Goal: Task Accomplishment & Management: Manage account settings

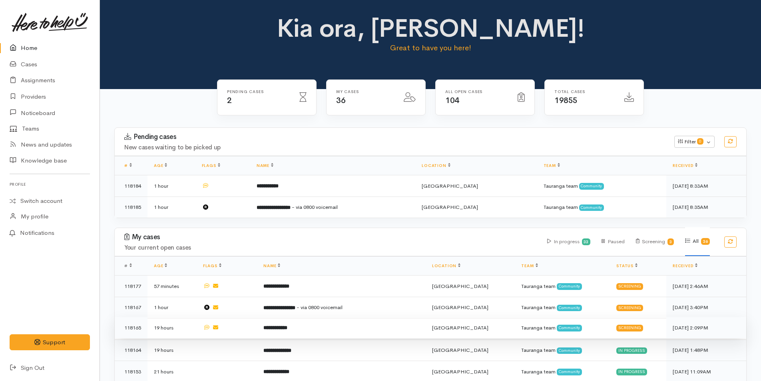
click at [285, 325] on b "**********" at bounding box center [275, 327] width 24 height 5
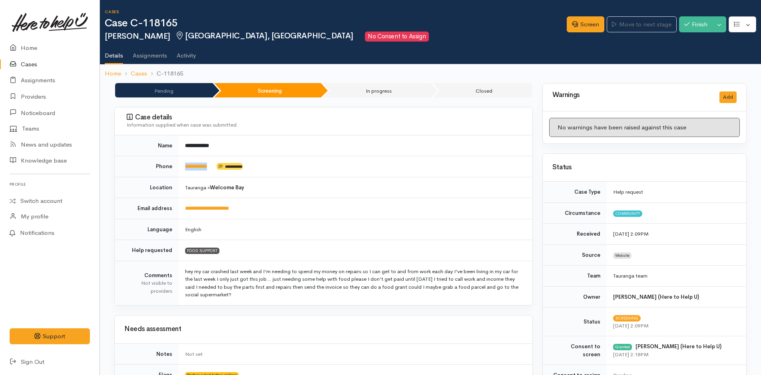
drag, startPoint x: 219, startPoint y: 169, endPoint x: 176, endPoint y: 177, distance: 43.3
click at [176, 177] on tr "**********" at bounding box center [323, 166] width 417 height 21
copy tr "**********"
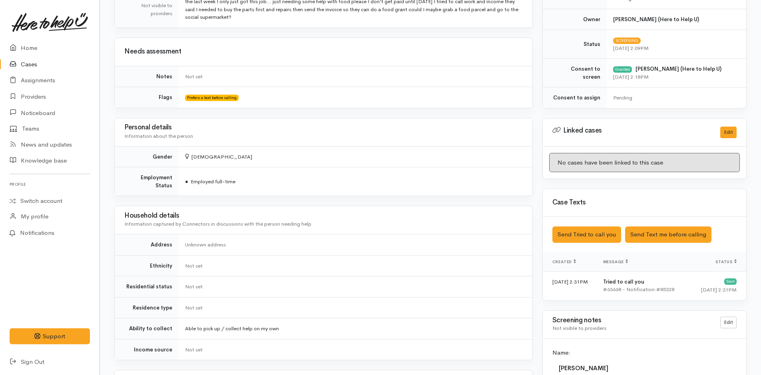
scroll to position [399, 0]
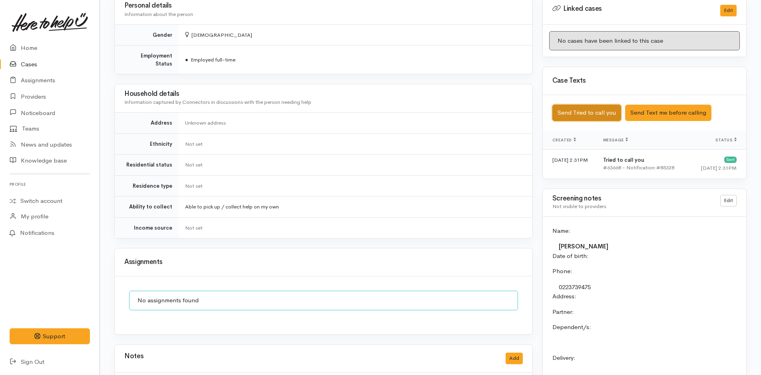
click at [586, 112] on button "Send Tried to call you" at bounding box center [586, 113] width 69 height 16
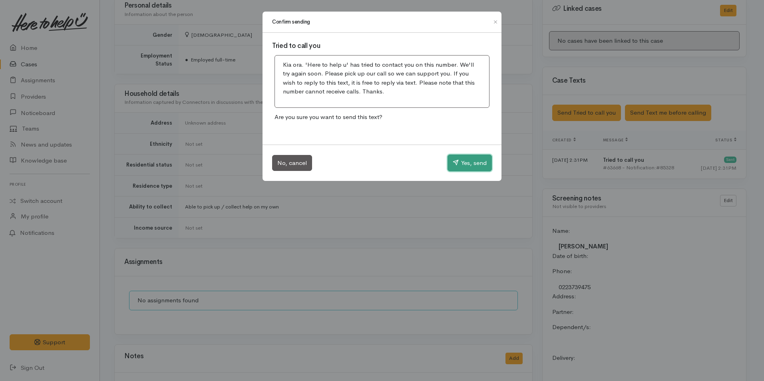
click at [463, 161] on button "Yes, send" at bounding box center [469, 163] width 44 height 17
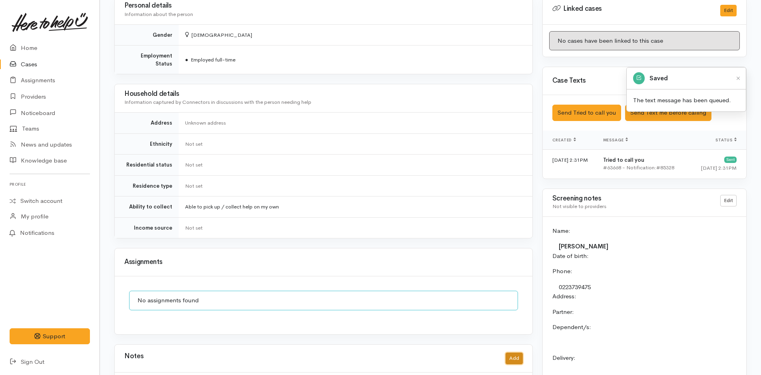
click at [518, 353] on button "Add" at bounding box center [513, 359] width 17 height 12
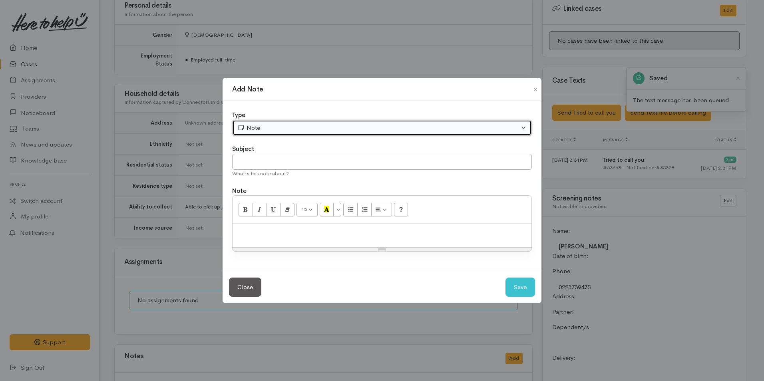
click at [291, 128] on div "Note" at bounding box center [378, 127] width 282 height 9
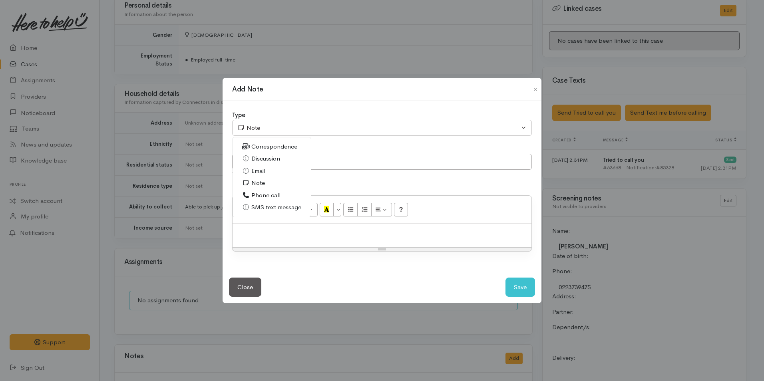
click at [268, 194] on span "Phone call" at bounding box center [265, 195] width 29 height 9
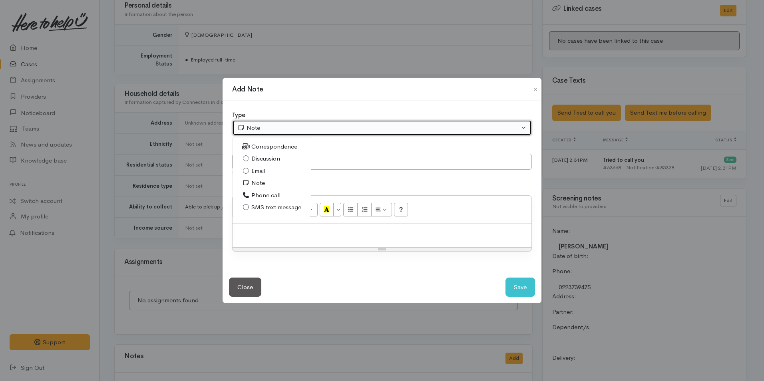
select select "3"
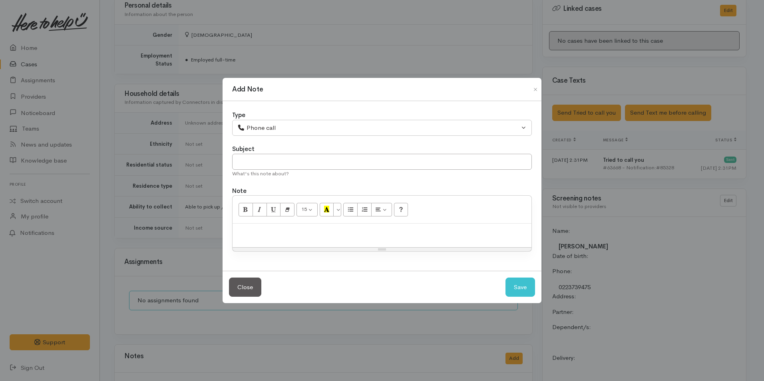
click at [398, 236] on p at bounding box center [381, 232] width 291 height 9
click at [294, 236] on p at bounding box center [381, 232] width 291 height 9
paste div
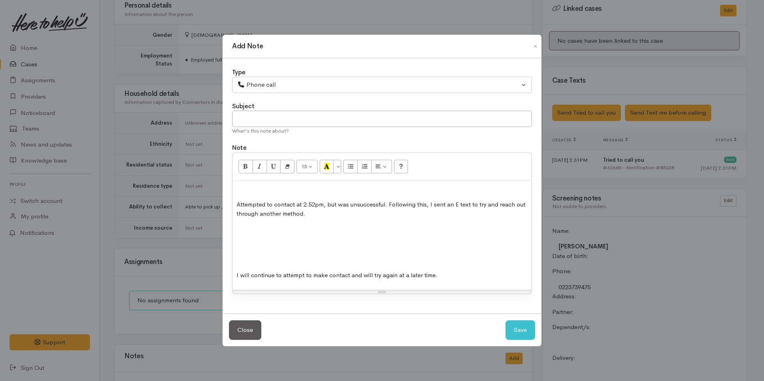
click at [292, 261] on p at bounding box center [381, 259] width 291 height 9
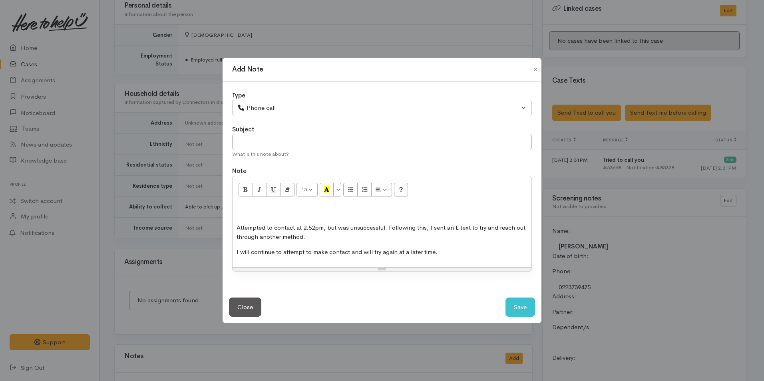
click at [318, 226] on p "Attempted to contact at 2.52pm, but was unsuccessful. Following this, I sent an…" at bounding box center [381, 232] width 291 height 18
click at [524, 308] on button "Save" at bounding box center [520, 308] width 30 height 20
select select "1"
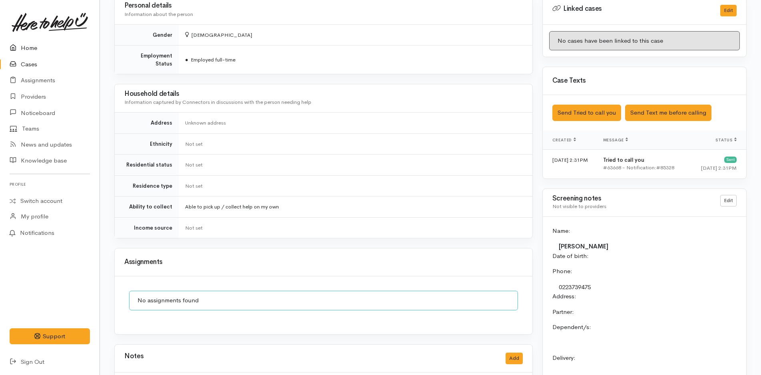
click at [34, 49] on link "Home" at bounding box center [49, 48] width 99 height 16
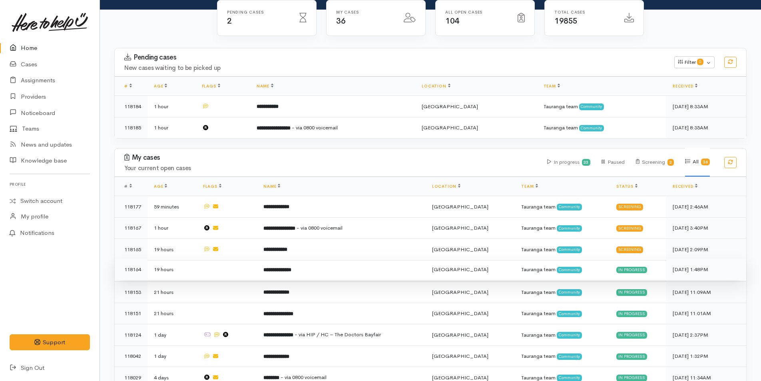
scroll to position [80, 0]
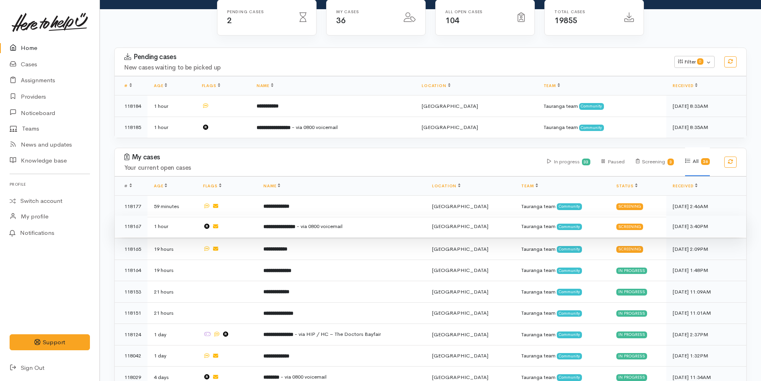
click at [295, 224] on b "**********" at bounding box center [279, 226] width 32 height 5
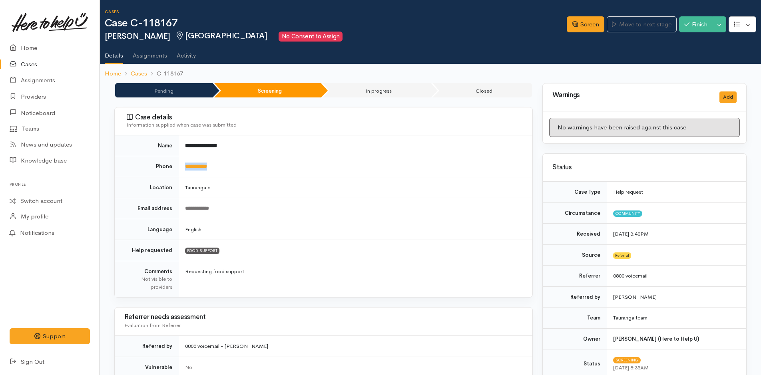
drag, startPoint x: 232, startPoint y: 159, endPoint x: 182, endPoint y: 165, distance: 50.3
click at [182, 165] on td "**********" at bounding box center [355, 166] width 353 height 21
copy link "**********"
click at [581, 21] on link "Screen" at bounding box center [585, 24] width 38 height 16
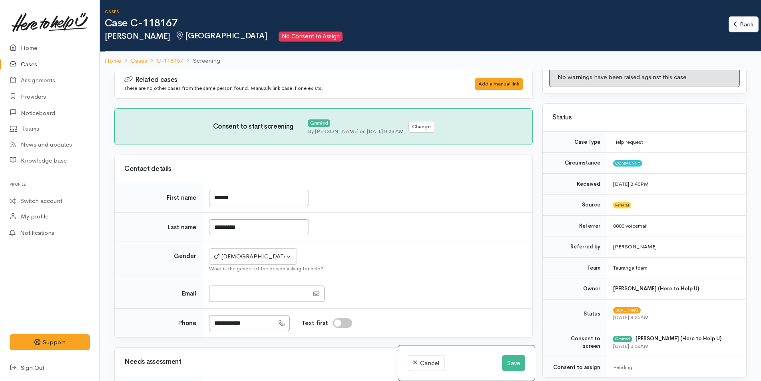
scroll to position [160, 0]
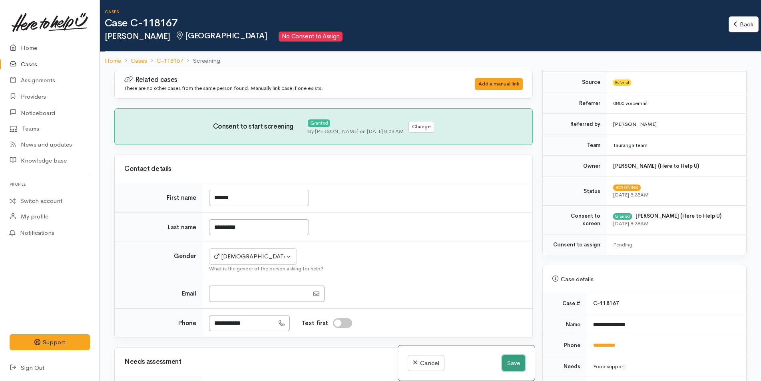
click at [504, 363] on button "Save" at bounding box center [513, 363] width 23 height 16
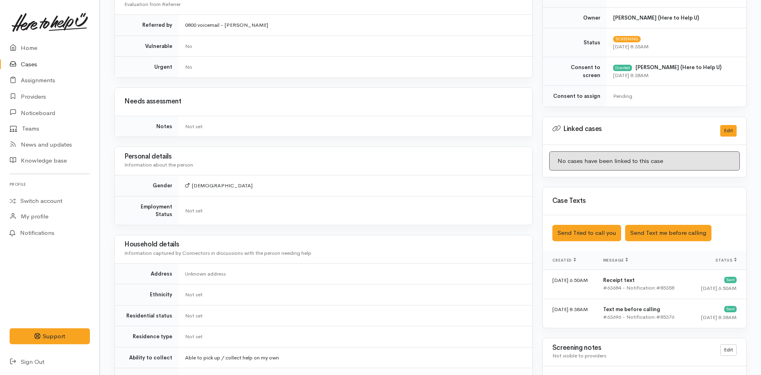
scroll to position [399, 0]
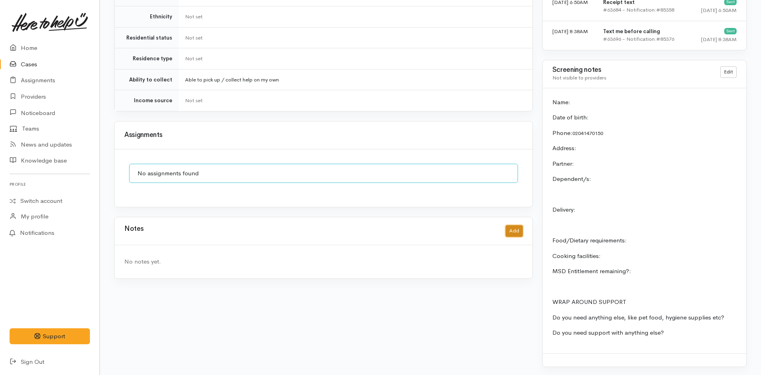
click at [510, 225] on button "Add" at bounding box center [513, 231] width 17 height 12
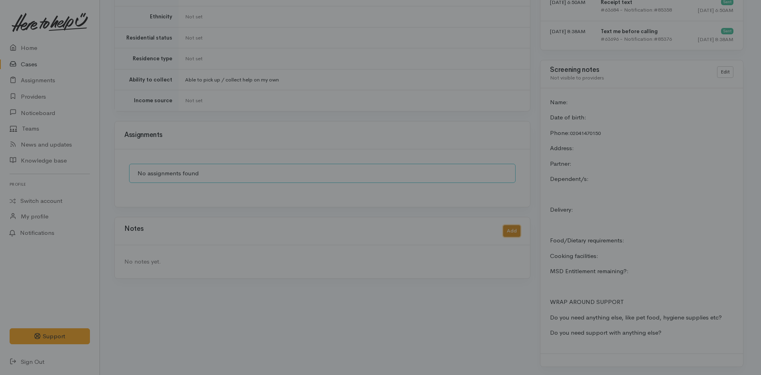
scroll to position [595, 0]
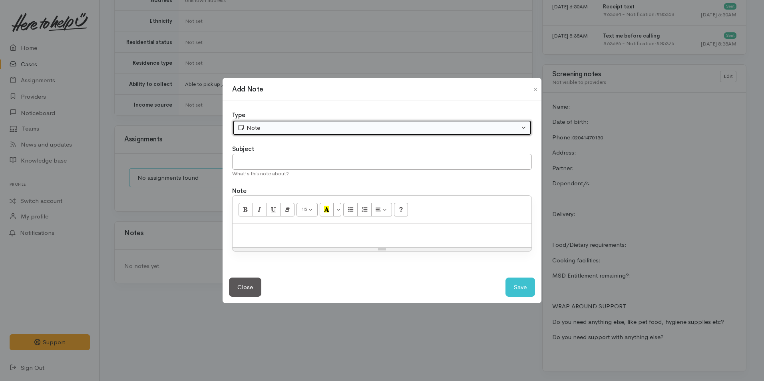
click at [269, 127] on div "Note" at bounding box center [378, 127] width 282 height 9
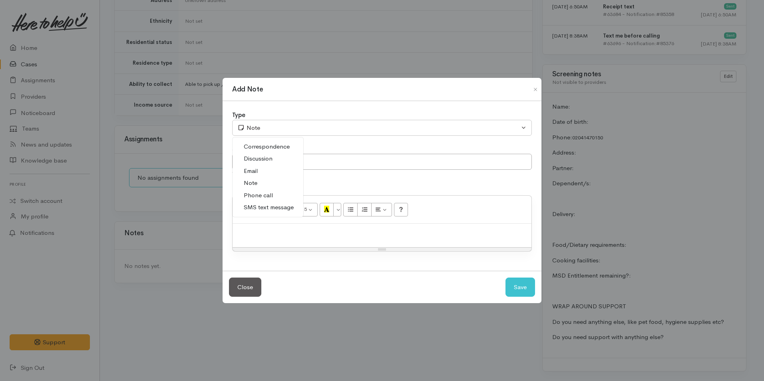
click at [262, 194] on span "Phone call" at bounding box center [258, 195] width 29 height 9
select select "3"
click at [270, 238] on div at bounding box center [381, 236] width 299 height 24
click at [309, 230] on p at bounding box center [381, 232] width 291 height 9
paste div
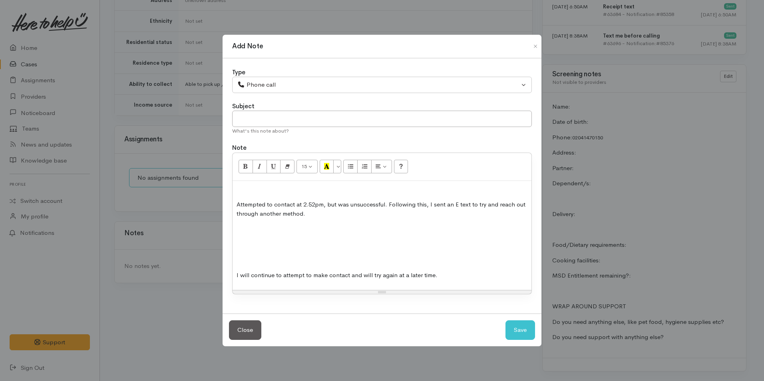
click at [298, 258] on p at bounding box center [381, 259] width 291 height 9
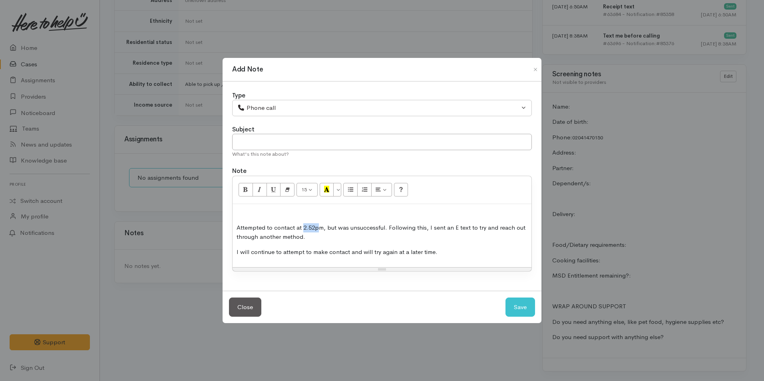
drag, startPoint x: 317, startPoint y: 228, endPoint x: 303, endPoint y: 224, distance: 14.8
click at [303, 224] on p "Attempted to contact at 2.52pm, but was unsuccessful. Following this, I sent an…" at bounding box center [381, 232] width 291 height 18
drag, startPoint x: 445, startPoint y: 255, endPoint x: 384, endPoint y: 220, distance: 69.6
click at [384, 220] on div "Attempted to contact at 9.38am, but was unsuccessful. Following this, I sent an…" at bounding box center [381, 235] width 299 height 63
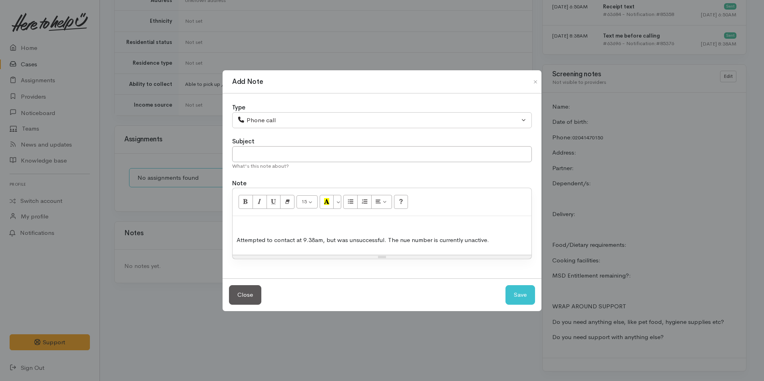
click at [469, 242] on p "Attempted to contact at 9.38am, but was unsuccessful. The nue number is current…" at bounding box center [381, 240] width 291 height 9
drag, startPoint x: 400, startPoint y: 242, endPoint x: 437, endPoint y: 247, distance: 36.8
click at [437, 247] on div "Attempted to contact at 9.38am, but was unsuccessful. The nue number is current…" at bounding box center [381, 235] width 299 height 39
drag, startPoint x: 400, startPoint y: 239, endPoint x: 434, endPoint y: 248, distance: 34.7
click at [434, 248] on div "Attempted to contact at 9.38am, but was unsuccessful. The nue number is current…" at bounding box center [381, 235] width 299 height 39
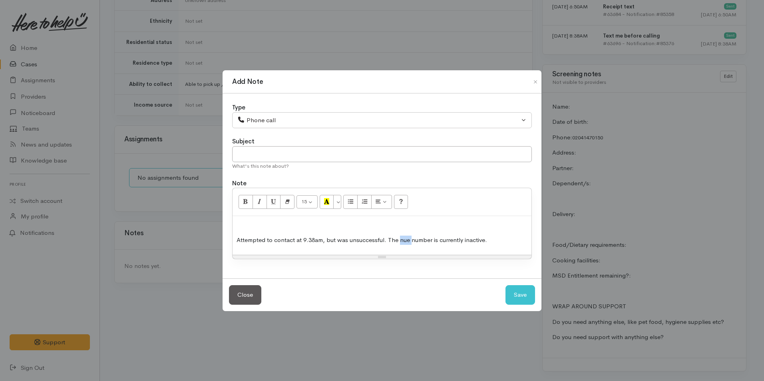
drag, startPoint x: 409, startPoint y: 242, endPoint x: 399, endPoint y: 238, distance: 11.1
click at [399, 238] on p "Attempted to contact at 9.38am, but was unsuccessful. The nue number is current…" at bounding box center [381, 240] width 291 height 9
click at [521, 295] on button "Save" at bounding box center [520, 295] width 30 height 20
select select "1"
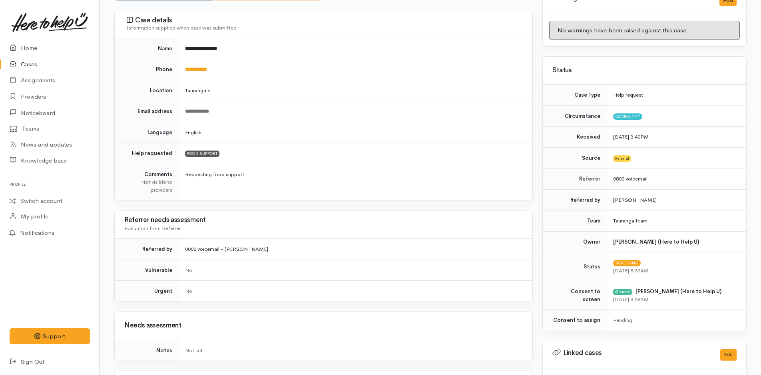
scroll to position [36, 0]
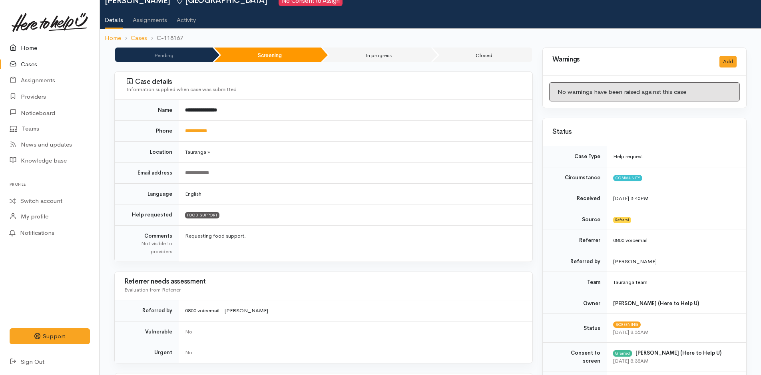
click at [29, 46] on link "Home" at bounding box center [49, 48] width 99 height 16
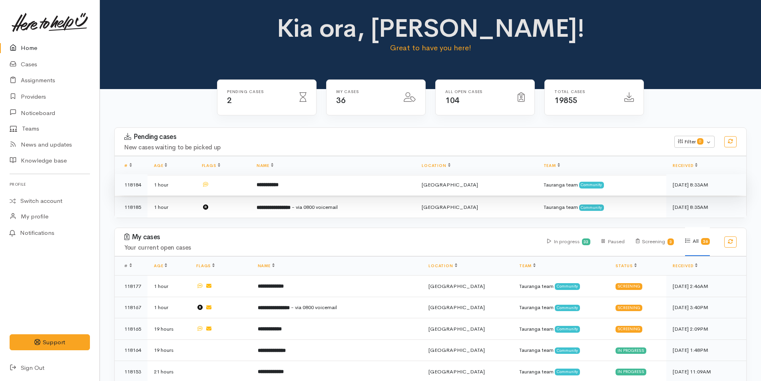
click at [299, 181] on td "**********" at bounding box center [332, 185] width 165 height 22
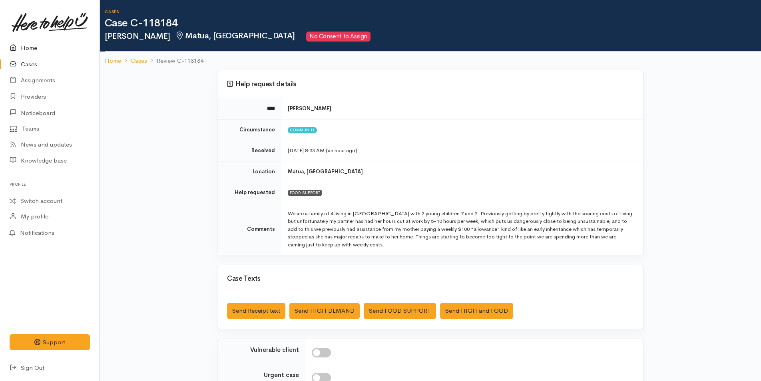
click at [32, 46] on link "Home" at bounding box center [49, 48] width 99 height 16
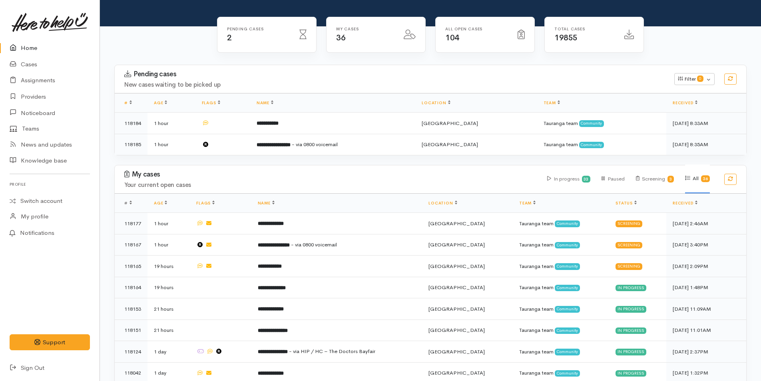
scroll to position [160, 0]
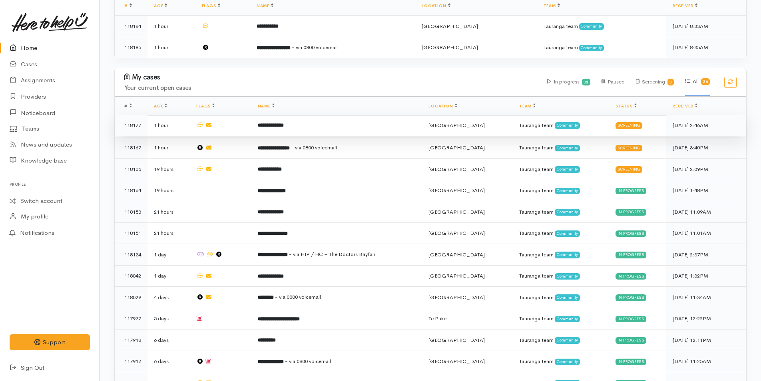
click at [276, 125] on b "**********" at bounding box center [271, 125] width 26 height 5
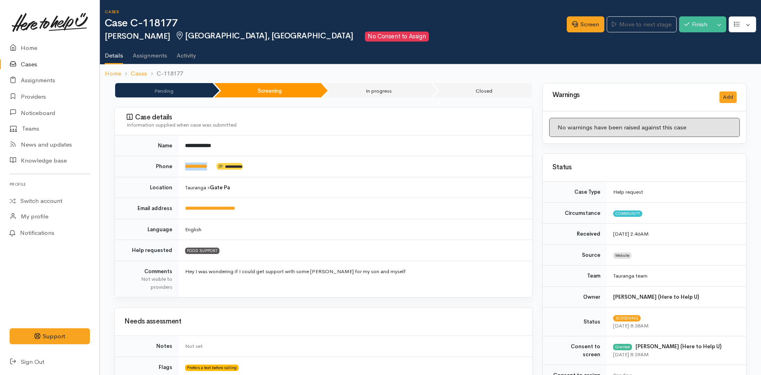
drag, startPoint x: 222, startPoint y: 165, endPoint x: 179, endPoint y: 169, distance: 43.8
click at [179, 169] on td "**********" at bounding box center [355, 166] width 353 height 21
copy td "**********"
click at [590, 24] on link "Screen" at bounding box center [585, 24] width 38 height 16
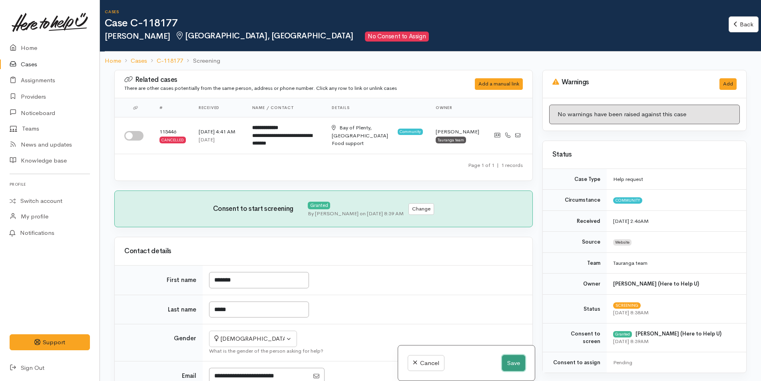
click at [510, 361] on button "Save" at bounding box center [513, 363] width 23 height 16
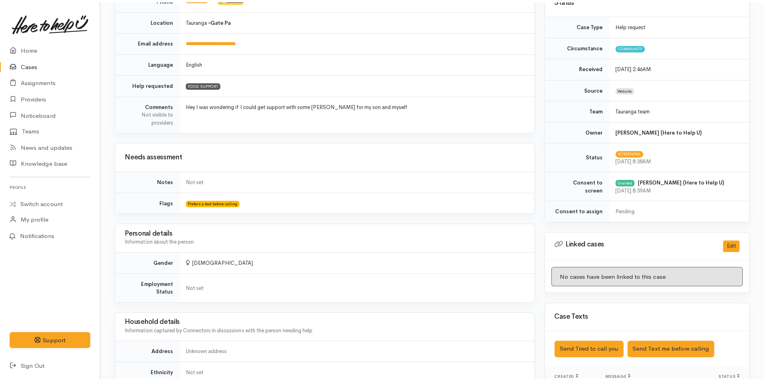
scroll to position [200, 0]
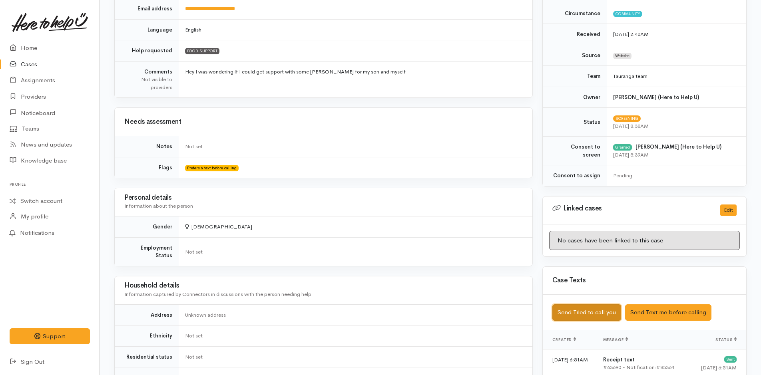
click at [604, 313] on button "Send Tried to call you" at bounding box center [586, 312] width 69 height 16
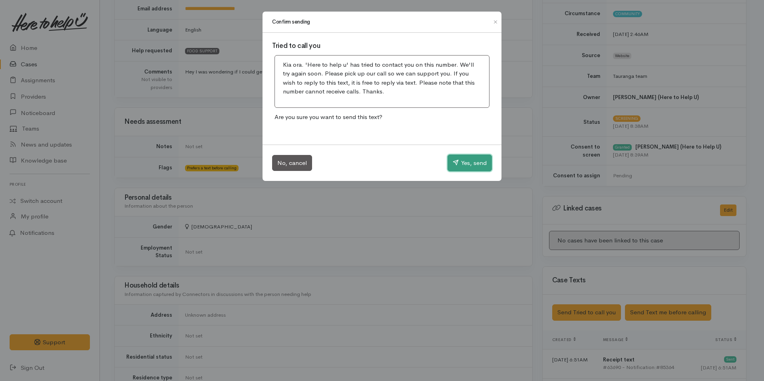
click at [469, 161] on button "Yes, send" at bounding box center [469, 163] width 44 height 17
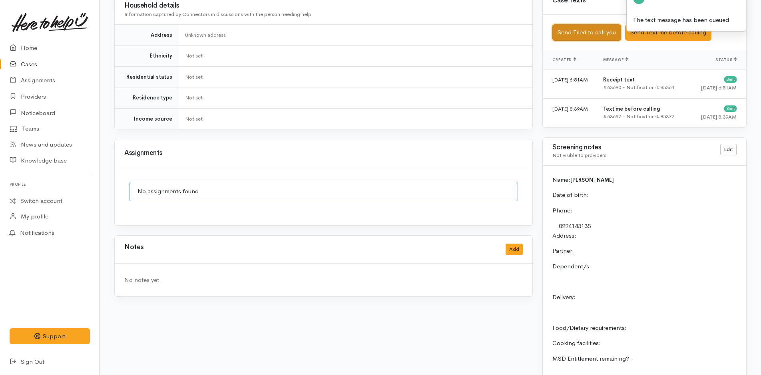
scroll to position [559, 0]
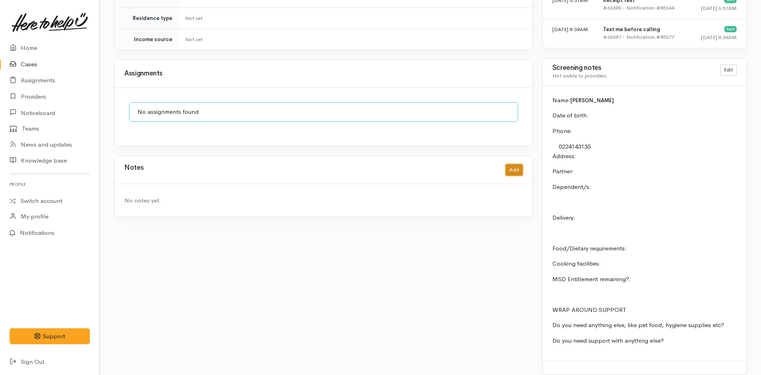
click at [512, 164] on button "Add" at bounding box center [513, 170] width 17 height 12
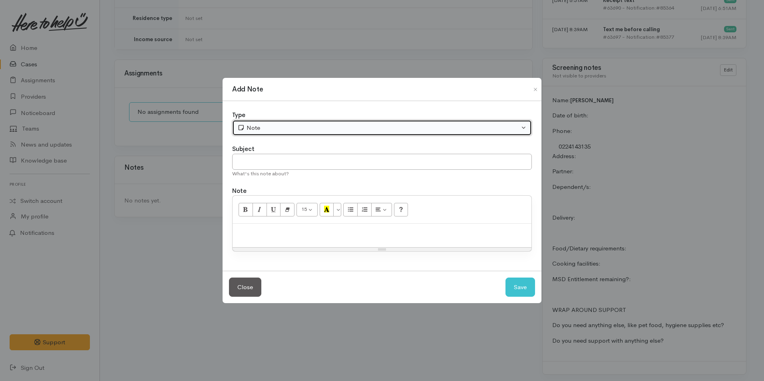
click at [307, 130] on div "Note" at bounding box center [378, 127] width 282 height 9
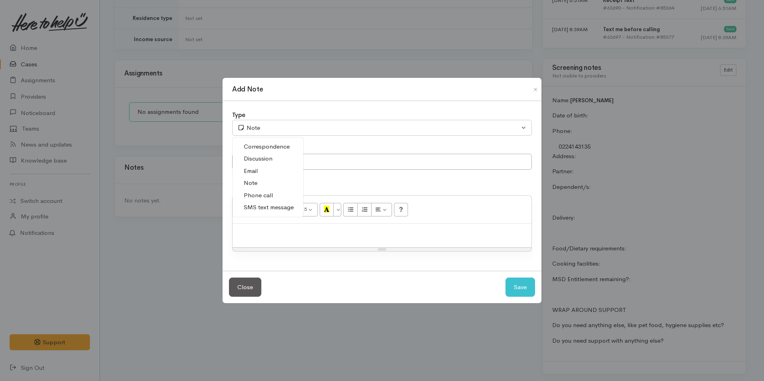
click at [267, 194] on span "Phone call" at bounding box center [258, 195] width 29 height 9
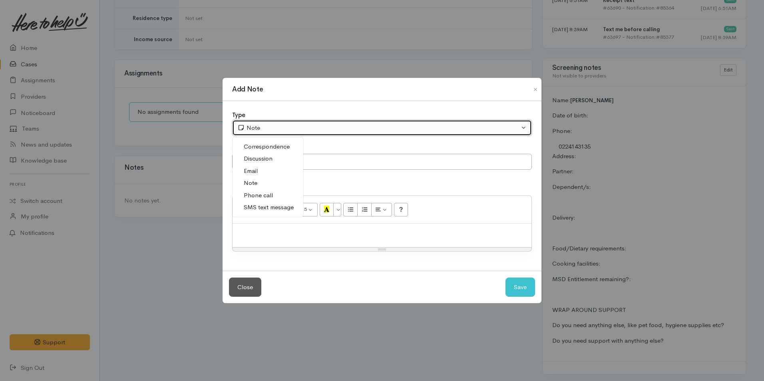
select select "3"
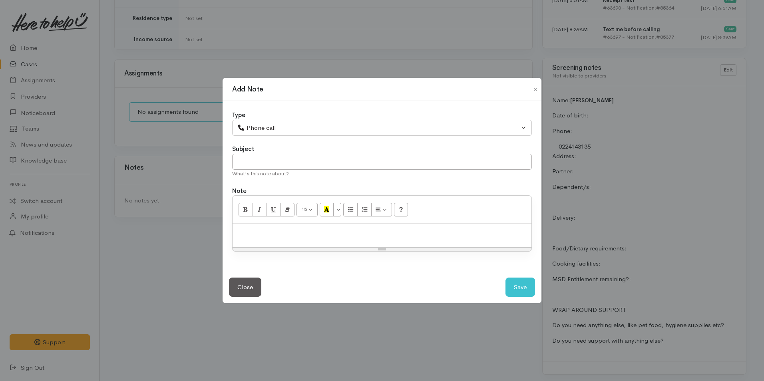
click at [279, 228] on p at bounding box center [381, 232] width 291 height 9
click at [275, 237] on div at bounding box center [381, 236] width 299 height 24
paste div
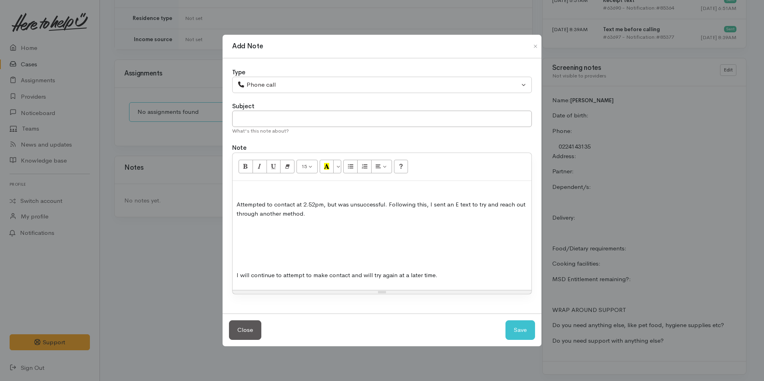
click at [266, 264] on p at bounding box center [381, 259] width 291 height 9
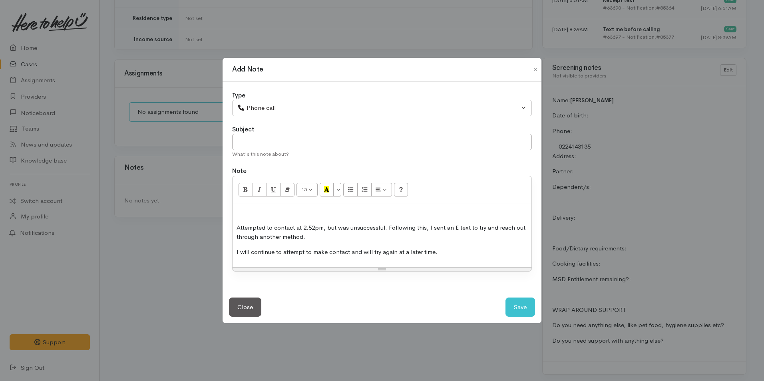
click at [319, 228] on p "Attempted to contact at 2.52pm, but was unsuccessful. Following this, I sent an…" at bounding box center [381, 232] width 291 height 18
click at [525, 306] on button "Save" at bounding box center [520, 308] width 30 height 20
select select "1"
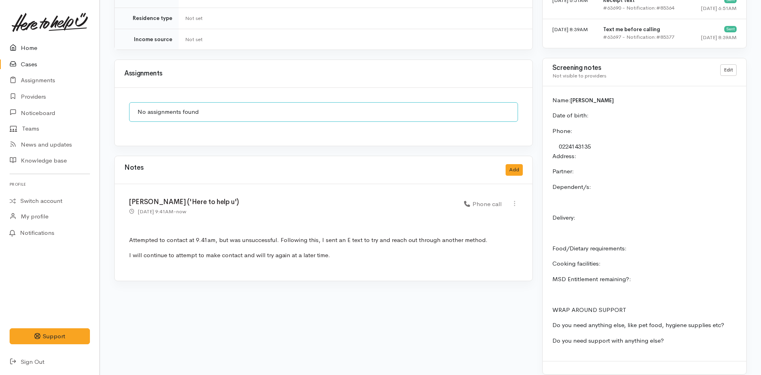
click at [28, 46] on link "Home" at bounding box center [49, 48] width 99 height 16
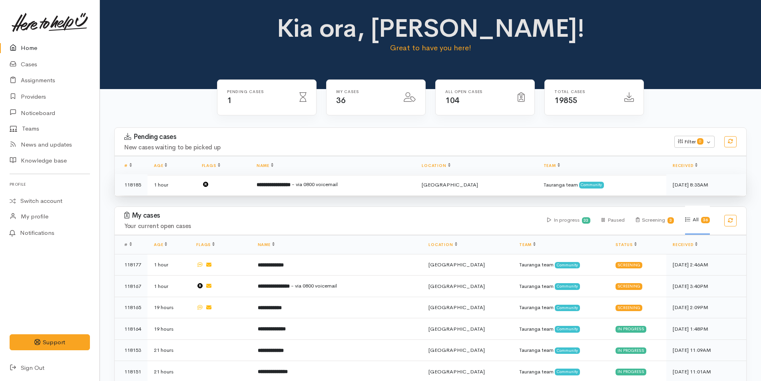
click at [331, 182] on span "- via 0800 voicemail" at bounding box center [315, 184] width 46 height 7
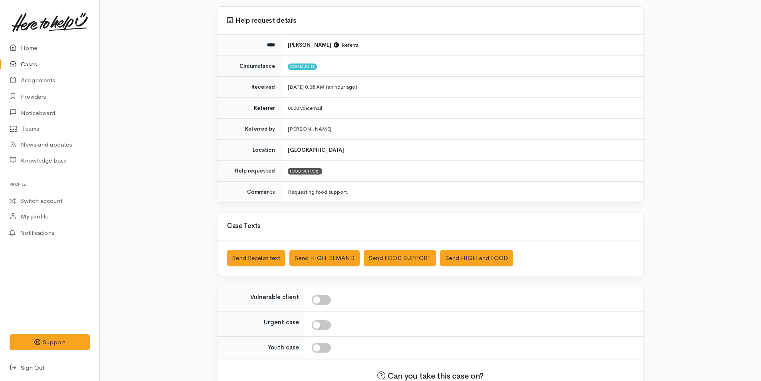
scroll to position [115, 0]
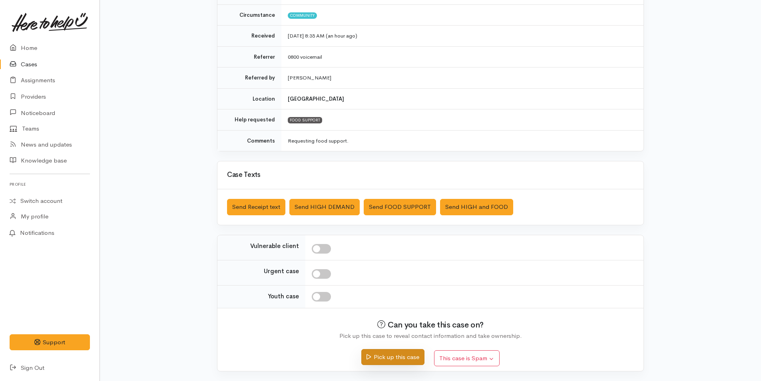
click at [413, 356] on button "Pick up this case" at bounding box center [392, 357] width 63 height 16
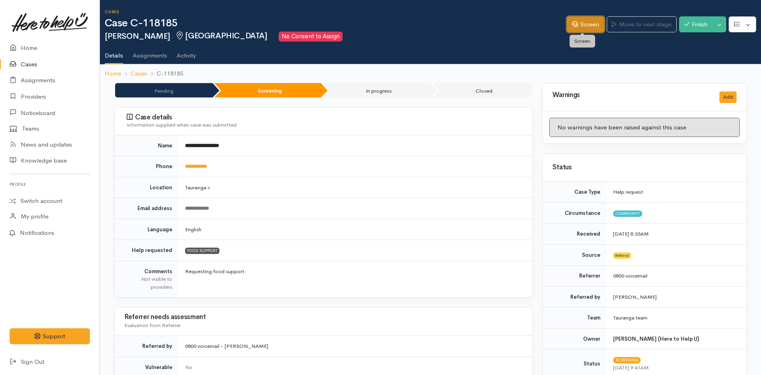
click at [588, 26] on link "Screen" at bounding box center [585, 24] width 38 height 16
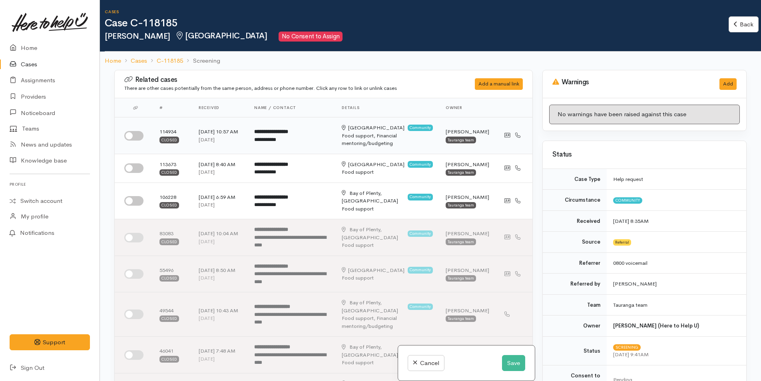
click at [137, 134] on input "checkbox" at bounding box center [133, 136] width 19 height 10
checkbox input "true"
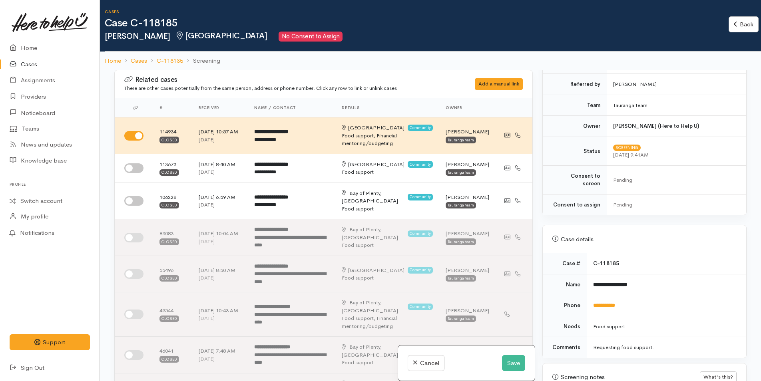
scroll to position [399, 0]
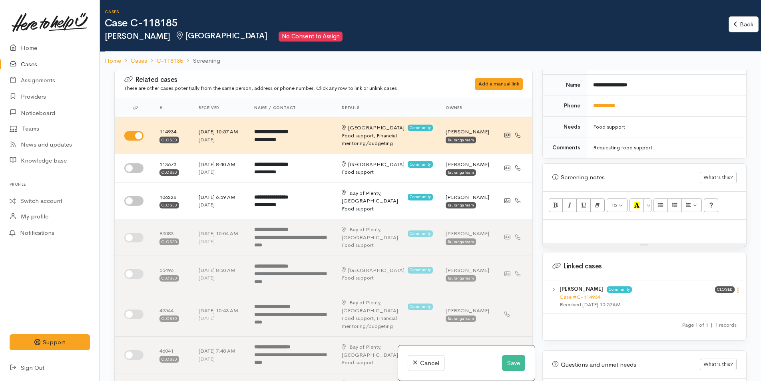
click at [735, 287] on icon at bounding box center [737, 290] width 7 height 7
click at [696, 300] on link "View case" at bounding box center [708, 306] width 63 height 12
click at [598, 224] on p at bounding box center [643, 228] width 195 height 9
paste div
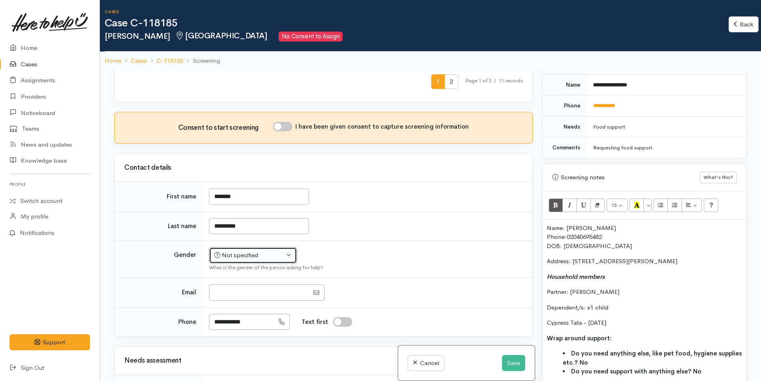
click at [247, 258] on div "Not specified" at bounding box center [249, 255] width 70 height 9
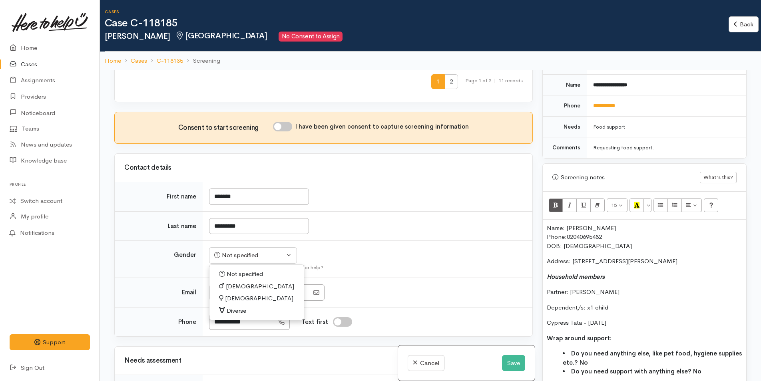
click at [229, 286] on span "[DEMOGRAPHIC_DATA]" at bounding box center [260, 286] width 68 height 9
select select "[DEMOGRAPHIC_DATA]"
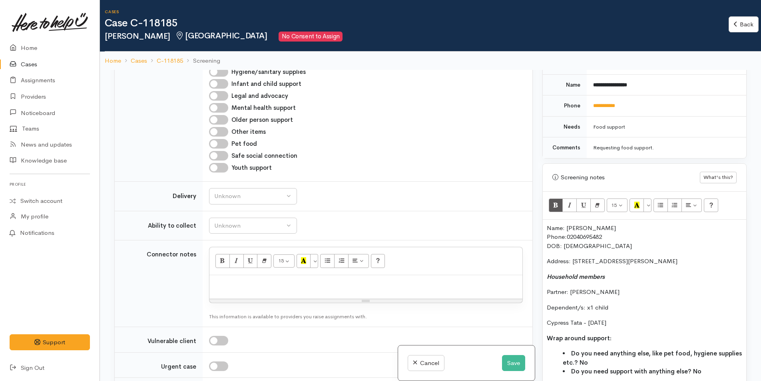
scroll to position [839, 0]
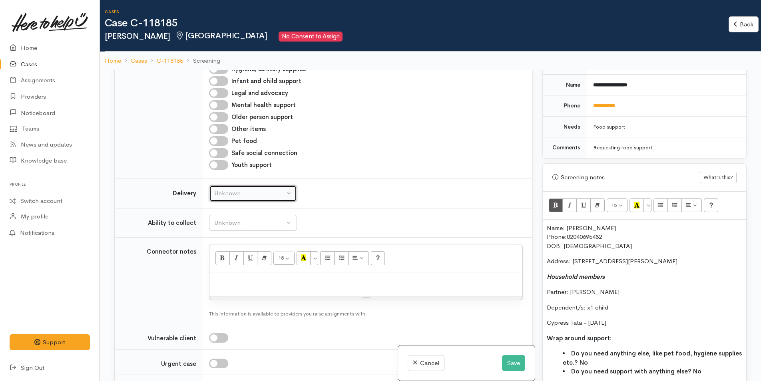
click at [242, 196] on div "Unknown" at bounding box center [249, 193] width 70 height 9
click at [226, 269] on span "No" at bounding box center [223, 268] width 8 height 9
select select "1"
click at [238, 220] on div "Unknown" at bounding box center [249, 222] width 70 height 9
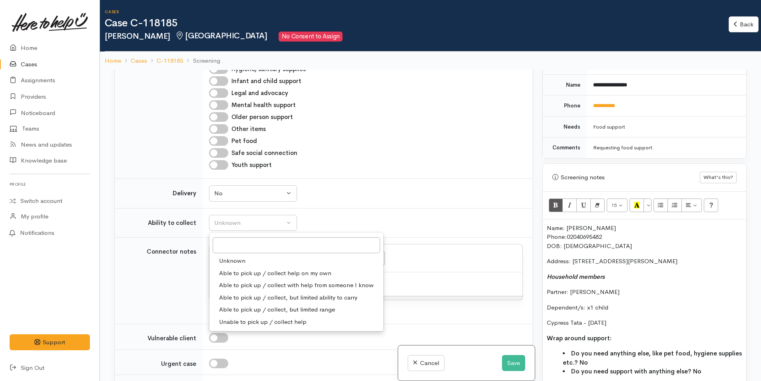
click at [246, 273] on span "Able to pick up / collect help on my own" at bounding box center [275, 273] width 112 height 9
select select "2"
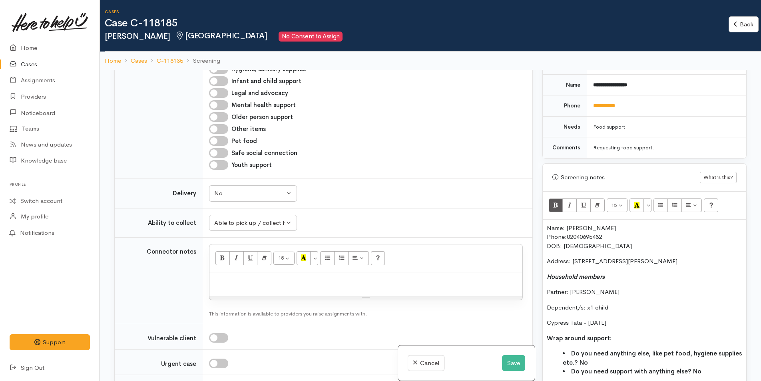
drag, startPoint x: 630, startPoint y: 311, endPoint x: 525, endPoint y: 220, distance: 138.5
click at [525, 220] on div "Related cases There are other cases potentially from the same person, address o…" at bounding box center [429, 260] width 641 height 381
copy div "Name: Raymond Ransfield Phone: 02040695482 DOB: 26/09/1980 Address: 5A Sharyn P…"
click at [272, 281] on p at bounding box center [365, 280] width 305 height 9
paste div
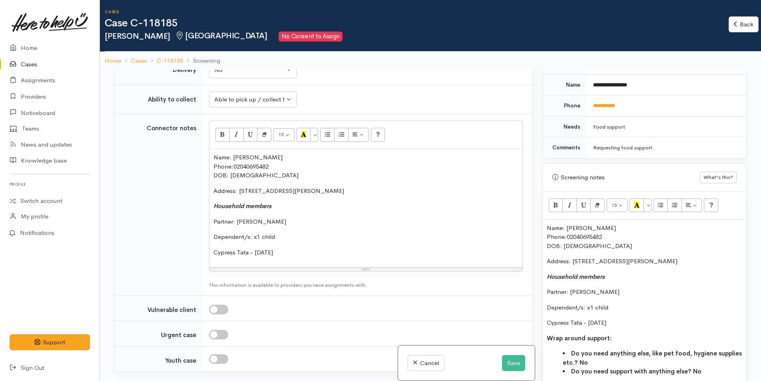
scroll to position [1039, 0]
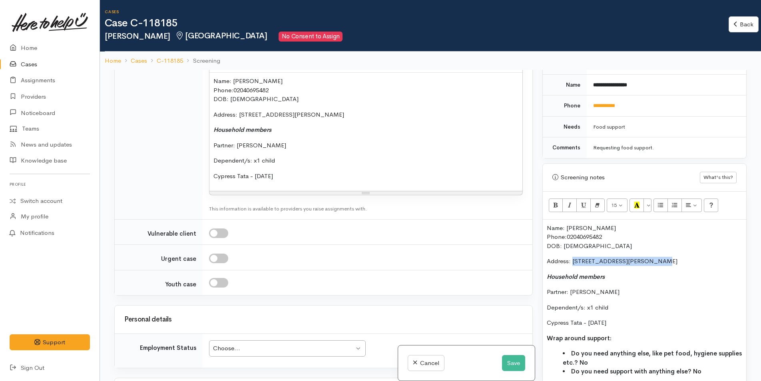
drag, startPoint x: 658, startPoint y: 251, endPoint x: 572, endPoint y: 248, distance: 85.5
click at [572, 248] on div "Name: Raymond Ransfield Phone: 02040695482 DOB: 26/09/1980 Address: 5A Sharyn P…" at bounding box center [643, 303] width 203 height 167
copy p "5A Sharyn Place, Brookfield"
click at [321, 347] on div "Choose..." at bounding box center [283, 348] width 141 height 9
paste input "5A Sharyn Place, Brookfield"
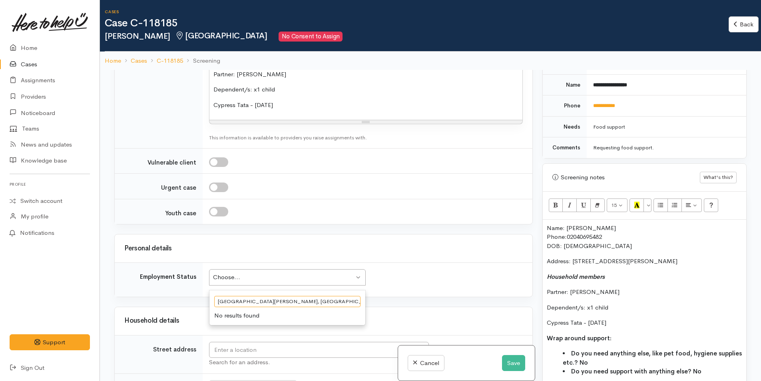
scroll to position [1198, 0]
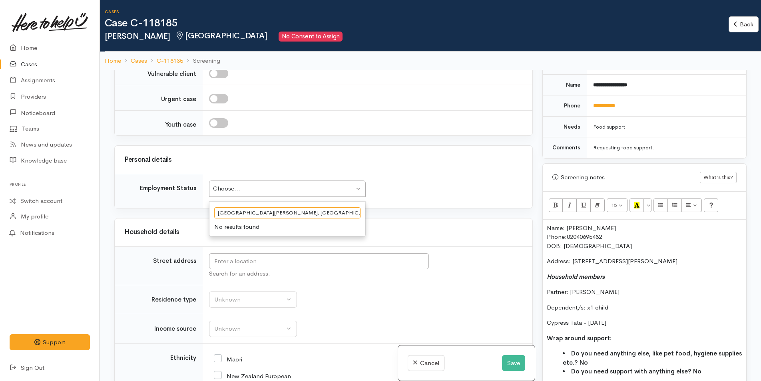
type input "5A Sharyn Place, Brookfield"
click at [279, 261] on input "text" at bounding box center [319, 261] width 220 height 16
paste input "5A Sharyn Place, Brookfield"
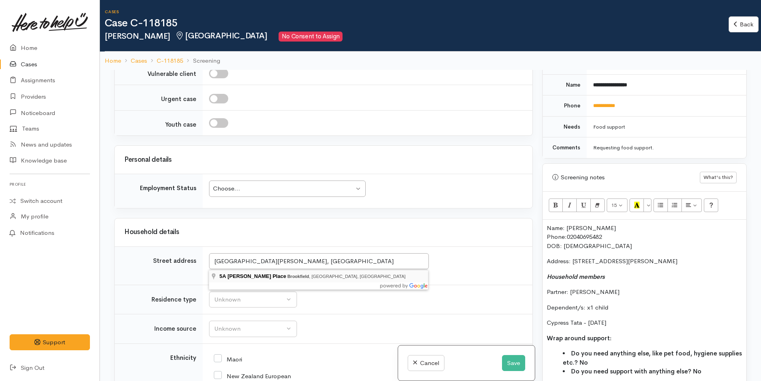
type input "5A Sharyn Place, Brookfield, Tauranga, New Zealand"
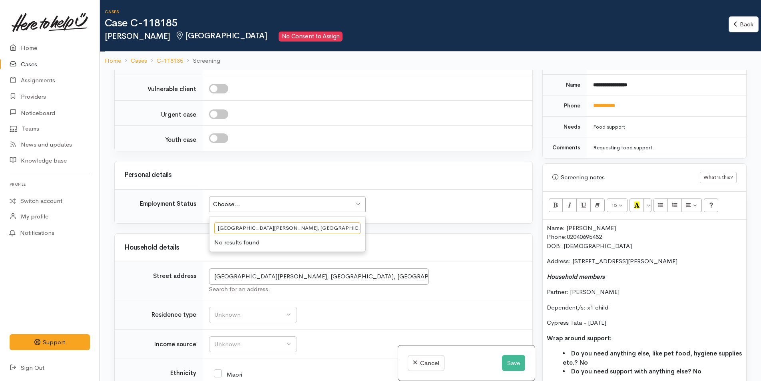
click at [357, 196] on div "Choose... Choose..." at bounding box center [287, 204] width 157 height 16
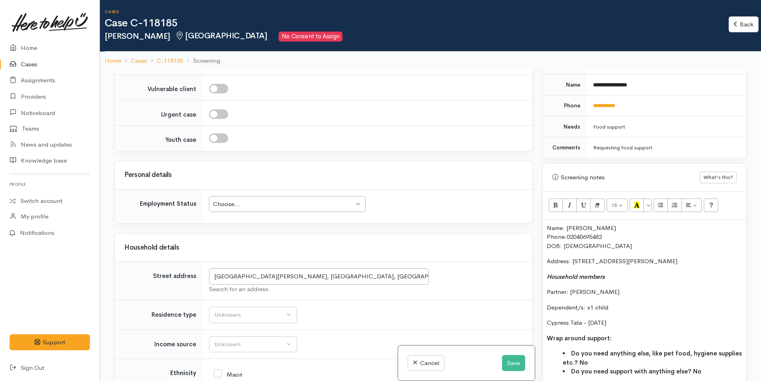
click at [357, 196] on div "Choose... Choose..." at bounding box center [287, 204] width 157 height 16
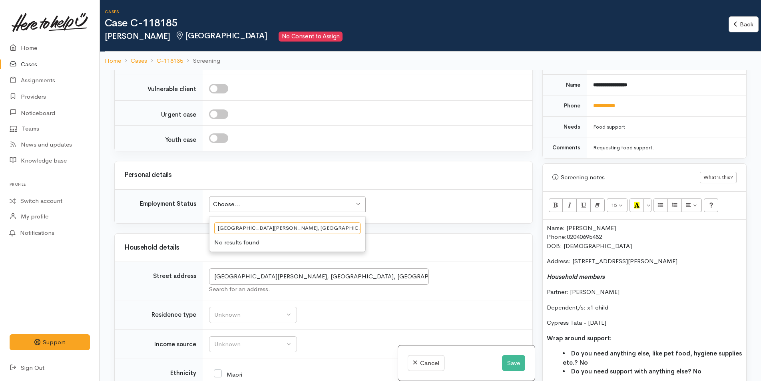
drag, startPoint x: 331, startPoint y: 203, endPoint x: 216, endPoint y: 210, distance: 115.2
click at [216, 216] on div "5A Sharyn Place, Brookfield No results found" at bounding box center [287, 234] width 157 height 36
drag, startPoint x: 297, startPoint y: 214, endPoint x: 212, endPoint y: 215, distance: 84.3
click at [212, 216] on div "5A Sharyn Place, Brookfield No results found" at bounding box center [287, 234] width 157 height 36
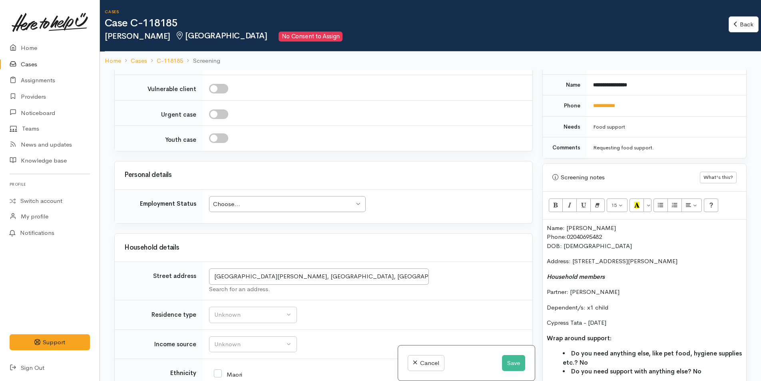
click at [391, 171] on h3 "Personal details" at bounding box center [323, 175] width 398 height 8
drag, startPoint x: 649, startPoint y: 99, endPoint x: 581, endPoint y: 104, distance: 67.6
click at [581, 104] on tr "**********" at bounding box center [643, 105] width 203 height 21
copy tr "**********"
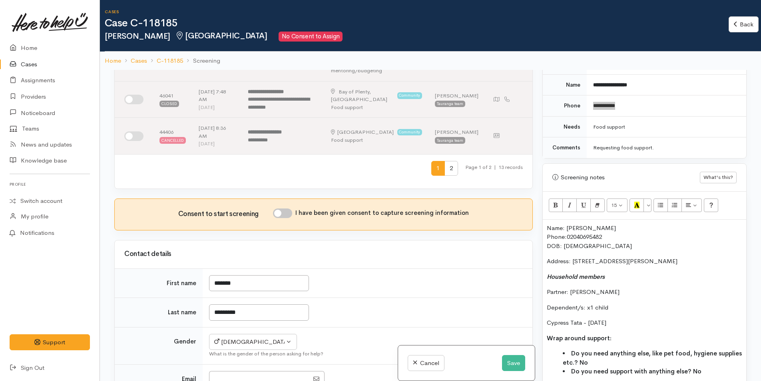
scroll to position [328, 0]
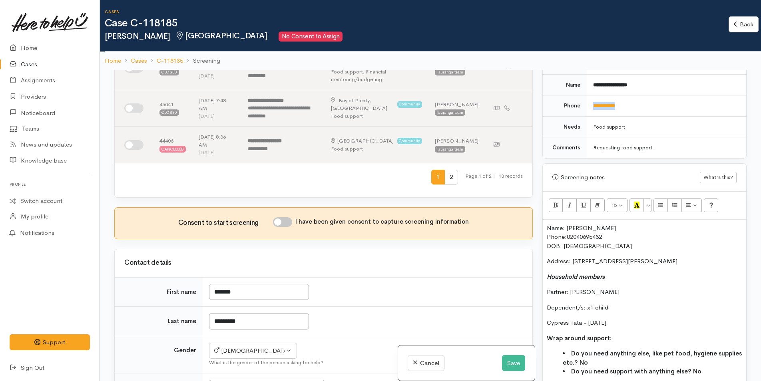
click at [281, 217] on input "I have been given consent to capture screening information" at bounding box center [282, 222] width 19 height 10
checkbox input "true"
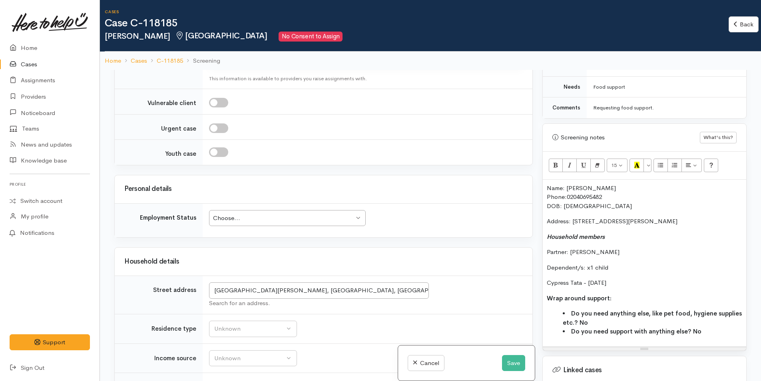
scroll to position [1206, 0]
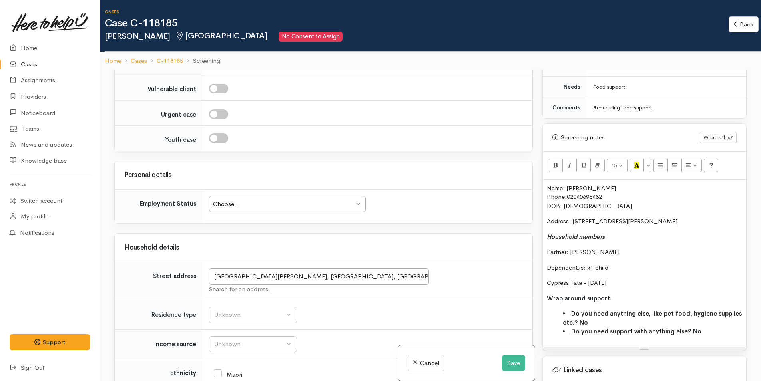
click at [265, 200] on div "Choose..." at bounding box center [283, 204] width 141 height 9
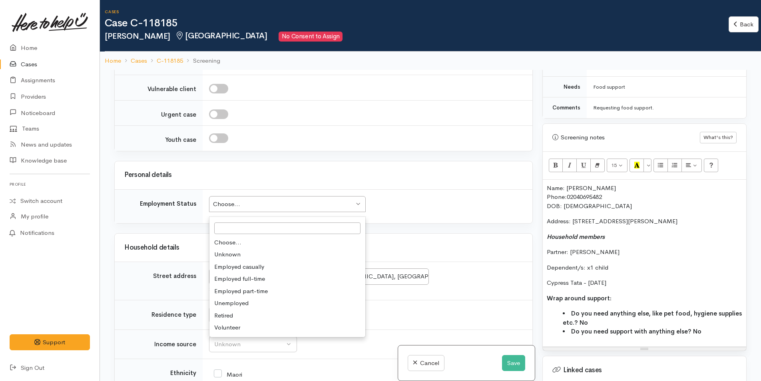
drag, startPoint x: 238, startPoint y: 286, endPoint x: 245, endPoint y: 257, distance: 29.3
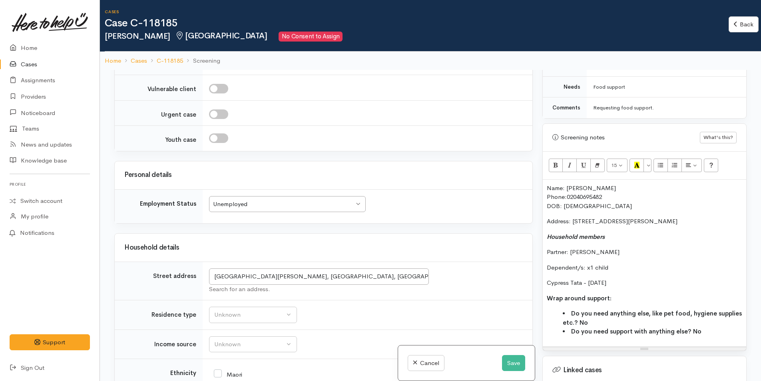
click at [263, 200] on div "Unemployed" at bounding box center [283, 204] width 141 height 9
click at [235, 310] on div "Unknown" at bounding box center [249, 314] width 70 height 9
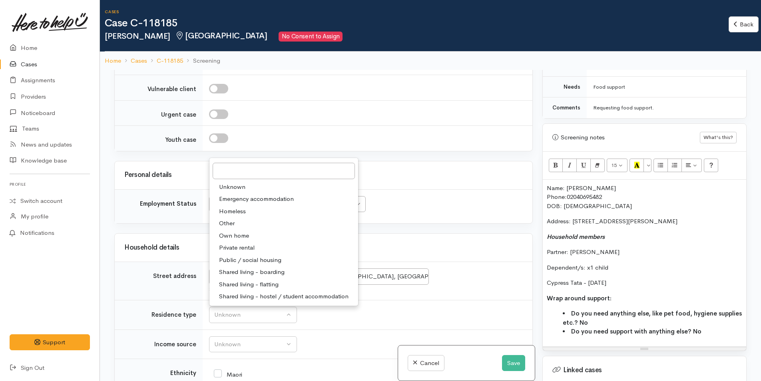
click at [402, 161] on div "Personal details" at bounding box center [323, 175] width 417 height 28
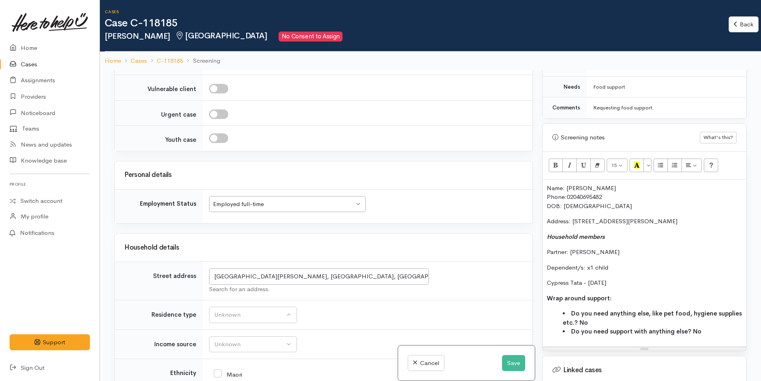
click at [303, 200] on div "Employed full-time" at bounding box center [283, 204] width 141 height 9
click at [238, 310] on div "Unknown" at bounding box center [249, 314] width 70 height 9
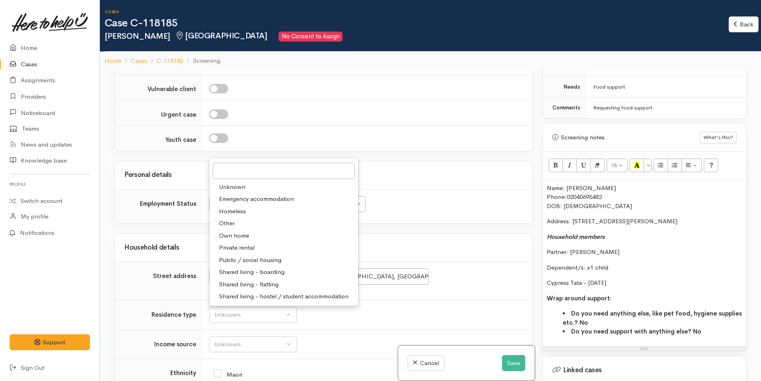
click at [246, 243] on span "Private rental" at bounding box center [237, 247] width 36 height 9
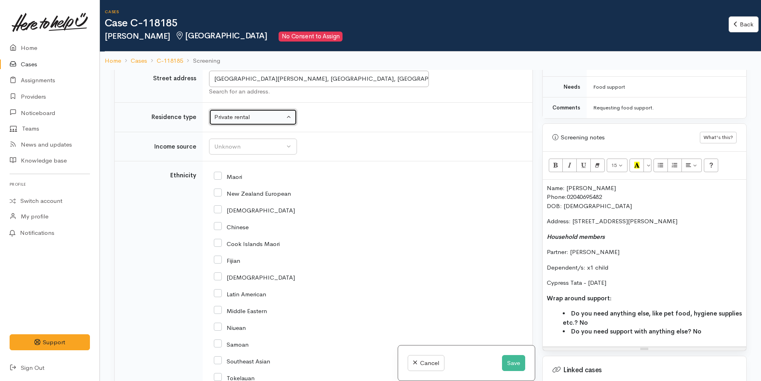
scroll to position [1406, 0]
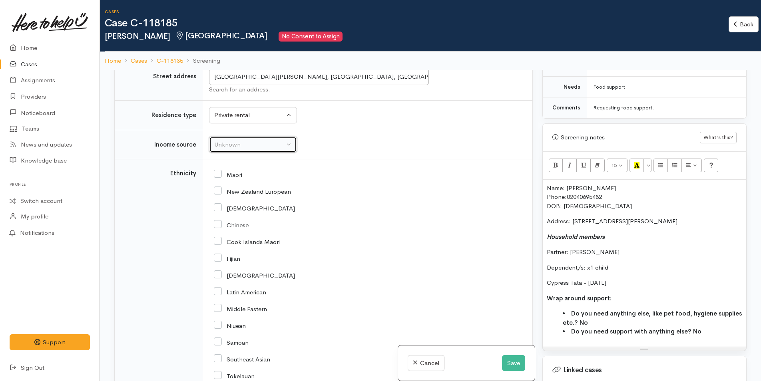
click at [260, 140] on div "Unknown" at bounding box center [249, 144] width 70 height 9
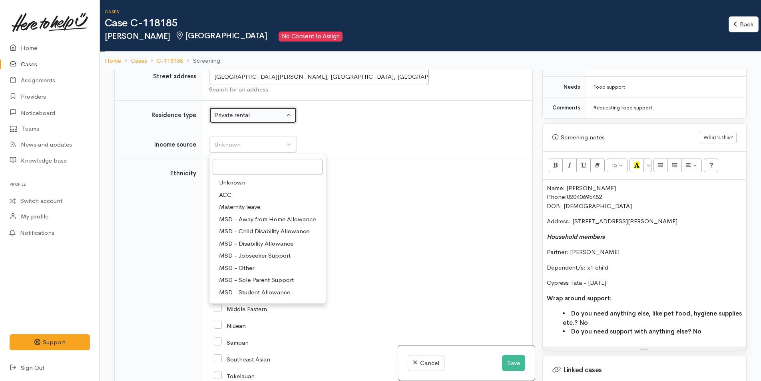
click at [246, 111] on div "Private rental" at bounding box center [249, 115] width 70 height 9
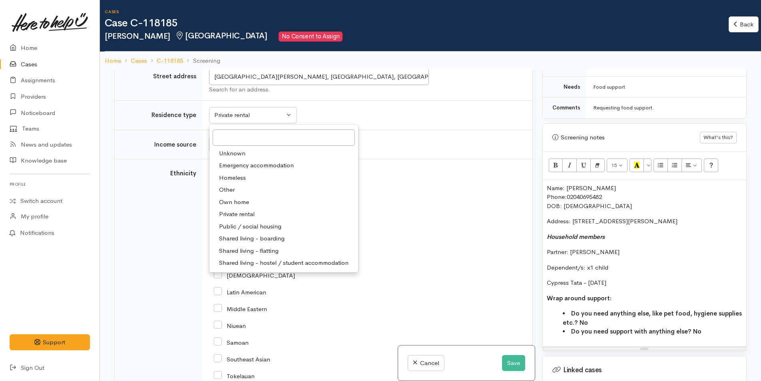
click at [275, 234] on span "Shared living - boarding" at bounding box center [252, 238] width 66 height 9
select select "4"
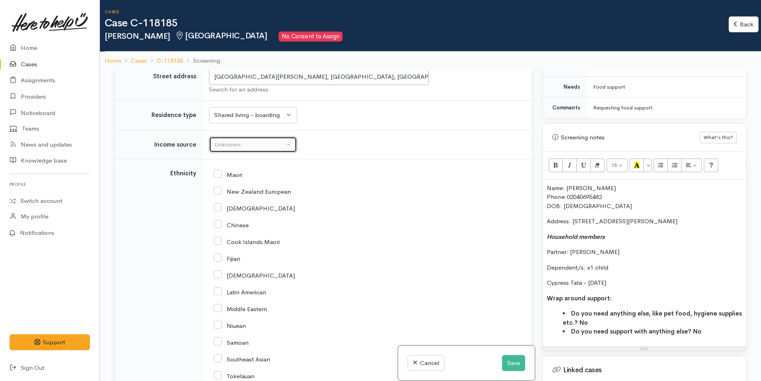
click at [248, 140] on div "Unknown" at bounding box center [249, 144] width 70 height 9
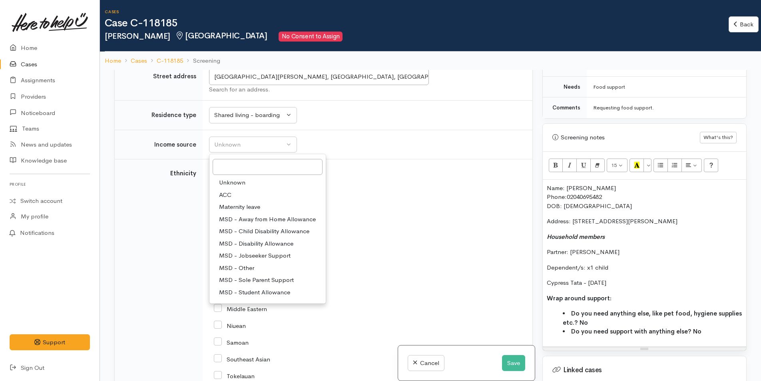
click at [264, 251] on span "MSD - Jobseeker Support" at bounding box center [254, 255] width 71 height 9
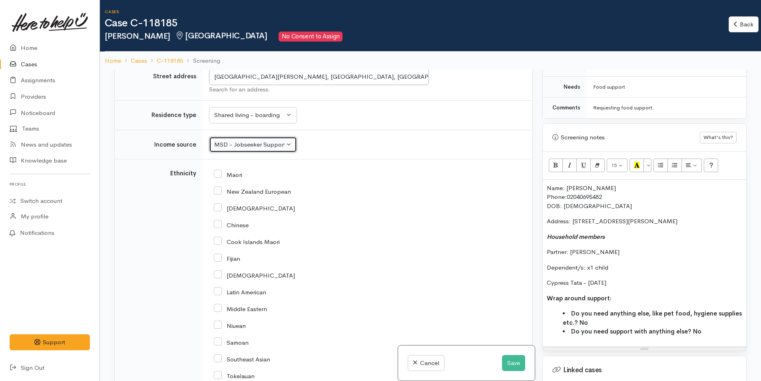
click at [243, 140] on div "MSD - Jobseeker Support" at bounding box center [249, 144] width 70 height 9
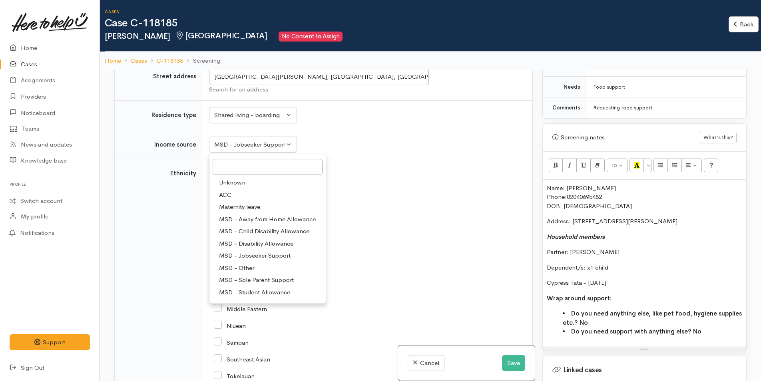
click at [246, 264] on span "MSD - Other" at bounding box center [236, 268] width 35 height 9
select select "6"
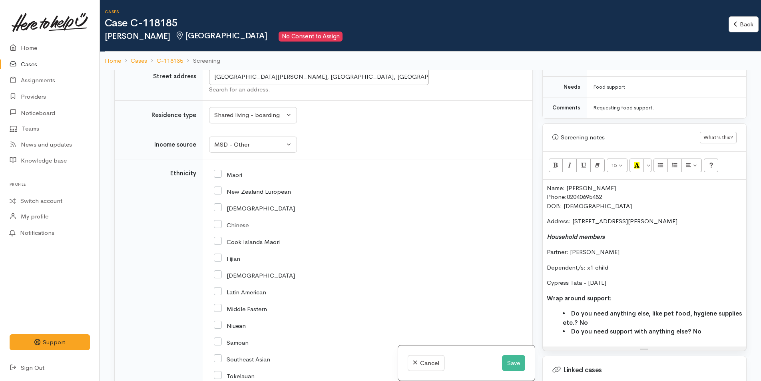
click at [218, 171] on input "Maori" at bounding box center [228, 174] width 28 height 7
checkbox input "true"
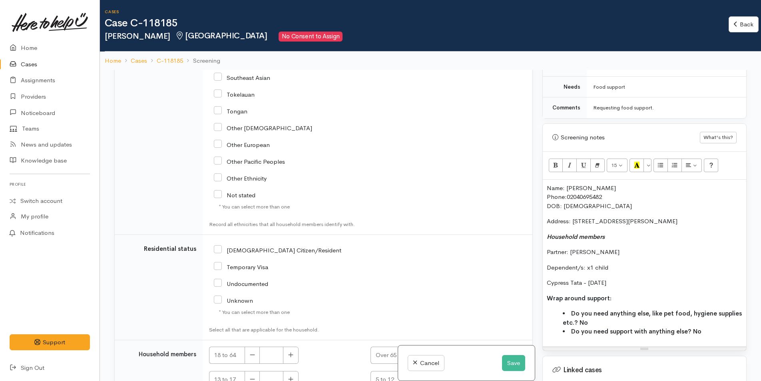
scroll to position [1738, 0]
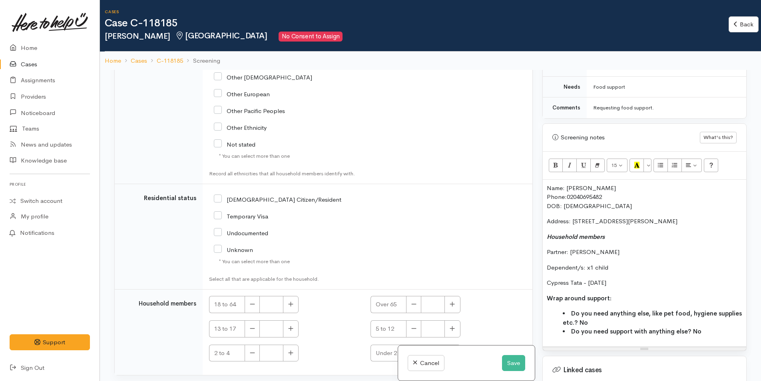
click at [219, 195] on input "NZ Citizen/Resident" at bounding box center [277, 198] width 127 height 7
checkbox input "true"
click at [292, 301] on icon "button" at bounding box center [290, 304] width 5 height 6
type input "1"
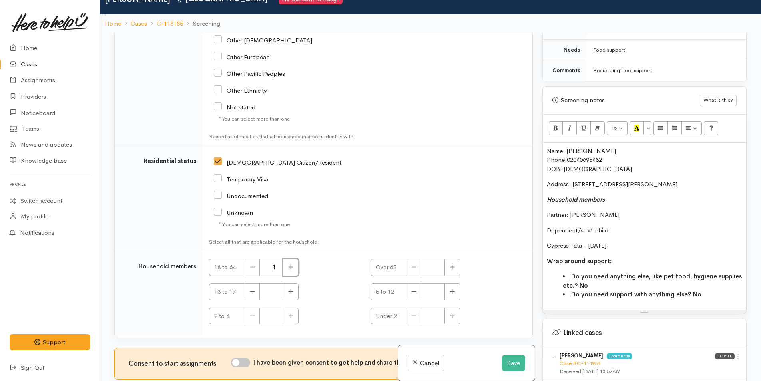
scroll to position [70, 0]
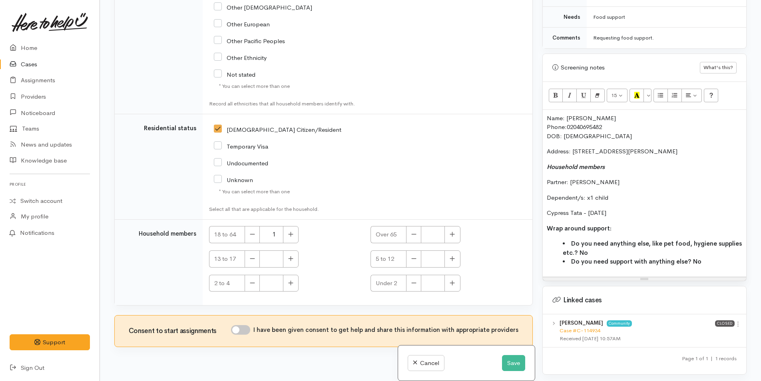
click at [246, 325] on input "I have been given consent to get help and share this information with appropria…" at bounding box center [240, 330] width 19 height 10
checkbox input "true"
click at [653, 209] on p "Cypress Tata - 21/05/2007" at bounding box center [643, 213] width 195 height 9
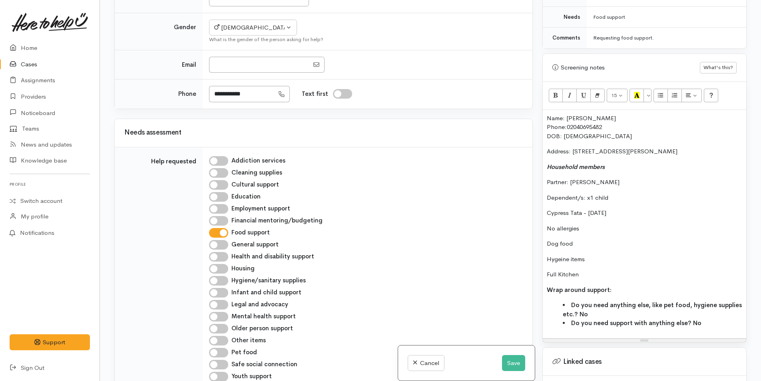
scroll to position [740, 0]
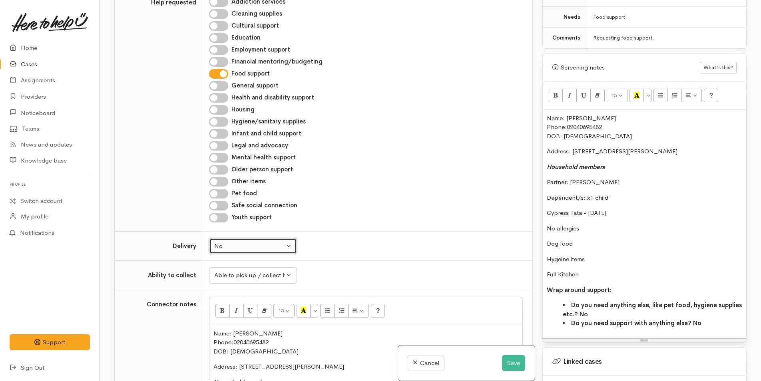
click at [241, 242] on div "No" at bounding box center [249, 246] width 70 height 9
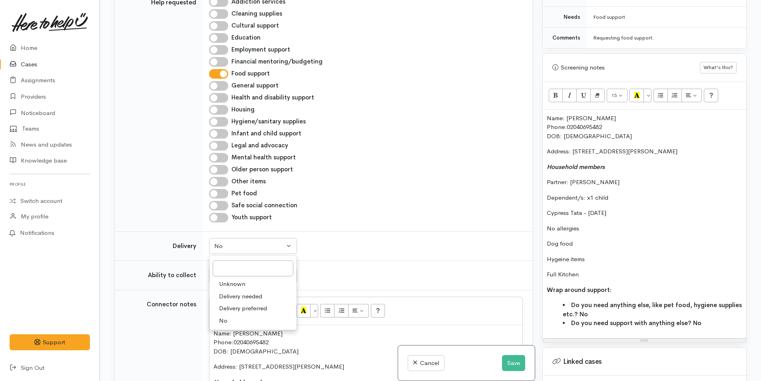
click at [245, 292] on span "Delivery needed" at bounding box center [240, 296] width 43 height 9
select select "3"
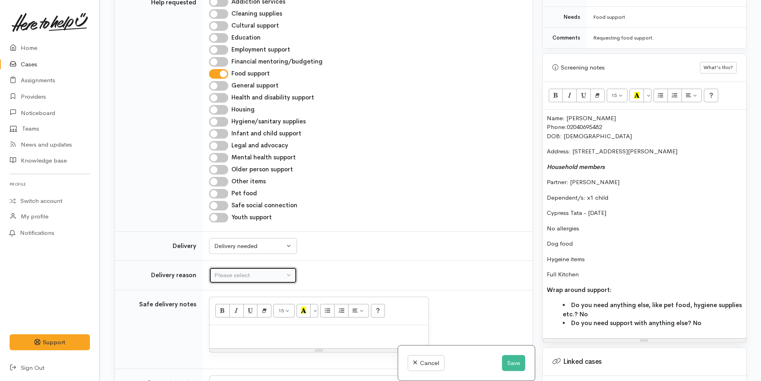
click at [245, 267] on button "Please select" at bounding box center [253, 275] width 88 height 16
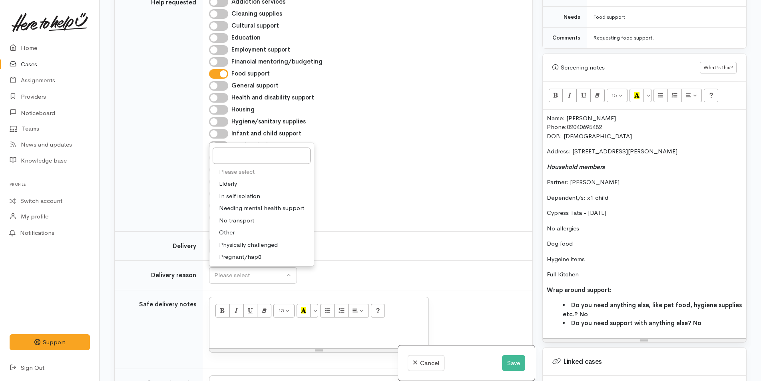
click at [245, 216] on span "No transport" at bounding box center [236, 220] width 35 height 9
select select "2"
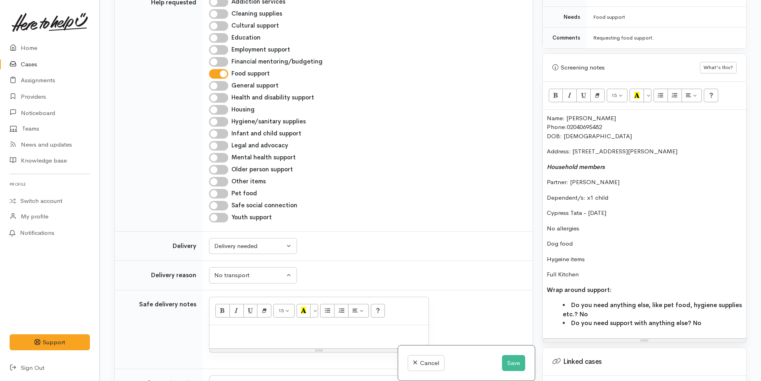
click at [324, 327] on div at bounding box center [318, 337] width 219 height 24
paste div
drag, startPoint x: 246, startPoint y: 336, endPoint x: 219, endPoint y: 335, distance: 27.2
click at [219, 345] on td "**********" at bounding box center [313, 355] width 200 height 21
click at [281, 329] on p at bounding box center [318, 333] width 211 height 9
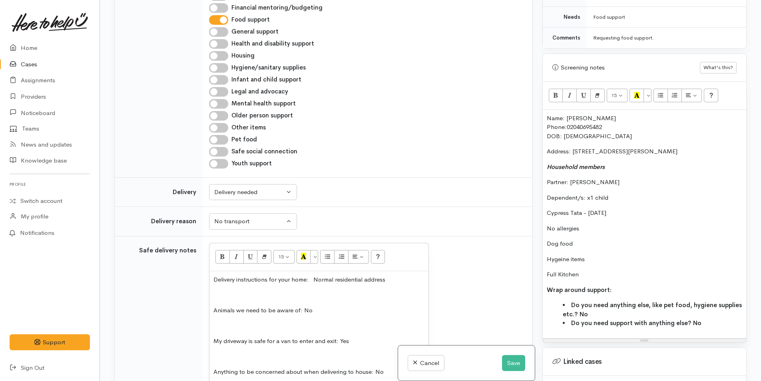
scroll to position [812, 0]
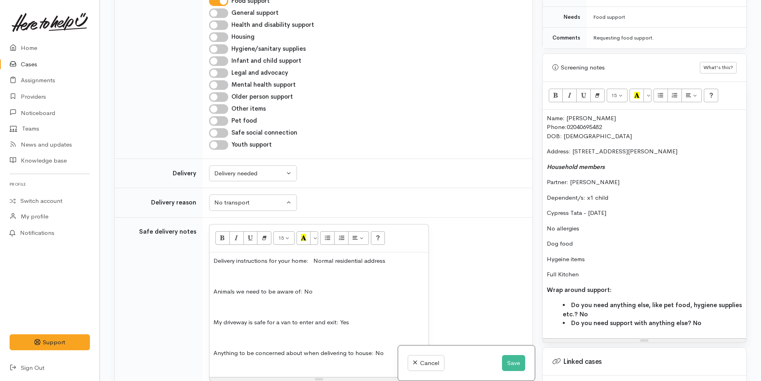
click at [328, 287] on p "Animals we need to be aware of: No" at bounding box center [318, 291] width 211 height 9
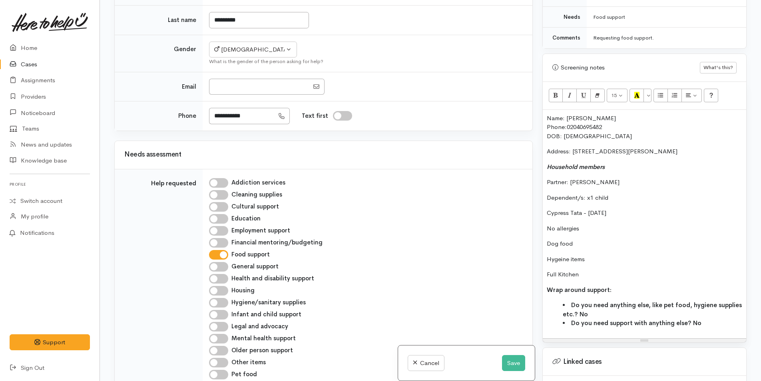
scroll to position [613, 0]
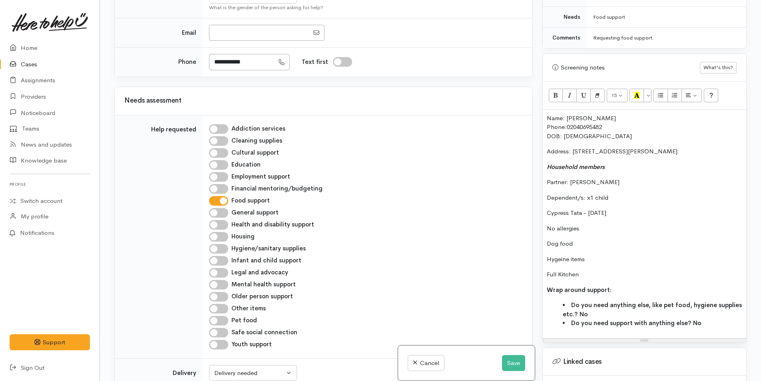
click at [224, 316] on input "Pet food" at bounding box center [218, 321] width 19 height 10
checkbox input "true"
click at [223, 244] on input "Hygiene/sanitary supplies" at bounding box center [218, 249] width 19 height 10
checkbox input "true"
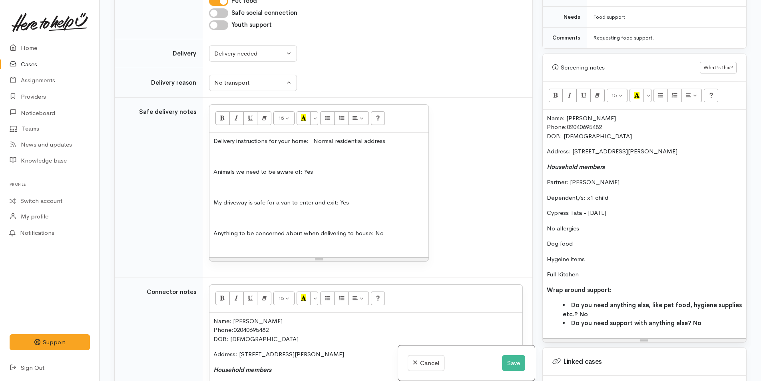
scroll to position [1092, 0]
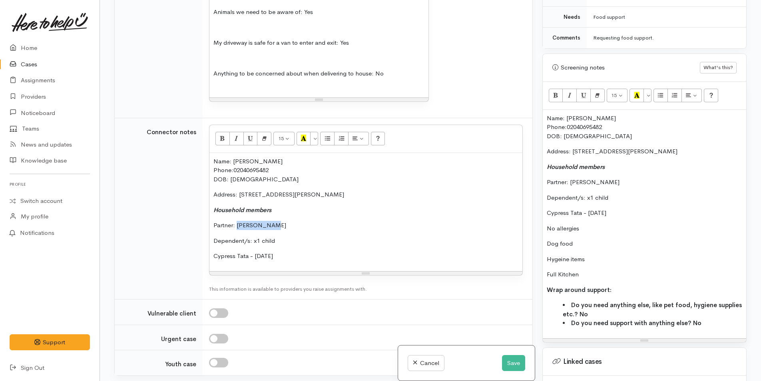
drag, startPoint x: 272, startPoint y: 209, endPoint x: 237, endPoint y: 208, distance: 35.2
click at [237, 221] on p "Partner: Alexis Tata" at bounding box center [365, 225] width 305 height 9
drag, startPoint x: 288, startPoint y: 226, endPoint x: 254, endPoint y: 224, distance: 34.5
click at [254, 236] on p "Dependent/s: x1 child" at bounding box center [365, 240] width 305 height 9
drag, startPoint x: 315, startPoint y: 240, endPoint x: 212, endPoint y: 234, distance: 103.2
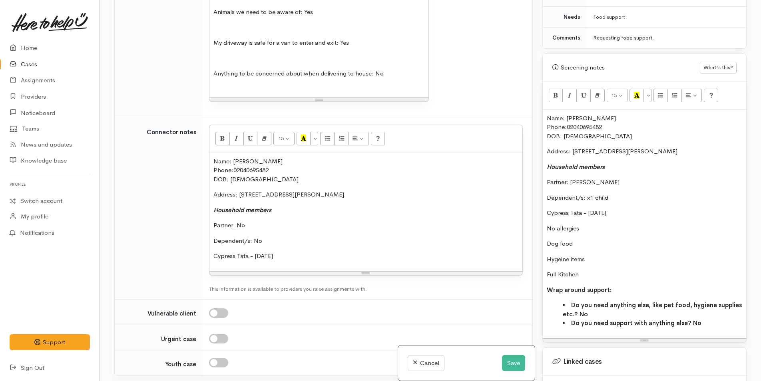
click at [212, 234] on div "Name: Raymond Ransfield Phone: 02040695482 DOB: 26/09/1980 Address: 5A Sharyn P…" at bounding box center [365, 212] width 313 height 118
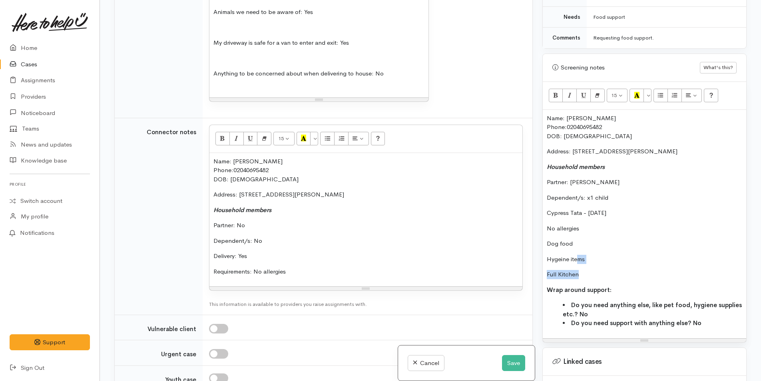
drag, startPoint x: 592, startPoint y: 255, endPoint x: 577, endPoint y: 252, distance: 15.6
click at [577, 252] on div "Name: Raymond Ransfield Phone: 02040695482 DOB: 26/09/1980 Address: 5A Sharyn P…" at bounding box center [643, 224] width 203 height 228
click at [588, 255] on p "Hygeine items" at bounding box center [643, 259] width 195 height 9
drag, startPoint x: 590, startPoint y: 250, endPoint x: 538, endPoint y: 234, distance: 54.7
click at [538, 234] on div "Warnings Add No warnings have been raised against this case Add Warning Title ●…" at bounding box center [644, 190] width 214 height 381
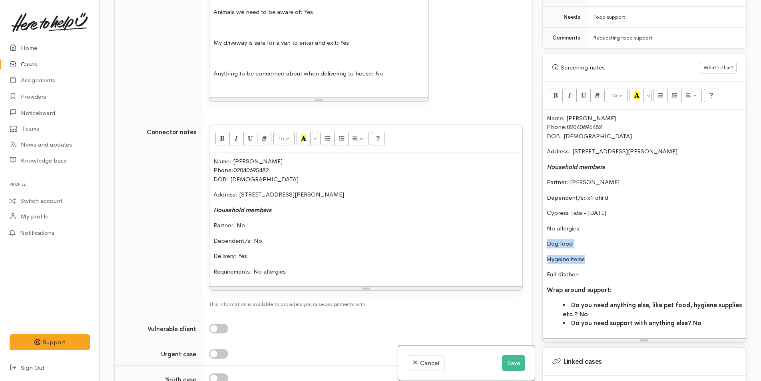
copy div "Dog food Hygeine items"
click at [289, 267] on p "Requirements: No allergies" at bounding box center [365, 271] width 305 height 9
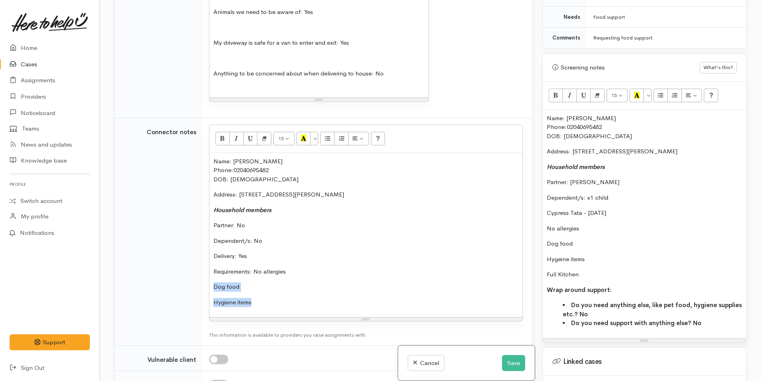
drag, startPoint x: 263, startPoint y: 290, endPoint x: 206, endPoint y: 267, distance: 61.3
click at [206, 267] on td "<p>Name:&nbsp;Raymond Ransfield<br>Phone:&nbsp;<a>02040695482</a><br>DOB: 26/09…" at bounding box center [368, 232] width 330 height 228
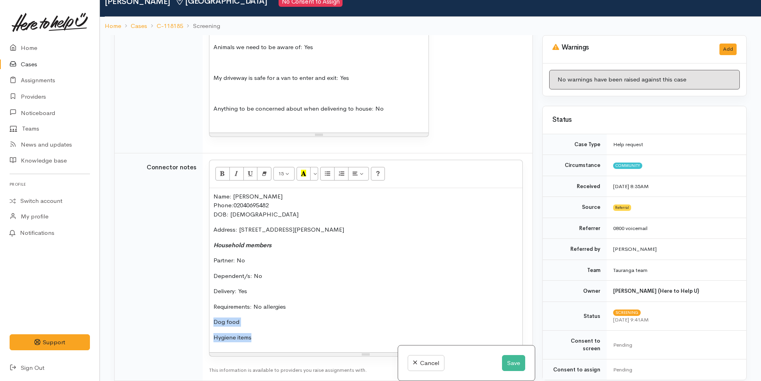
scroll to position [0, 0]
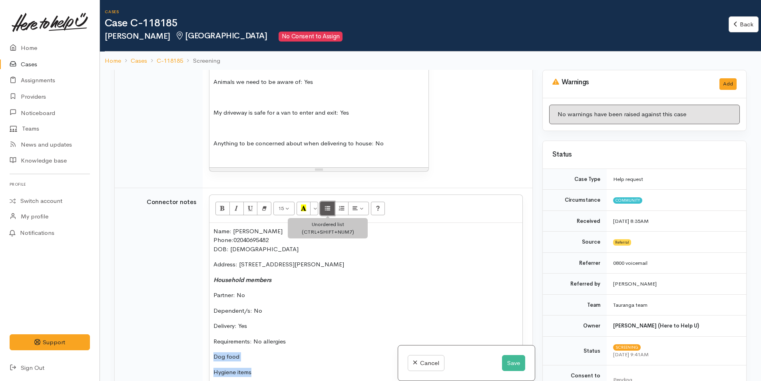
click at [328, 205] on icon "Unordered list (CTRL+SHIFT+NUM7)" at bounding box center [327, 208] width 5 height 7
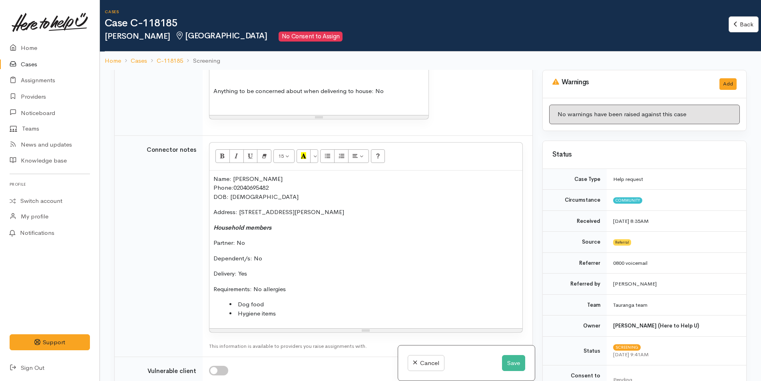
scroll to position [1252, 0]
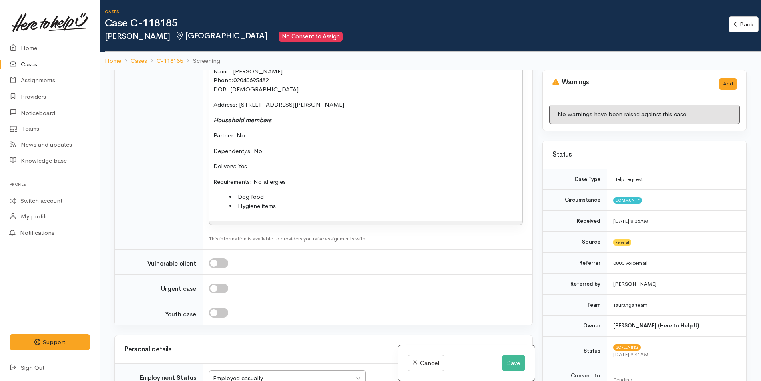
click at [292, 202] on li "Hygiene items" at bounding box center [373, 206] width 289 height 9
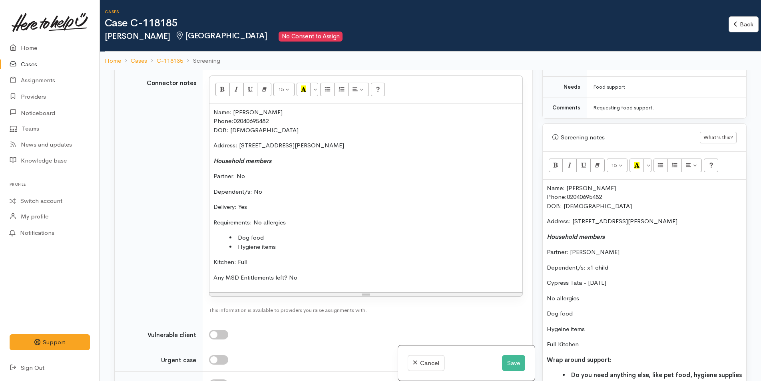
scroll to position [1172, 0]
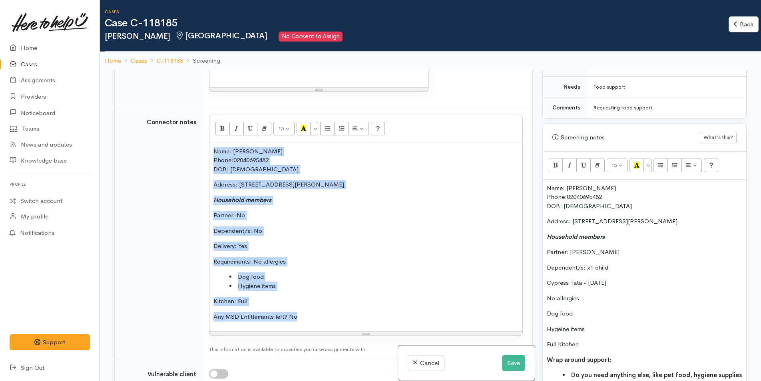
drag, startPoint x: 315, startPoint y: 305, endPoint x: 213, endPoint y: 132, distance: 200.7
click at [213, 143] on div "Name: Raymond Ransfield Phone: 02040695482 DOB: 26/09/1980 Address: 5A Sharyn P…" at bounding box center [365, 237] width 313 height 189
click at [266, 125] on icon "Remove Font Style (CTRL+\\)" at bounding box center [264, 128] width 5 height 7
click at [304, 208] on div "Name: Raymond Ransfield Phone: 02040695482 DOB: 26/09/1980 Address: 5A Sharyn P…" at bounding box center [365, 237] width 313 height 189
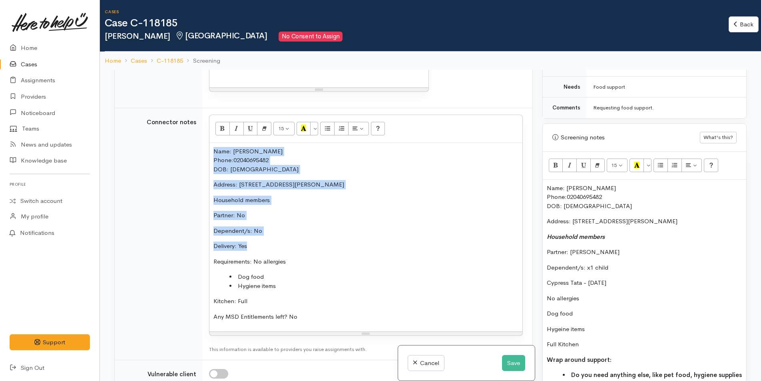
drag, startPoint x: 250, startPoint y: 230, endPoint x: 210, endPoint y: 129, distance: 109.4
click at [210, 143] on div "Name: Raymond Ransfield Phone: 02040695482 DOB: 26/09/1980 Address: 5A Sharyn P…" at bounding box center [365, 237] width 313 height 189
copy div "Name: Raymond Ransfield Phone: 02040695482 DOB: 26/09/1980 Address: 5A Sharyn P…"
drag, startPoint x: 639, startPoint y: 274, endPoint x: 546, endPoint y: 278, distance: 93.1
click at [546, 278] on p "Cypress Tata - 21/05/2007" at bounding box center [643, 282] width 195 height 9
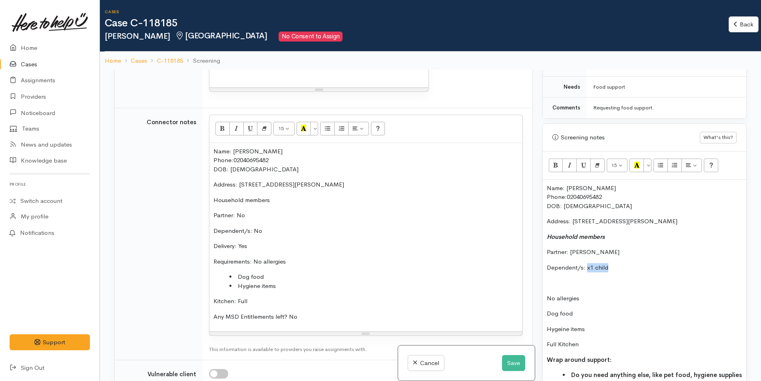
drag, startPoint x: 622, startPoint y: 256, endPoint x: 587, endPoint y: 258, distance: 34.8
click at [587, 263] on p "Dependent/s: x1 child" at bounding box center [643, 267] width 195 height 9
drag, startPoint x: 616, startPoint y: 243, endPoint x: 570, endPoint y: 248, distance: 46.6
click at [570, 248] on p "Partner: Alexis Tata" at bounding box center [643, 252] width 195 height 9
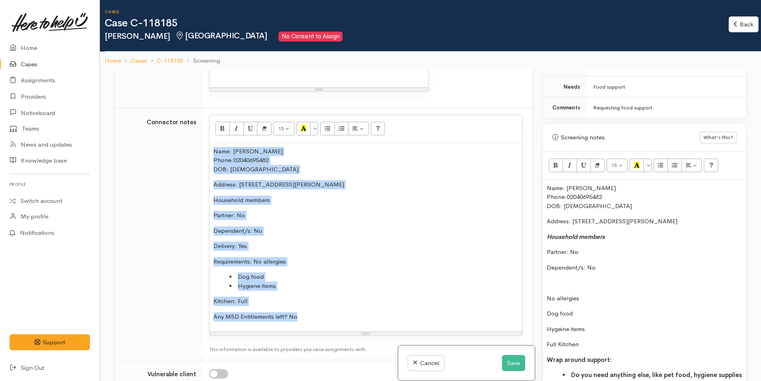
drag, startPoint x: 299, startPoint y: 303, endPoint x: 201, endPoint y: 136, distance: 193.3
click at [201, 136] on tr "Connector notes <p>Name:&nbsp;Raymond Ransfield<br>Phone:&nbsp;<a>02040695482</…" at bounding box center [323, 234] width 417 height 252
copy div "Name: Raymond Ransfield Phone: 02040695482 DOB: 26/09/1980 Address: 5A Sharyn P…"
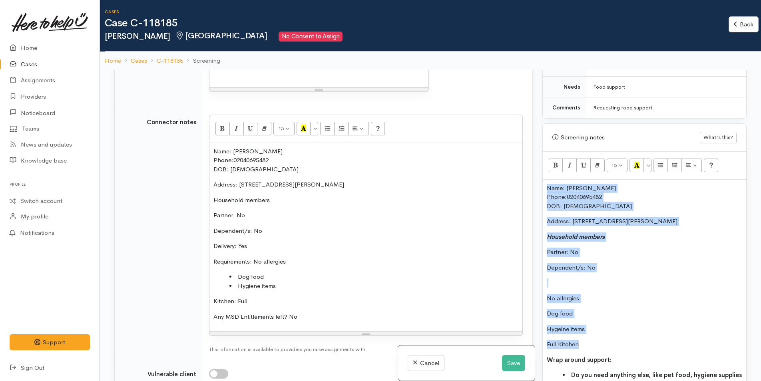
drag, startPoint x: 585, startPoint y: 336, endPoint x: 542, endPoint y: 177, distance: 164.4
click at [542, 177] on div "Screening notes What's this? <p>Name:&nbsp;Raymond Ransfield<br>Phone:&nbsp;<a>…" at bounding box center [644, 267] width 204 height 289
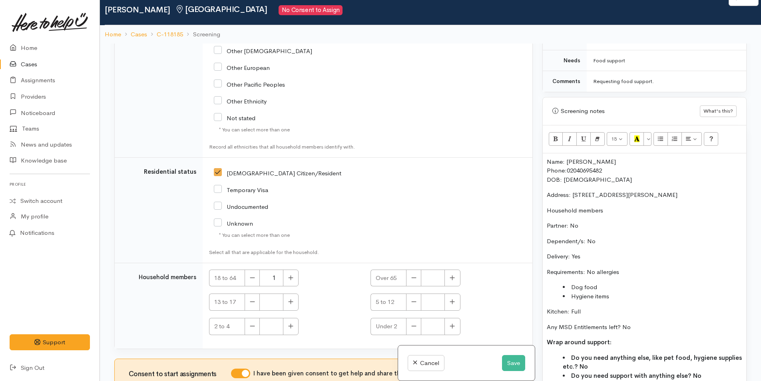
scroll to position [70, 0]
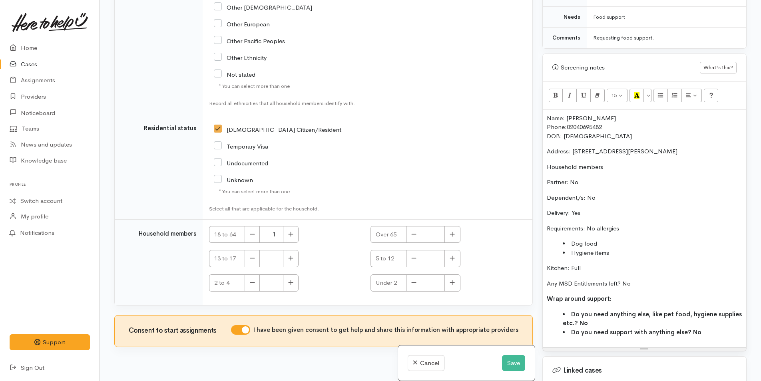
click at [545, 110] on div "Name: Raymond Ransfield Phone: 02040695482 DOB: 26/09/1980 Address: 5A Sharyn P…" at bounding box center [643, 229] width 203 height 238
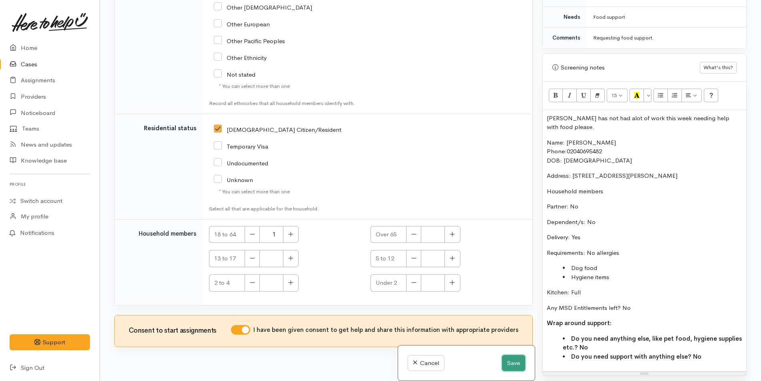
click at [511, 361] on button "Save" at bounding box center [513, 363] width 23 height 16
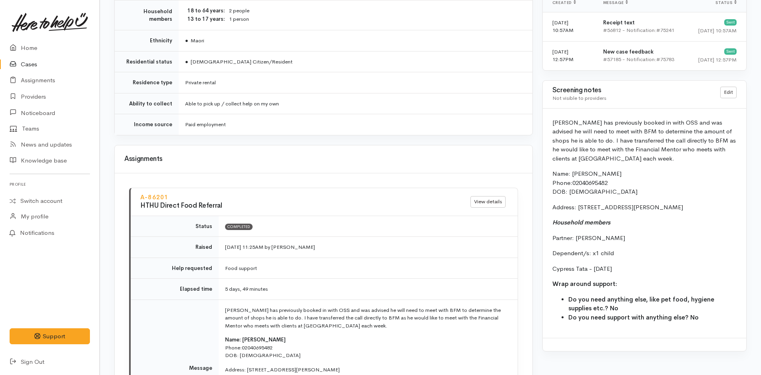
scroll to position [759, 0]
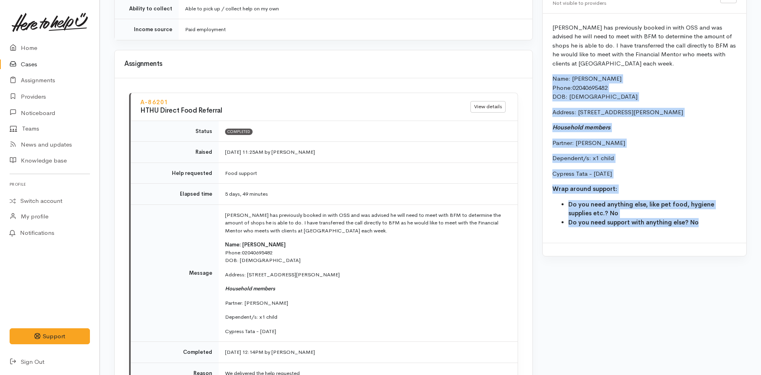
drag, startPoint x: 699, startPoint y: 222, endPoint x: 538, endPoint y: 78, distance: 217.0
click at [538, 78] on div "Warnings Add No warnings have been raised against this case Add Warning Title ●…" at bounding box center [644, 41] width 214 height 1436
copy div "Name: Raymond Ransfield Phone: 02040695482 DOB: 26/09/1980 Address: 5A Sharyn P…"
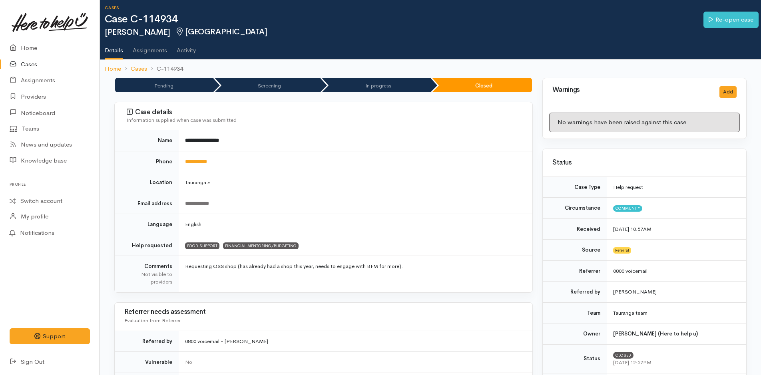
scroll to position [0, 0]
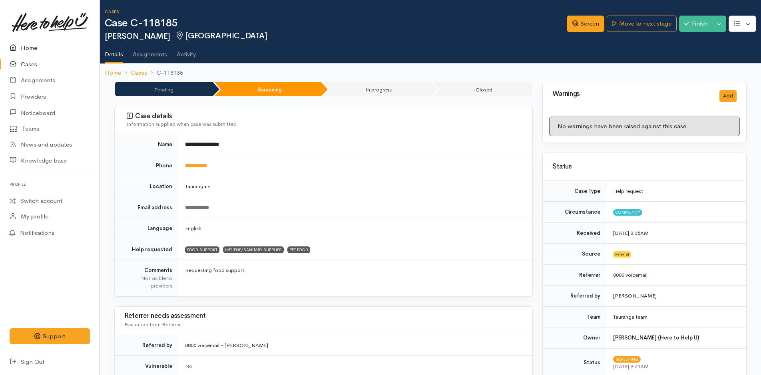
click at [30, 47] on link "Home" at bounding box center [49, 48] width 99 height 16
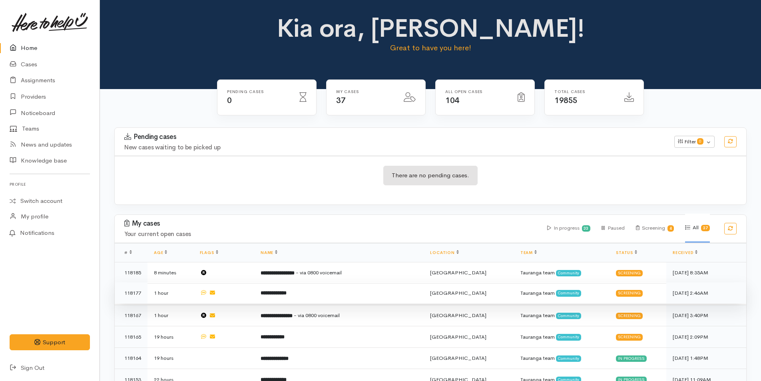
click at [299, 290] on td "**********" at bounding box center [339, 293] width 170 height 22
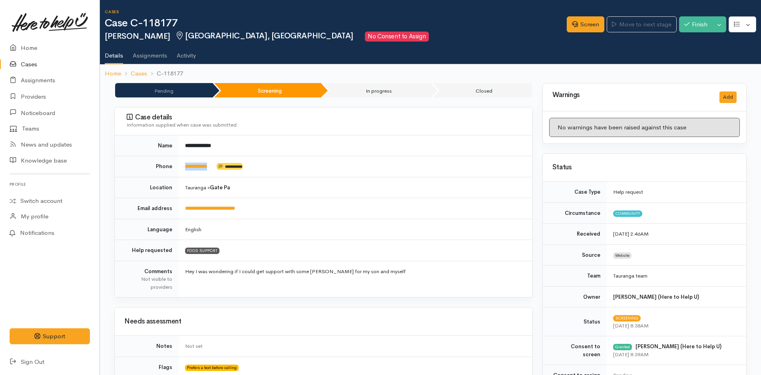
drag, startPoint x: 218, startPoint y: 170, endPoint x: 182, endPoint y: 169, distance: 36.4
click at [182, 169] on td "**********" at bounding box center [355, 166] width 353 height 21
copy td "**********"
click at [26, 46] on link "Home" at bounding box center [49, 48] width 99 height 16
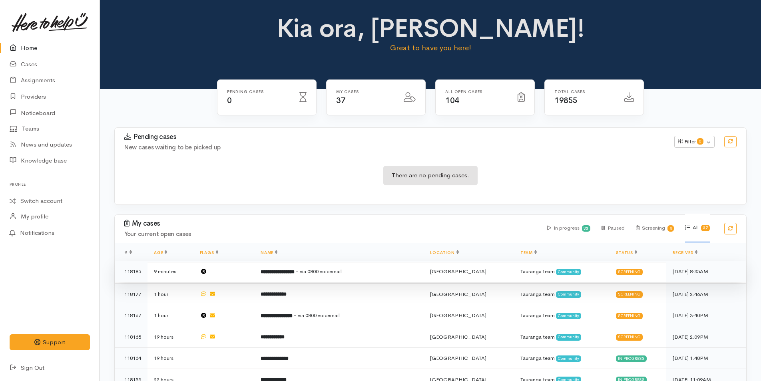
click at [294, 269] on b "**********" at bounding box center [277, 271] width 34 height 5
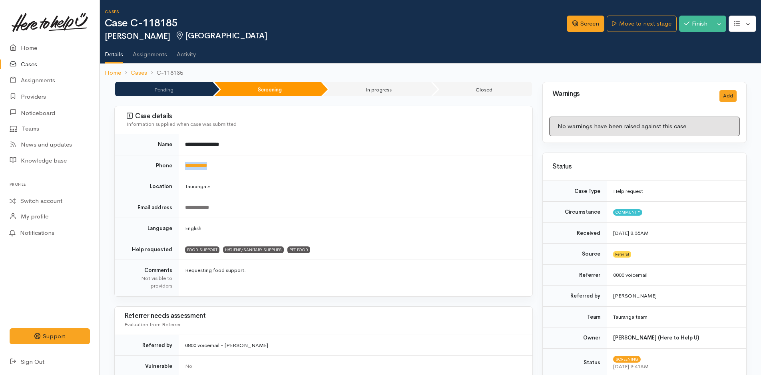
drag, startPoint x: 240, startPoint y: 166, endPoint x: 184, endPoint y: 165, distance: 56.7
click at [184, 165] on td "**********" at bounding box center [355, 165] width 353 height 21
copy link "**********"
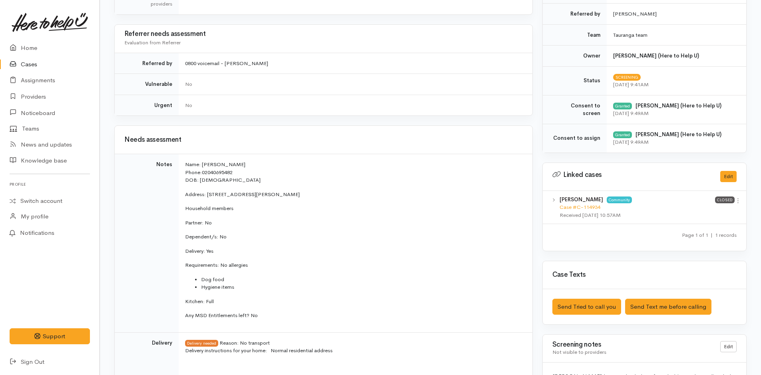
scroll to position [359, 0]
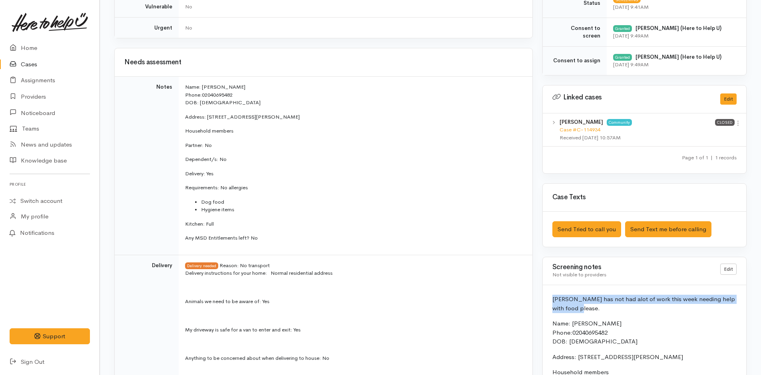
drag, startPoint x: 577, startPoint y: 308, endPoint x: 549, endPoint y: 296, distance: 30.2
copy p "[PERSON_NAME] has not had alot of work this week needing help with food please."
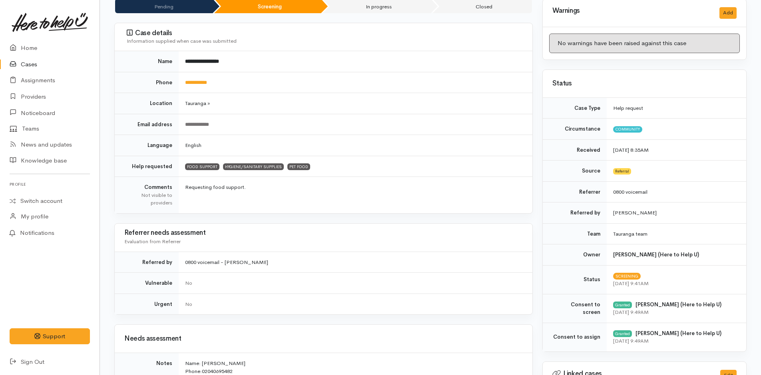
scroll to position [0, 0]
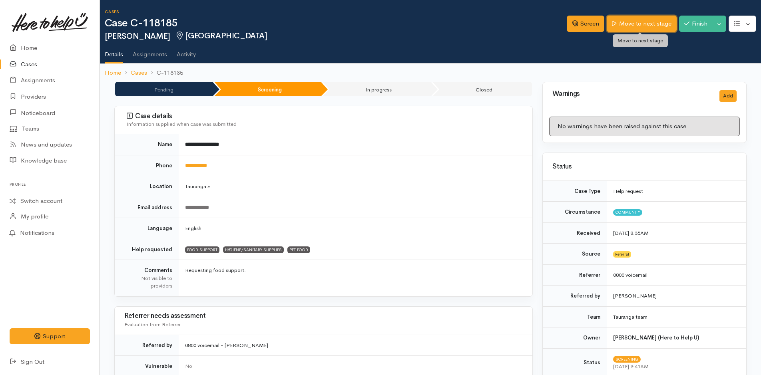
click at [652, 24] on link "Move to next stage" at bounding box center [641, 24] width 70 height 16
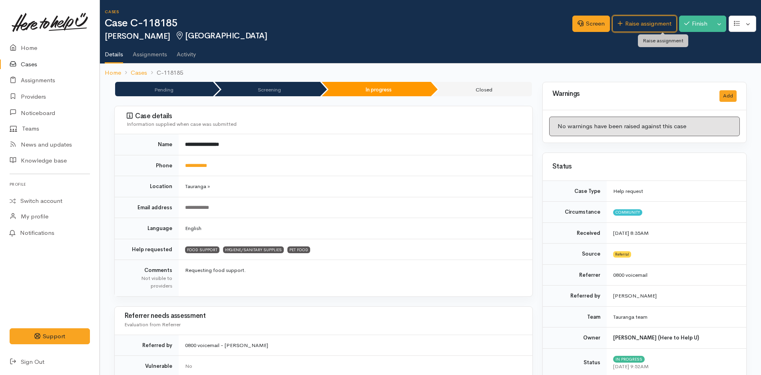
click at [649, 24] on link "Raise assignment" at bounding box center [644, 24] width 64 height 16
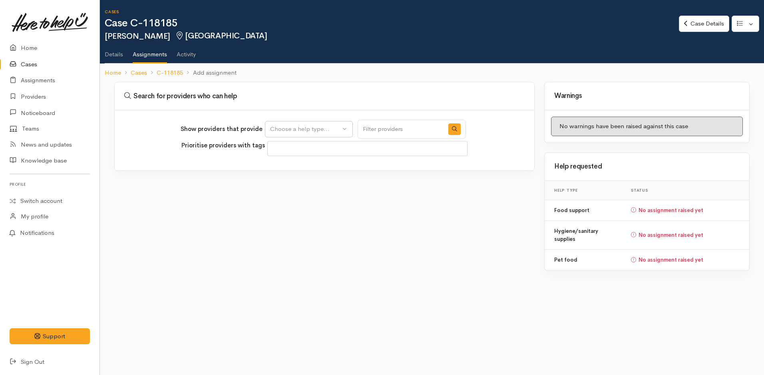
select select
click at [314, 131] on div "Choose a help type..." at bounding box center [305, 129] width 70 height 9
click at [307, 167] on span "Food support" at bounding box center [293, 167] width 37 height 9
select select "3"
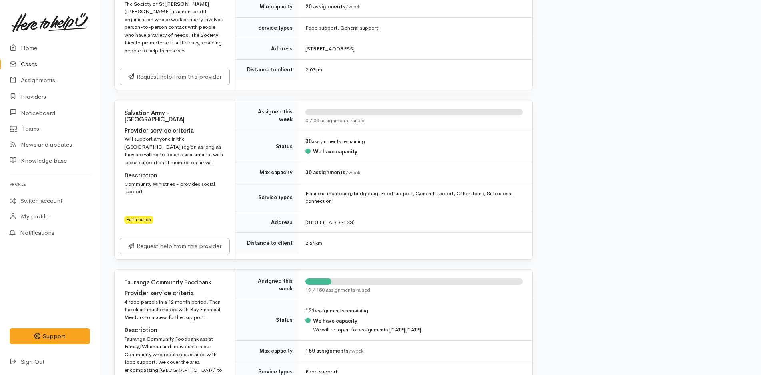
scroll to position [679, 0]
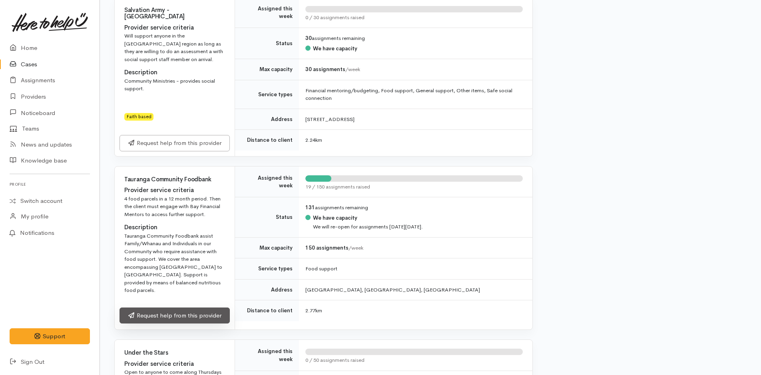
click at [189, 308] on link "Request help from this provider" at bounding box center [174, 316] width 110 height 16
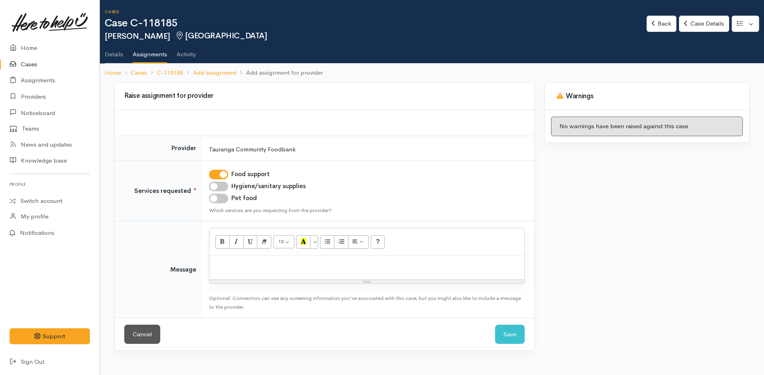
click at [222, 187] on input "Hygiene/sanitary supplies" at bounding box center [218, 187] width 19 height 10
checkbox input "true"
click at [219, 198] on input "Pet food" at bounding box center [218, 199] width 19 height 10
checkbox input "true"
click at [239, 265] on p at bounding box center [366, 264] width 307 height 9
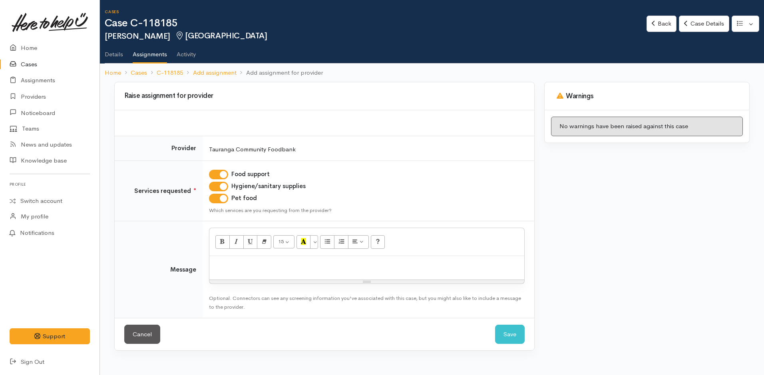
paste div
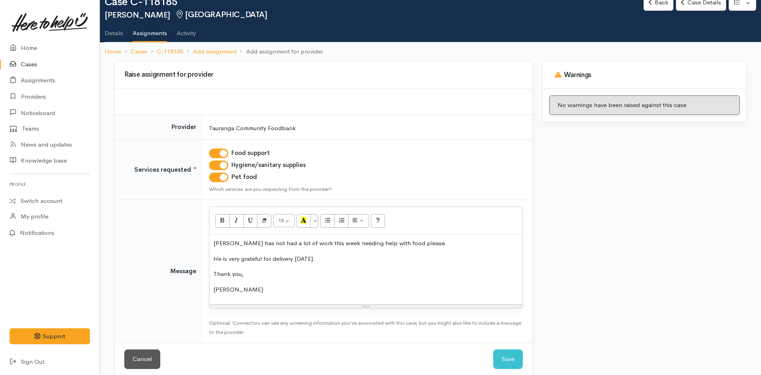
scroll to position [32, 0]
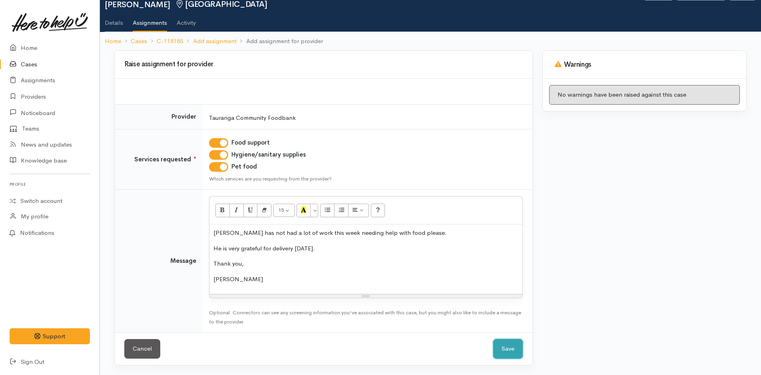
click at [515, 347] on button "Save" at bounding box center [508, 349] width 30 height 20
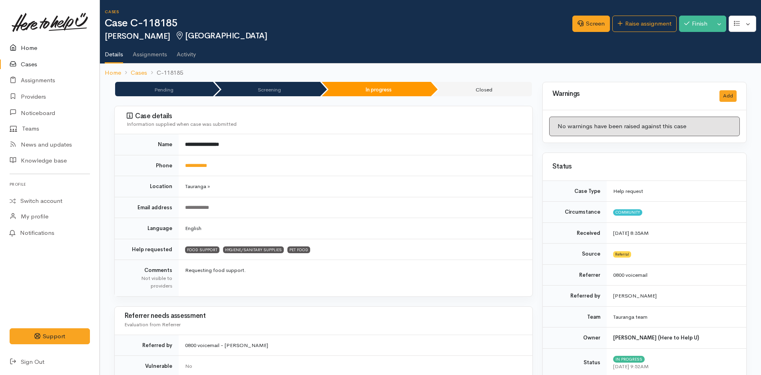
click at [29, 48] on link "Home" at bounding box center [49, 48] width 99 height 16
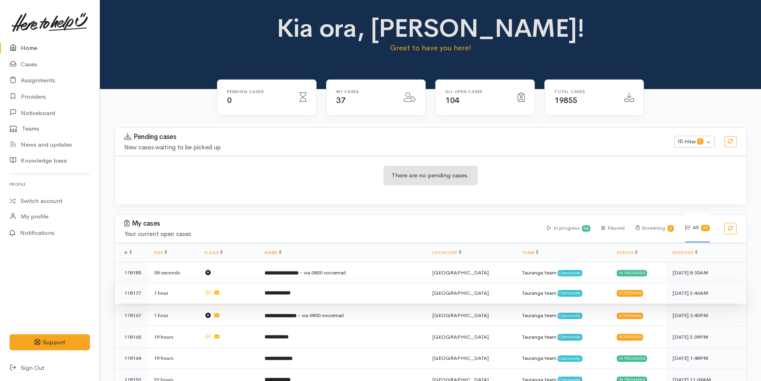
click at [290, 293] on b "**********" at bounding box center [277, 292] width 26 height 5
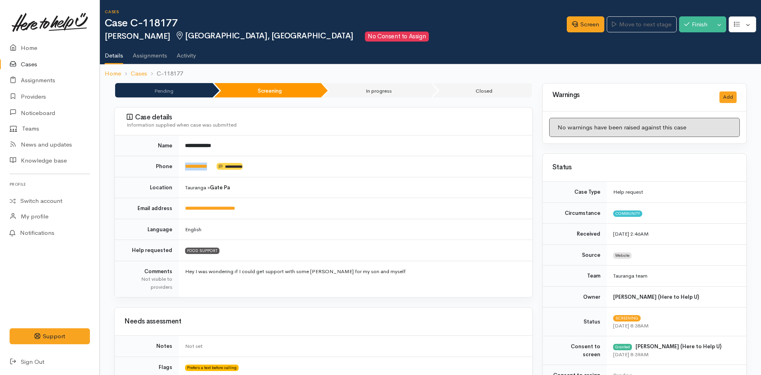
drag, startPoint x: 216, startPoint y: 169, endPoint x: 175, endPoint y: 172, distance: 41.3
click at [175, 172] on tr "**********" at bounding box center [323, 166] width 417 height 21
copy tr "**********"
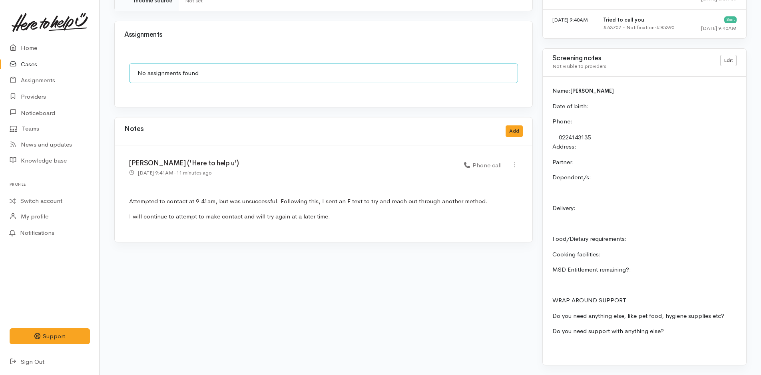
scroll to position [358, 0]
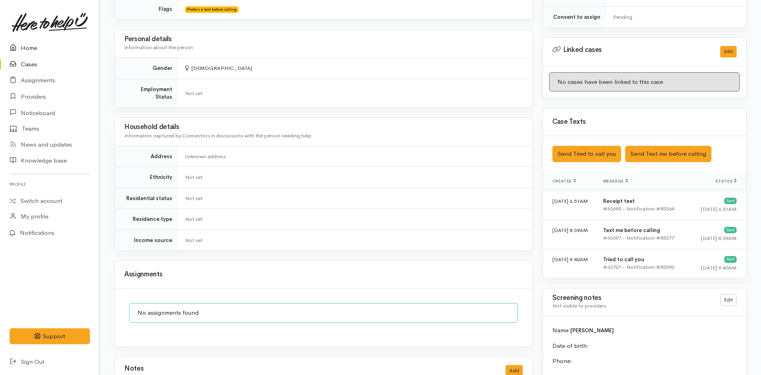
click at [24, 44] on link "Home" at bounding box center [49, 48] width 99 height 16
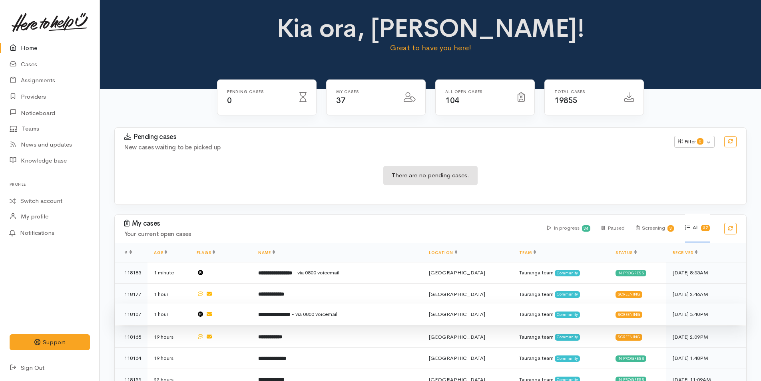
click at [328, 314] on span "- via 0800 voicemail" at bounding box center [314, 314] width 46 height 7
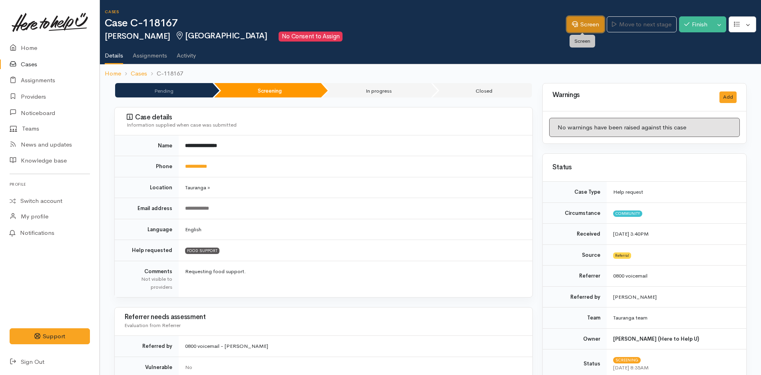
click at [574, 21] on link "Screen" at bounding box center [585, 24] width 38 height 16
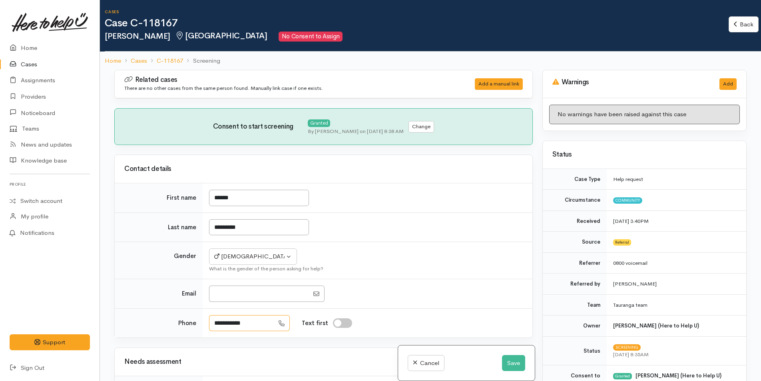
click at [264, 320] on input "**********" at bounding box center [241, 323] width 65 height 16
click at [238, 322] on input "**********" at bounding box center [241, 323] width 65 height 16
click at [254, 326] on input "**********" at bounding box center [241, 323] width 65 height 16
type input "**********"
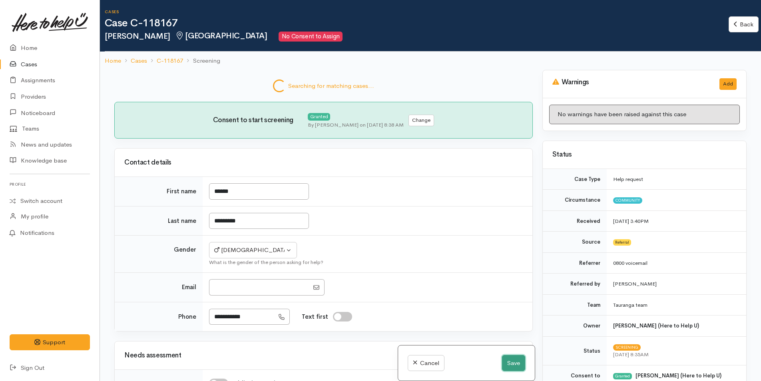
click at [509, 361] on button "Save" at bounding box center [513, 363] width 23 height 16
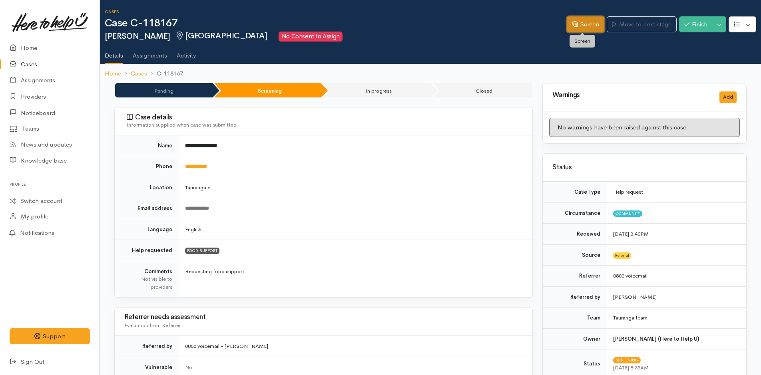
click at [594, 26] on link "Screen" at bounding box center [585, 24] width 38 height 16
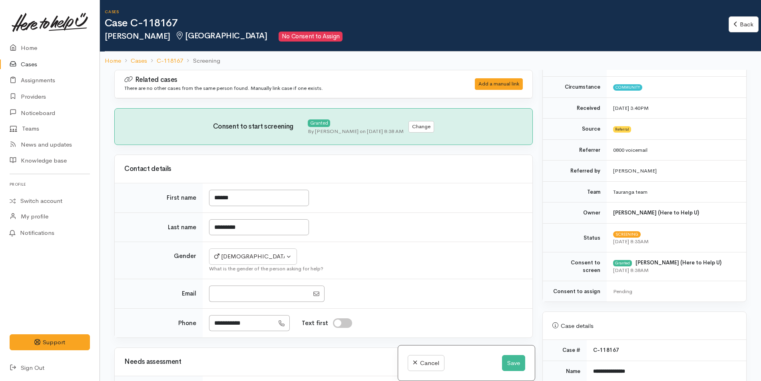
scroll to position [200, 0]
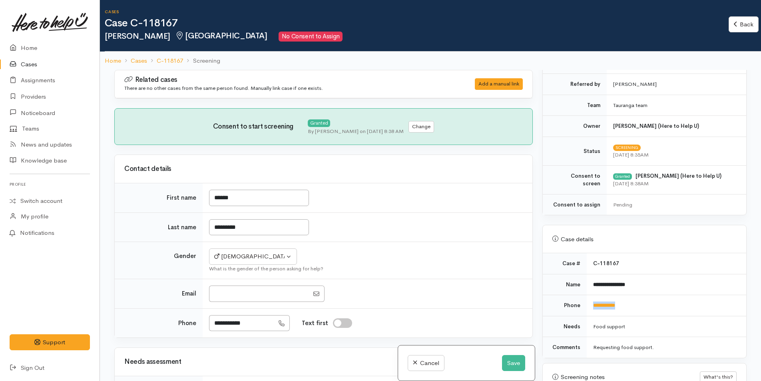
drag, startPoint x: 640, startPoint y: 308, endPoint x: 586, endPoint y: 308, distance: 54.3
click at [586, 308] on td "**********" at bounding box center [665, 305] width 159 height 21
copy link "**********"
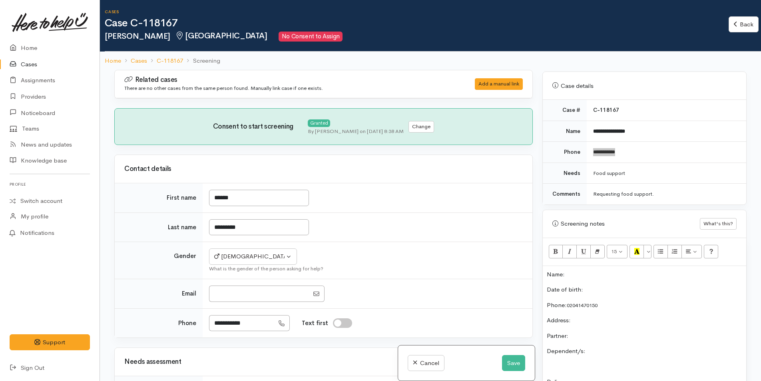
scroll to position [280, 0]
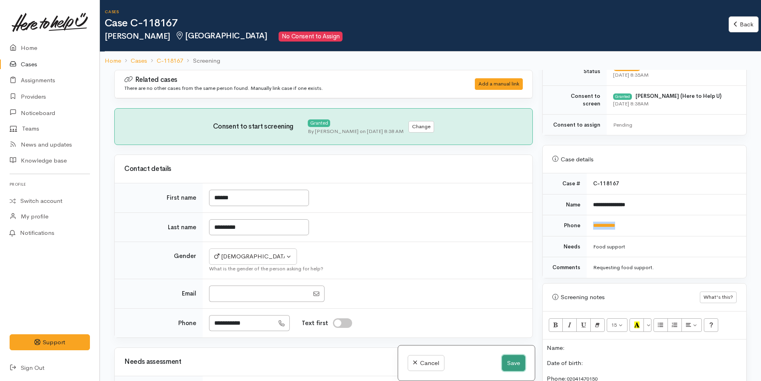
click at [509, 363] on button "Save" at bounding box center [513, 363] width 23 height 16
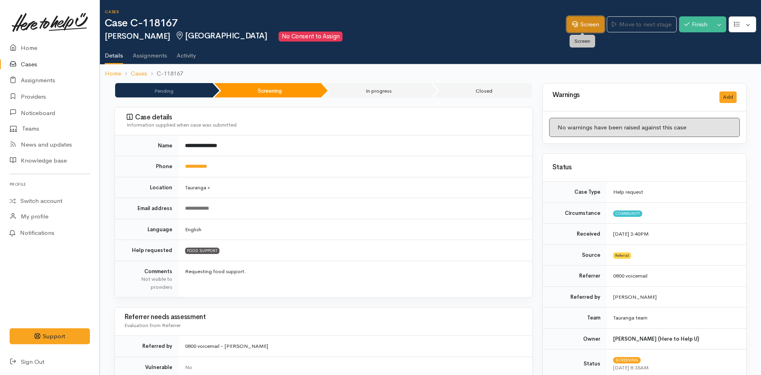
click at [589, 22] on link "Screen" at bounding box center [585, 24] width 38 height 16
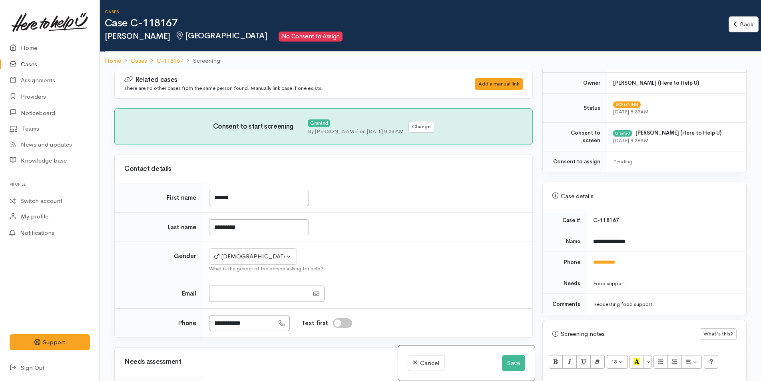
scroll to position [320, 0]
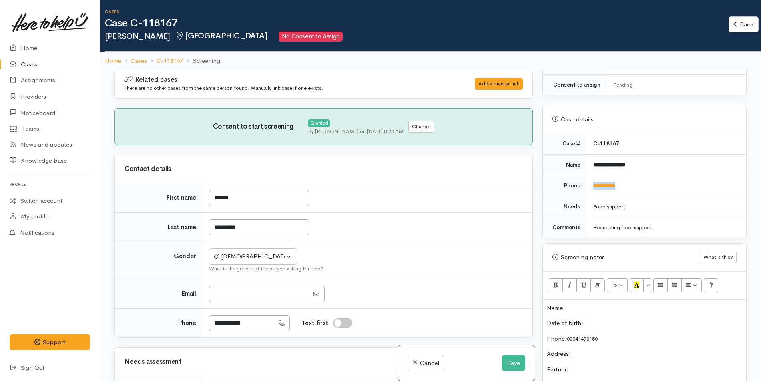
drag, startPoint x: 636, startPoint y: 183, endPoint x: 590, endPoint y: 187, distance: 46.9
click at [590, 187] on td "**********" at bounding box center [665, 185] width 159 height 21
copy link "**********"
drag, startPoint x: 612, startPoint y: 338, endPoint x: 565, endPoint y: 333, distance: 47.9
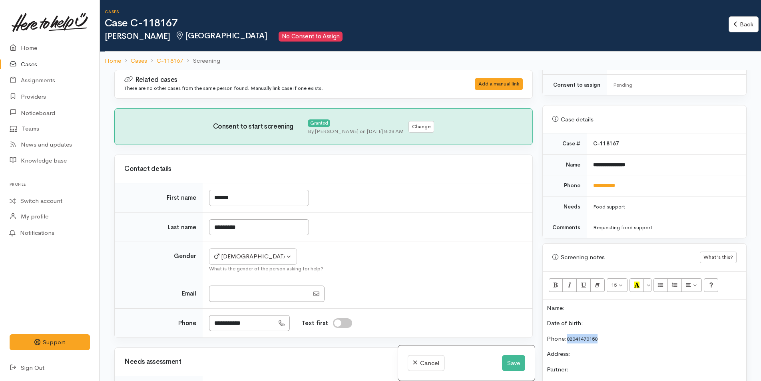
paste div
click at [566, 338] on link "02041460150" at bounding box center [581, 339] width 31 height 7
drag, startPoint x: 663, startPoint y: 163, endPoint x: 591, endPoint y: 163, distance: 72.3
click at [591, 163] on td "**********" at bounding box center [665, 164] width 159 height 21
copy b "**********"
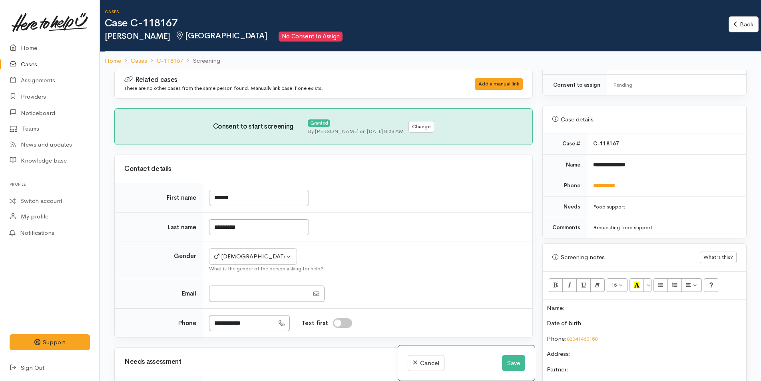
click at [581, 310] on p "Name:" at bounding box center [643, 308] width 195 height 9
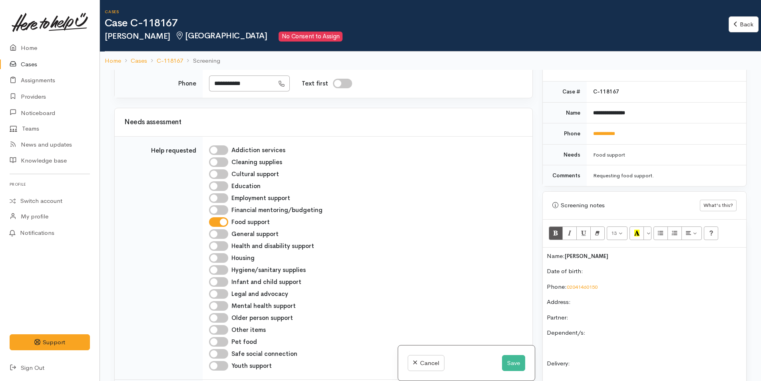
scroll to position [439, 0]
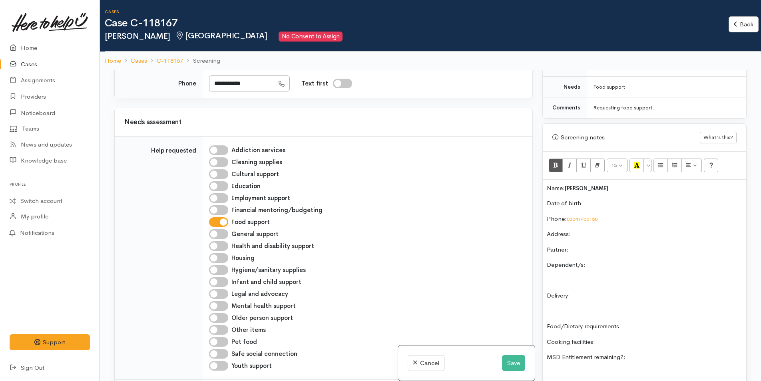
click at [609, 208] on p "Date of birth:" at bounding box center [643, 203] width 195 height 9
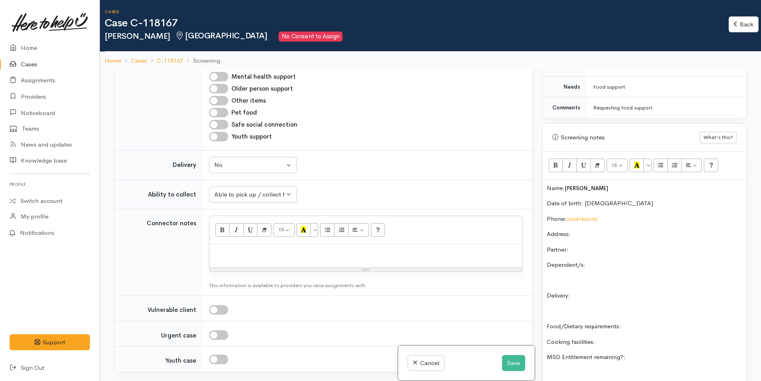
scroll to position [639, 0]
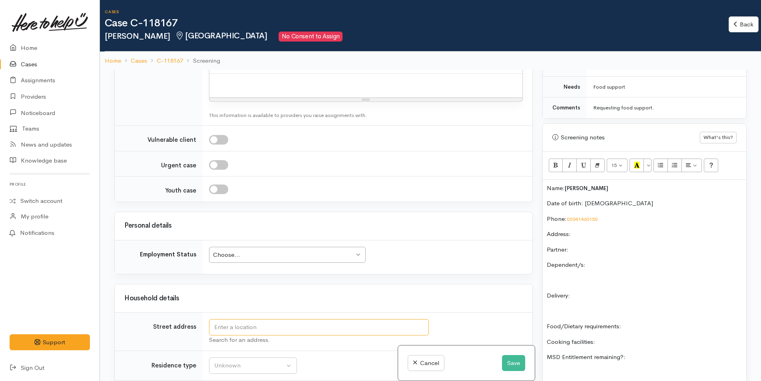
click at [344, 330] on input "text" at bounding box center [319, 327] width 220 height 16
click at [274, 256] on div "Choose..." at bounding box center [283, 254] width 141 height 9
drag, startPoint x: 364, startPoint y: 326, endPoint x: 203, endPoint y: 325, distance: 161.4
click at [203, 325] on td "356 Hodges Road, Waimana, New Zealand Search for an address." at bounding box center [368, 332] width 330 height 38
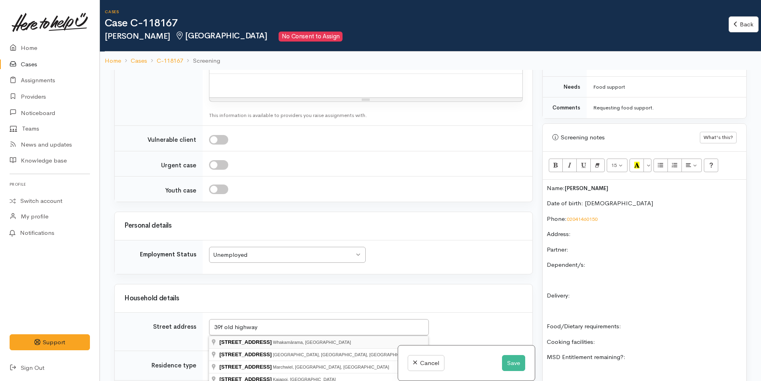
type input "39f Old Highway, Whakamārama, New Zealand"
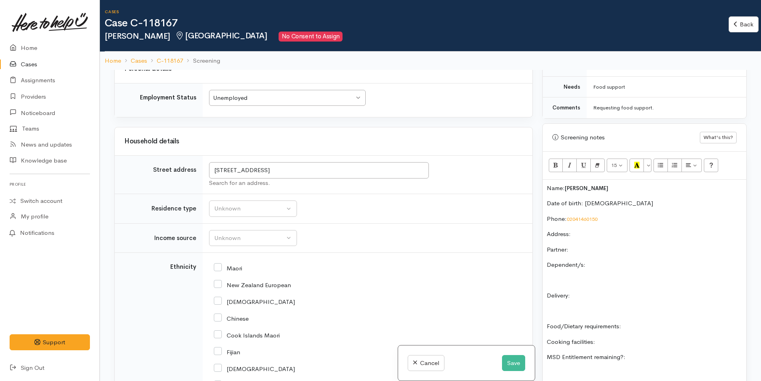
scroll to position [799, 0]
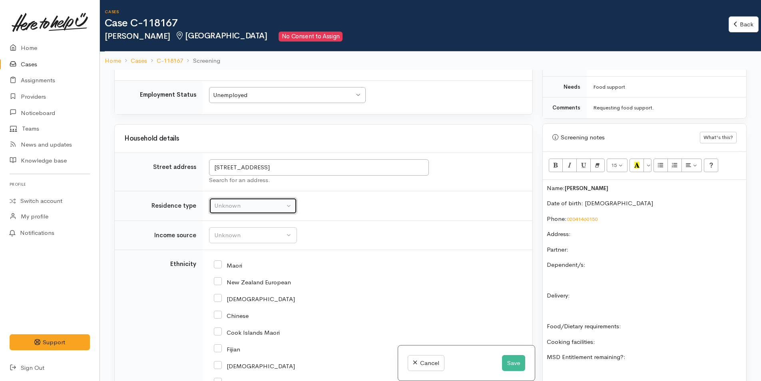
click at [230, 203] on div "Unknown" at bounding box center [249, 205] width 70 height 9
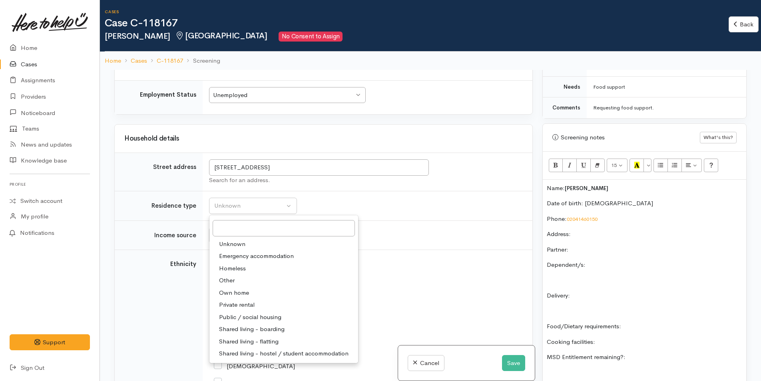
click at [250, 303] on span "Private rental" at bounding box center [237, 304] width 36 height 9
select select "2"
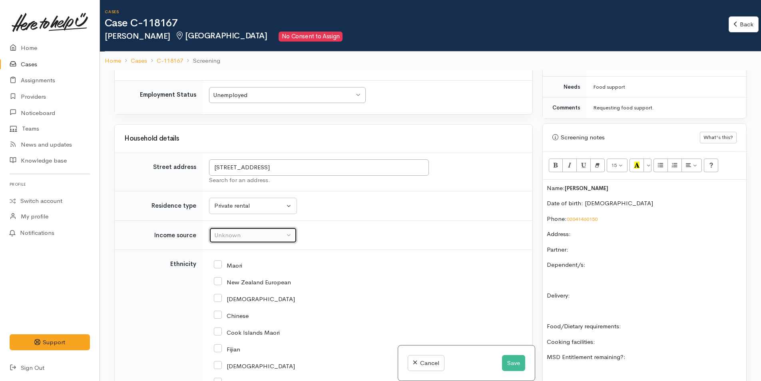
click at [238, 236] on div "Unknown" at bounding box center [249, 235] width 70 height 9
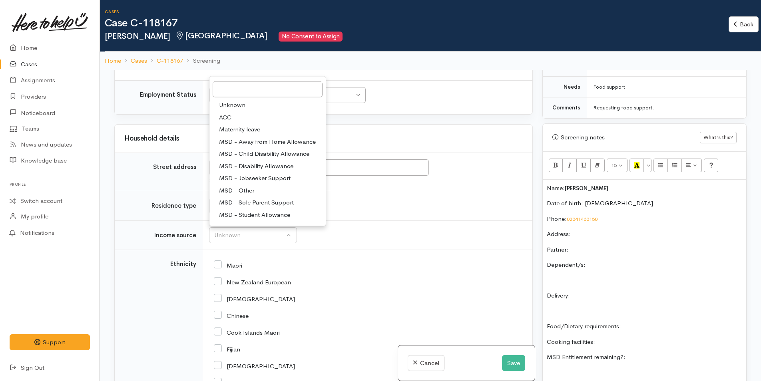
click at [254, 176] on span "MSD - Jobseeker Support" at bounding box center [254, 178] width 71 height 9
select select "4"
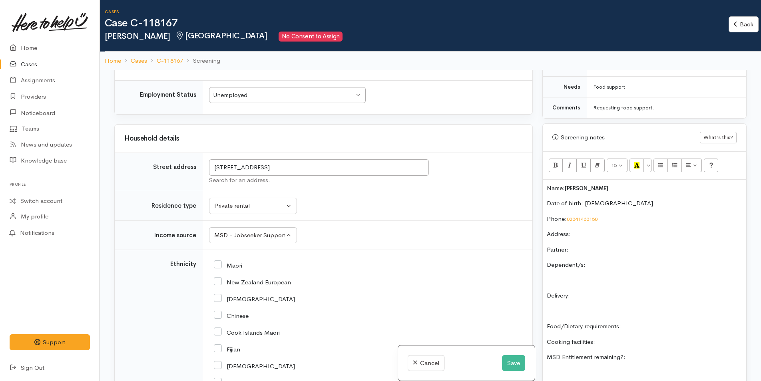
click at [220, 268] on input "Maori" at bounding box center [228, 264] width 28 height 7
checkbox input "true"
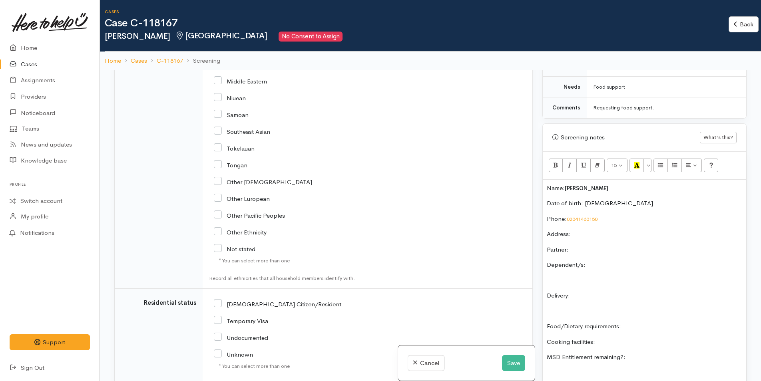
scroll to position [1198, 0]
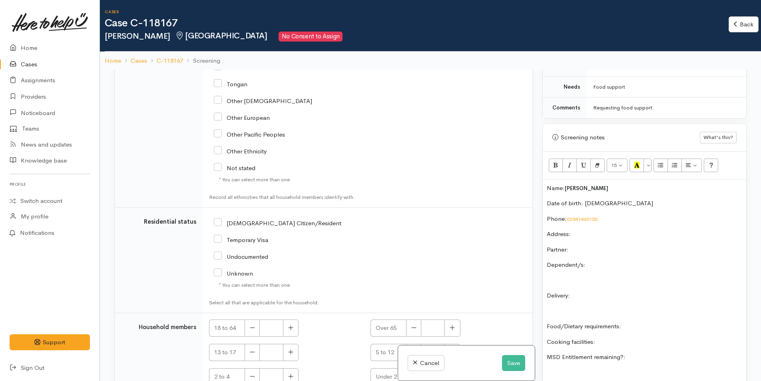
click at [216, 223] on input "[DEMOGRAPHIC_DATA] Citizen/Resident" at bounding box center [277, 222] width 127 height 7
checkbox input "true"
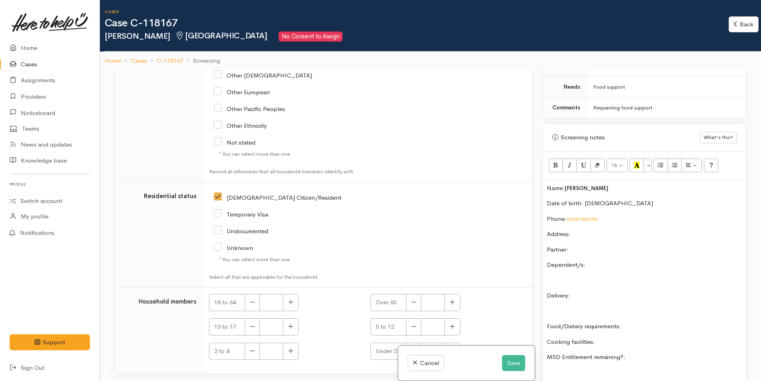
scroll to position [1237, 0]
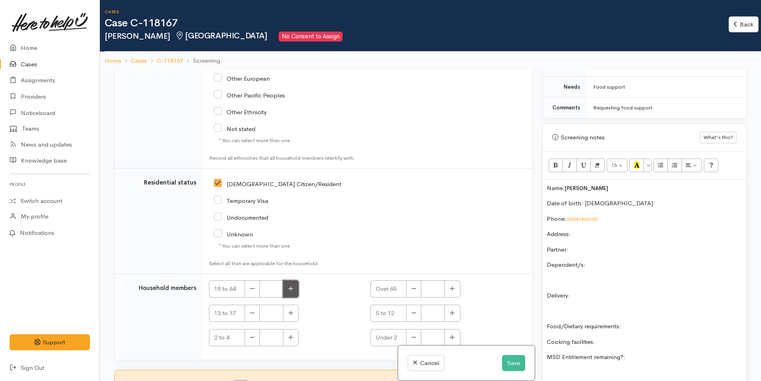
click at [293, 291] on icon "button" at bounding box center [290, 289] width 5 height 6
type input "1"
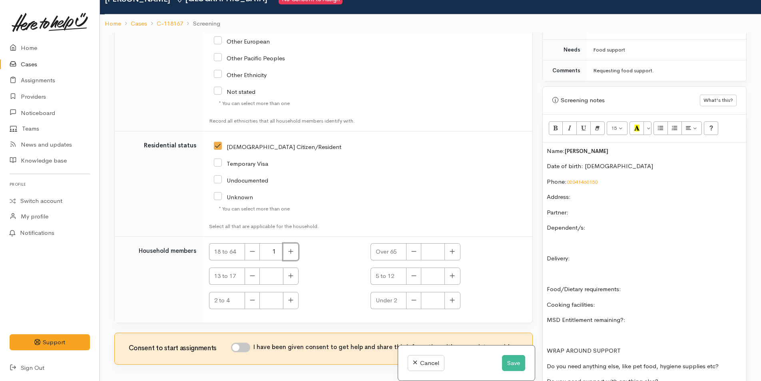
scroll to position [70, 0]
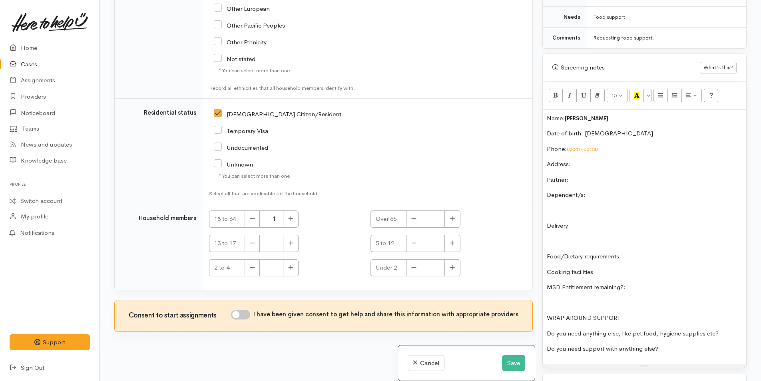
click at [244, 315] on input "I have been given consent to get help and share this information with appropria…" at bounding box center [240, 315] width 19 height 10
checkbox input "true"
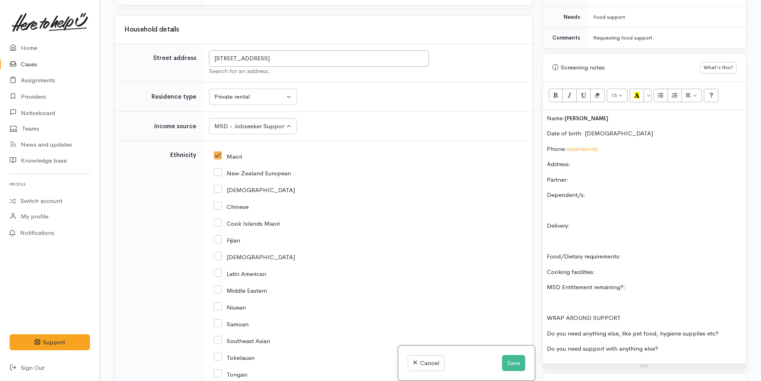
scroll to position [678, 0]
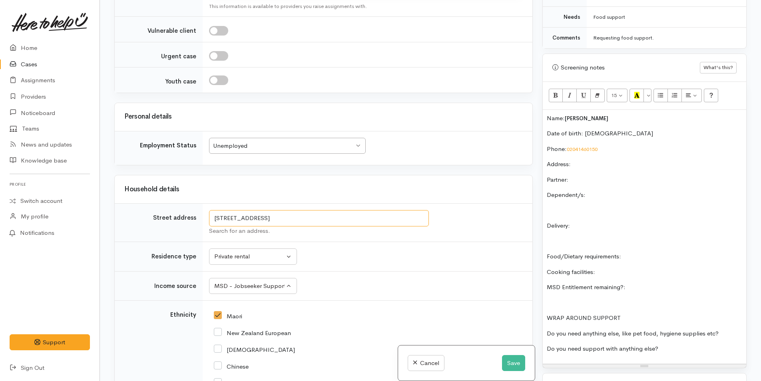
click at [360, 211] on input "39f Old Highway, Whakamārama, New Zealand" at bounding box center [319, 218] width 220 height 16
drag, startPoint x: 363, startPoint y: 218, endPoint x: 206, endPoint y: 225, distance: 157.1
click at [206, 225] on td "39f Old Highway, Whakamārama, New Zealand Search for an address." at bounding box center [368, 223] width 330 height 38
click at [592, 162] on p "Address:" at bounding box center [643, 164] width 195 height 9
click at [598, 178] on p "Partner:" at bounding box center [643, 179] width 195 height 9
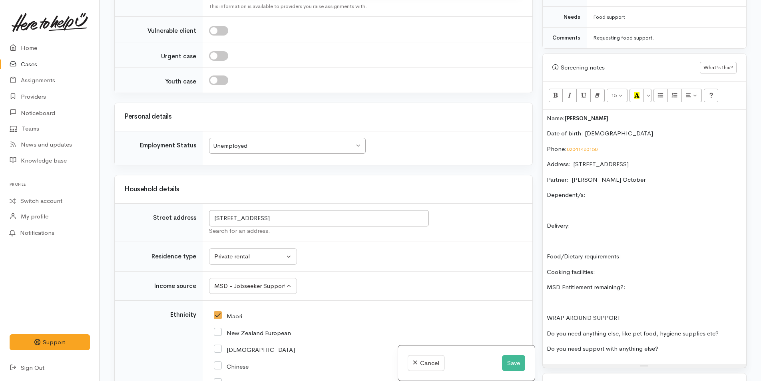
click at [616, 195] on p "Dependent/s:" at bounding box center [643, 195] width 195 height 9
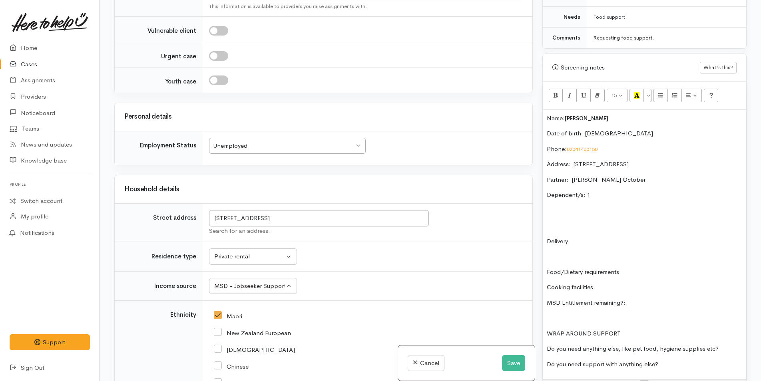
click at [616, 241] on p "Delivery:" at bounding box center [643, 241] width 195 height 9
click at [591, 235] on div "Name: Joshua Cresswell Date of birth: 13/1/1983 Phone: 02041460150 Address:  39…" at bounding box center [643, 245] width 203 height 270
click at [541, 204] on div "Warnings Add No warnings have been raised against this case Add Warning Title ●…" at bounding box center [644, 190] width 214 height 381
click at [559, 208] on p at bounding box center [643, 210] width 195 height 9
click at [676, 273] on p "Food/Dietary requirements:" at bounding box center [643, 272] width 195 height 9
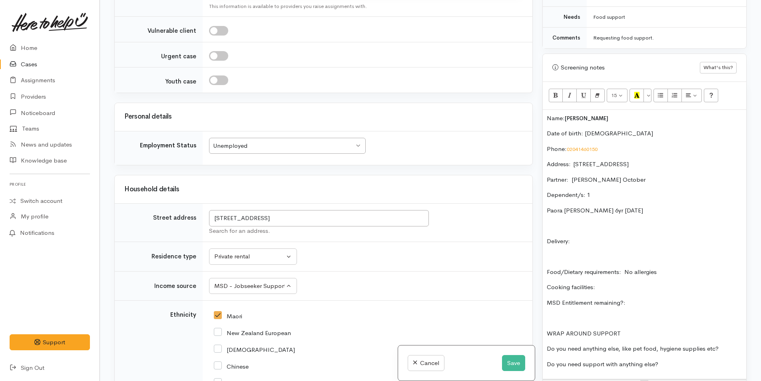
click at [657, 281] on div "Name: Joshua Cresswell Date of birth: 13/1/1983 Phone: 02041460150 Address:  39…" at bounding box center [643, 245] width 203 height 270
click at [660, 300] on p "MSD Entitlement remaining?:" at bounding box center [643, 302] width 195 height 9
click at [733, 345] on p "Do you need anything else, like pet food, hygiene supplies etc?" at bounding box center [643, 348] width 195 height 9
click at [706, 362] on p "Do you need support with anything else?" at bounding box center [643, 364] width 195 height 9
click at [604, 239] on p "Delivery:" at bounding box center [643, 241] width 195 height 9
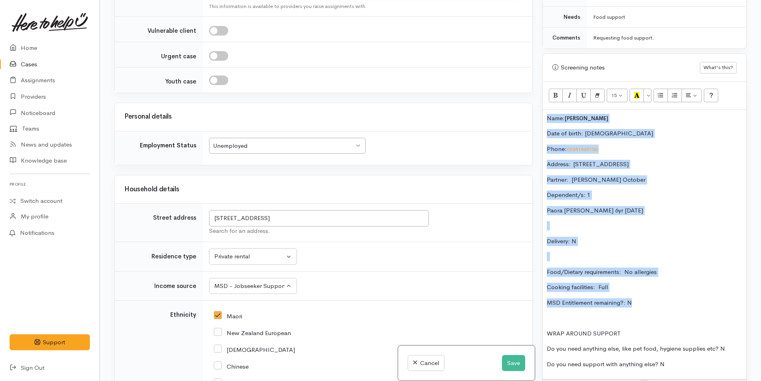
drag, startPoint x: 640, startPoint y: 303, endPoint x: 537, endPoint y: 118, distance: 211.5
click at [537, 118] on div "Warnings Add No warnings have been raised against this case Add Warning Title ●…" at bounding box center [644, 190] width 214 height 381
copy div "Name: Joshua Cresswell Date of birth: 13/1/1983 Phone: 02041460150 Address:  39…"
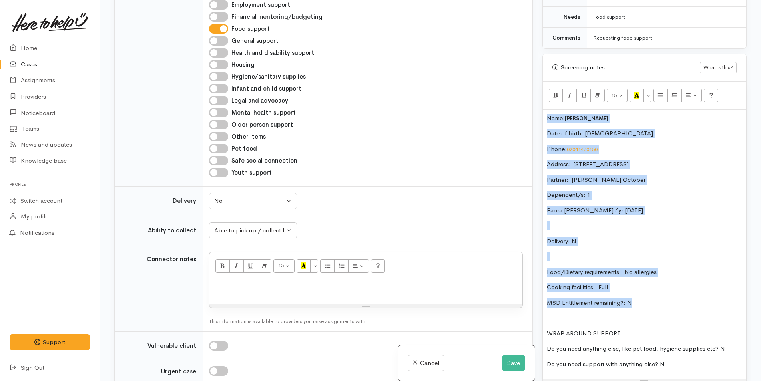
scroll to position [359, 0]
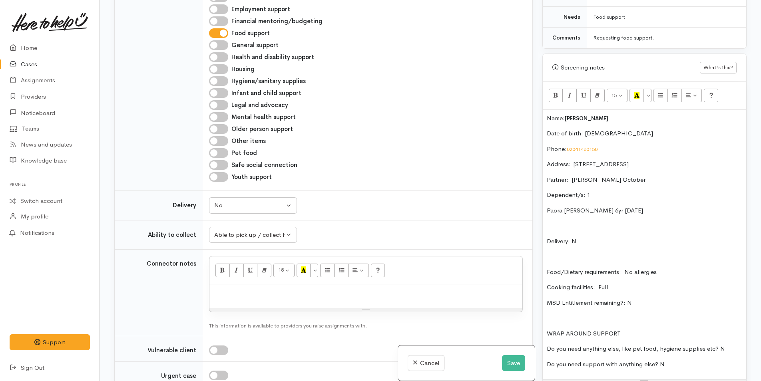
click at [368, 296] on p at bounding box center [365, 292] width 305 height 9
paste div
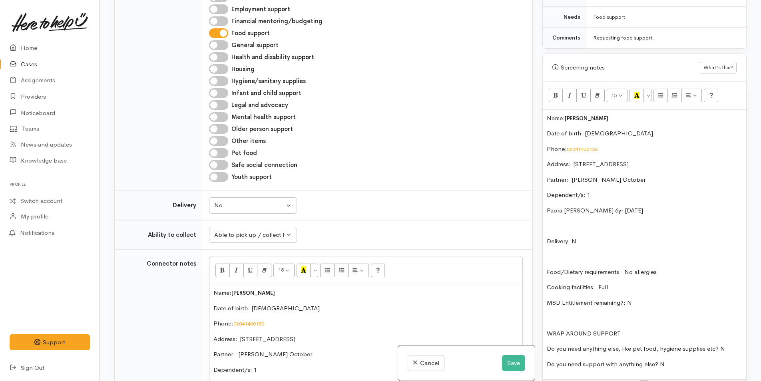
scroll to position [459, 0]
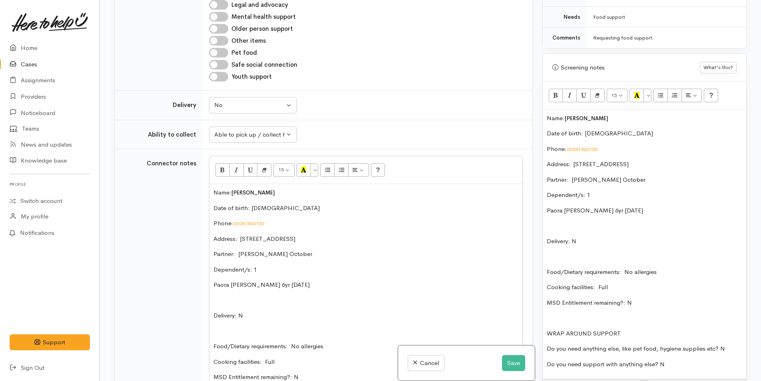
click at [545, 118] on div "Name: Joshua Cresswell Date of birth: 13/1/1983 Phone: 02041460150 Address:  39…" at bounding box center [643, 245] width 203 height 270
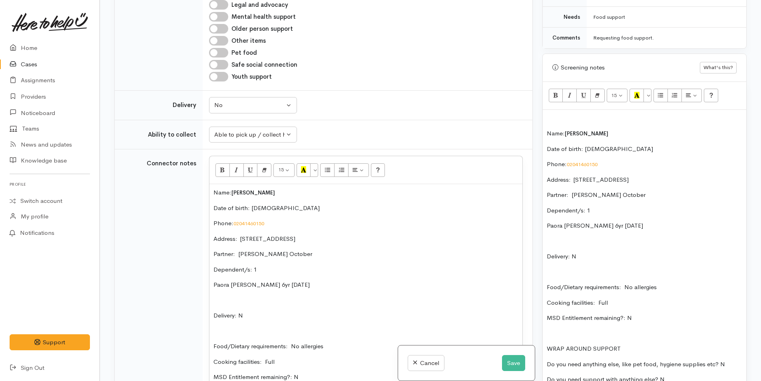
click at [560, 121] on p at bounding box center [643, 118] width 195 height 9
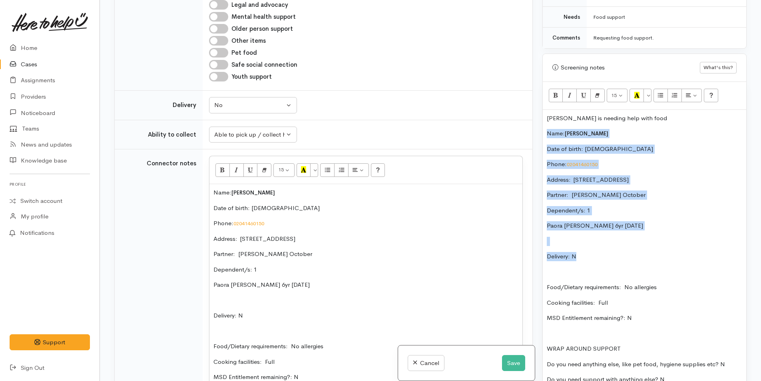
drag, startPoint x: 581, startPoint y: 258, endPoint x: 541, endPoint y: 131, distance: 133.5
click at [541, 131] on div "Warnings Add No warnings have been raised against this case Add Warning Title ●…" at bounding box center [644, 190] width 214 height 381
copy div "Name: Joshua Cresswell Date of birth: 13/1/1983 Phone: 02041460150 Address:  39…"
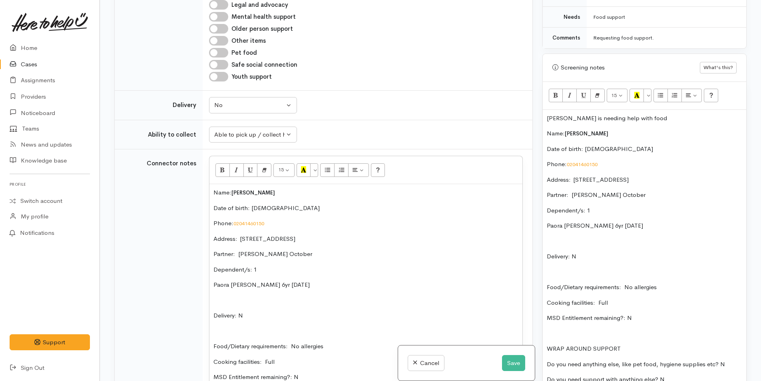
click at [663, 117] on p "Joshua is needing help with food" at bounding box center [643, 118] width 195 height 9
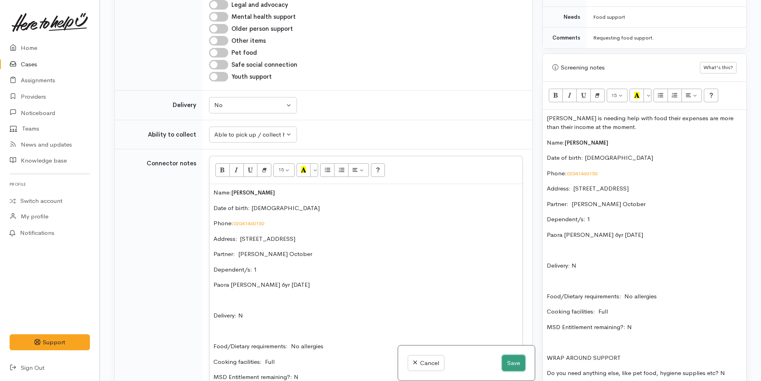
click at [509, 362] on button "Save" at bounding box center [513, 363] width 23 height 16
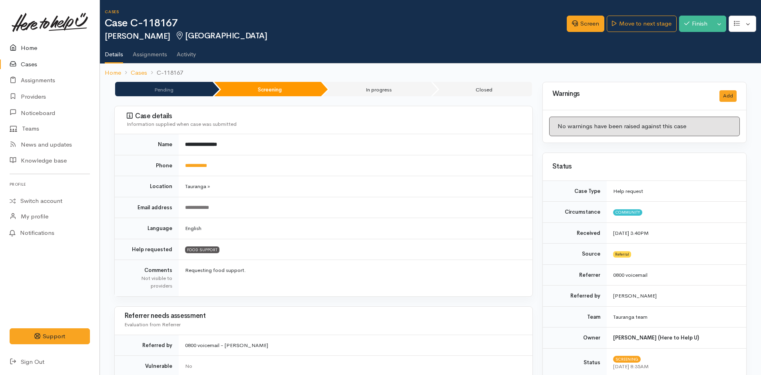
click at [28, 47] on link "Home" at bounding box center [49, 48] width 99 height 16
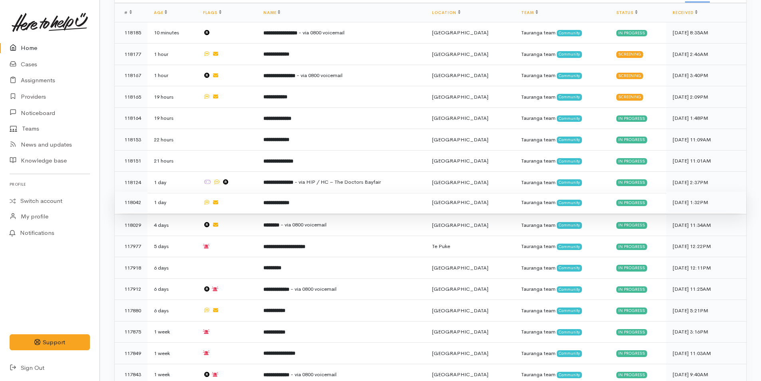
scroll to position [240, 0]
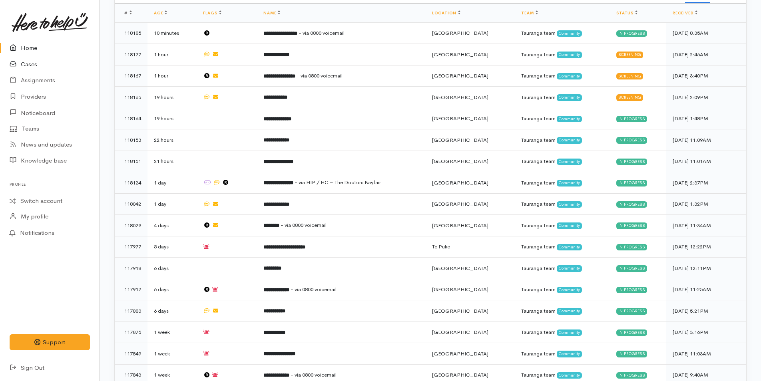
click at [30, 64] on link "Cases" at bounding box center [49, 64] width 99 height 16
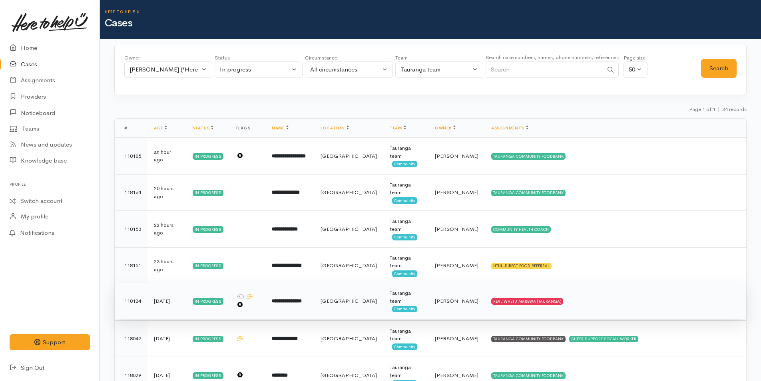
click at [302, 299] on b "**********" at bounding box center [287, 300] width 30 height 5
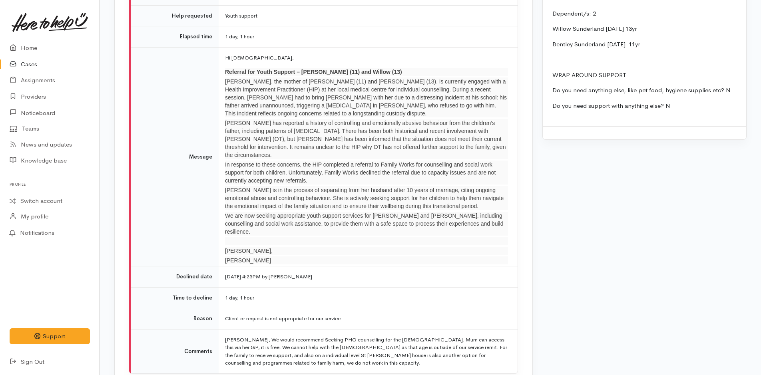
scroll to position [1142, 0]
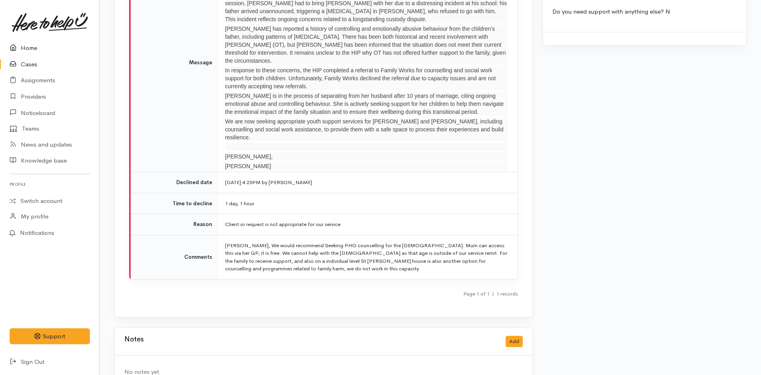
click at [28, 44] on link "Home" at bounding box center [49, 48] width 99 height 16
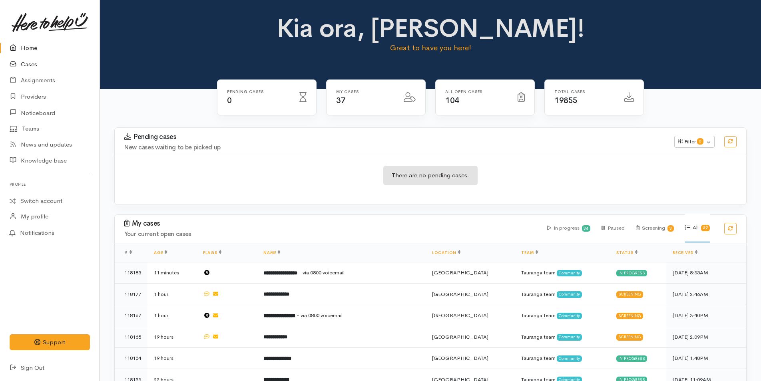
click at [34, 63] on link "Cases" at bounding box center [49, 64] width 99 height 16
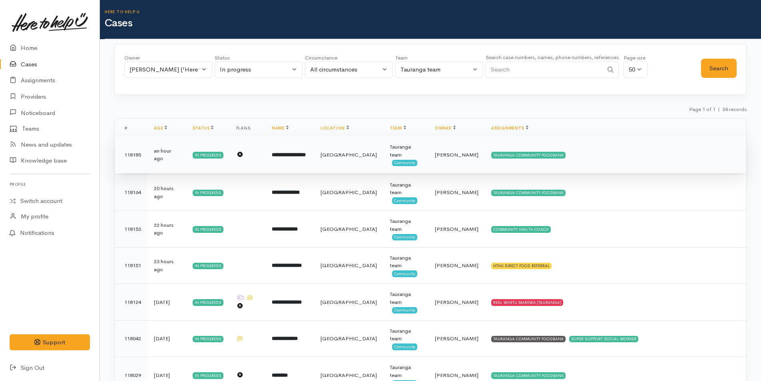
click at [303, 153] on b "**********" at bounding box center [289, 154] width 34 height 5
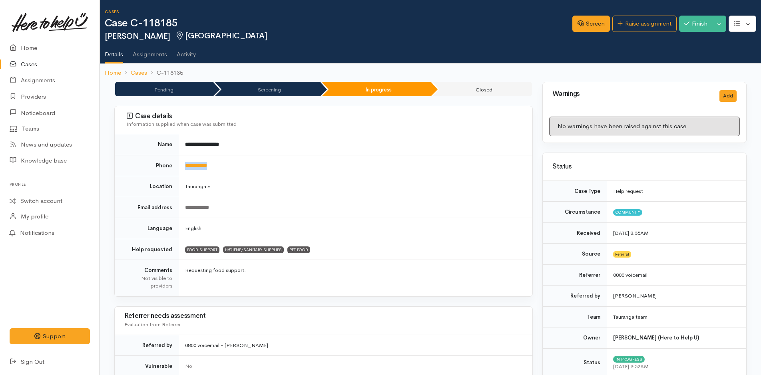
drag, startPoint x: 236, startPoint y: 164, endPoint x: 180, endPoint y: 171, distance: 56.4
click at [180, 171] on td "**********" at bounding box center [355, 165] width 353 height 21
copy link "**********"
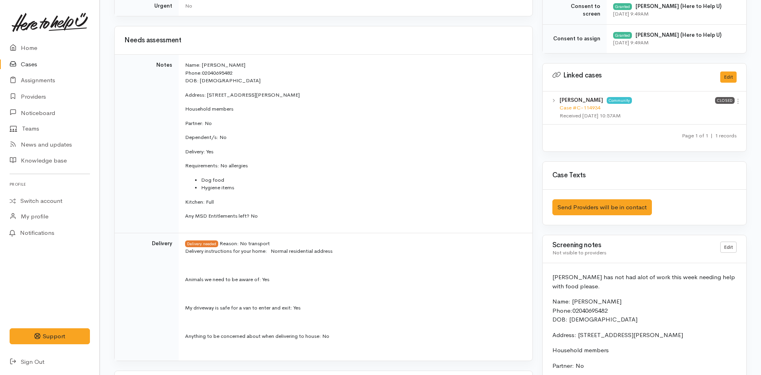
scroll to position [399, 0]
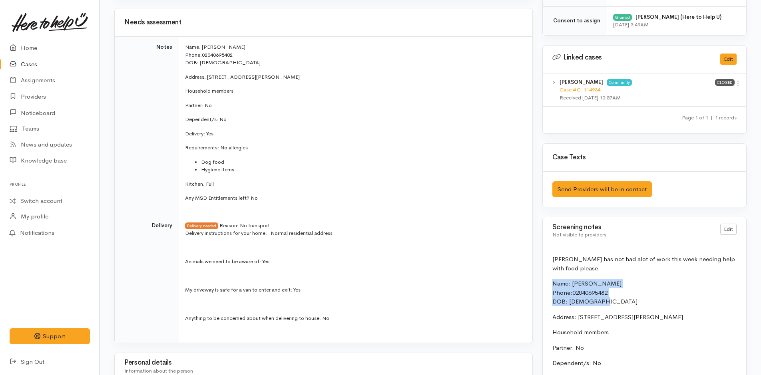
drag, startPoint x: 613, startPoint y: 302, endPoint x: 537, endPoint y: 281, distance: 79.2
click at [537, 281] on div "Warnings Add No warnings have been raised against this case Add Warning Title ●…" at bounding box center [644, 363] width 214 height 1362
copy p "Name: [PERSON_NAME] Phone: [PHONE_NUMBER] DOB: [DEMOGRAPHIC_DATA]"
click at [33, 46] on link "Home" at bounding box center [49, 48] width 99 height 16
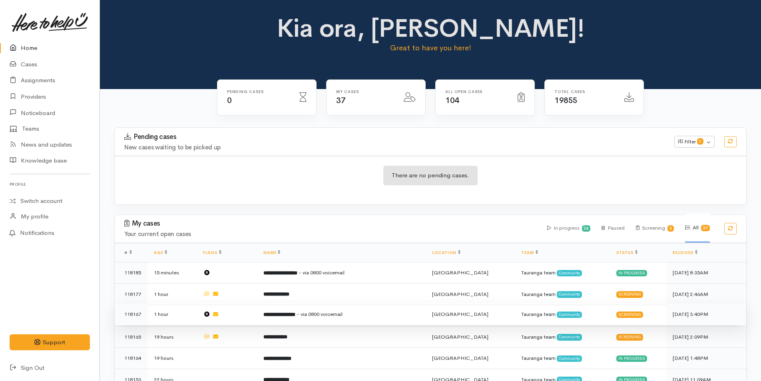
click at [367, 316] on td "**********" at bounding box center [341, 315] width 169 height 22
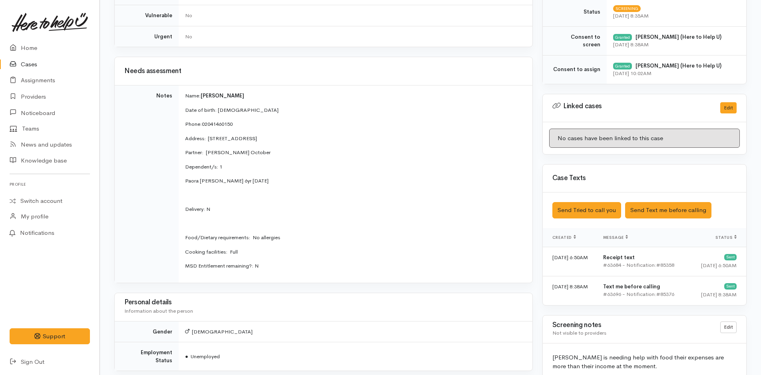
scroll to position [439, 0]
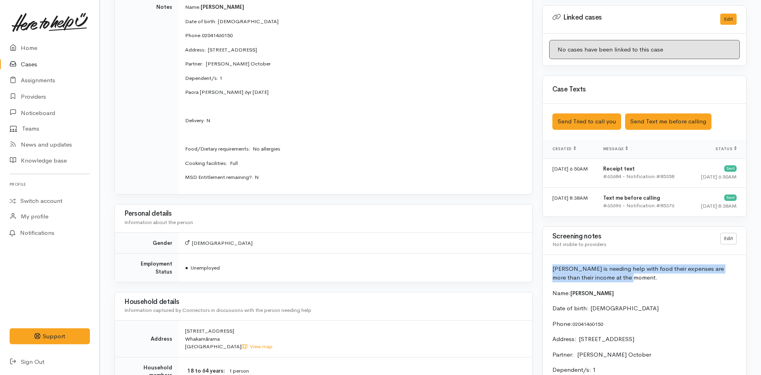
drag, startPoint x: 622, startPoint y: 276, endPoint x: 544, endPoint y: 267, distance: 78.3
copy p "[PERSON_NAME] is needing help with food their expenses are more than their inco…"
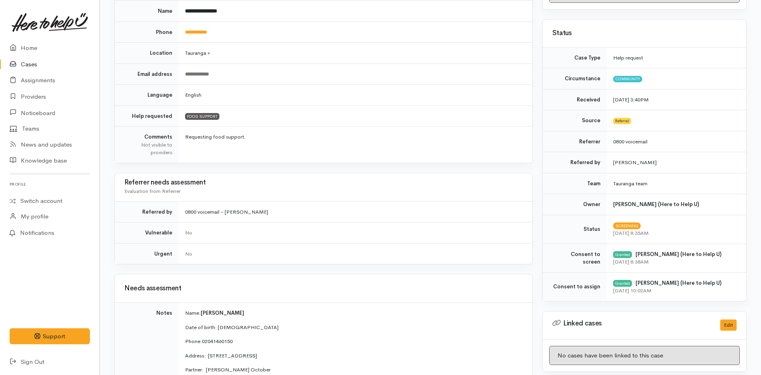
scroll to position [0, 0]
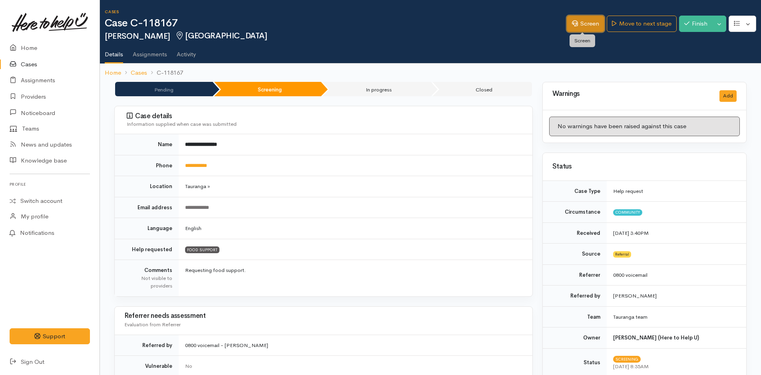
click at [583, 19] on link "Screen" at bounding box center [585, 24] width 38 height 16
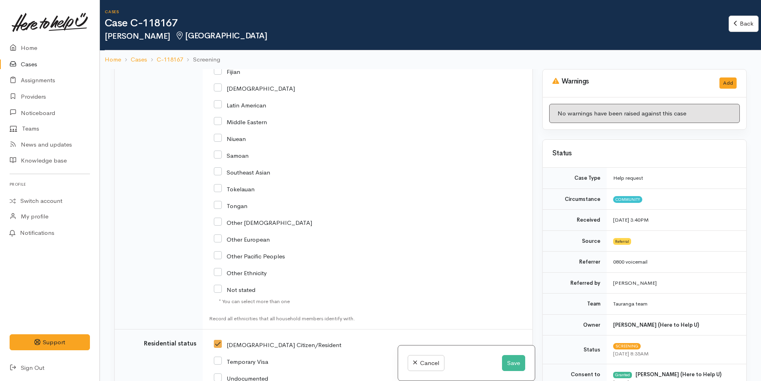
scroll to position [1445, 0]
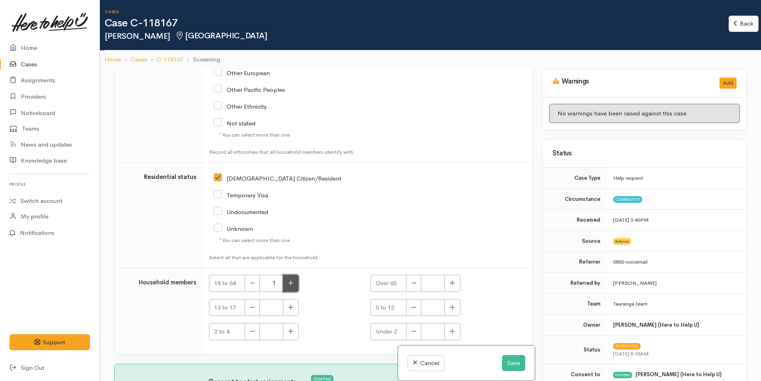
click at [292, 282] on icon "button" at bounding box center [290, 283] width 5 height 6
type input "2"
click at [454, 308] on button "button" at bounding box center [452, 307] width 16 height 17
type input "1"
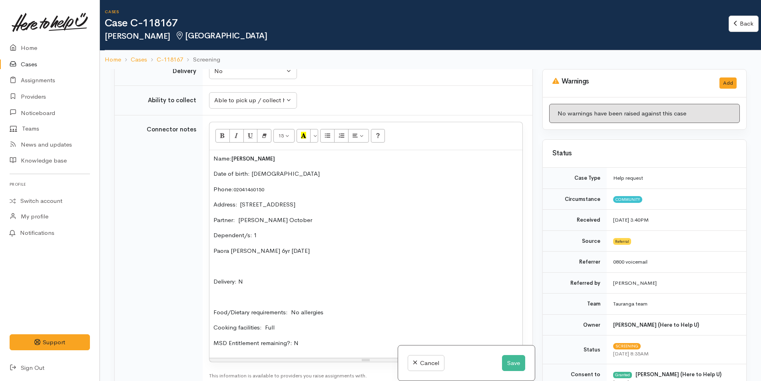
scroll to position [406, 0]
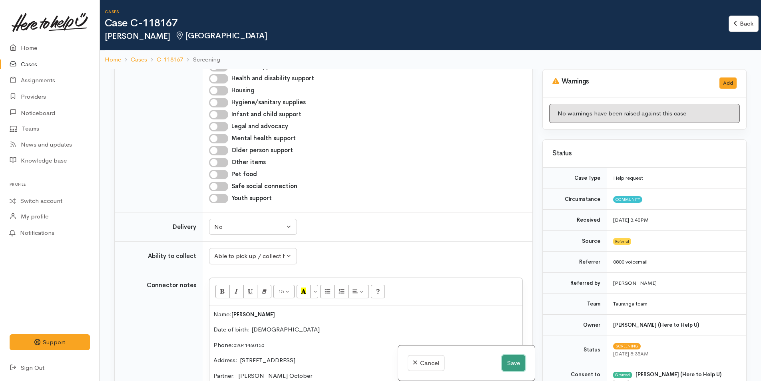
click at [513, 360] on button "Save" at bounding box center [513, 363] width 23 height 16
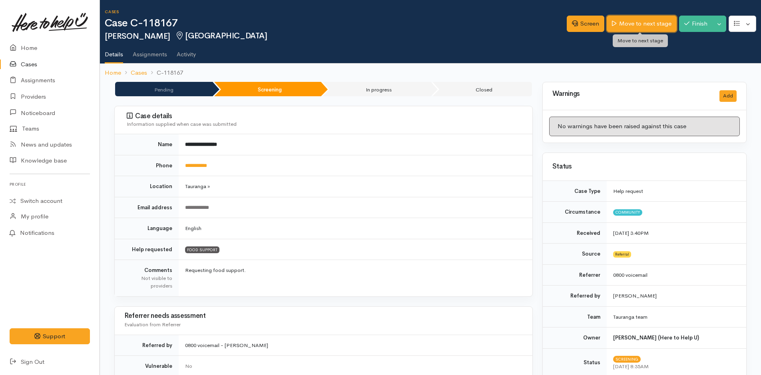
click at [643, 24] on link "Move to next stage" at bounding box center [641, 24] width 70 height 16
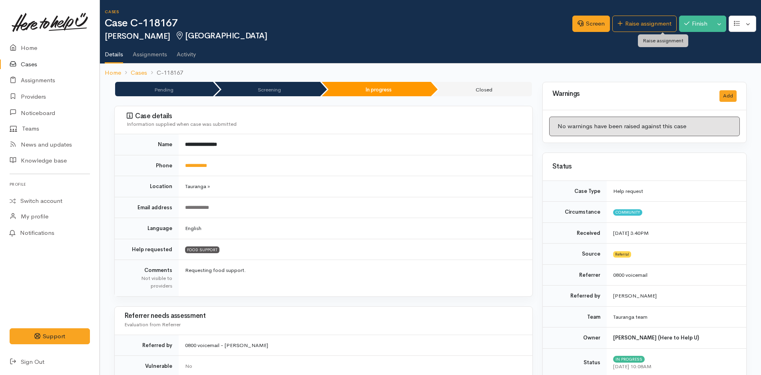
click at [644, 23] on link "Raise assignment" at bounding box center [644, 24] width 64 height 16
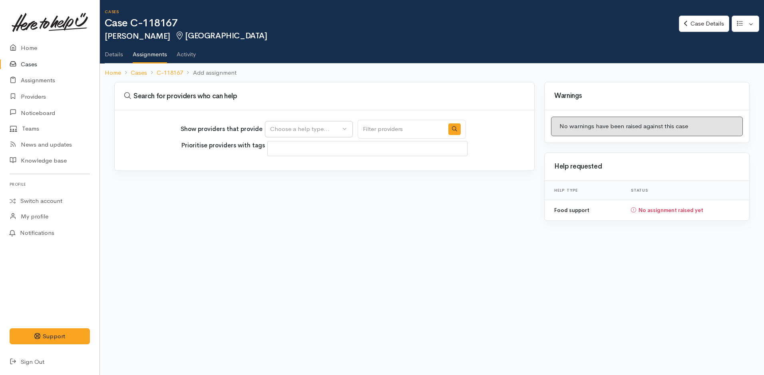
select select
click at [310, 131] on div "Choose a help type..." at bounding box center [305, 129] width 70 height 9
click at [305, 166] on span "Food support" at bounding box center [293, 167] width 37 height 9
select select "3"
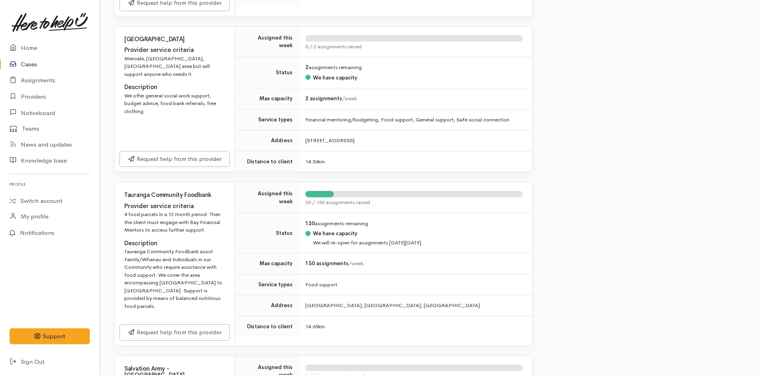
scroll to position [759, 0]
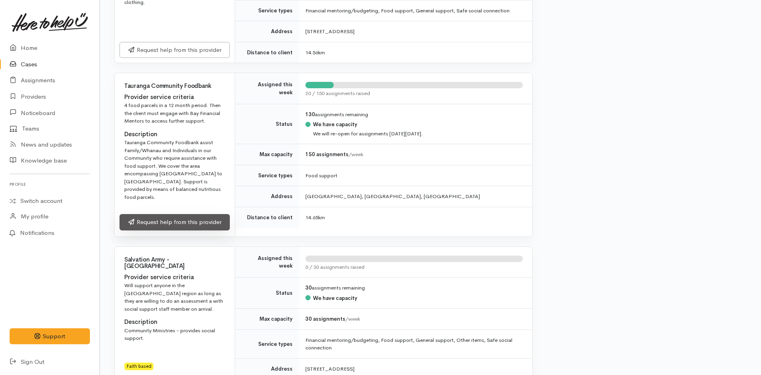
click at [220, 214] on link "Request help from this provider" at bounding box center [174, 222] width 110 height 16
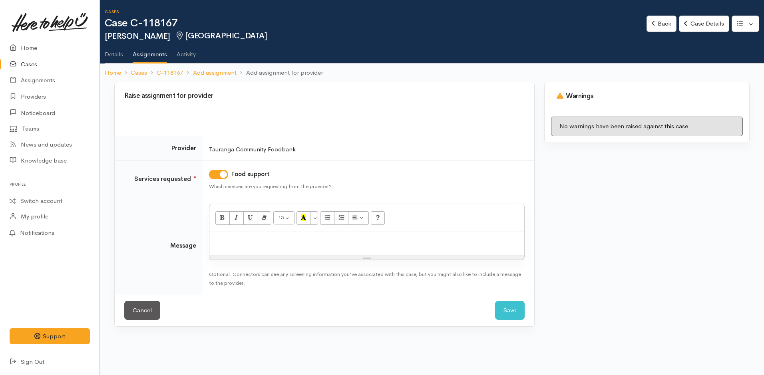
click at [269, 246] on div at bounding box center [366, 244] width 315 height 24
paste div
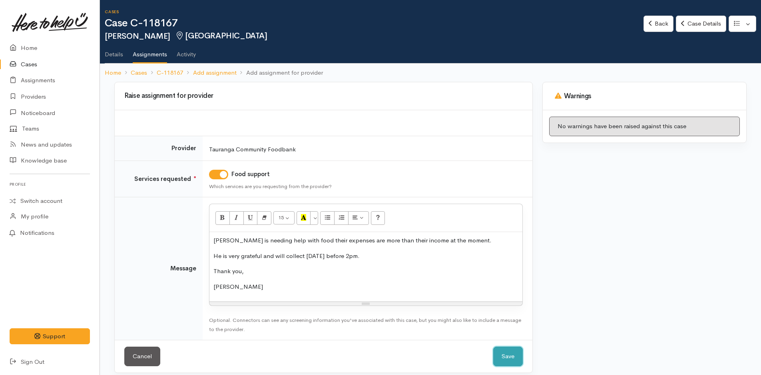
click at [504, 356] on button "Save" at bounding box center [508, 357] width 30 height 20
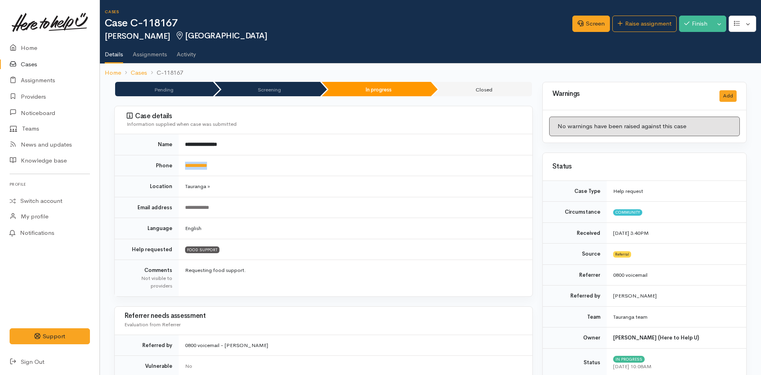
drag, startPoint x: 207, startPoint y: 168, endPoint x: 179, endPoint y: 166, distance: 28.8
click at [179, 166] on td "**********" at bounding box center [355, 165] width 353 height 21
copy link "**********"
click at [24, 50] on link "Home" at bounding box center [49, 48] width 99 height 16
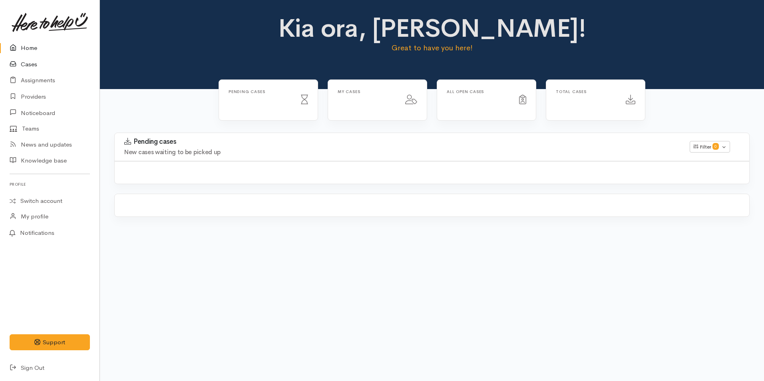
click at [36, 62] on link "Cases" at bounding box center [49, 64] width 99 height 16
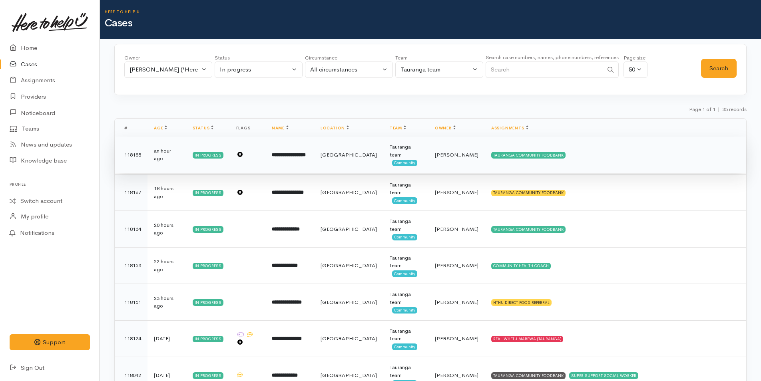
click at [306, 157] on b "**********" at bounding box center [289, 154] width 34 height 5
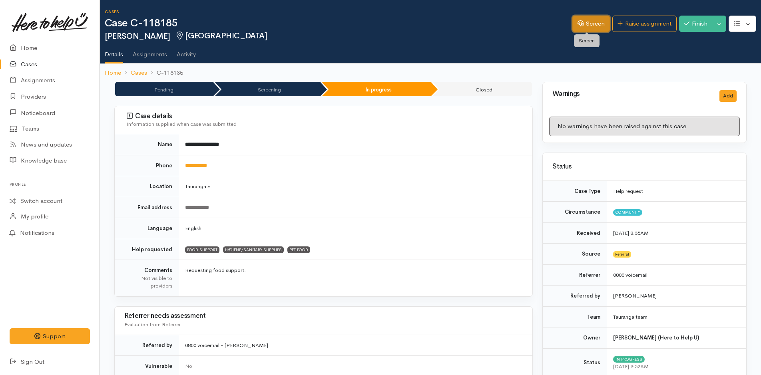
click at [582, 22] on link "Screen" at bounding box center [591, 24] width 38 height 16
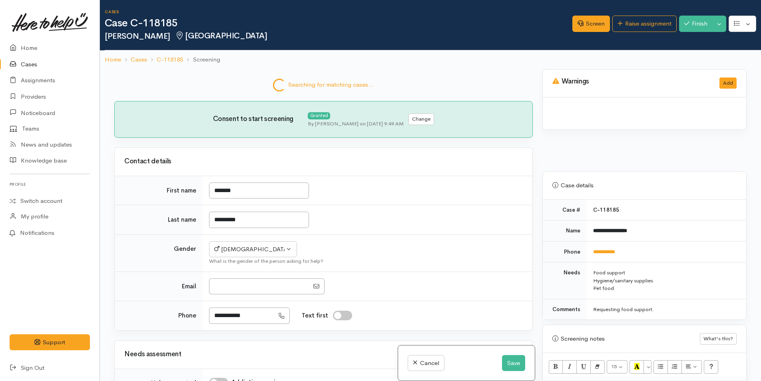
select select "2"
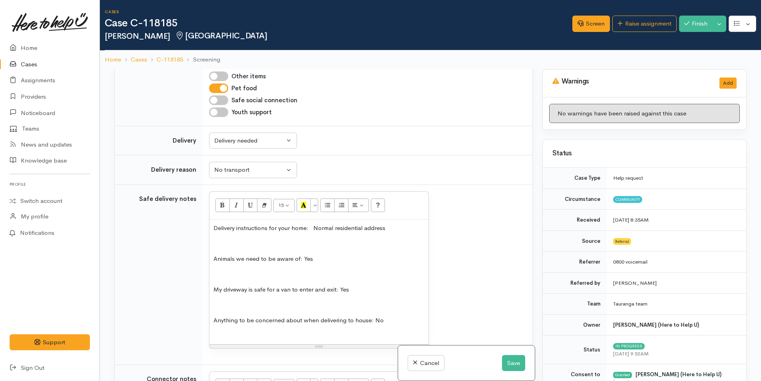
scroll to position [1158, 0]
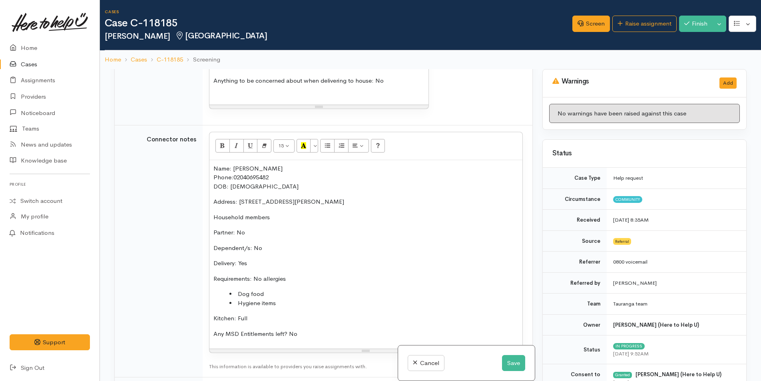
click at [264, 259] on p "Delivery: Yes" at bounding box center [365, 263] width 305 height 9
click at [521, 363] on button "Save" at bounding box center [513, 363] width 23 height 16
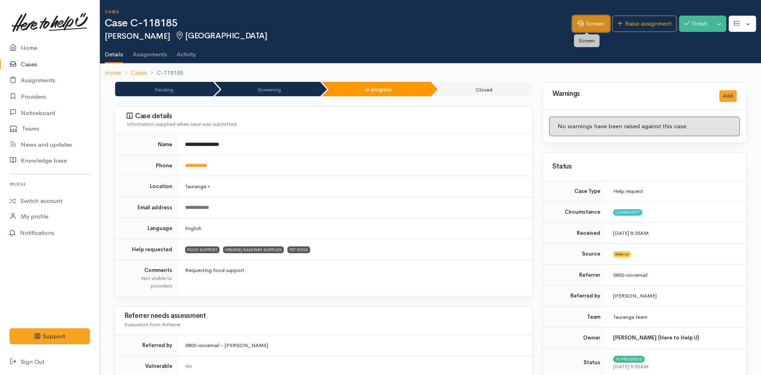
click at [592, 21] on link "Screen" at bounding box center [591, 24] width 38 height 16
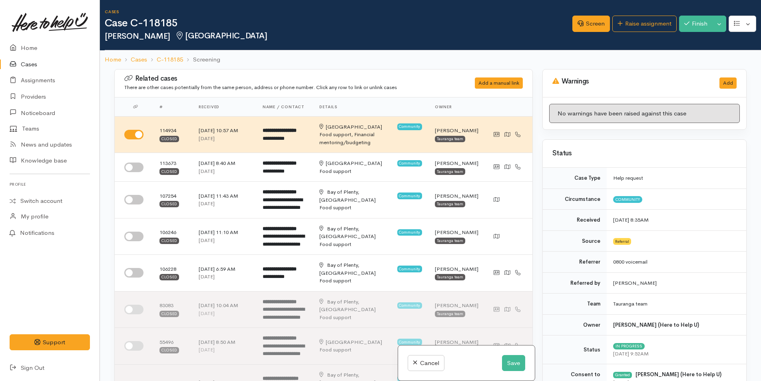
select select "2"
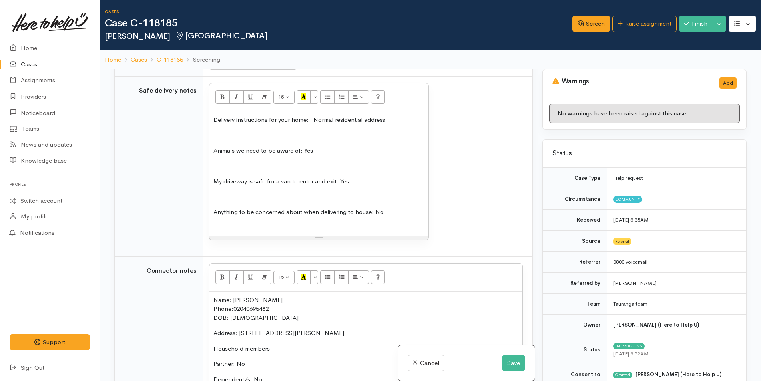
scroll to position [919, 0]
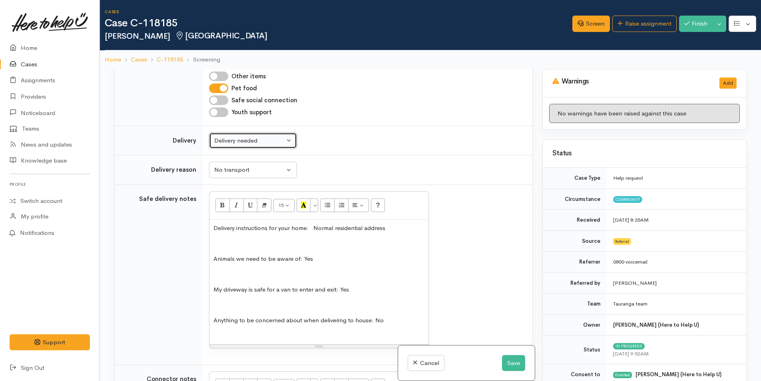
click at [248, 136] on div "Delivery needed" at bounding box center [249, 140] width 70 height 9
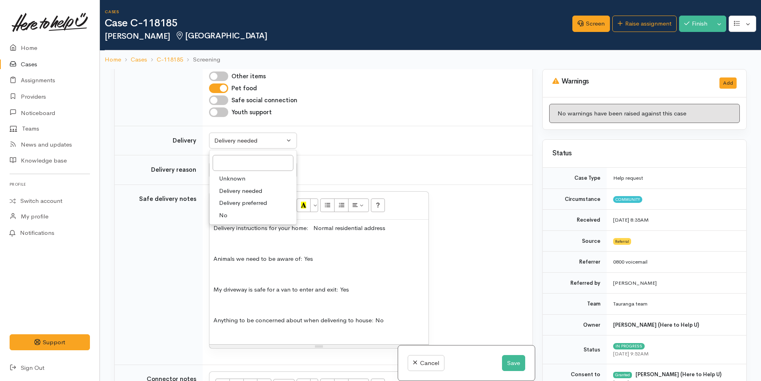
drag, startPoint x: 222, startPoint y: 200, endPoint x: 225, endPoint y: 197, distance: 4.2
click at [222, 211] on span "No" at bounding box center [223, 215] width 8 height 9
select select "1"
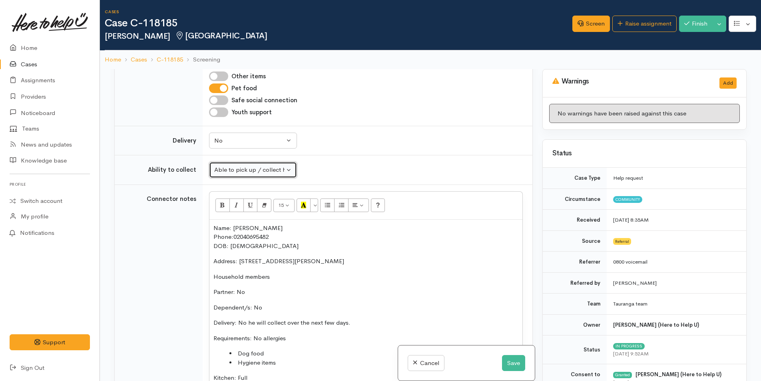
click at [237, 165] on div "Able to pick up / collect help on my own" at bounding box center [249, 169] width 70 height 9
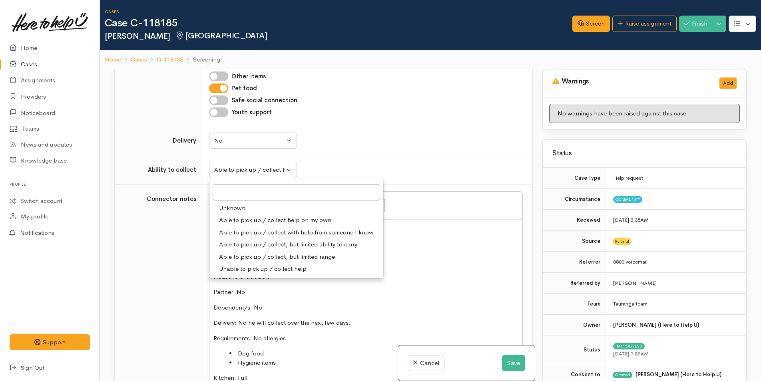
click at [246, 216] on span "Able to pick up / collect help on my own" at bounding box center [275, 220] width 112 height 9
select select "2"
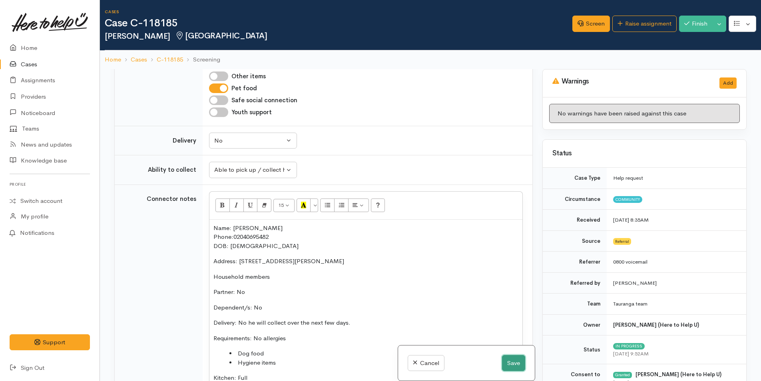
click at [512, 362] on button "Save" at bounding box center [513, 363] width 23 height 16
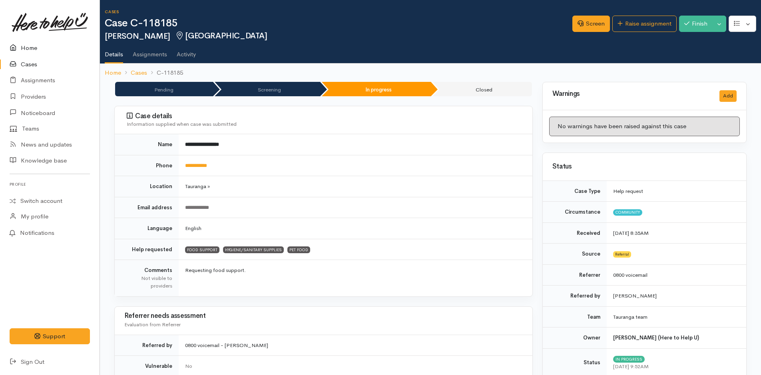
click at [30, 49] on link "Home" at bounding box center [49, 48] width 99 height 16
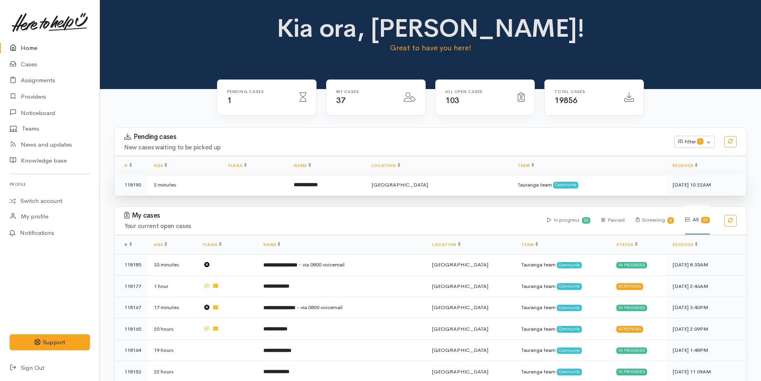
click at [318, 183] on b "**********" at bounding box center [306, 184] width 24 height 5
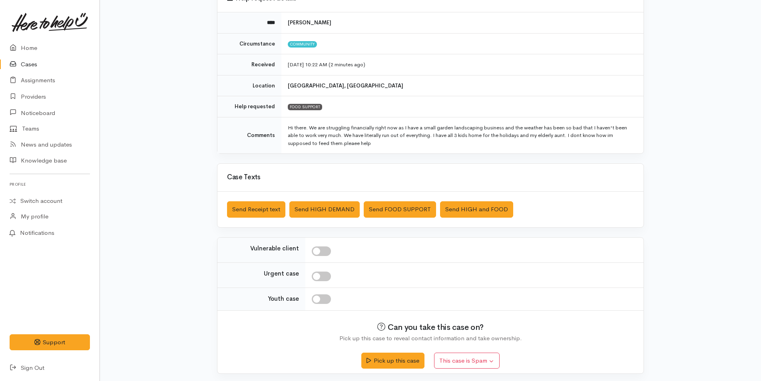
scroll to position [88, 0]
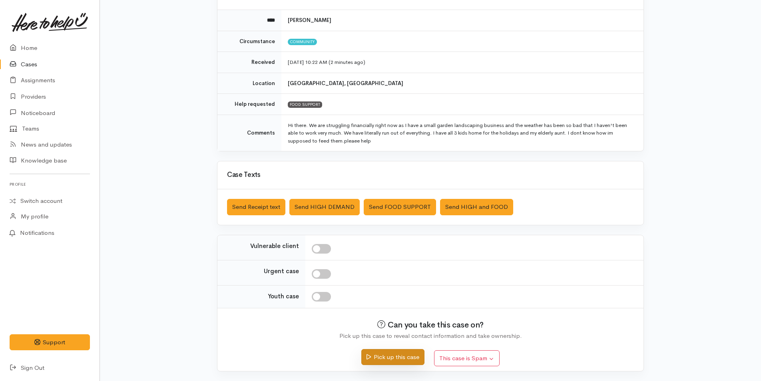
click at [405, 357] on button "Pick up this case" at bounding box center [392, 357] width 63 height 16
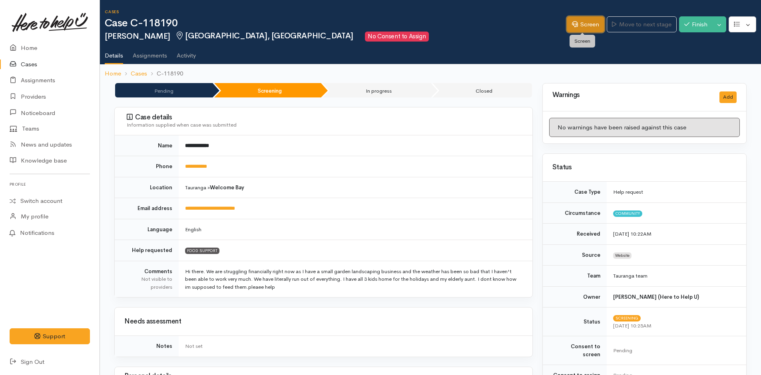
click at [590, 27] on link "Screen" at bounding box center [585, 24] width 38 height 16
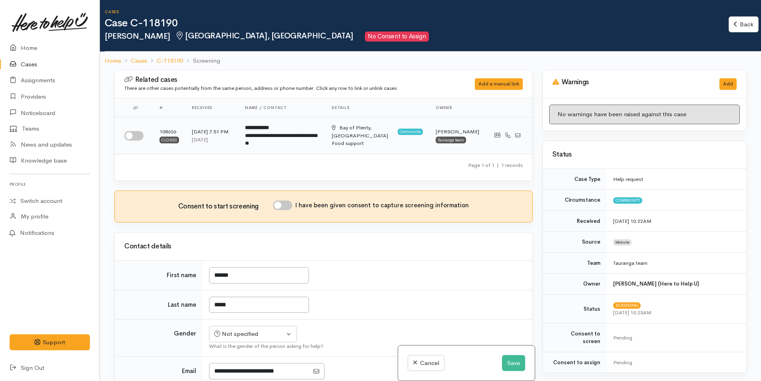
click at [138, 139] on input "checkbox" at bounding box center [133, 136] width 19 height 10
checkbox input "true"
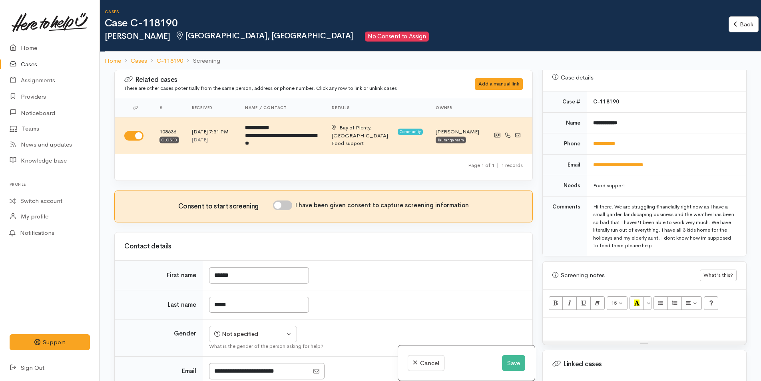
scroll to position [439, 0]
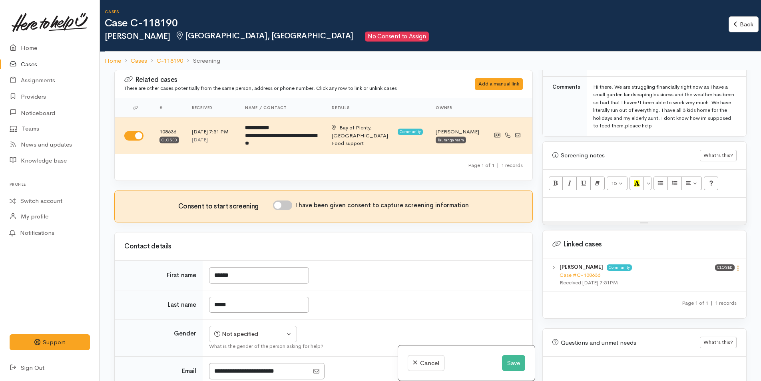
click at [734, 265] on icon at bounding box center [737, 268] width 7 height 7
click at [705, 278] on link "View case" at bounding box center [708, 284] width 63 height 12
click at [596, 203] on div at bounding box center [643, 210] width 203 height 24
paste div
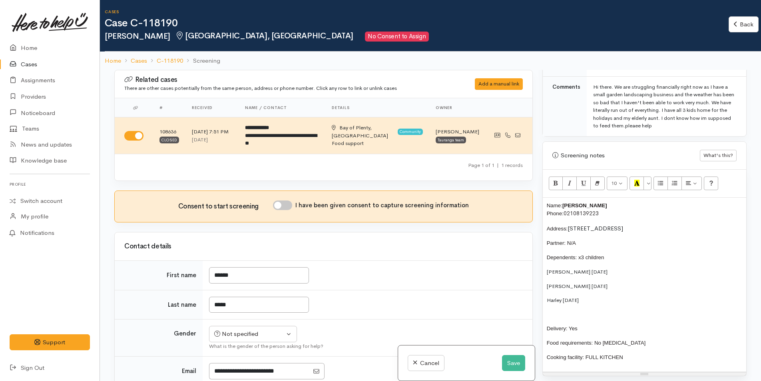
click at [286, 206] on input "I have been given consent to capture screening information" at bounding box center [282, 206] width 19 height 10
checkbox input "true"
click at [614, 202] on p "Name: Amanda Walsh Phone: 02108139223" at bounding box center [643, 210] width 195 height 16
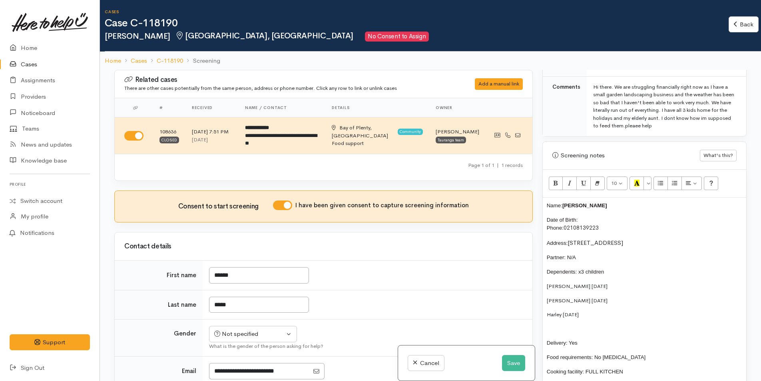
scroll to position [120, 0]
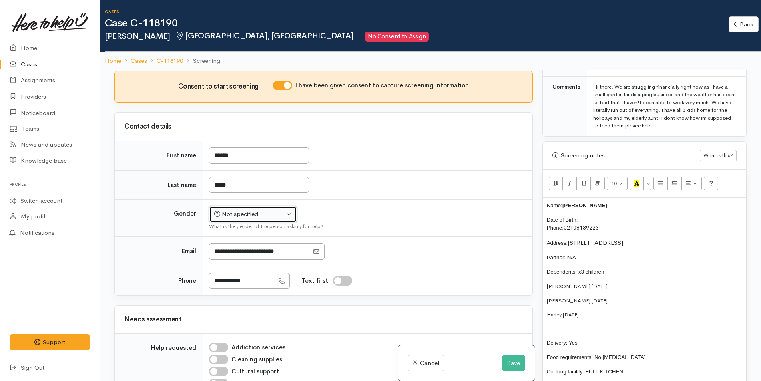
click at [242, 213] on div "Not specified" at bounding box center [249, 214] width 70 height 9
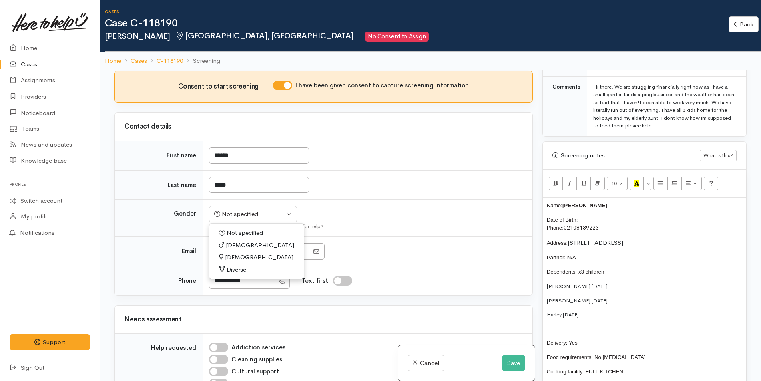
click at [231, 254] on span "[DEMOGRAPHIC_DATA]" at bounding box center [259, 257] width 68 height 9
select select "[DEMOGRAPHIC_DATA]"
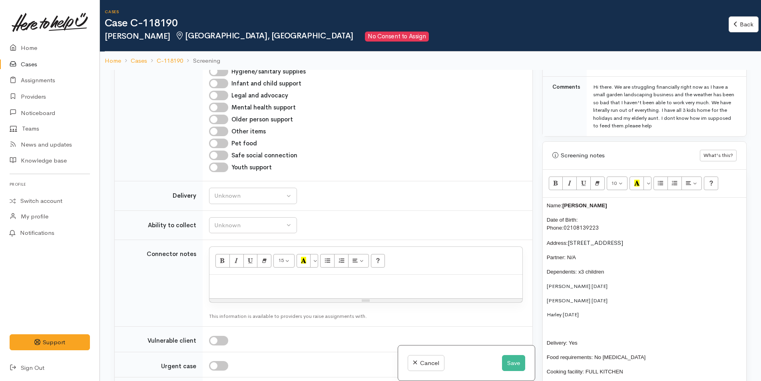
scroll to position [519, 0]
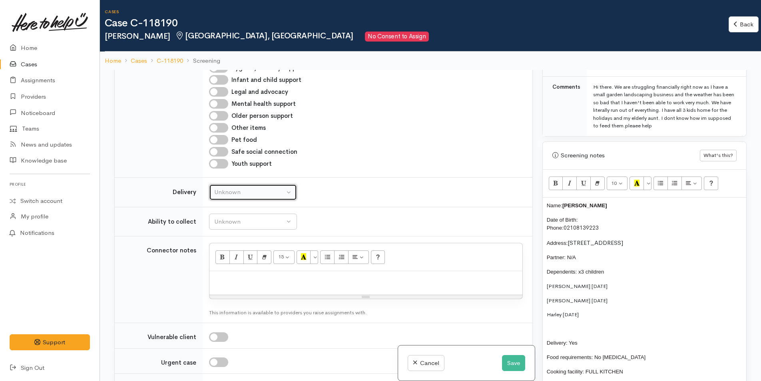
click at [240, 194] on div "Unknown" at bounding box center [249, 192] width 70 height 9
click at [224, 268] on span "No" at bounding box center [223, 266] width 8 height 9
select select "1"
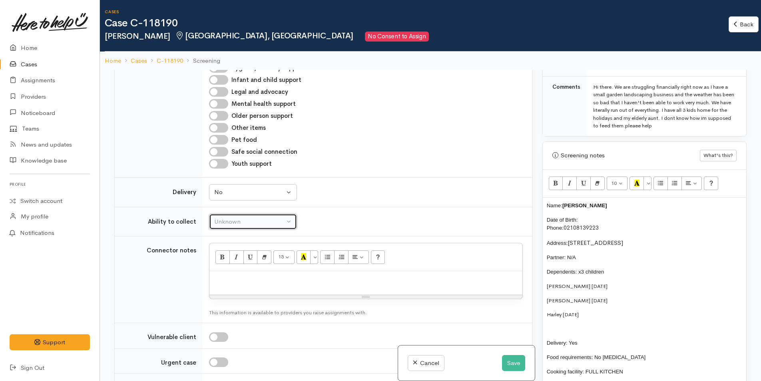
click at [234, 221] on div "Unknown" at bounding box center [249, 221] width 70 height 9
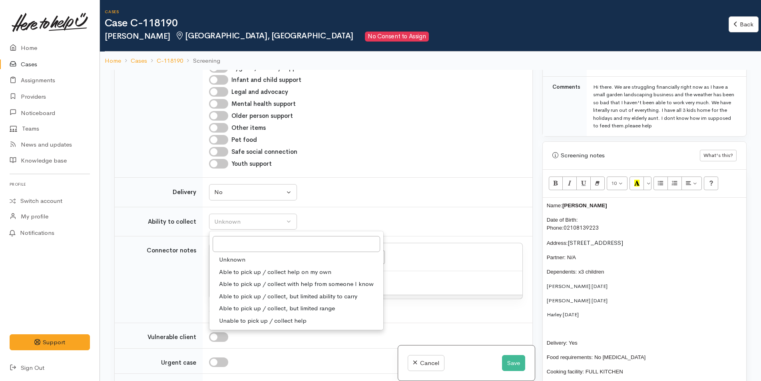
click at [252, 270] on span "Able to pick up / collect help on my own" at bounding box center [275, 272] width 112 height 9
select select "2"
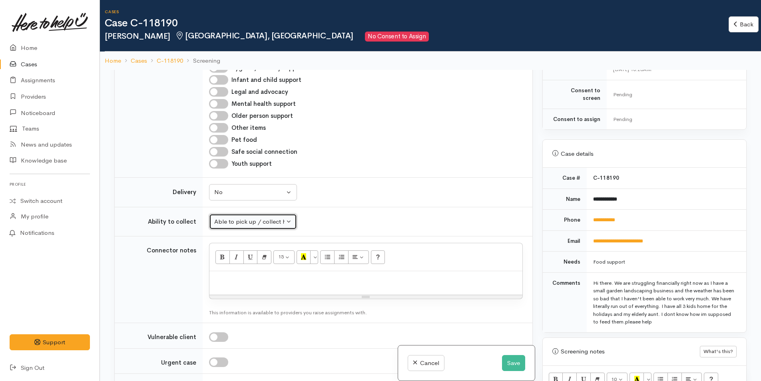
scroll to position [240, 0]
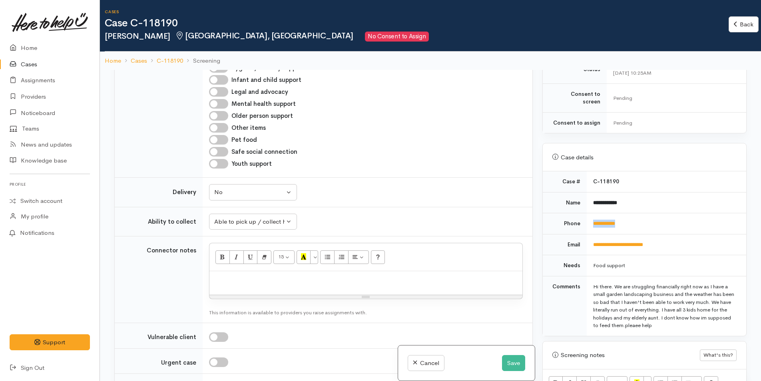
drag, startPoint x: 645, startPoint y: 215, endPoint x: 588, endPoint y: 219, distance: 57.7
click at [588, 219] on td "**********" at bounding box center [665, 223] width 159 height 21
copy link "**********"
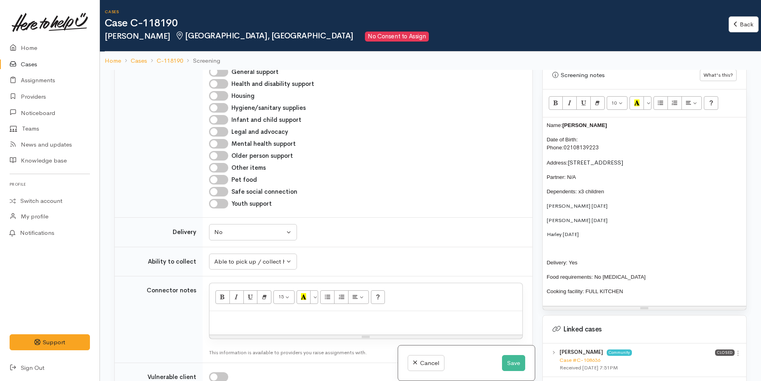
scroll to position [519, 0]
click at [600, 136] on p "Date of Birth: Phone: 02108139223" at bounding box center [643, 144] width 195 height 16
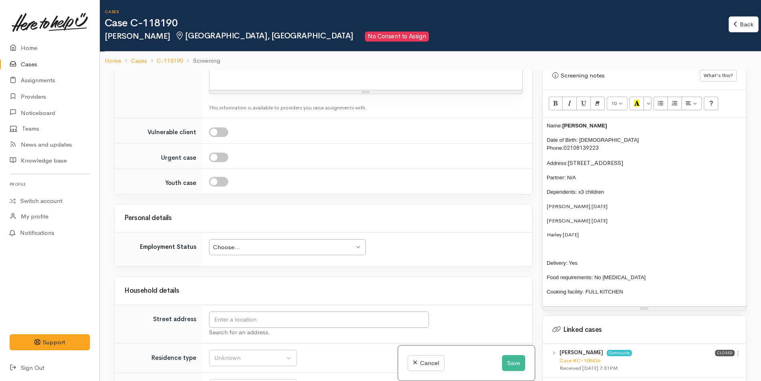
scroll to position [799, 0]
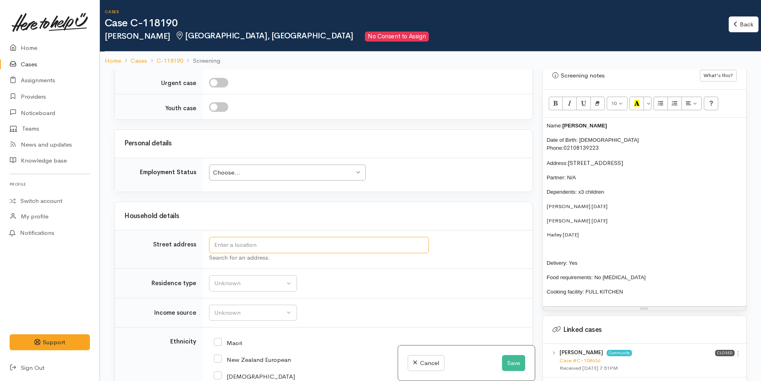
click at [261, 246] on input "text" at bounding box center [319, 245] width 220 height 16
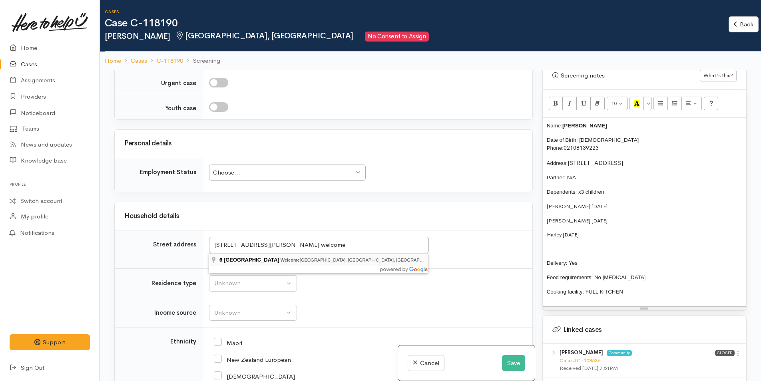
type input "6 Corinna Street, Welcome Bay, Tauranga, New Zealand"
click at [268, 173] on div "Choose..." at bounding box center [283, 172] width 141 height 9
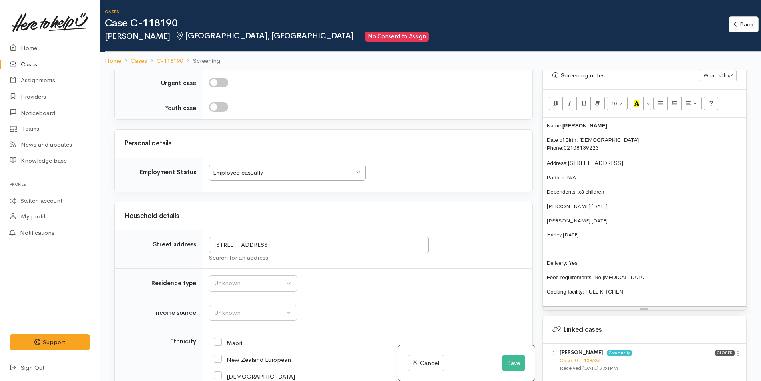
scroll to position [959, 0]
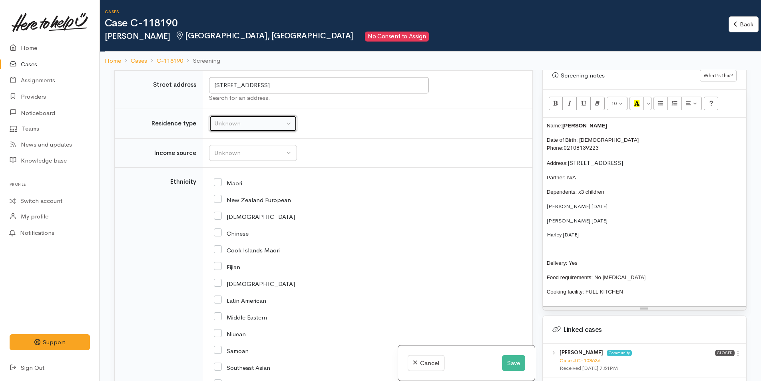
click at [247, 127] on div "Unknown" at bounding box center [249, 123] width 70 height 9
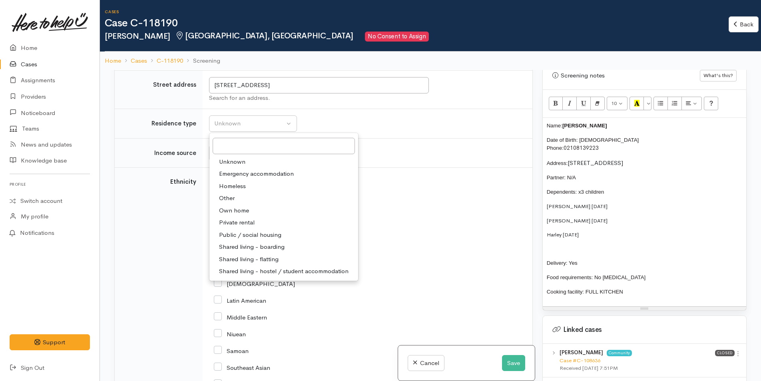
click at [249, 223] on span "Private rental" at bounding box center [237, 222] width 36 height 9
select select "2"
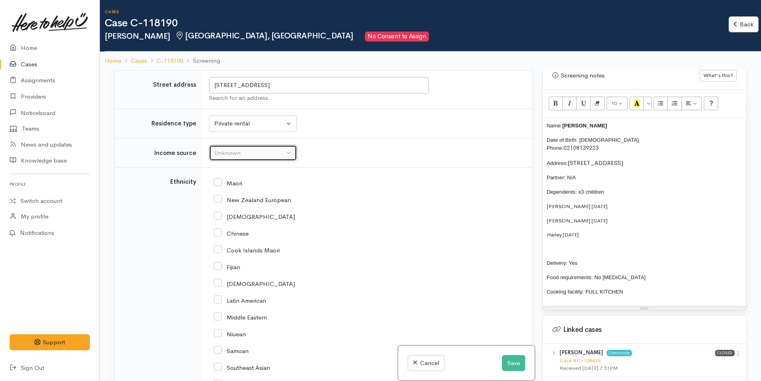
click at [244, 157] on div "Unknown" at bounding box center [249, 153] width 70 height 9
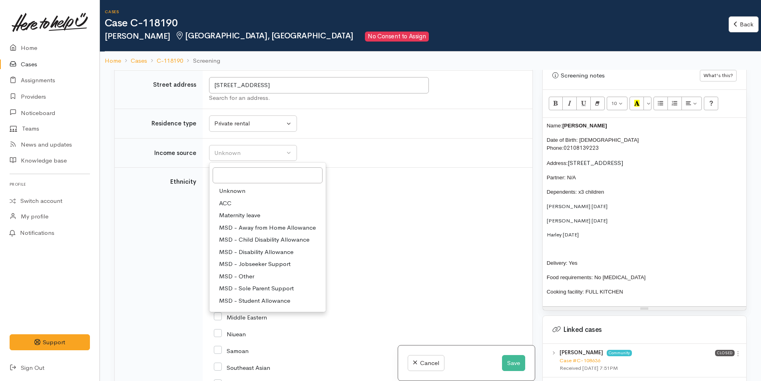
click at [250, 275] on span "MSD - Other" at bounding box center [236, 276] width 35 height 9
select select "6"
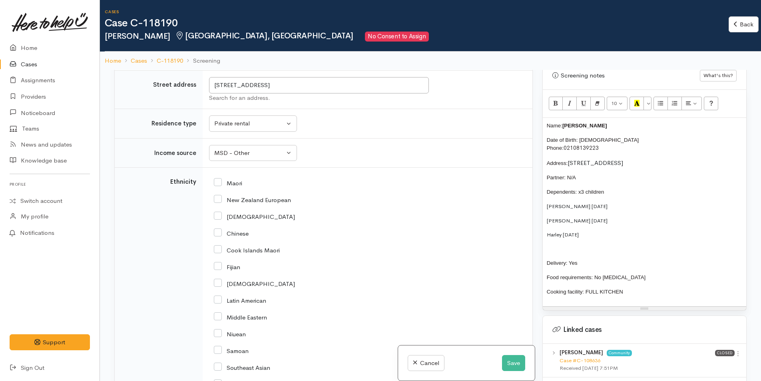
click at [220, 199] on input "New Zealand European" at bounding box center [252, 199] width 77 height 7
checkbox input "true"
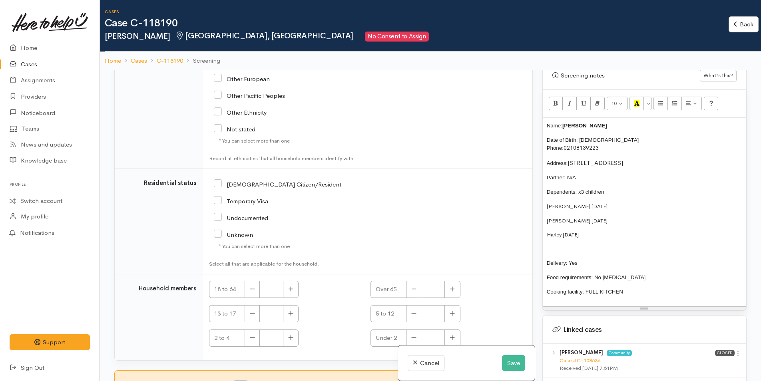
scroll to position [1315, 0]
click at [217, 185] on input "[DEMOGRAPHIC_DATA] Citizen/Resident" at bounding box center [277, 183] width 127 height 7
checkbox input "true"
click at [290, 290] on icon "button" at bounding box center [290, 288] width 5 height 5
type input "1"
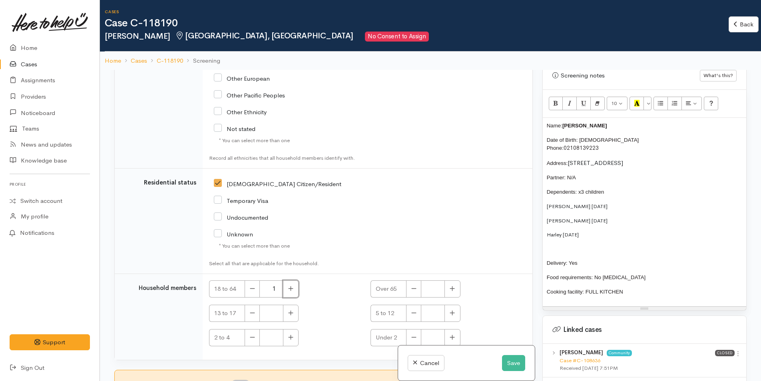
scroll to position [70, 0]
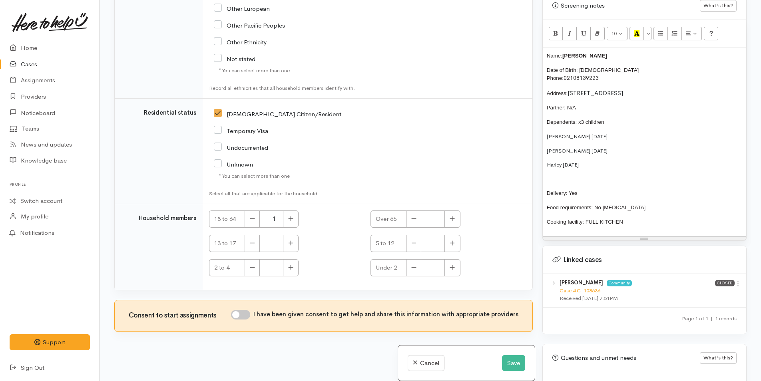
click at [247, 316] on input "I have been given consent to get help and share this information with appropria…" at bounding box center [240, 315] width 19 height 10
checkbox input "true"
click at [562, 161] on p "Harley 11/10/17" at bounding box center [643, 165] width 195 height 8
click at [637, 133] on p "Piper Johnson 07/09/11" at bounding box center [643, 137] width 195 height 8
click at [639, 147] on p "Zavier Johnson 06/07/13" at bounding box center [643, 151] width 195 height 8
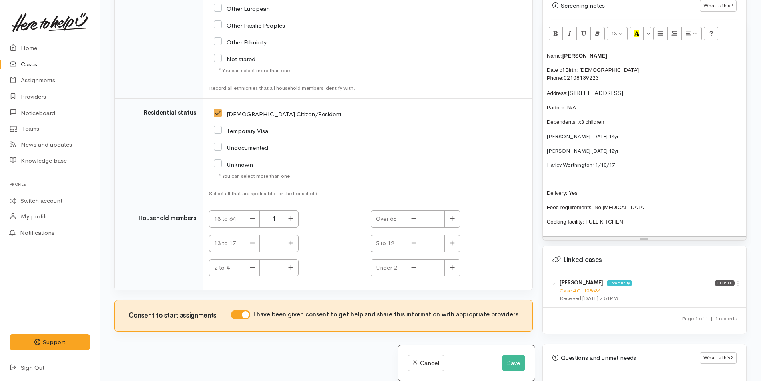
click at [660, 152] on div "Name: Amanda Walsh Date of Birth: 5/6/1990 Phone: 02108139223 Address: 6 Corinn…" at bounding box center [643, 142] width 203 height 189
click at [619, 189] on p "Delivery: Yes" at bounding box center [643, 193] width 195 height 8
click at [655, 204] on p "Food requirements: No food allergies" at bounding box center [643, 208] width 195 height 8
click at [450, 243] on icon "button" at bounding box center [452, 242] width 5 height 5
type input "1"
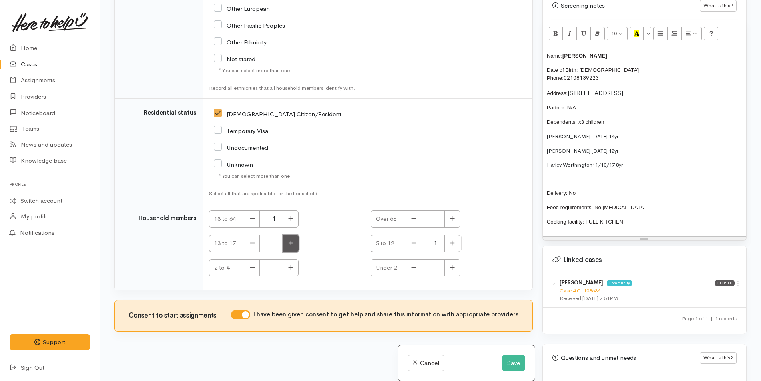
click at [292, 242] on icon "button" at bounding box center [290, 243] width 5 height 6
type input "1"
click at [455, 243] on button "button" at bounding box center [452, 243] width 16 height 17
type input "2"
click at [616, 52] on p "Name: Amanda Walsh" at bounding box center [643, 56] width 195 height 8
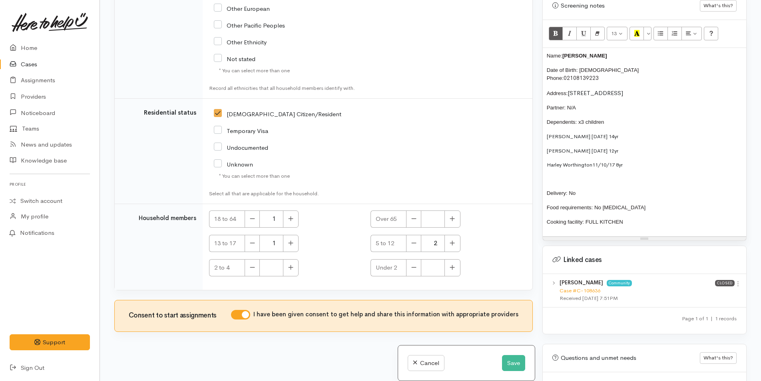
click at [621, 52] on p "Name: Amanda Walsh" at bounding box center [643, 56] width 195 height 8
click at [542, 48] on div "Name: Amanda Walsh Date of Birth: 5/6/1990 Phone: 02108139223 Address: 6 Corinn…" at bounding box center [643, 142] width 203 height 189
click at [655, 204] on p "Food requirements: No food allergies" at bounding box center [643, 208] width 195 height 8
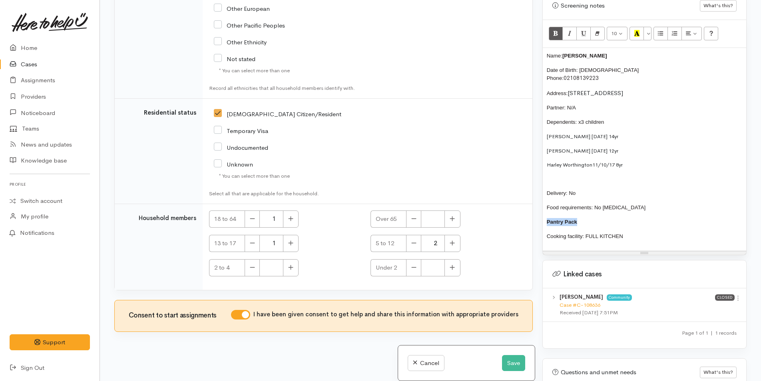
drag, startPoint x: 586, startPoint y: 211, endPoint x: 548, endPoint y: 214, distance: 38.8
click at [548, 218] on p "Pantry Pack" at bounding box center [643, 222] width 195 height 8
click at [660, 30] on icon "Unordered list (CTRL+SHIFT+NUM7)" at bounding box center [659, 33] width 5 height 7
drag, startPoint x: 628, startPoint y: 229, endPoint x: 619, endPoint y: 223, distance: 10.5
click at [619, 223] on div "Name: Amanda Walsh Date of Birth: 5/6/1990 Phone: 02108139223 Address: 6 Corinn…" at bounding box center [643, 149] width 203 height 203
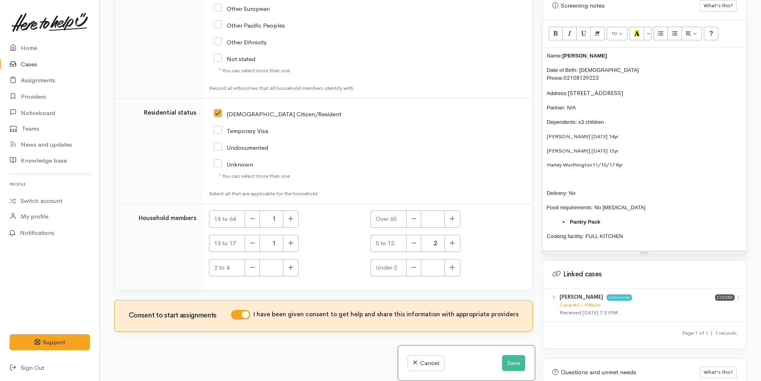
click at [656, 232] on p "Cooking facility: FULL KITCHEN" at bounding box center [643, 236] width 195 height 8
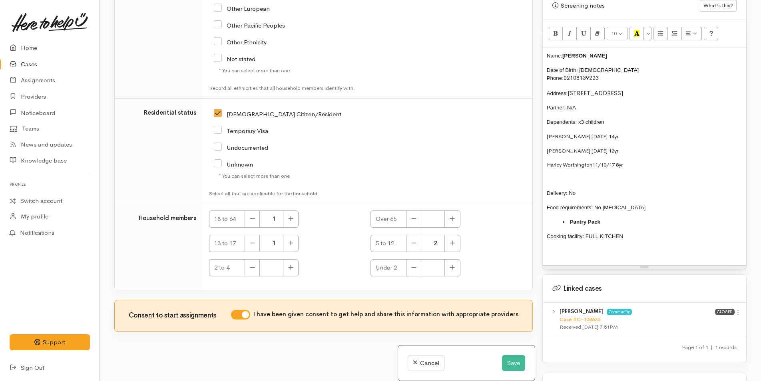
click at [640, 224] on div "Name: Amanda Walsh Date of Birth: 5/6/1990 Phone: 02108139223 Address: 6 Corinn…" at bounding box center [643, 156] width 203 height 217
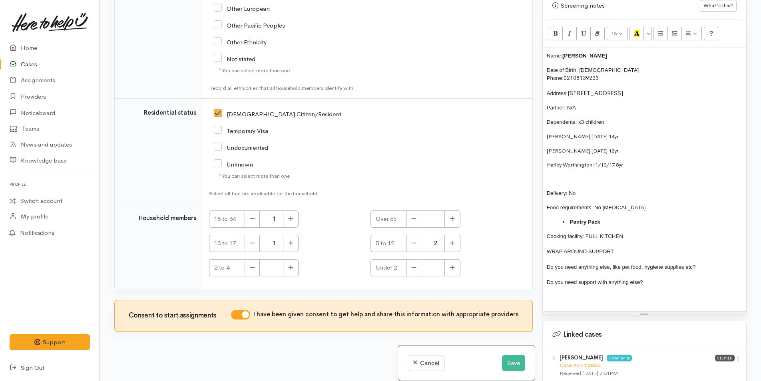
click at [711, 262] on p "Do you need anything else, like pet food, hygiene supplies etc?" at bounding box center [643, 266] width 195 height 9
click at [700, 268] on div "Name: Amanda Walsh Date of Birth: 5/6/1990 Phone: 02108139223 Address: 6 Corinn…" at bounding box center [643, 180] width 203 height 264
drag, startPoint x: 631, startPoint y: 223, endPoint x: 533, endPoint y: 48, distance: 200.5
click at [533, 48] on div "Related cases There are other cases potentially from the same person, address o…" at bounding box center [429, 190] width 641 height 381
copy div "Name: Amanda Walsh Date of Birth: 5/6/1990 Phone: 02108139223 Address: 6 Corinn…"
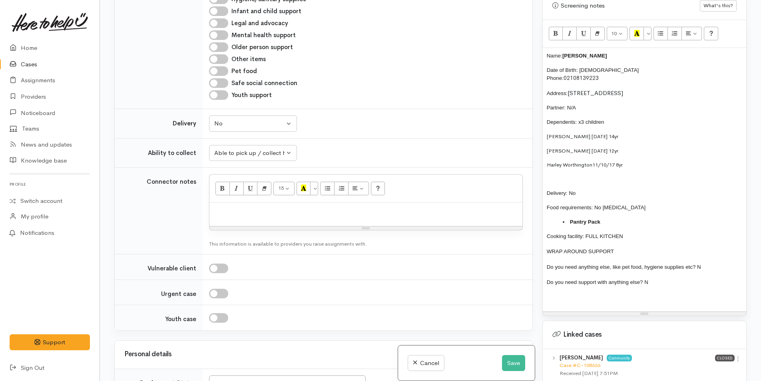
scroll to position [516, 0]
click at [256, 219] on div at bounding box center [365, 217] width 313 height 24
paste div
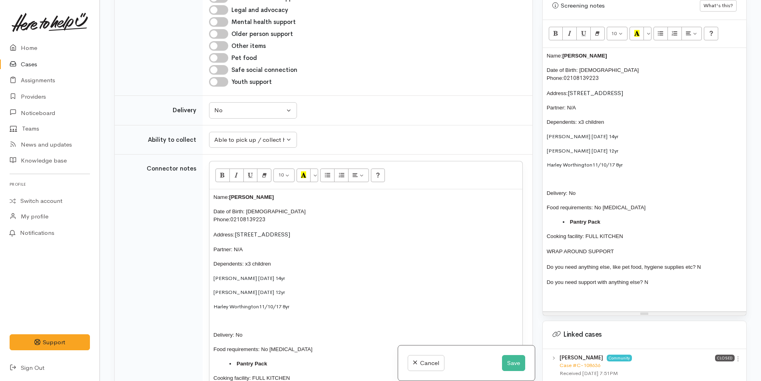
click at [547, 53] on span "Name: Amanda Walsh" at bounding box center [576, 56] width 60 height 6
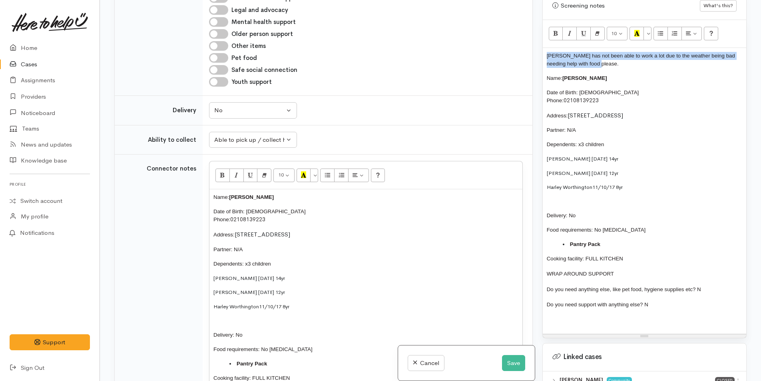
drag, startPoint x: 611, startPoint y: 55, endPoint x: 542, endPoint y: 49, distance: 69.3
click at [542, 49] on div "Screening notes What's this? 10 8 9 10 11 12 14 18 24 36 Background Color Trans…" at bounding box center [644, 165] width 204 height 347
copy span "Amanda has not been able to work a lot due to the weather being bad needing hel…"
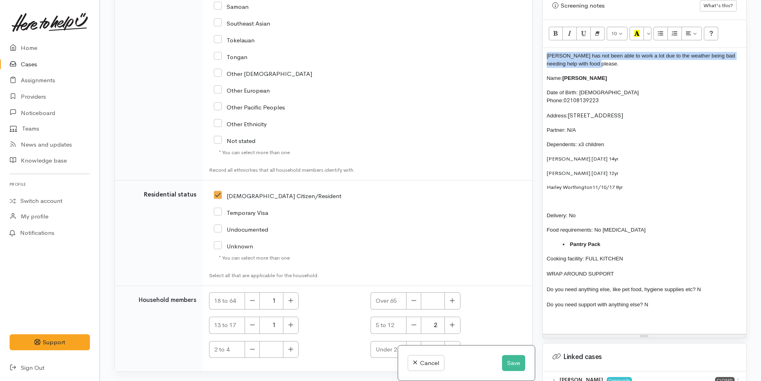
scroll to position [1490, 0]
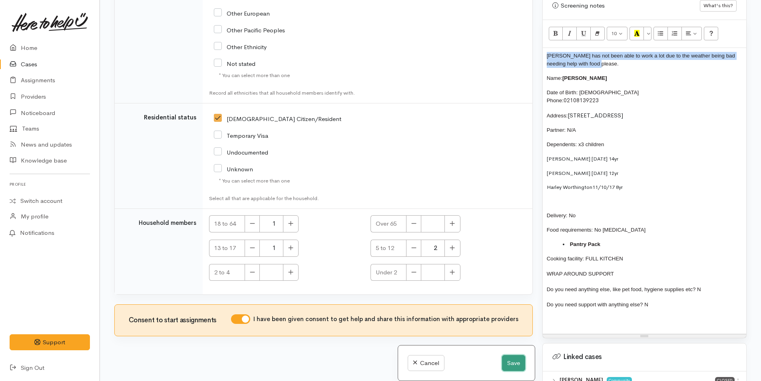
click at [510, 362] on button "Save" at bounding box center [513, 363] width 23 height 16
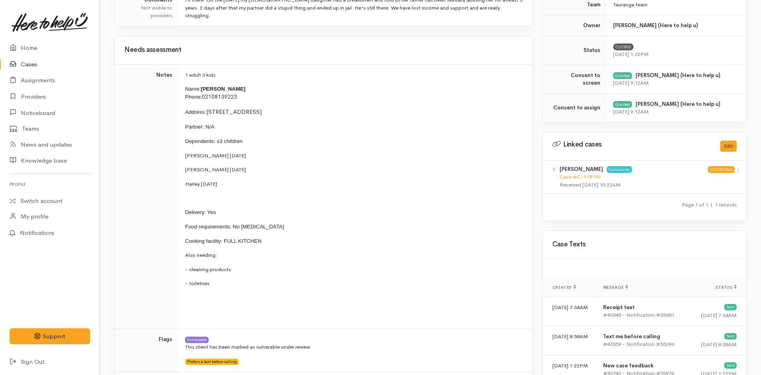
scroll to position [280, 0]
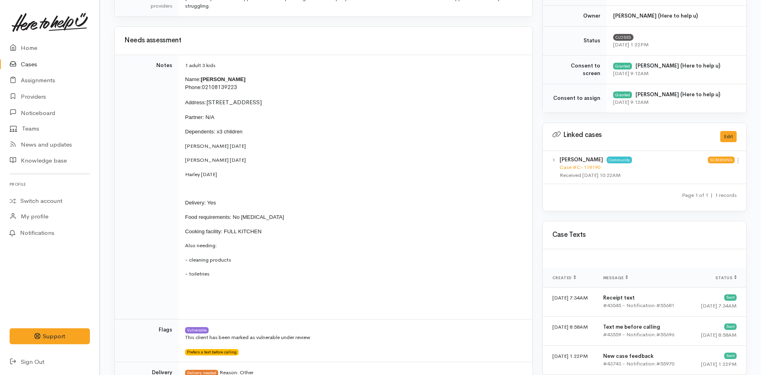
drag, startPoint x: 279, startPoint y: 235, endPoint x: 183, endPoint y: 81, distance: 181.3
click at [183, 81] on td "1 adult 3 kids Name: [PERSON_NAME] Phone: 02108139223 Address: [STREET_ADDRESS]…" at bounding box center [355, 187] width 353 height 264
copy td "Name: [PERSON_NAME] Phone: 02108139223 Address: [STREET_ADDRESS] Partner: N/A D…"
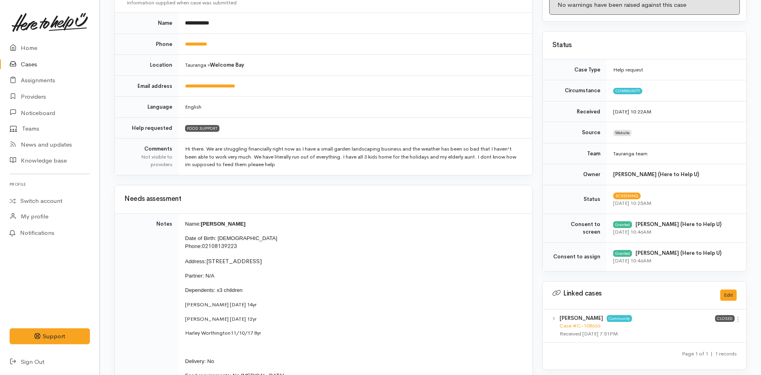
scroll to position [240, 0]
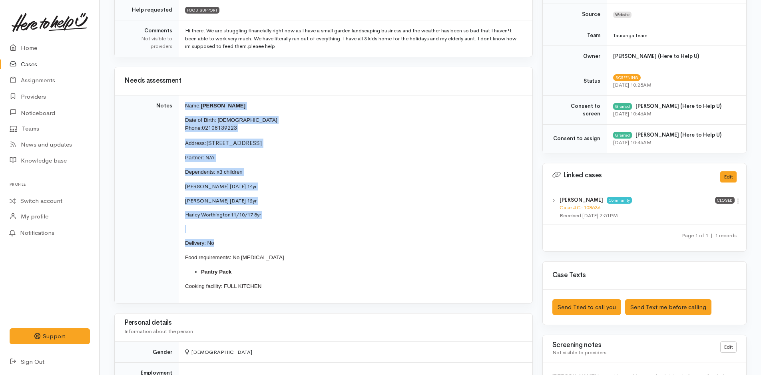
drag, startPoint x: 218, startPoint y: 244, endPoint x: 183, endPoint y: 106, distance: 142.1
click at [183, 106] on td "Name: [PERSON_NAME] Date of Birth: [DEMOGRAPHIC_DATA] Phone: 02108139223 Addres…" at bounding box center [355, 199] width 353 height 208
copy td "Name: [PERSON_NAME] Date of Birth: [DEMOGRAPHIC_DATA] Phone: 02108139223 Addres…"
click at [28, 43] on link "Home" at bounding box center [49, 48] width 99 height 16
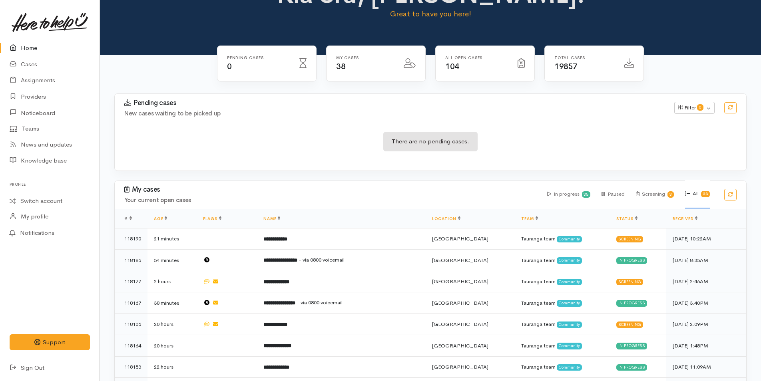
scroll to position [80, 0]
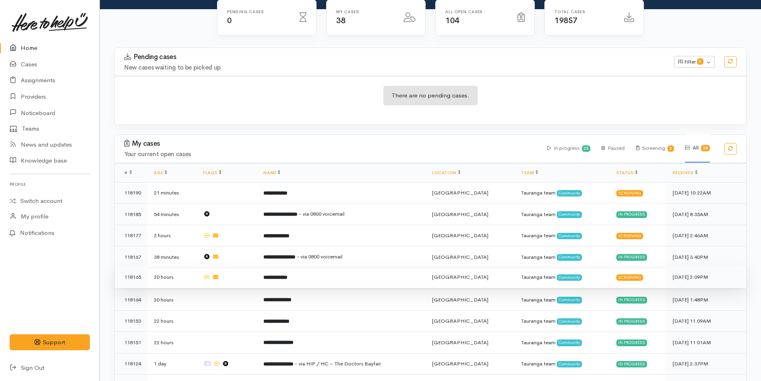
click at [318, 280] on td "**********" at bounding box center [341, 277] width 169 height 22
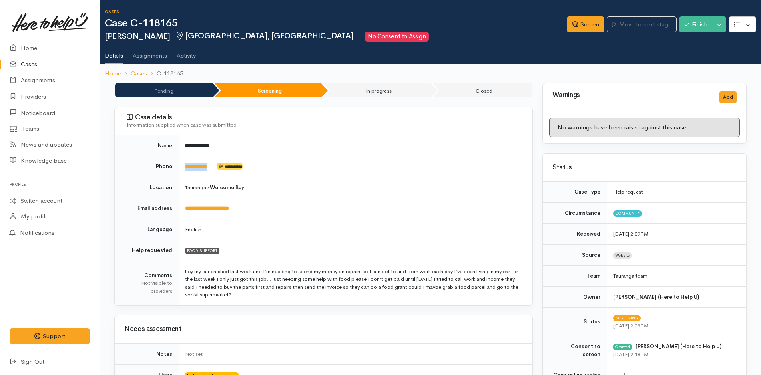
drag, startPoint x: 219, startPoint y: 169, endPoint x: 177, endPoint y: 171, distance: 41.6
click at [177, 171] on tr "**********" at bounding box center [323, 166] width 417 height 21
copy tr "**********"
click at [586, 26] on link "Screen" at bounding box center [585, 24] width 38 height 16
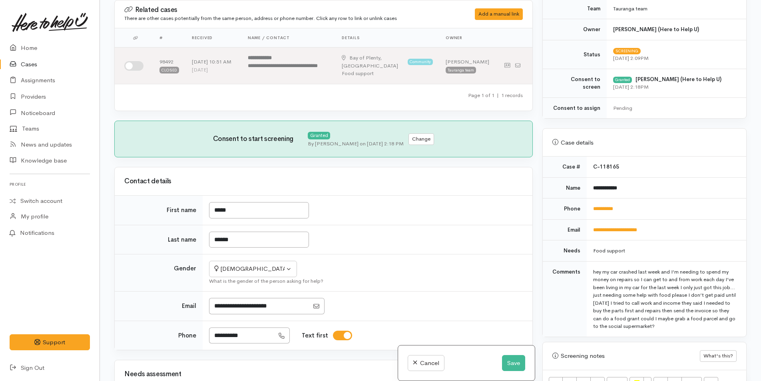
scroll to position [200, 0]
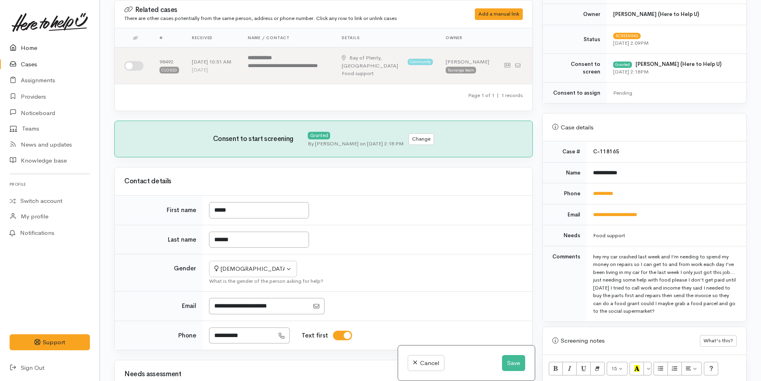
click at [33, 48] on link "Home" at bounding box center [49, 48] width 99 height 16
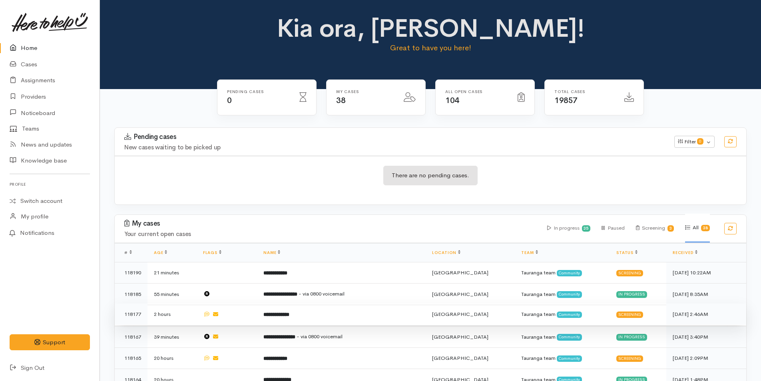
click at [318, 314] on td "**********" at bounding box center [341, 315] width 169 height 22
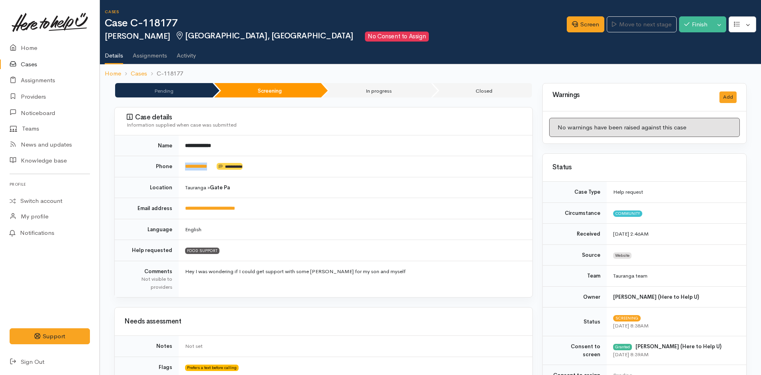
drag, startPoint x: 218, startPoint y: 169, endPoint x: 181, endPoint y: 172, distance: 36.5
click at [181, 172] on td "**********" at bounding box center [355, 166] width 353 height 21
copy td "**********"
click at [32, 44] on link "Home" at bounding box center [49, 48] width 99 height 16
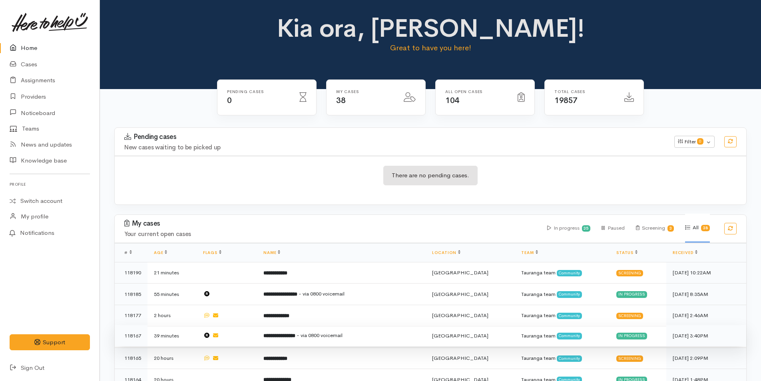
click at [342, 333] on span "- via 0800 voicemail" at bounding box center [319, 335] width 46 height 7
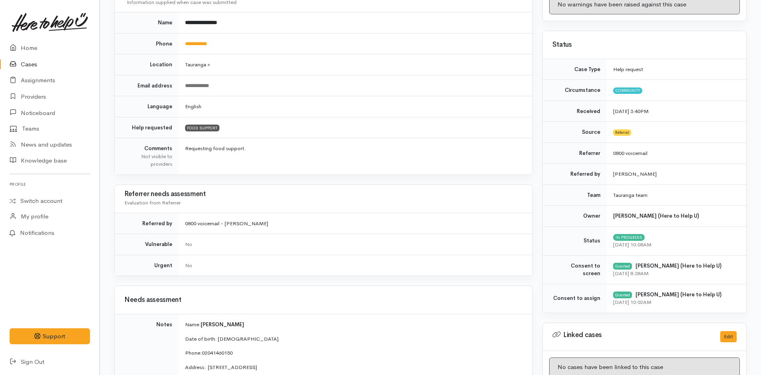
scroll to position [200, 0]
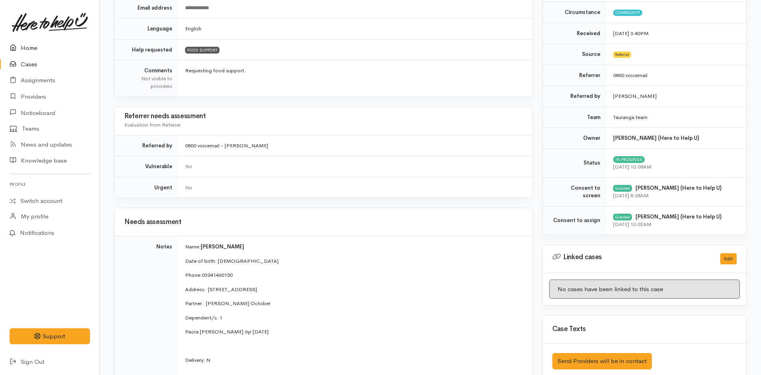
click at [24, 48] on link "Home" at bounding box center [49, 48] width 99 height 16
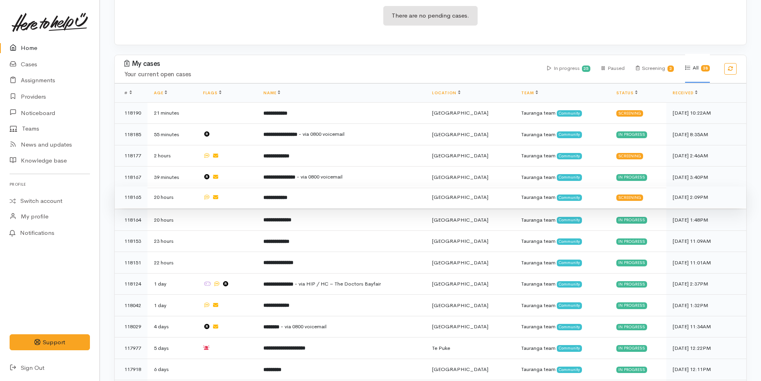
scroll to position [80, 0]
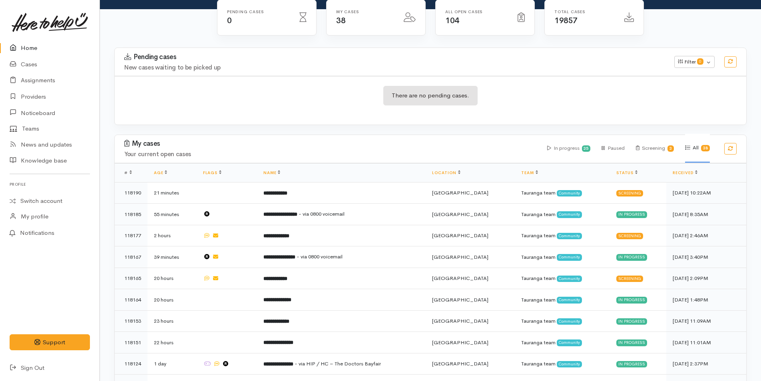
click at [28, 49] on link "Home" at bounding box center [49, 48] width 99 height 16
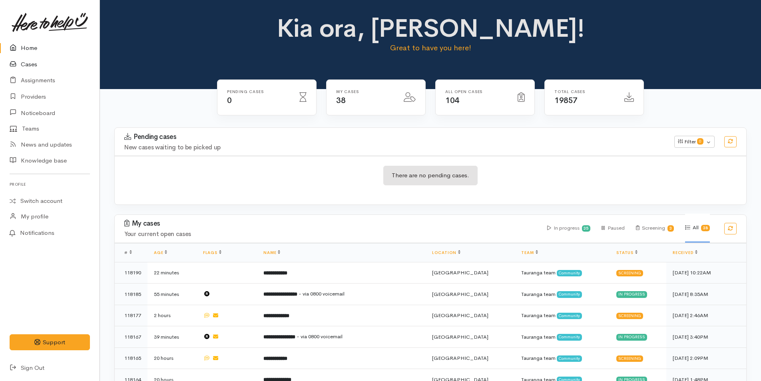
click at [31, 64] on link "Cases" at bounding box center [49, 64] width 99 height 16
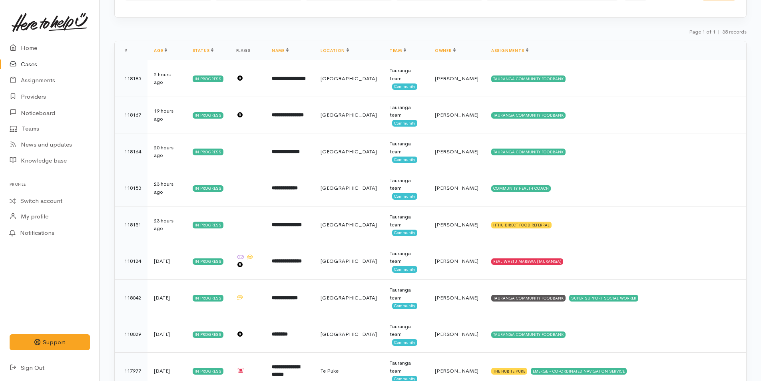
scroll to position [80, 0]
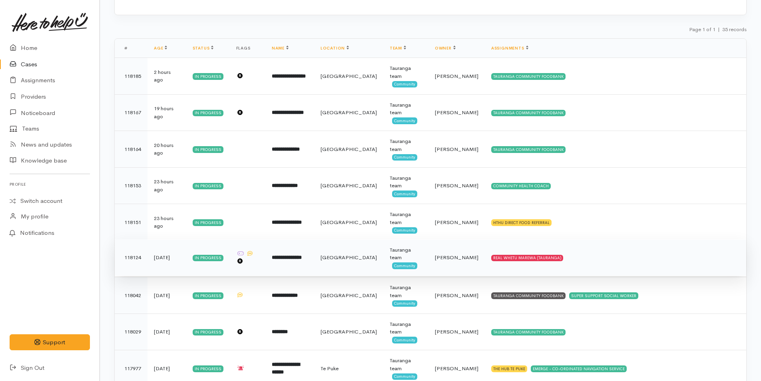
click at [302, 256] on b "**********" at bounding box center [287, 257] width 30 height 5
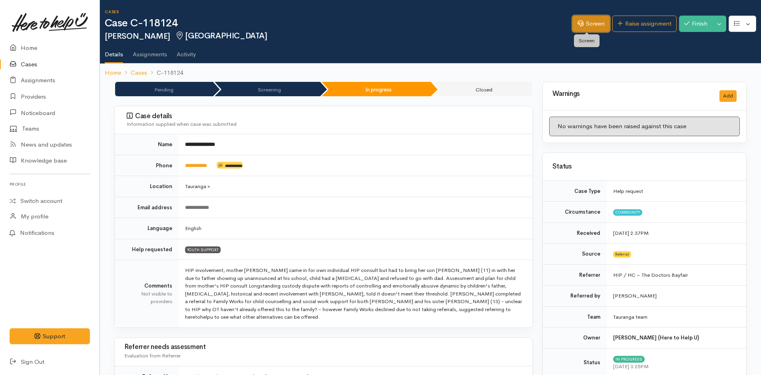
click at [586, 25] on link "Screen" at bounding box center [591, 24] width 38 height 16
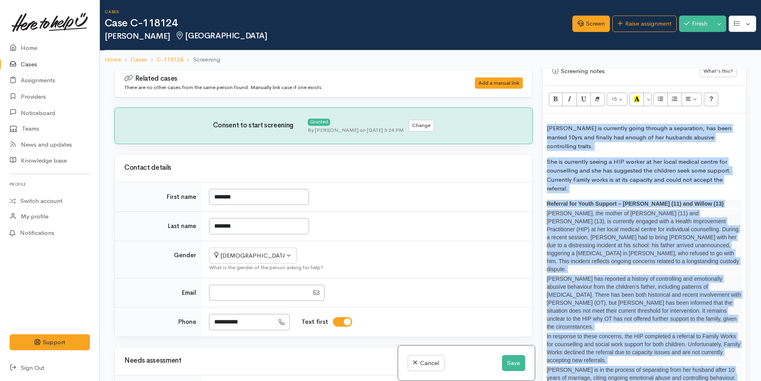
scroll to position [471, 0]
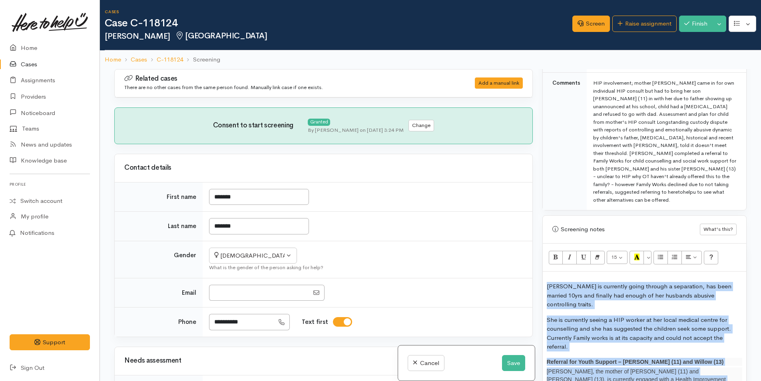
drag, startPoint x: 703, startPoint y: 348, endPoint x: 511, endPoint y: 168, distance: 263.9
click at [511, 168] on div "Related cases There are no other cases from the same person found. Manually lin…" at bounding box center [429, 259] width 641 height 381
click at [598, 251] on button "Remove Font Style (CTRL+\\)" at bounding box center [597, 258] width 14 height 14
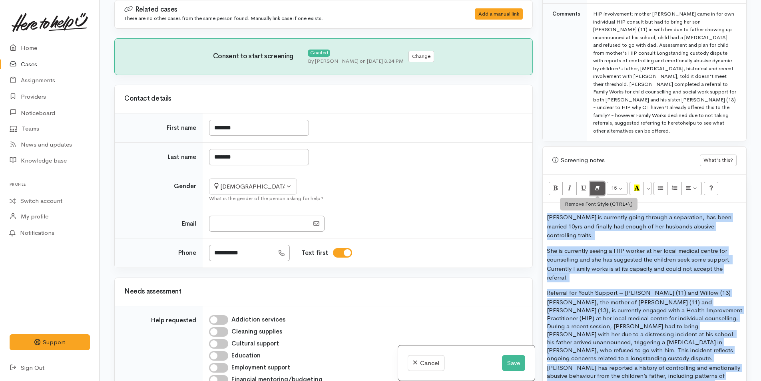
click at [597, 185] on icon "Remove Font Style (CTRL+\\)" at bounding box center [596, 188] width 5 height 7
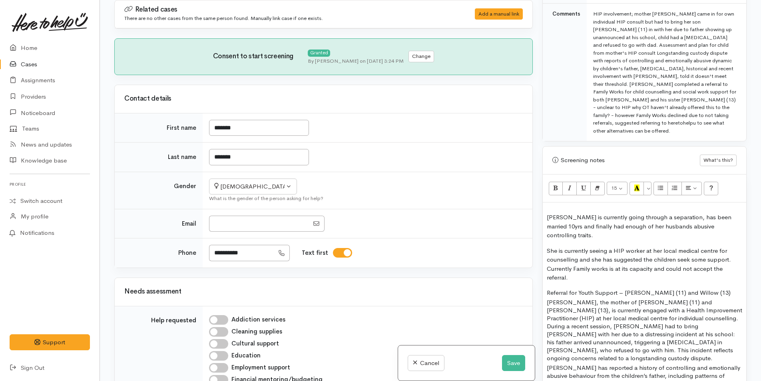
click at [575, 113] on td "Comments" at bounding box center [564, 73] width 44 height 138
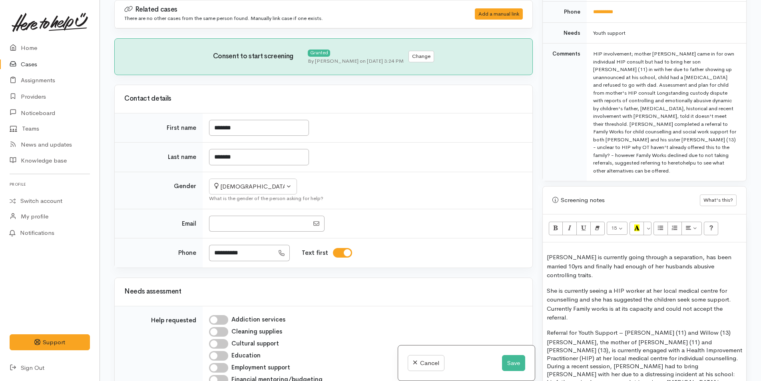
scroll to position [231, 0]
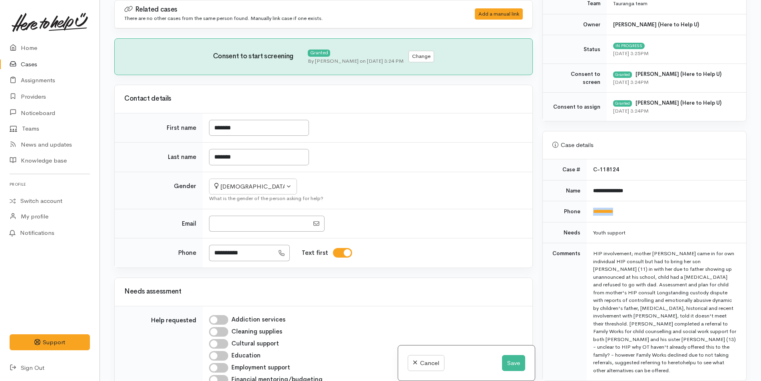
drag, startPoint x: 632, startPoint y: 209, endPoint x: 584, endPoint y: 217, distance: 49.1
click at [584, 217] on tr "**********" at bounding box center [643, 211] width 203 height 21
copy tr "**********"
click at [513, 362] on button "Save" at bounding box center [513, 363] width 23 height 16
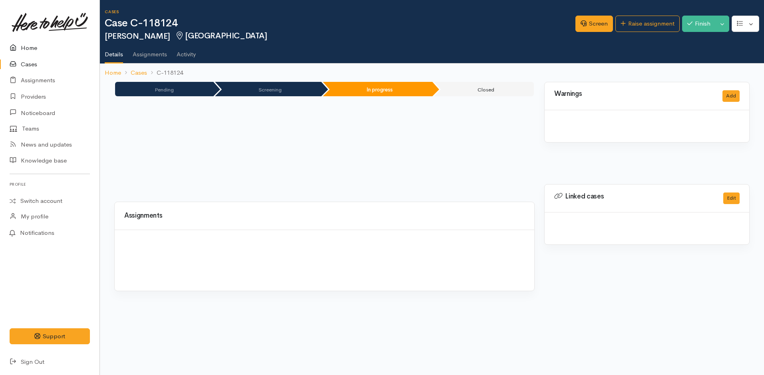
click at [27, 44] on link "Home" at bounding box center [49, 48] width 99 height 16
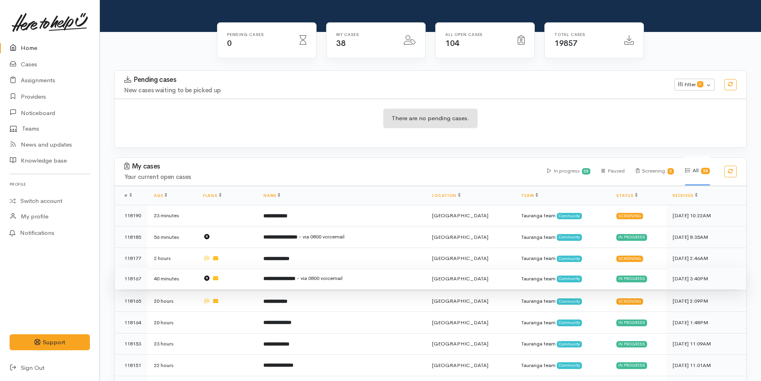
scroll to position [160, 0]
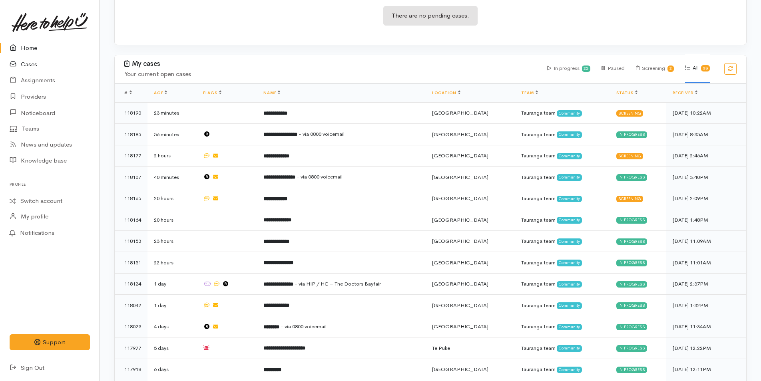
click at [27, 63] on link "Cases" at bounding box center [49, 64] width 99 height 16
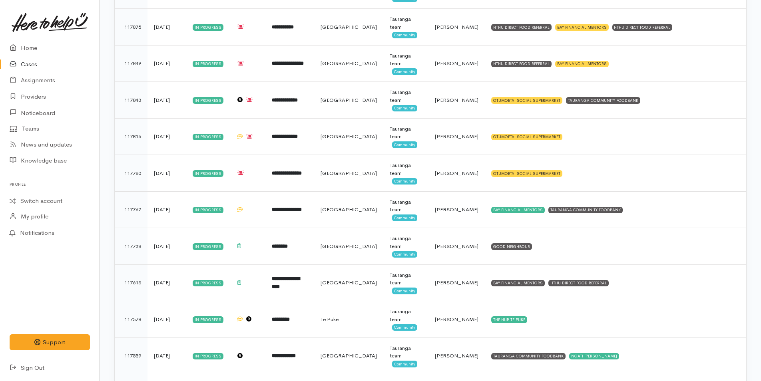
scroll to position [599, 0]
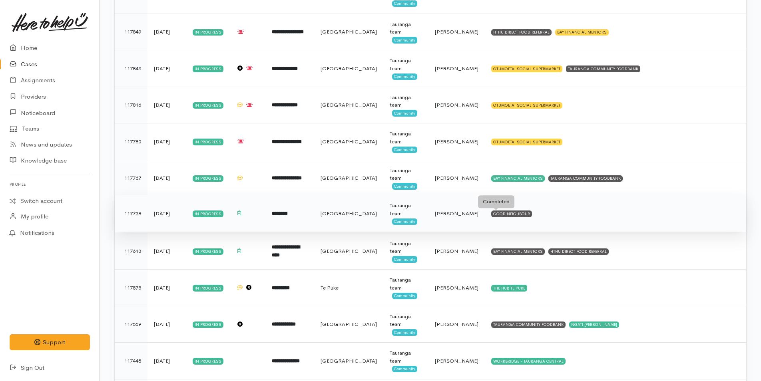
click at [499, 215] on div "GOOD NEIGHBOUR" at bounding box center [511, 214] width 41 height 6
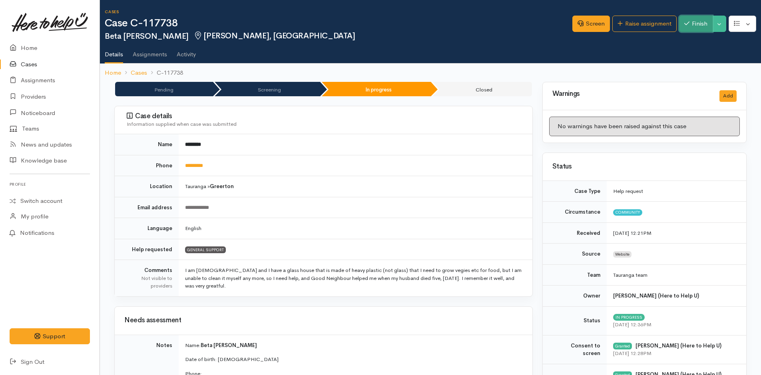
click at [693, 25] on button "Finish" at bounding box center [696, 24] width 34 height 16
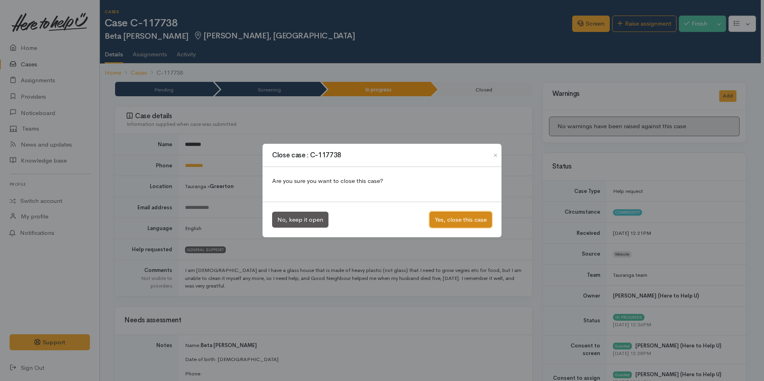
click at [482, 216] on button "Yes, close this case" at bounding box center [460, 220] width 62 height 16
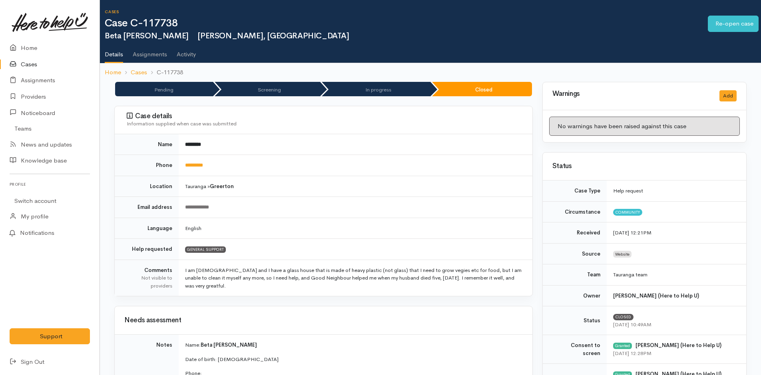
click at [34, 64] on link "Cases" at bounding box center [49, 64] width 99 height 16
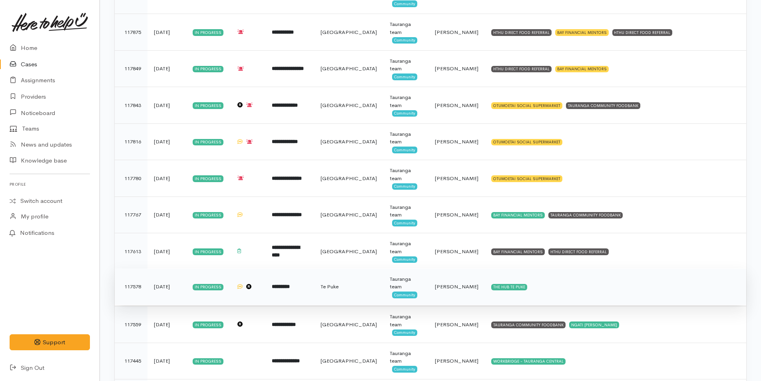
scroll to position [639, 0]
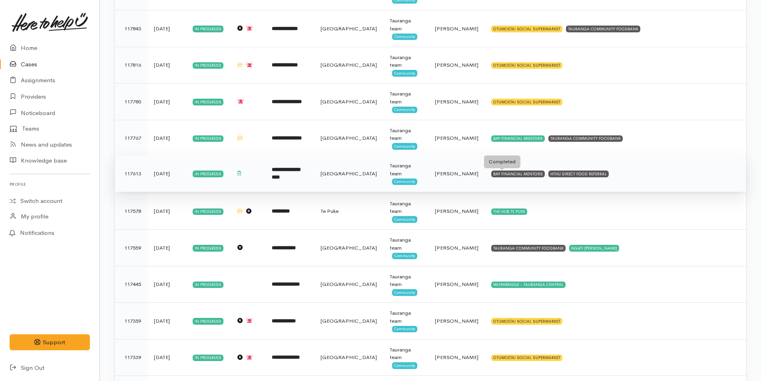
click at [504, 172] on div "BAY FINANCIAL MENTORS" at bounding box center [518, 174] width 54 height 6
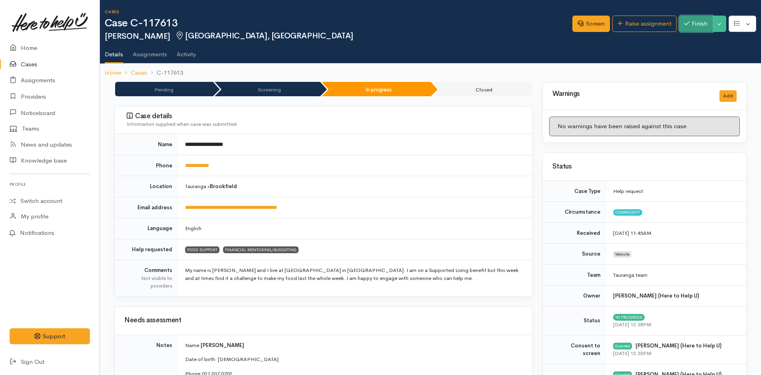
click at [698, 23] on button "Finish" at bounding box center [696, 24] width 34 height 16
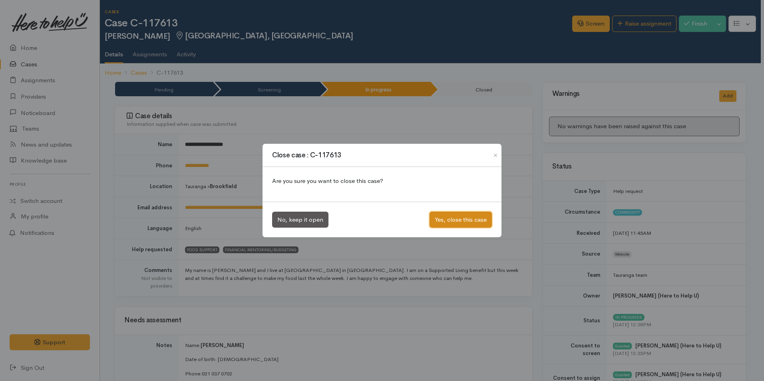
click at [453, 221] on button "Yes, close this case" at bounding box center [460, 220] width 62 height 16
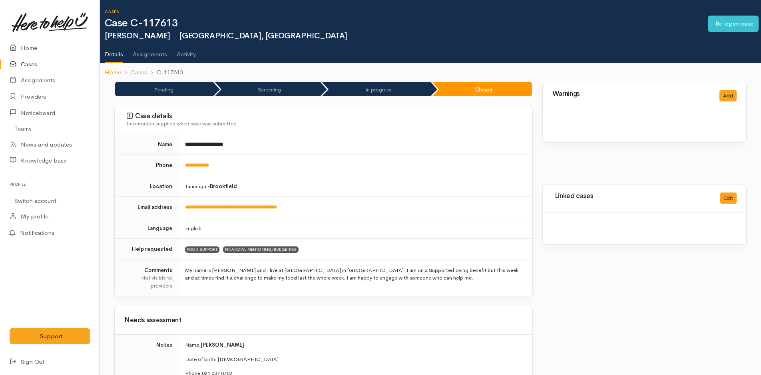
click at [32, 64] on link "Cases" at bounding box center [49, 64] width 99 height 16
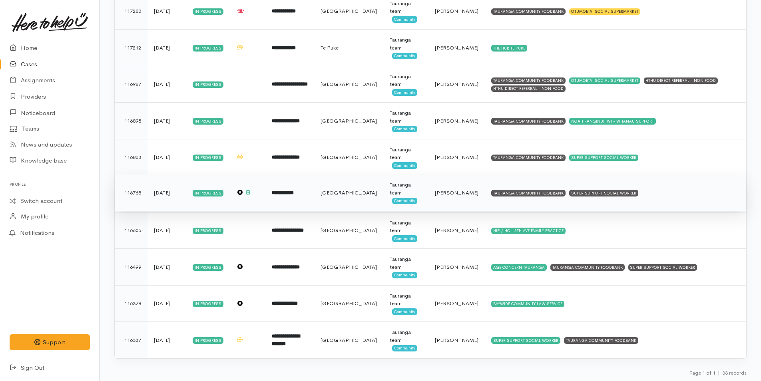
scroll to position [986, 0]
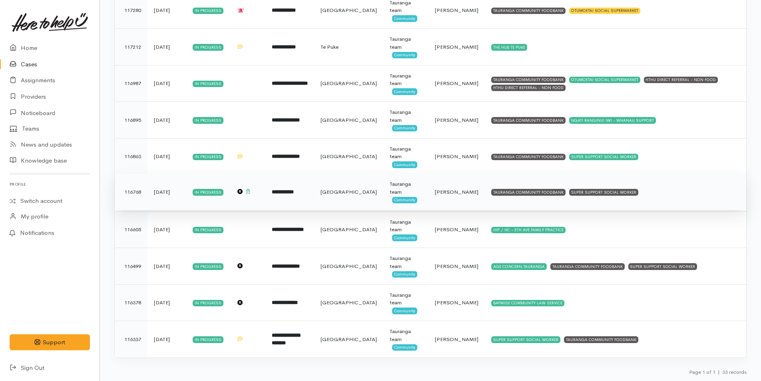
click at [515, 187] on td "TAURANGA COMMUNITY FOODBANK SUPER SUPPORT SOCIAL WORKER" at bounding box center [615, 192] width 261 height 37
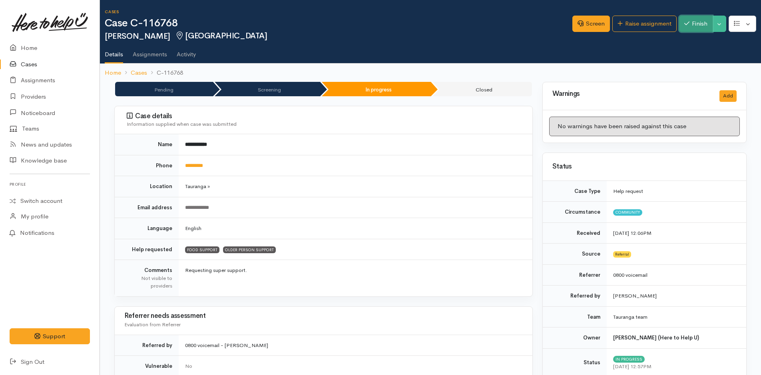
click at [696, 21] on button "Finish" at bounding box center [696, 24] width 34 height 16
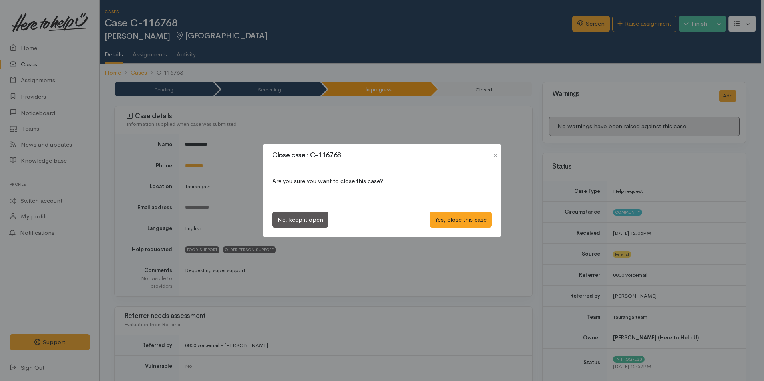
click at [464, 209] on div "No, keep it open Yes, close this case" at bounding box center [381, 220] width 239 height 36
click at [464, 215] on button "Yes, close this case" at bounding box center [460, 220] width 62 height 16
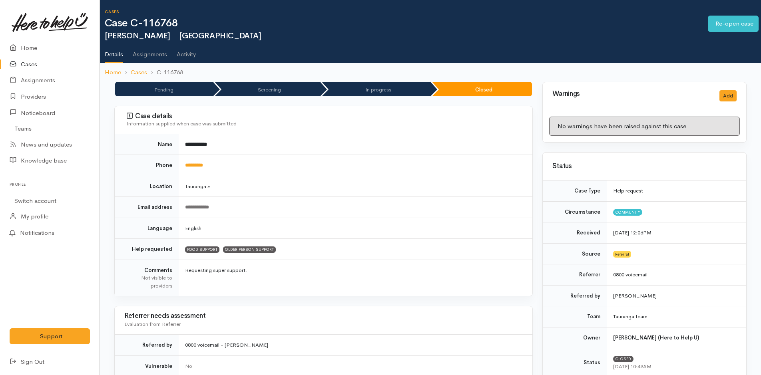
click at [28, 64] on link "Cases" at bounding box center [49, 64] width 99 height 16
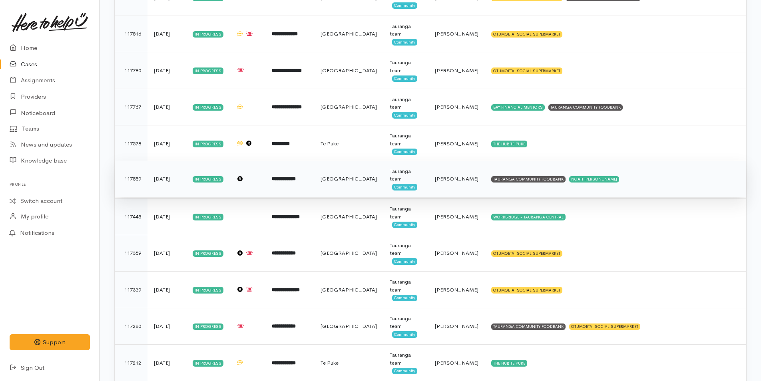
scroll to position [431, 0]
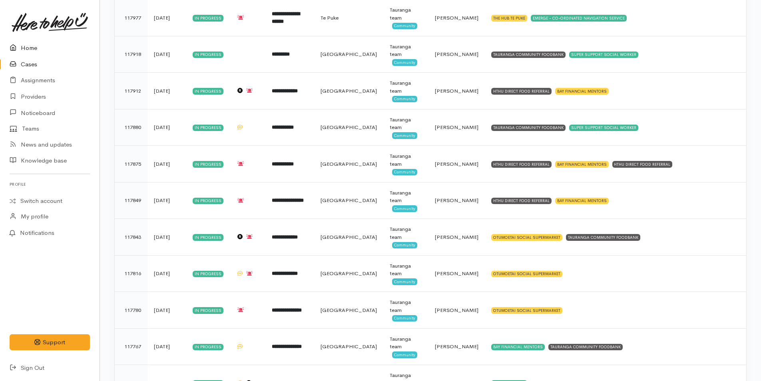
click at [32, 46] on link "Home" at bounding box center [49, 48] width 99 height 16
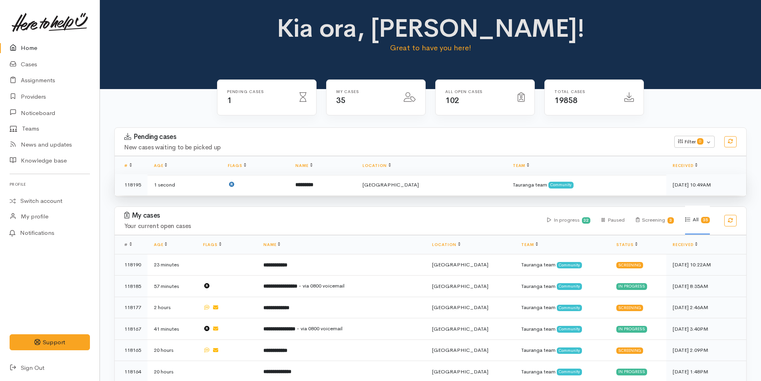
click at [313, 183] on b "*********" at bounding box center [304, 184] width 18 height 5
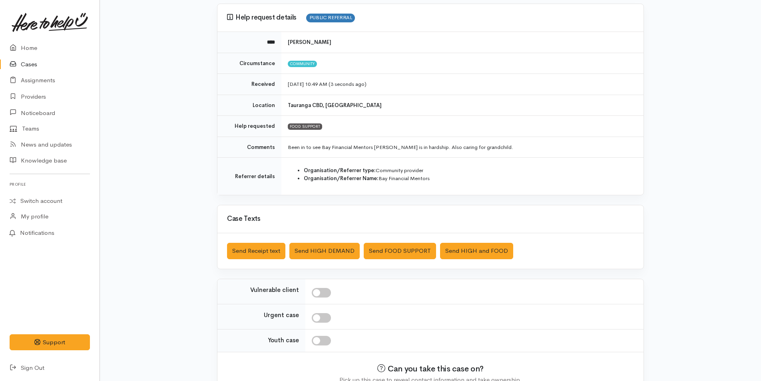
scroll to position [110, 0]
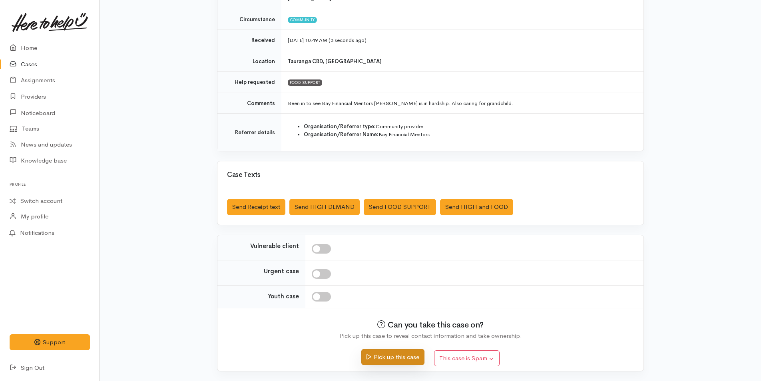
click at [405, 356] on button "Pick up this case" at bounding box center [392, 357] width 63 height 16
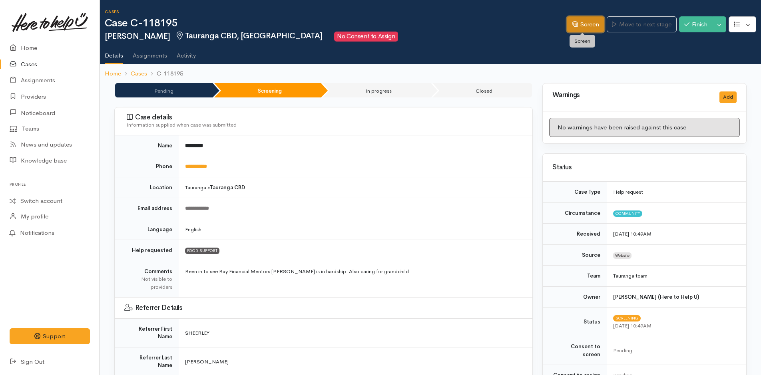
click at [592, 19] on link "Screen" at bounding box center [585, 24] width 38 height 16
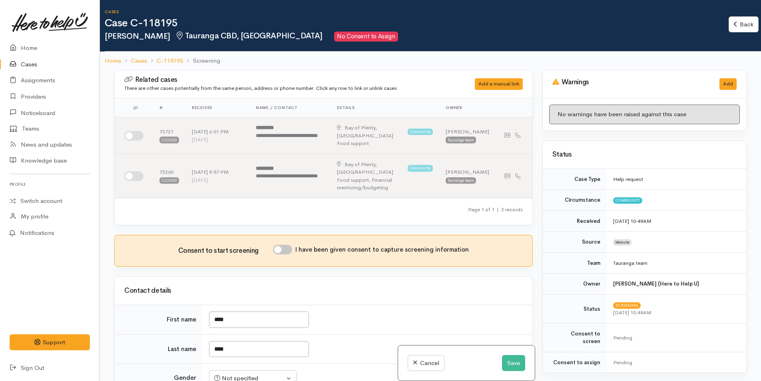
click at [290, 245] on input "I have been given consent to capture screening information" at bounding box center [282, 250] width 19 height 10
checkbox input "true"
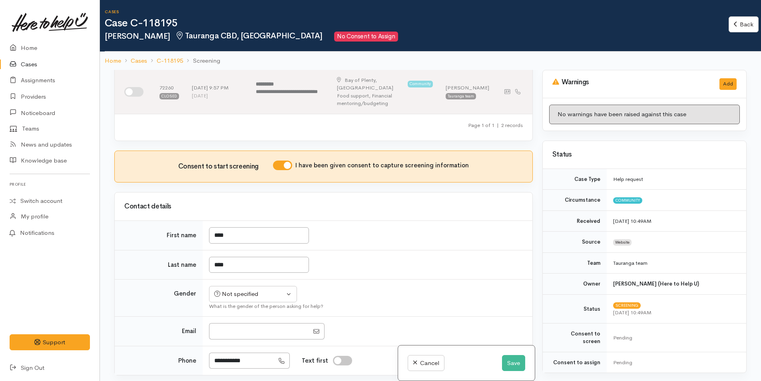
scroll to position [200, 0]
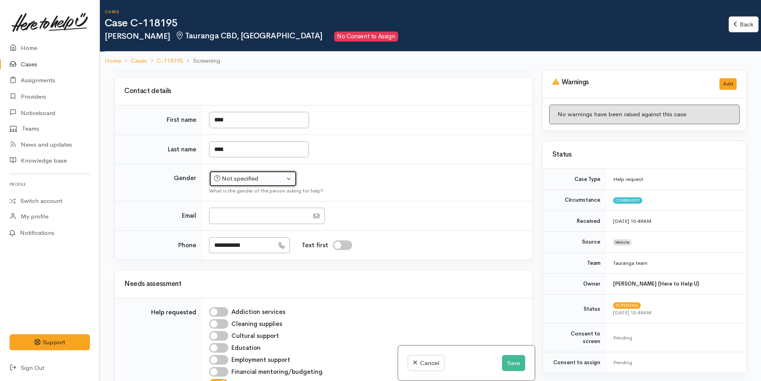
click at [227, 174] on div "Not specified" at bounding box center [249, 178] width 70 height 9
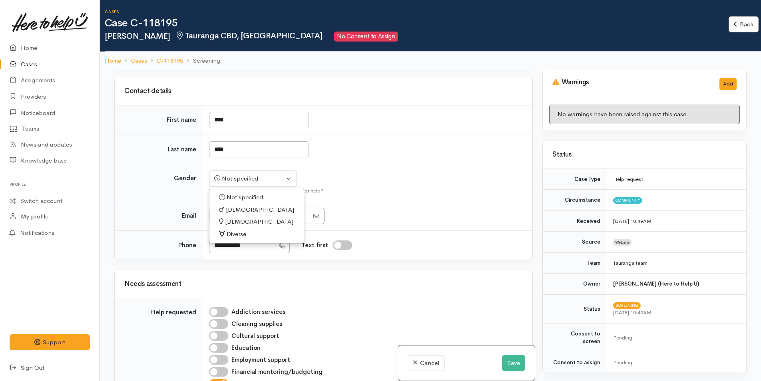
click at [237, 205] on span "Male" at bounding box center [260, 209] width 68 height 9
select select "Male"
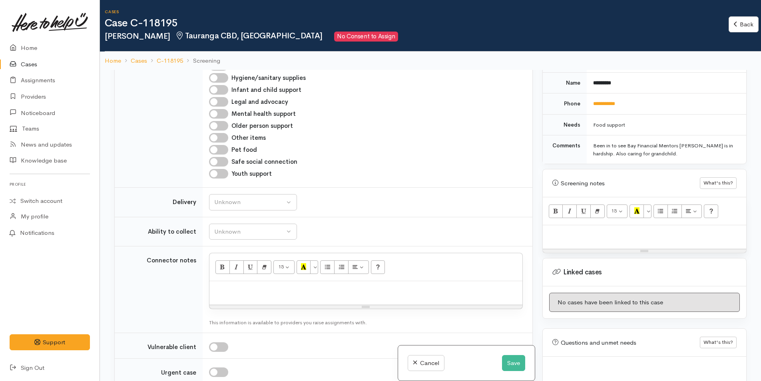
scroll to position [559, 0]
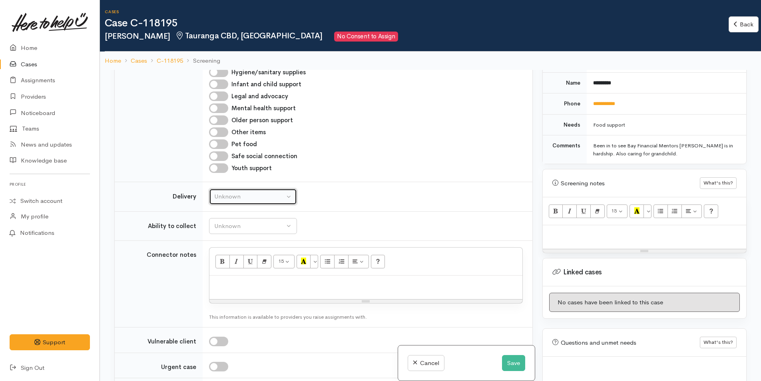
click at [223, 192] on div "Unknown" at bounding box center [249, 196] width 70 height 9
click at [223, 267] on span "No" at bounding box center [223, 271] width 8 height 9
select select "1"
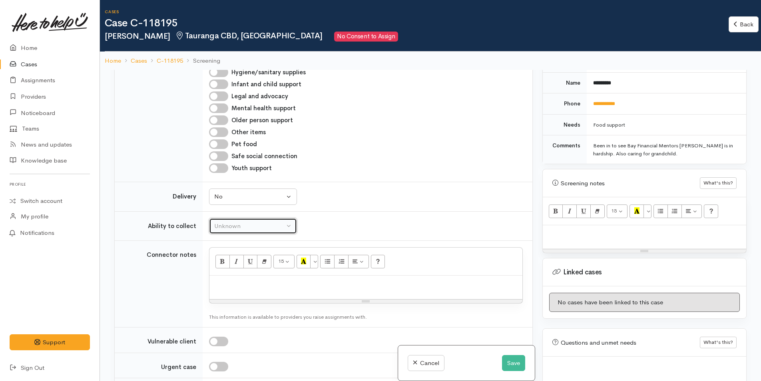
click at [238, 222] on div "Unknown" at bounding box center [249, 226] width 70 height 9
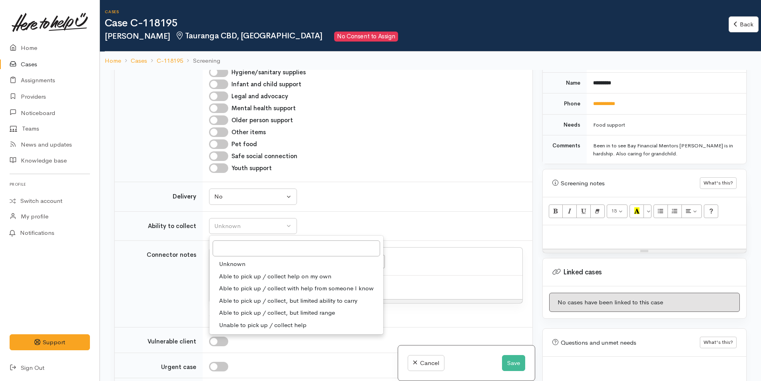
click at [247, 272] on span "Able to pick up / collect help on my own" at bounding box center [275, 276] width 112 height 9
select select "2"
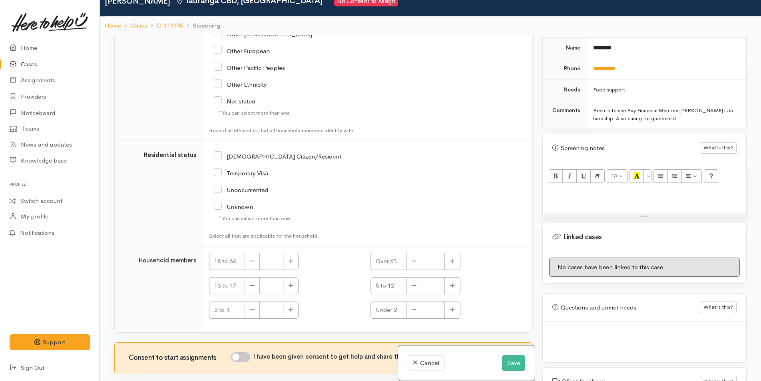
scroll to position [70, 0]
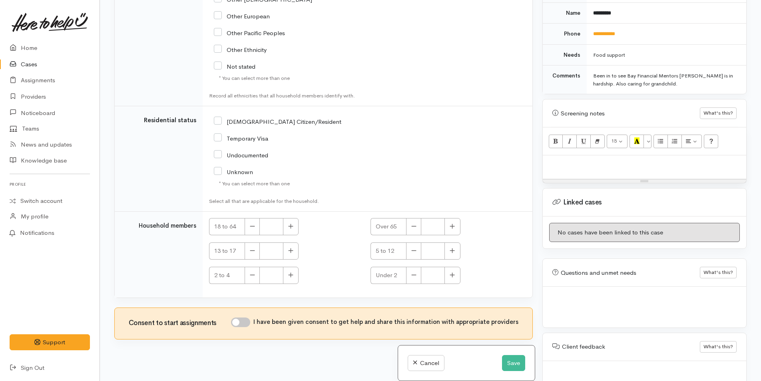
click at [249, 318] on input "I have been given consent to get help and share this information with appropria…" at bounding box center [240, 323] width 19 height 10
checkbox input "true"
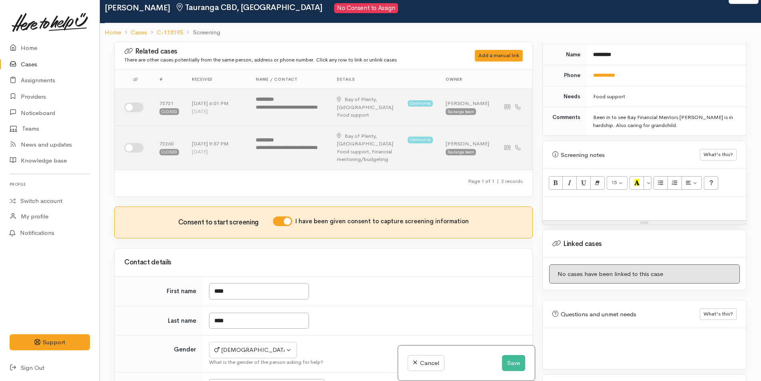
scroll to position [0, 0]
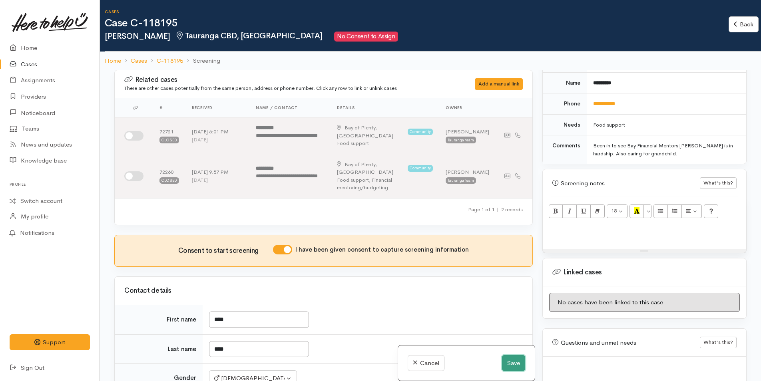
click at [507, 362] on button "Save" at bounding box center [513, 363] width 23 height 16
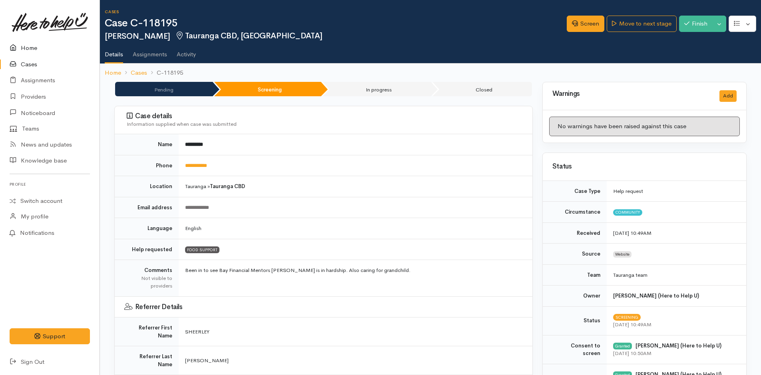
click at [28, 50] on link "Home" at bounding box center [49, 48] width 99 height 16
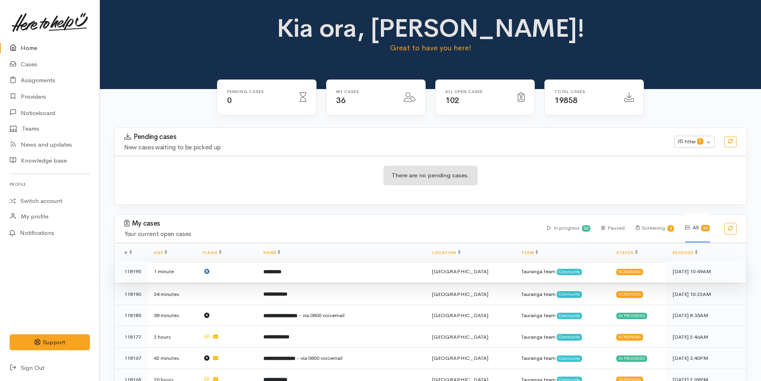
click at [403, 270] on td "*********" at bounding box center [341, 272] width 169 height 22
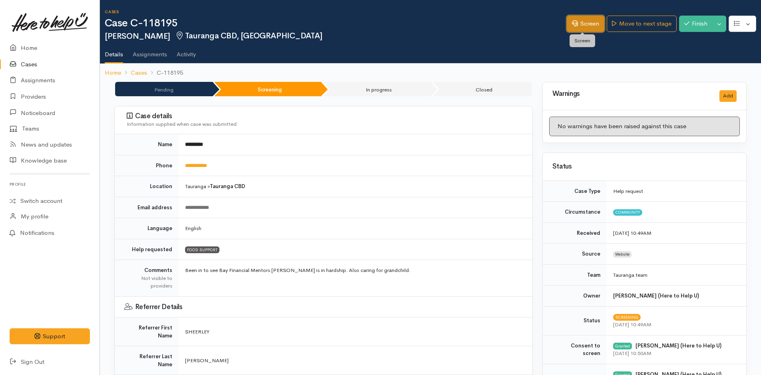
click at [588, 23] on link "Screen" at bounding box center [585, 24] width 38 height 16
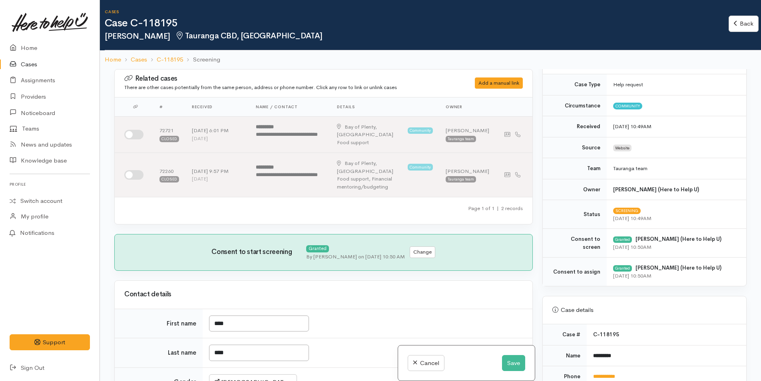
scroll to position [200, 0]
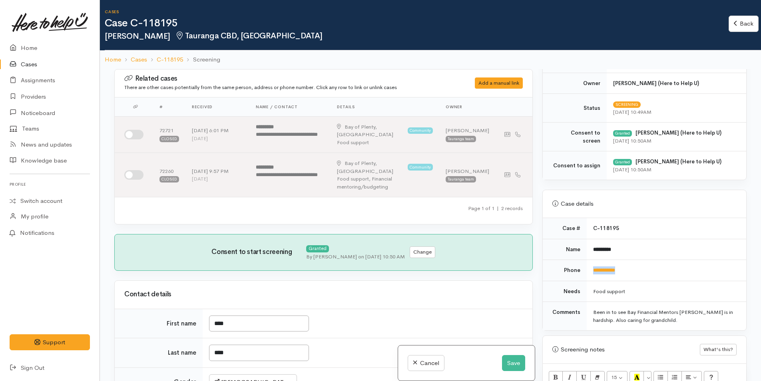
drag, startPoint x: 632, startPoint y: 271, endPoint x: 590, endPoint y: 275, distance: 42.1
click at [590, 275] on td "**********" at bounding box center [665, 270] width 159 height 21
copy link "**********"
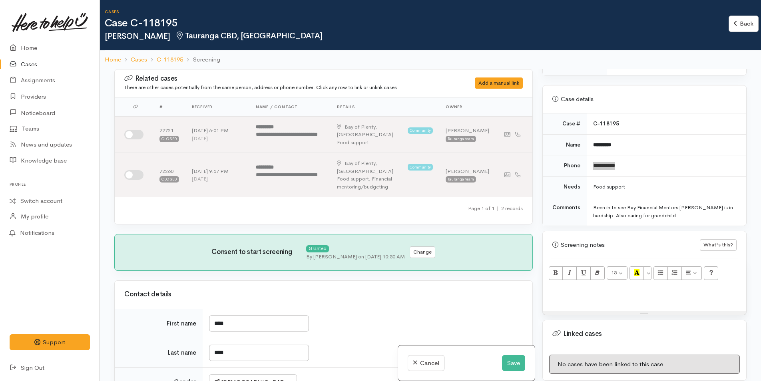
scroll to position [393, 0]
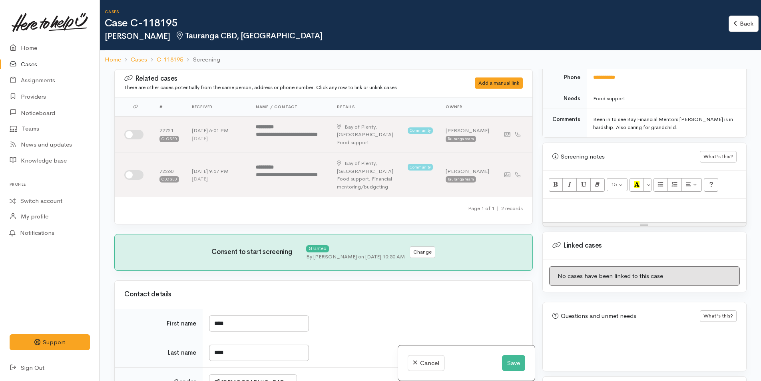
click at [572, 216] on div at bounding box center [643, 211] width 203 height 24
paste div
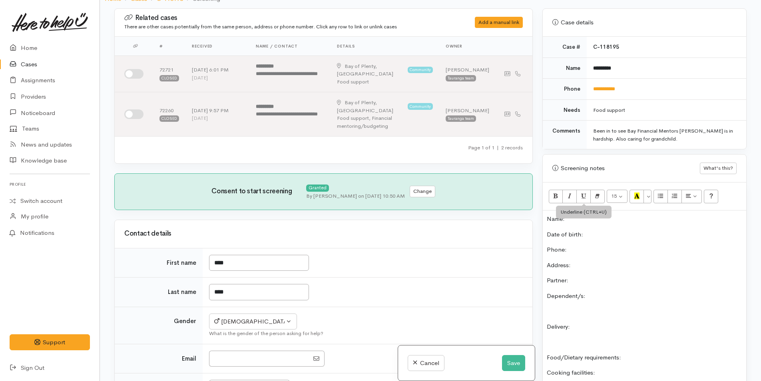
scroll to position [233, 0]
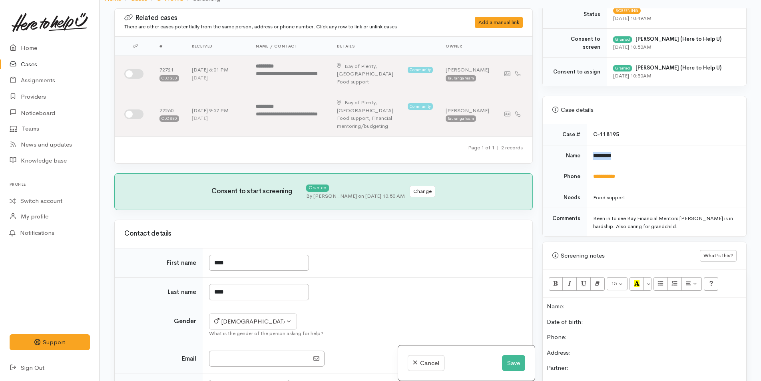
drag, startPoint x: 644, startPoint y: 153, endPoint x: 587, endPoint y: 156, distance: 57.2
click at [587, 156] on td "*********" at bounding box center [665, 155] width 159 height 21
copy b "*********"
click at [587, 308] on p "Name:" at bounding box center [643, 306] width 195 height 9
drag, startPoint x: 634, startPoint y: 176, endPoint x: 592, endPoint y: 183, distance: 43.0
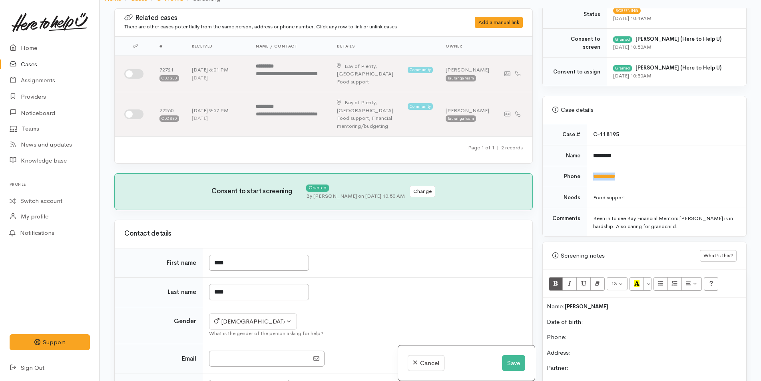
click at [592, 183] on td "**********" at bounding box center [665, 176] width 159 height 21
copy link "**********"
click at [591, 334] on p "Phone:" at bounding box center [643, 337] width 195 height 9
click at [514, 363] on button "Save" at bounding box center [513, 363] width 23 height 16
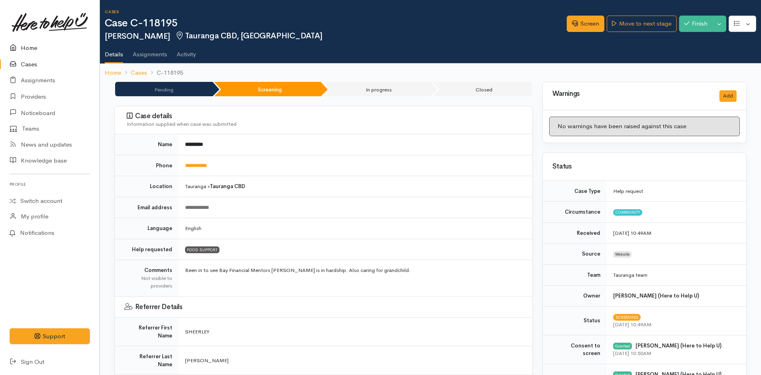
click at [30, 48] on link "Home" at bounding box center [49, 48] width 99 height 16
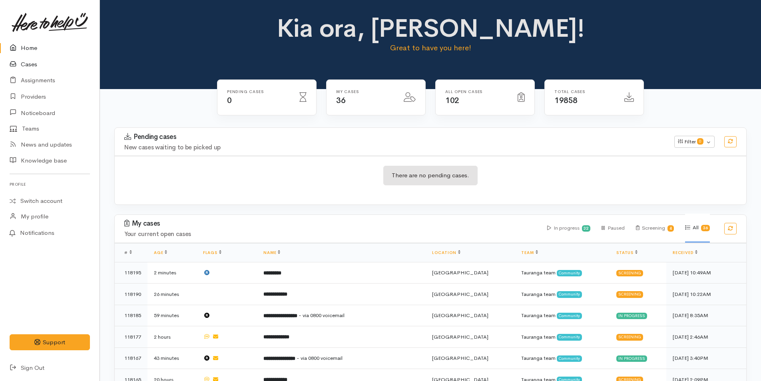
click at [26, 64] on link "Cases" at bounding box center [49, 64] width 99 height 16
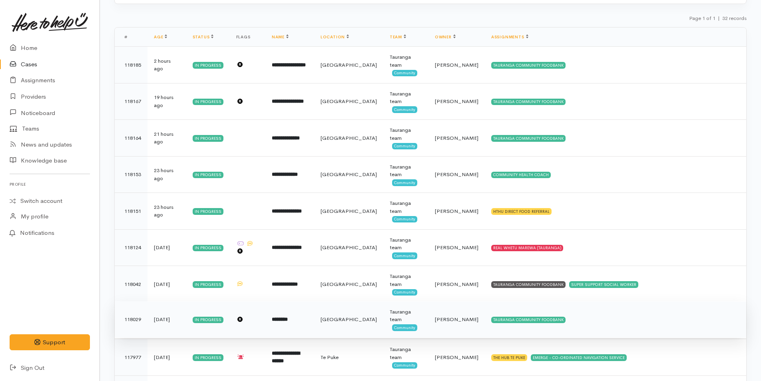
scroll to position [160, 0]
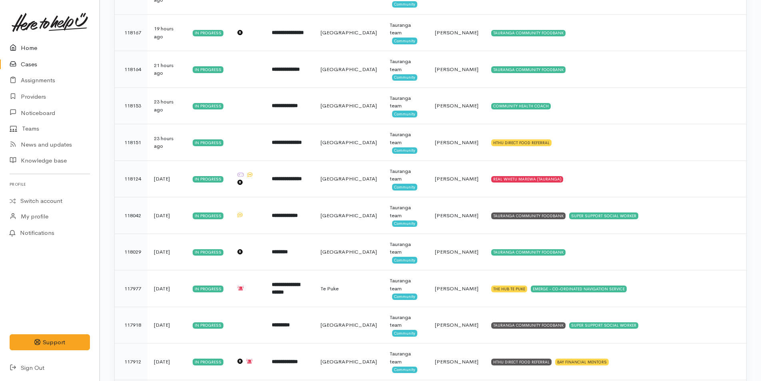
click at [29, 47] on link "Home" at bounding box center [49, 48] width 99 height 16
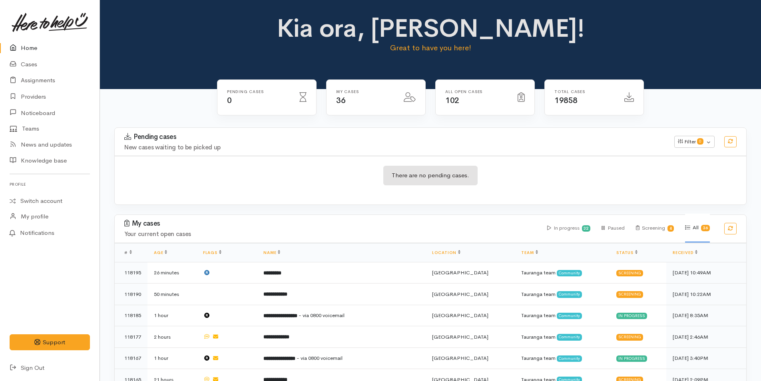
drag, startPoint x: 0, startPoint y: 0, endPoint x: 30, endPoint y: 48, distance: 56.3
click at [30, 48] on link "Home" at bounding box center [49, 48] width 99 height 16
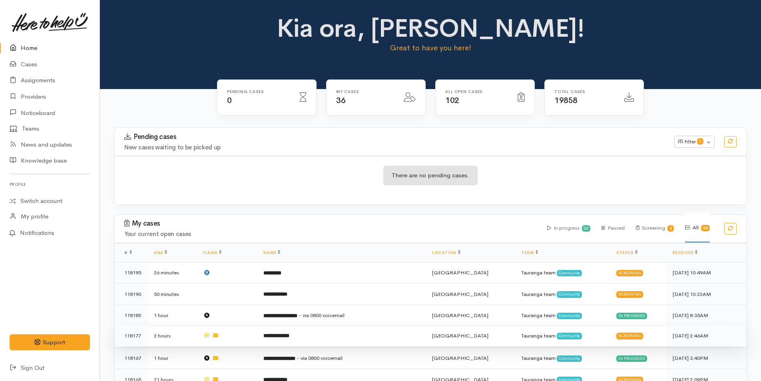
click at [383, 335] on td "**********" at bounding box center [341, 336] width 169 height 22
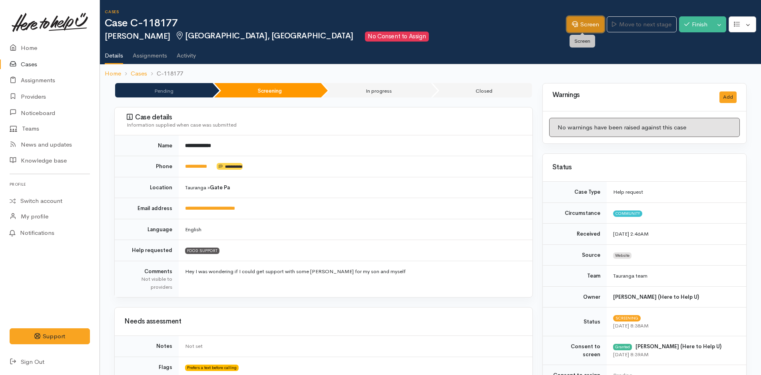
click at [590, 19] on link "Screen" at bounding box center [585, 24] width 38 height 16
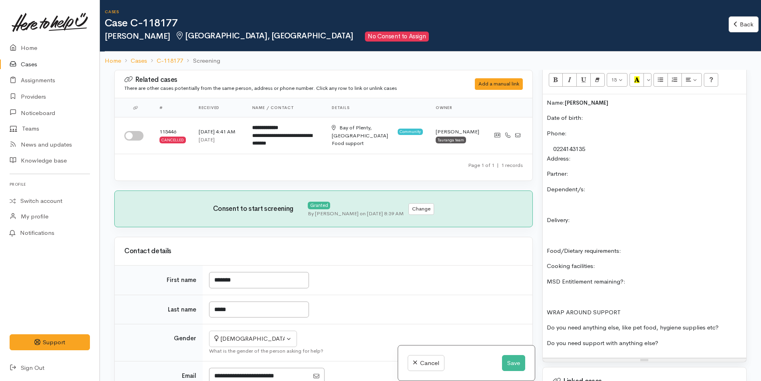
scroll to position [399, 0]
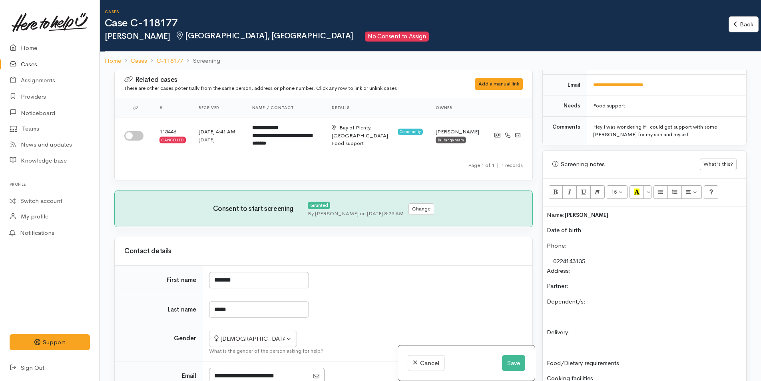
click at [604, 230] on p "Date of birth:" at bounding box center [643, 230] width 195 height 9
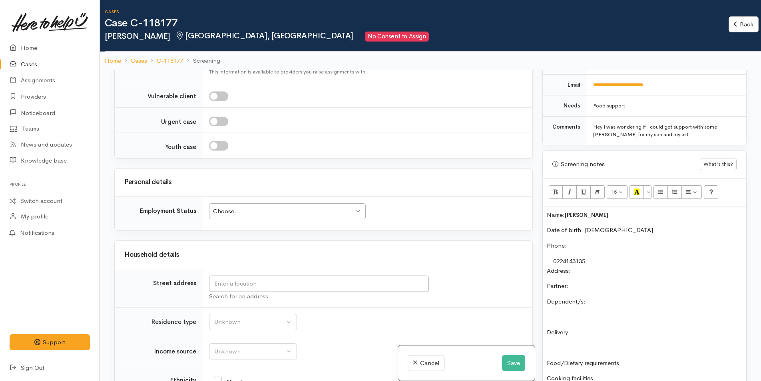
scroll to position [839, 0]
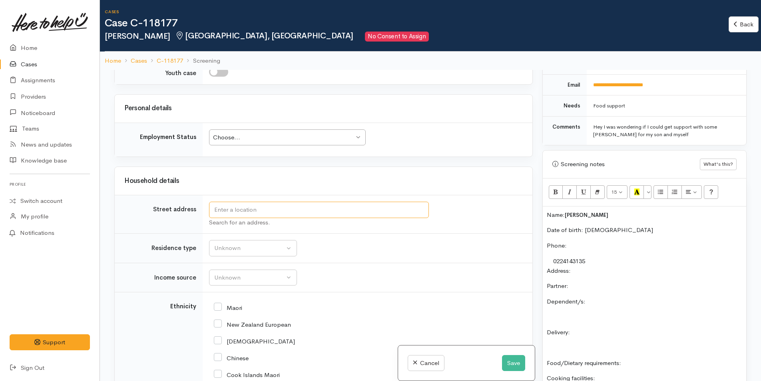
click at [284, 216] on input "text" at bounding box center [319, 210] width 220 height 16
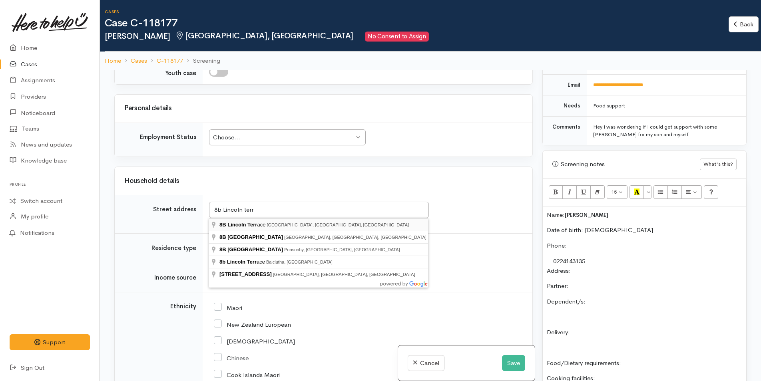
type input "8B Lincoln Terrace, Gate Pa, Tauranga, New Zealand"
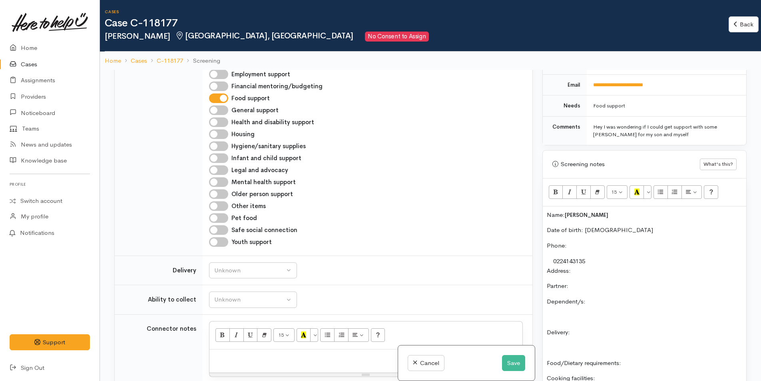
scroll to position [702, 0]
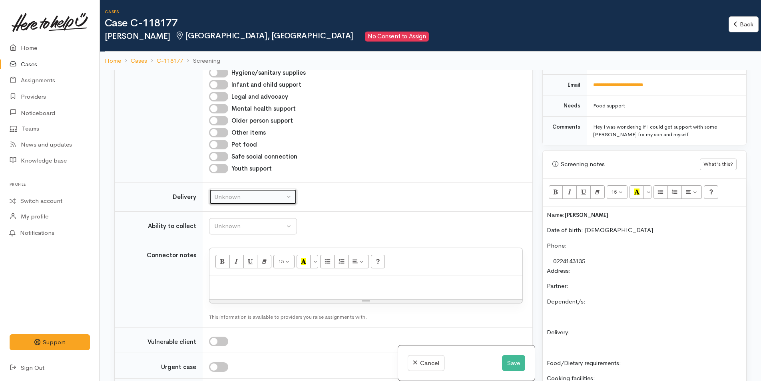
click at [247, 197] on div "Unknown" at bounding box center [249, 197] width 70 height 9
click at [229, 273] on link "No" at bounding box center [252, 272] width 87 height 12
select select "1"
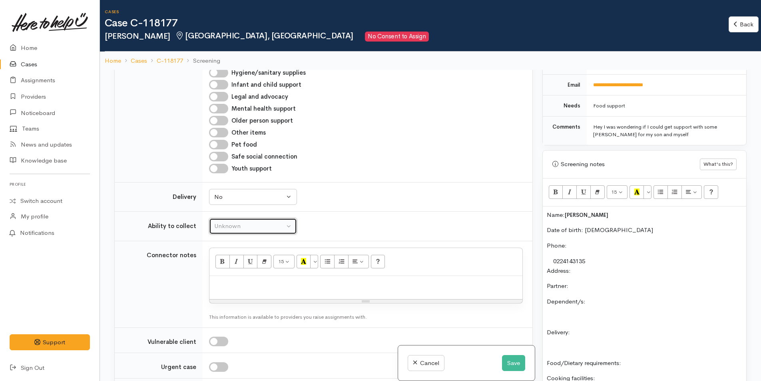
click at [247, 227] on div "Unknown" at bounding box center [249, 226] width 70 height 9
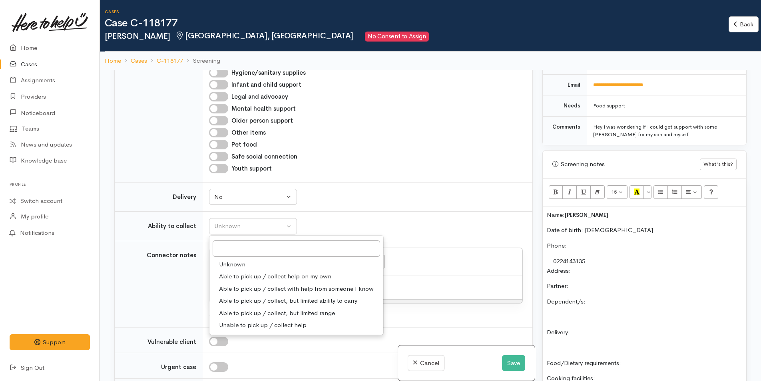
click at [252, 276] on span "Able to pick up / collect help on my own" at bounding box center [275, 276] width 112 height 9
select select "2"
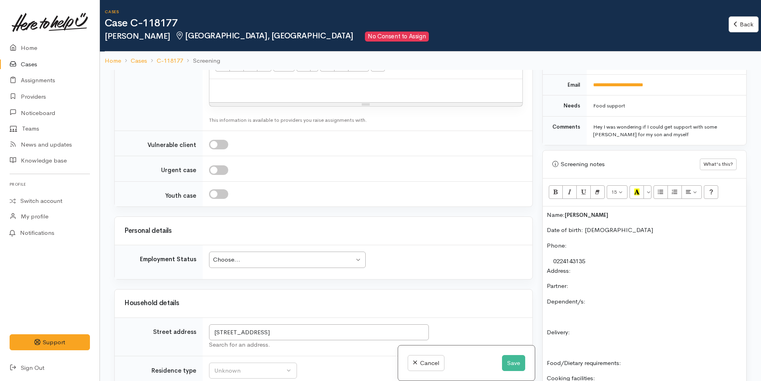
scroll to position [902, 0]
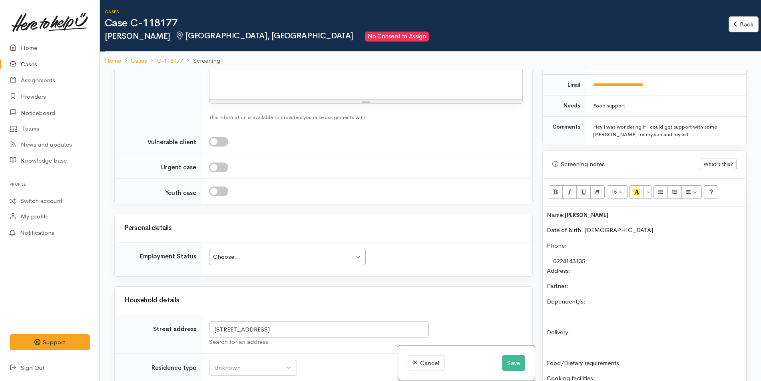
click at [299, 258] on div "Choose..." at bounding box center [283, 256] width 141 height 9
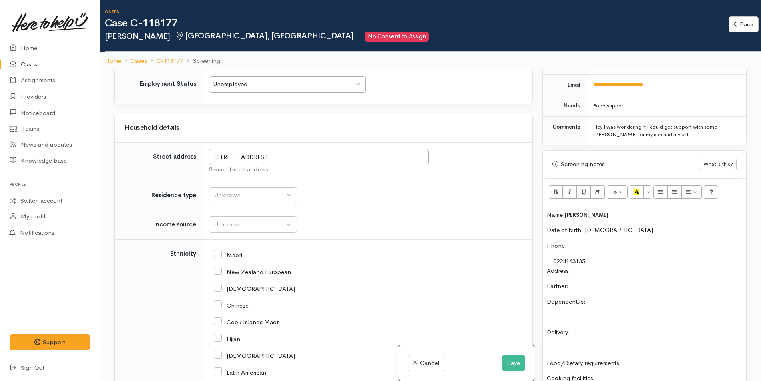
scroll to position [1142, 0]
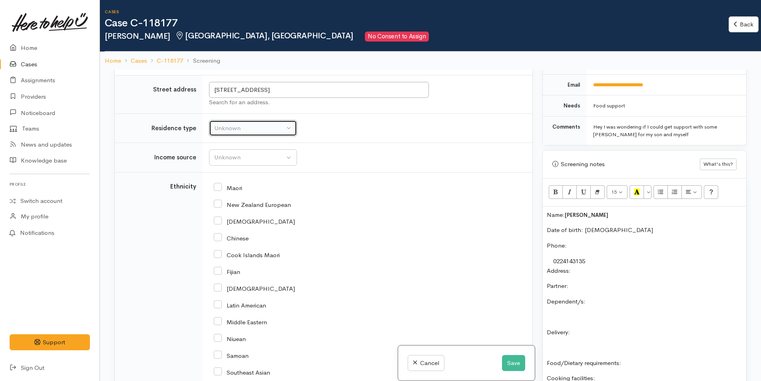
click at [253, 127] on div "Unknown" at bounding box center [249, 128] width 70 height 9
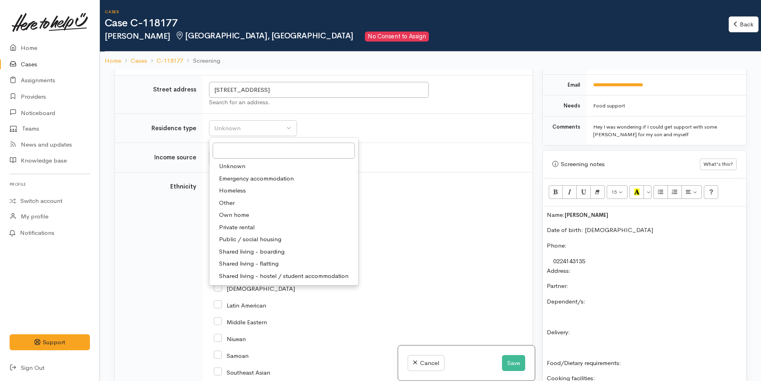
click at [248, 223] on span "Private rental" at bounding box center [237, 227] width 36 height 9
select select "2"
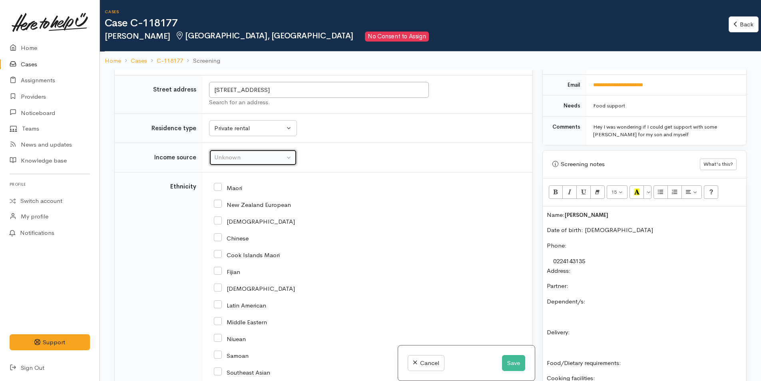
click at [249, 157] on div "Unknown" at bounding box center [249, 157] width 70 height 9
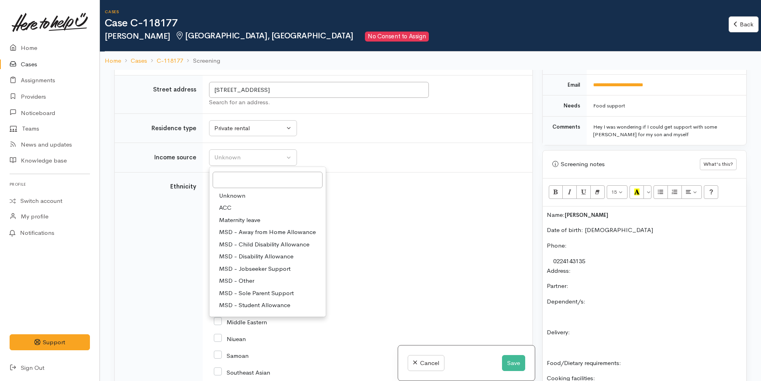
click at [260, 292] on span "MSD - Sole Parent Support" at bounding box center [256, 293] width 75 height 9
select select "7"
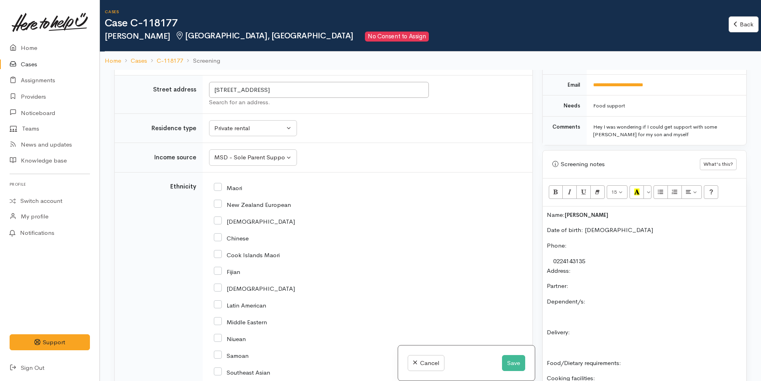
click at [219, 190] on input "Maori" at bounding box center [228, 187] width 28 height 7
checkbox input "true"
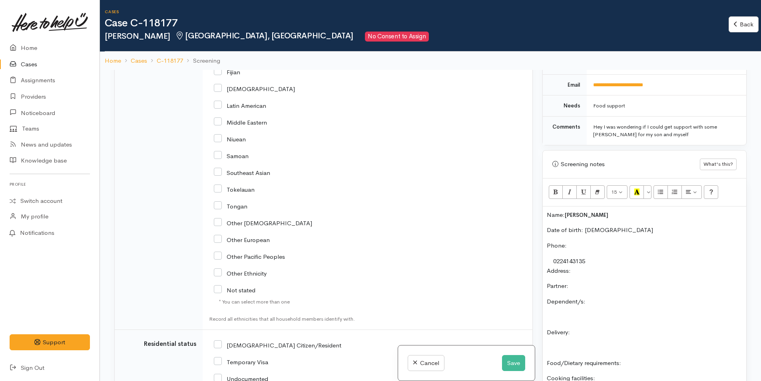
scroll to position [1501, 0]
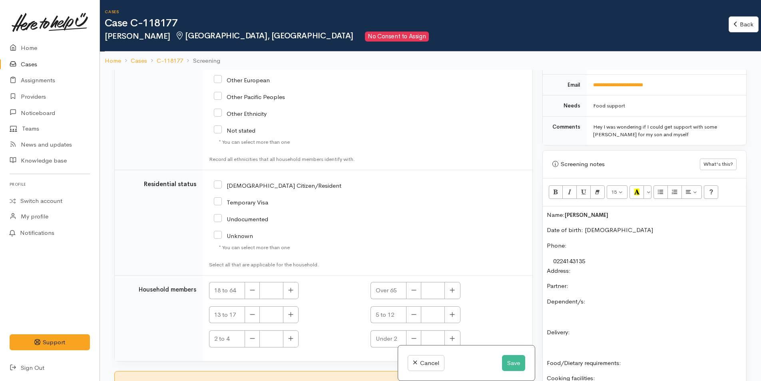
click at [217, 184] on input "NZ Citizen/Resident" at bounding box center [277, 184] width 127 height 7
checkbox input "true"
click at [292, 298] on button "button" at bounding box center [291, 290] width 16 height 17
type input "1"
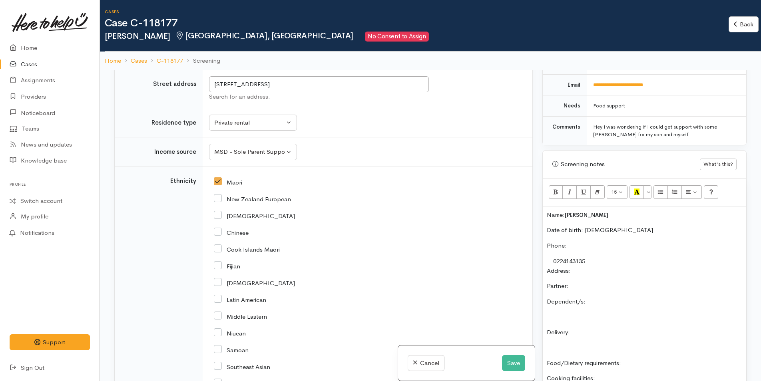
scroll to position [1062, 0]
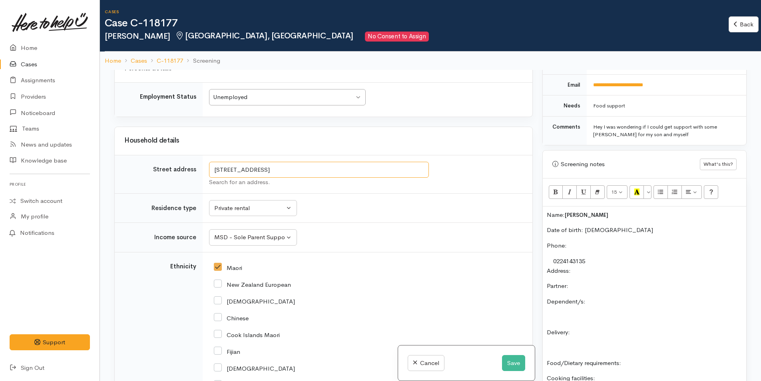
drag, startPoint x: 387, startPoint y: 172, endPoint x: 188, endPoint y: 163, distance: 199.5
click at [188, 163] on tr "Street address 8B Lincoln Terrace, Gate Pa, Tauranga, New Zealand Search for an…" at bounding box center [323, 174] width 417 height 38
click at [607, 266] on p "Address:" at bounding box center [643, 270] width 195 height 9
click at [624, 300] on p "Dependent/s:" at bounding box center [643, 301] width 195 height 9
click at [610, 343] on div "Name: Trinity Jones Date of birth: 30/8/2002 Phone:  0224143135 Address:  8B Li…" at bounding box center [643, 346] width 203 height 279
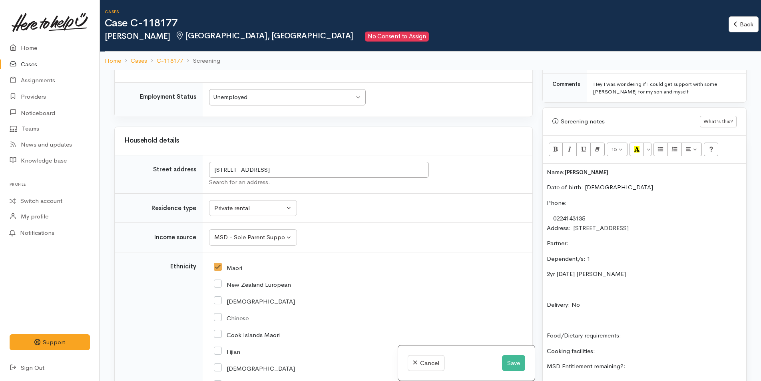
scroll to position [479, 0]
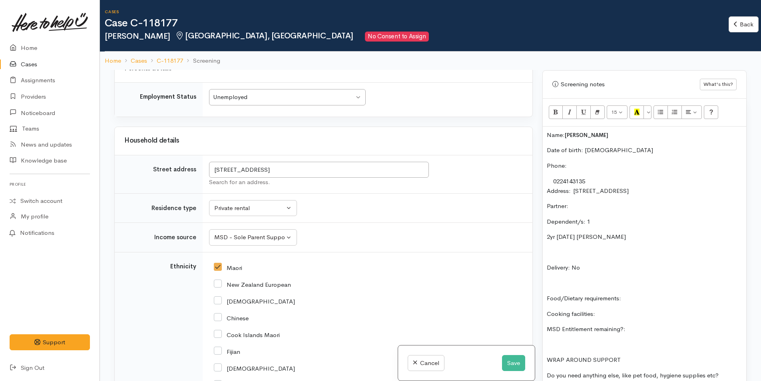
click at [651, 292] on div "Name: Trinity Jones Date of birth: 30/8/2002 Phone:  0224143135 Address:  8B Li…" at bounding box center [643, 266] width 203 height 279
click at [631, 342] on p "Cooking facilities:" at bounding box center [643, 344] width 195 height 9
click at [656, 358] on p "MSD Entitlement remaining?:" at bounding box center [643, 359] width 195 height 9
drag, startPoint x: 599, startPoint y: 332, endPoint x: 542, endPoint y: 310, distance: 61.1
click at [541, 310] on div "Warnings Add No warnings have been raised against this case Add Warning Title ●…" at bounding box center [644, 260] width 214 height 381
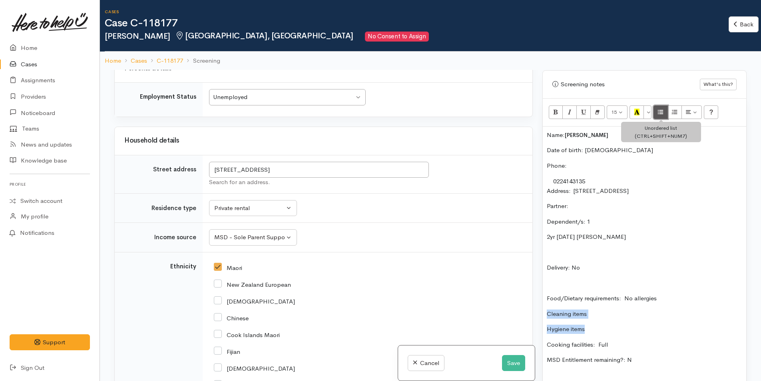
click at [662, 113] on icon "Unordered list (CTRL+SHIFT+NUM7)" at bounding box center [659, 112] width 5 height 7
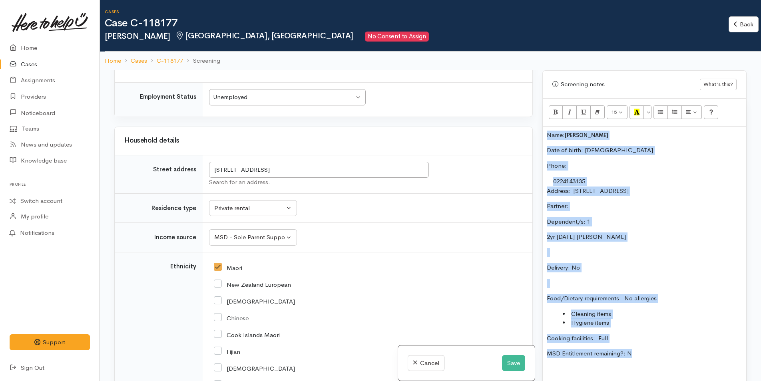
drag, startPoint x: 656, startPoint y: 351, endPoint x: 535, endPoint y: 129, distance: 252.6
click at [535, 129] on div "Related cases There are other cases potentially from the same person, address o…" at bounding box center [429, 260] width 641 height 381
copy div "Name: Trinity Jones Date of birth: 30/8/2002 Phone:  0224143135 Address:  8B Li…"
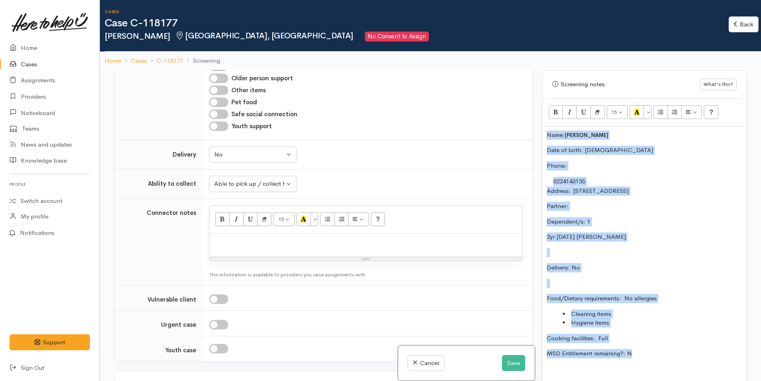
scroll to position [864, 0]
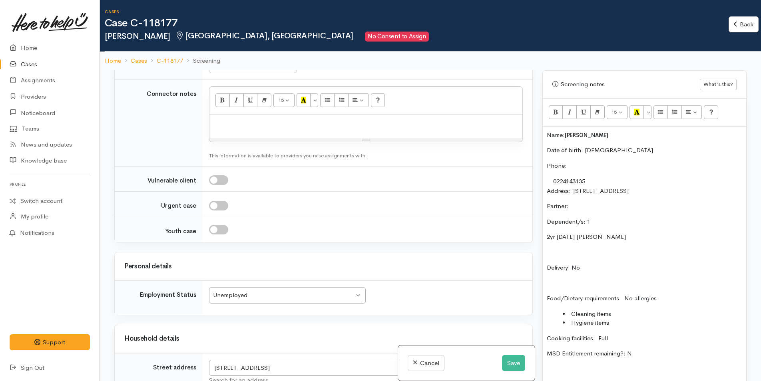
click at [303, 128] on div at bounding box center [365, 127] width 313 height 24
paste div
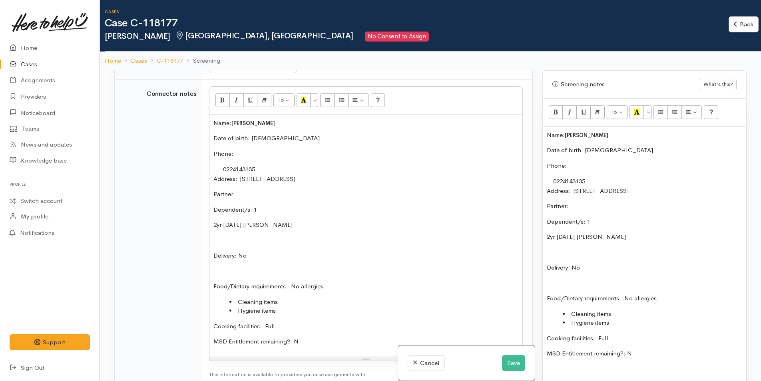
click at [544, 137] on div "Name: Trinity Jones Date of birth: 30/8/2002 Phone:  0224143135 Address:  8B Li…" at bounding box center [643, 279] width 203 height 304
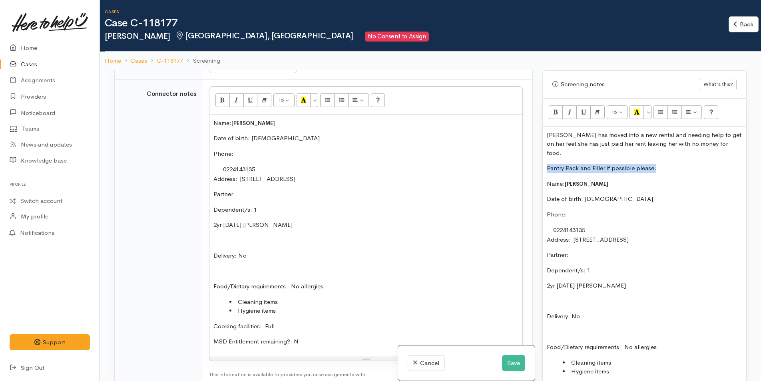
drag, startPoint x: 671, startPoint y: 157, endPoint x: 547, endPoint y: 151, distance: 124.4
click at [547, 151] on div "Trinity has moved into a new rental and needing help to get on her feet she has…" at bounding box center [643, 303] width 203 height 352
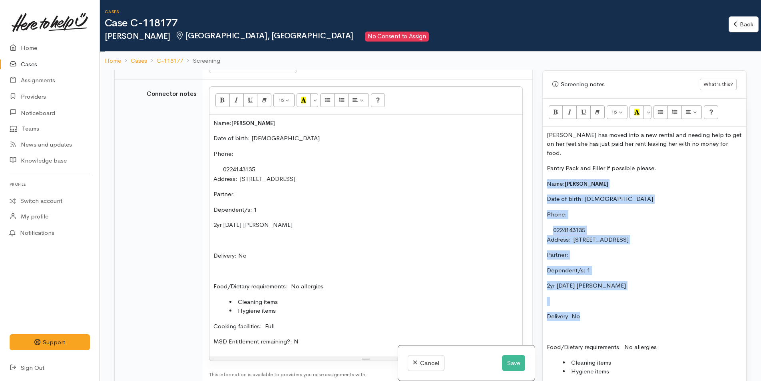
drag, startPoint x: 587, startPoint y: 312, endPoint x: 536, endPoint y: 175, distance: 146.6
click at [536, 175] on div "Related cases There are other cases potentially from the same person, address o…" at bounding box center [429, 260] width 641 height 381
copy div "Name: Trinity Jones Date of birth: 30/8/2002 Phone:  0224143135 Address:  8B Li…"
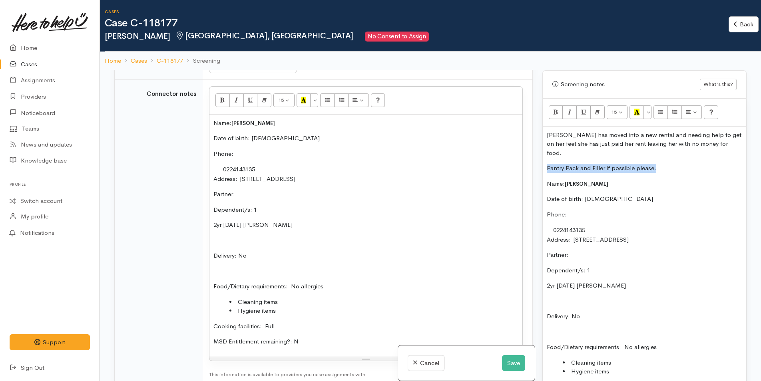
drag, startPoint x: 657, startPoint y: 158, endPoint x: 545, endPoint y: 161, distance: 111.5
click at [545, 161] on div "Trinity has moved into a new rental and needing help to get on her feet she has…" at bounding box center [643, 303] width 203 height 352
copy p "Pantry Pack and Filler if possible please."
click at [339, 286] on p "Food/Dietary requirements: No allergies" at bounding box center [365, 286] width 305 height 9
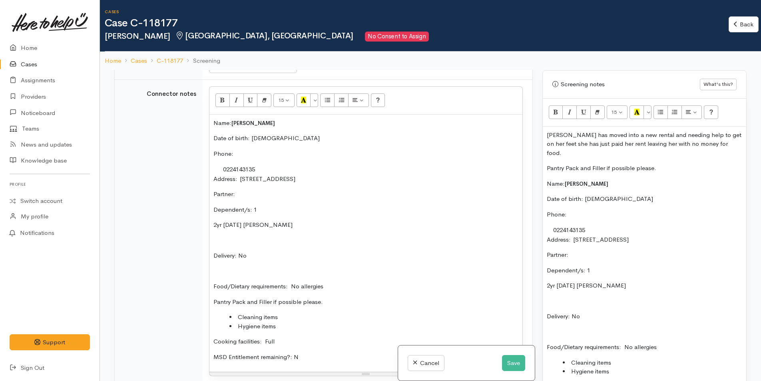
click at [296, 335] on div "Name: Trinity Jones Date of birth: 30/8/2002 Phone:  0224143135 Address:  8B Li…" at bounding box center [365, 244] width 313 height 258
drag, startPoint x: 305, startPoint y: 321, endPoint x: 208, endPoint y: 302, distance: 99.3
click at [208, 302] on td "<p>Name:&nbsp;&nbsp;<span style="font-size: 13px; font-weight: 600;">Trinity Jo…" at bounding box center [368, 239] width 330 height 321
drag, startPoint x: 283, startPoint y: 329, endPoint x: 210, endPoint y: 305, distance: 77.1
click at [210, 305] on div "Name: Trinity Jones Date of birth: 30/8/2002 Phone:  0224143135 Address:  8B Li…" at bounding box center [365, 244] width 313 height 258
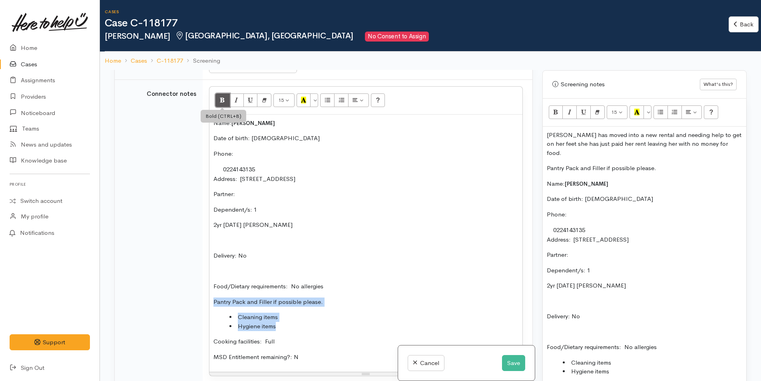
click at [225, 102] on button "Bold (CTRL+B)" at bounding box center [222, 100] width 14 height 14
click at [512, 362] on button "Save" at bounding box center [513, 363] width 23 height 16
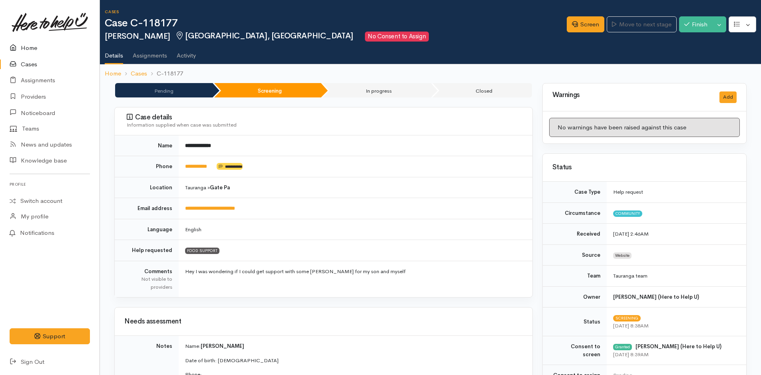
click at [32, 46] on link "Home" at bounding box center [49, 48] width 99 height 16
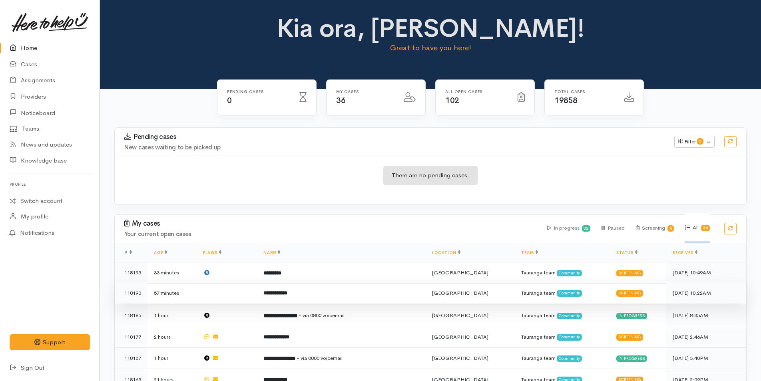
click at [339, 291] on td "**********" at bounding box center [341, 293] width 169 height 22
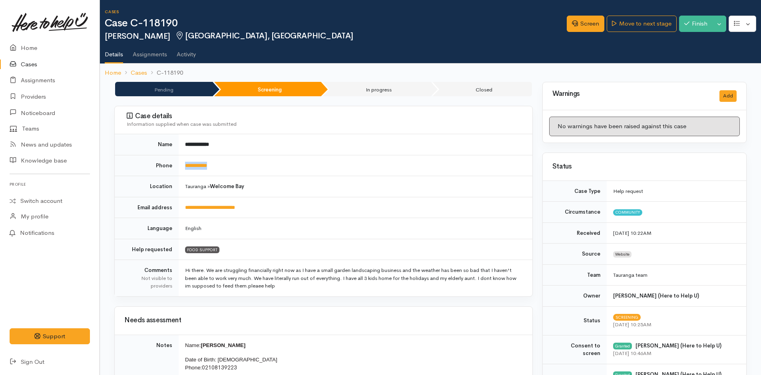
drag, startPoint x: 230, startPoint y: 166, endPoint x: 182, endPoint y: 167, distance: 47.9
click at [182, 167] on td "**********" at bounding box center [355, 165] width 353 height 21
copy link "**********"
click at [587, 24] on link "Screen" at bounding box center [585, 24] width 38 height 16
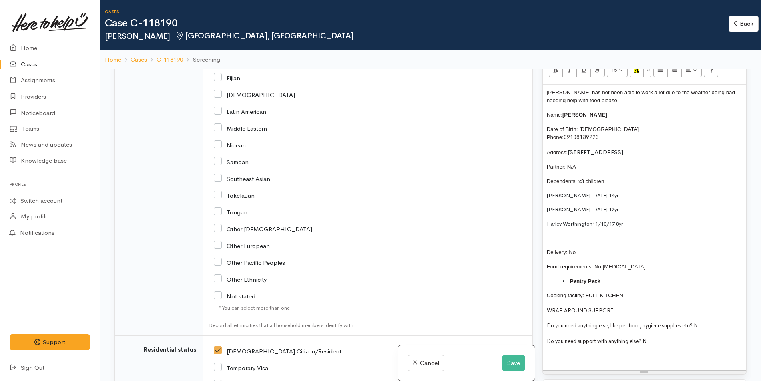
scroll to position [1531, 0]
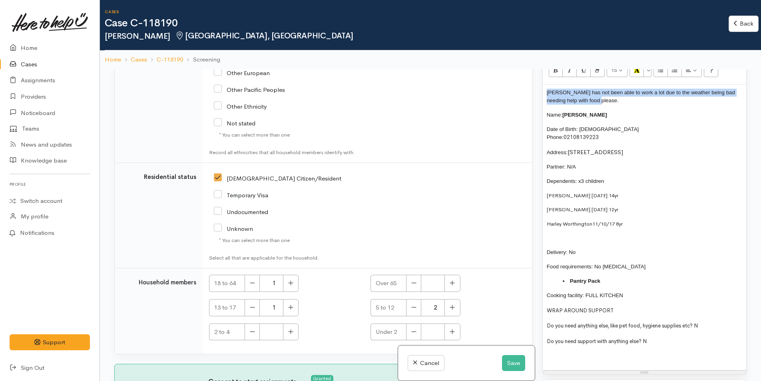
drag, startPoint x: 608, startPoint y: 102, endPoint x: 535, endPoint y: 95, distance: 73.0
click at [535, 95] on div "Related cases There are other cases potentially from the same person, address o…" at bounding box center [429, 259] width 641 height 381
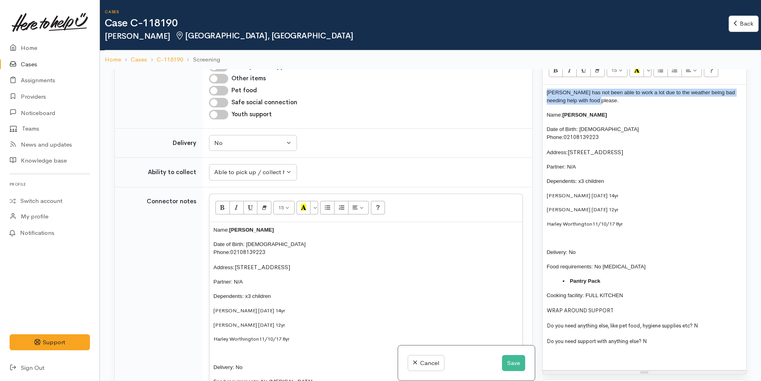
scroll to position [333, 0]
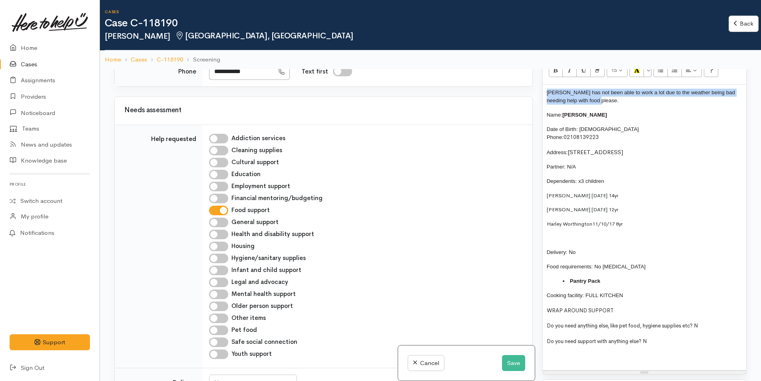
click at [224, 259] on input "Hygiene/sanitary supplies" at bounding box center [218, 259] width 19 height 10
checkbox input "true"
click at [225, 320] on input "Other items" at bounding box center [218, 319] width 19 height 10
checkbox input "true"
click at [504, 361] on button "Save" at bounding box center [513, 363] width 23 height 16
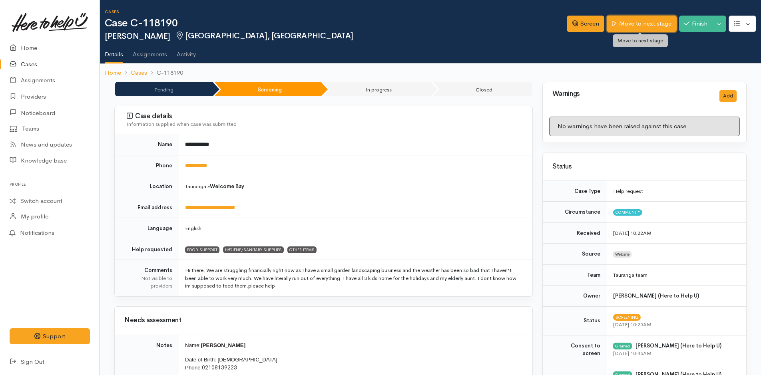
click at [663, 26] on link "Move to next stage" at bounding box center [641, 24] width 70 height 16
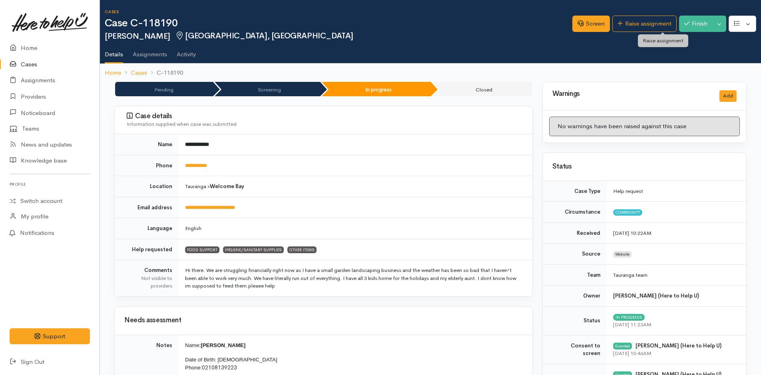
click at [660, 21] on link "Raise assignment" at bounding box center [644, 24] width 64 height 16
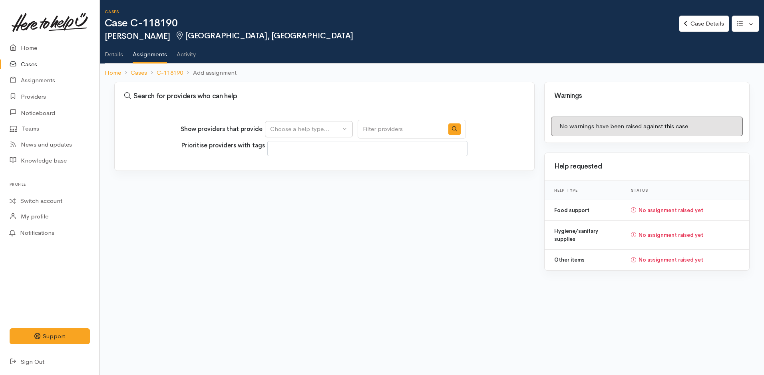
select select
click at [327, 130] on div "Choose a help type..." at bounding box center [305, 129] width 70 height 9
click at [315, 167] on link "Food support" at bounding box center [309, 167] width 89 height 12
select select "3"
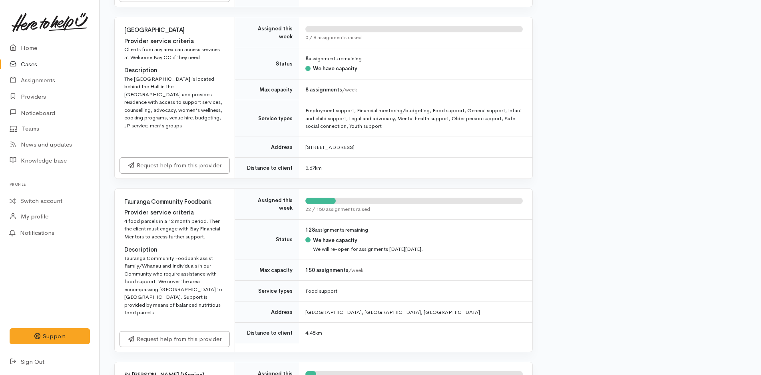
scroll to position [479, 0]
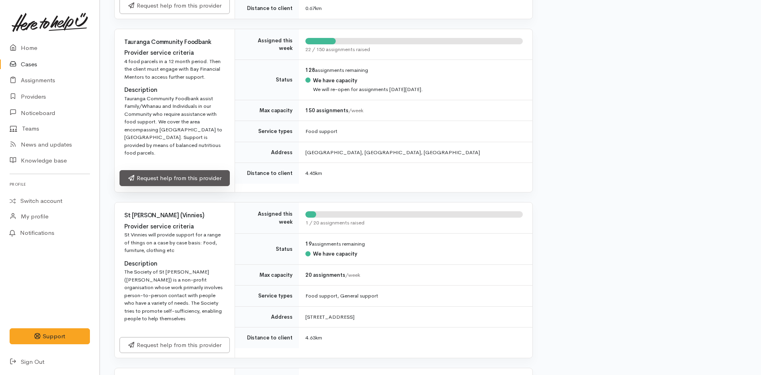
click at [186, 171] on link "Request help from this provider" at bounding box center [174, 178] width 110 height 16
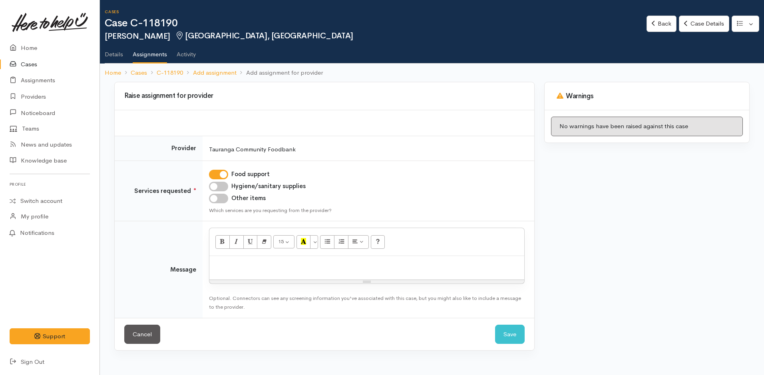
click at [222, 186] on input "Hygiene/sanitary supplies" at bounding box center [218, 187] width 19 height 10
checkbox input "true"
click at [222, 198] on input "Other items" at bounding box center [218, 199] width 19 height 10
checkbox input "true"
click at [242, 267] on p at bounding box center [366, 264] width 307 height 9
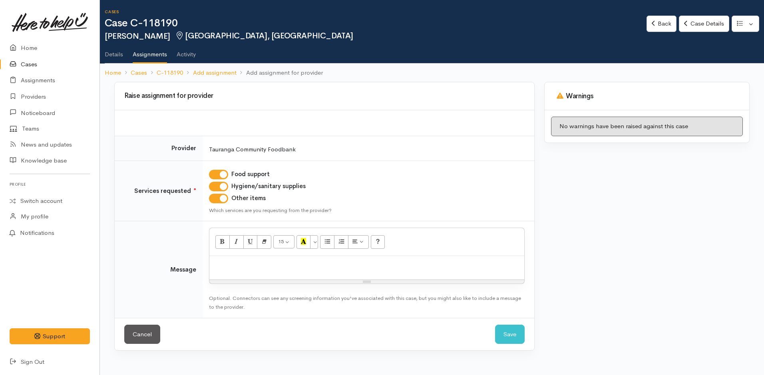
paste div
drag, startPoint x: 286, startPoint y: 265, endPoint x: 211, endPoint y: 262, distance: 75.1
click at [211, 262] on div "02108139223" at bounding box center [366, 268] width 315 height 24
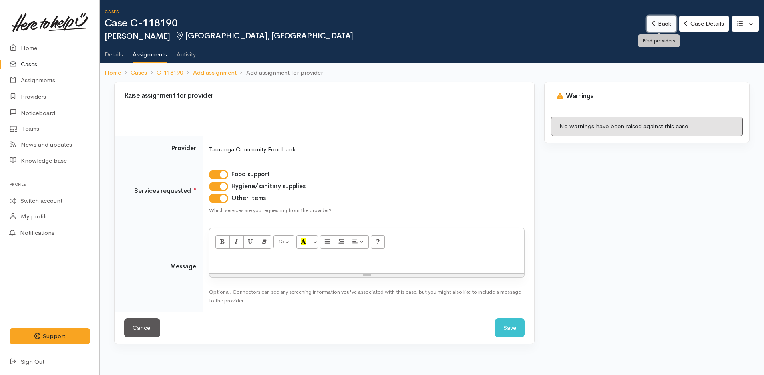
click at [660, 22] on link "Back" at bounding box center [661, 24] width 30 height 16
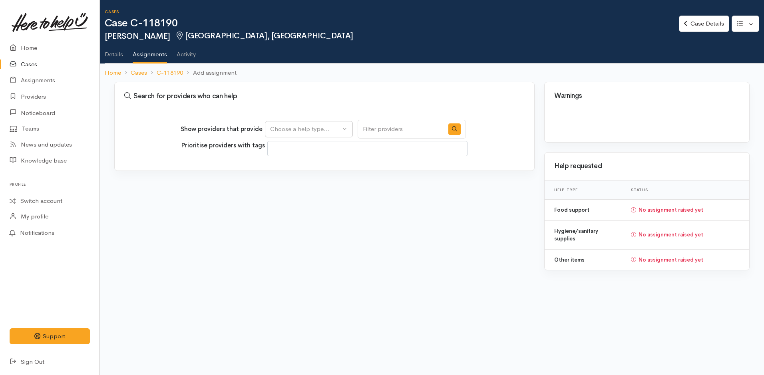
select select
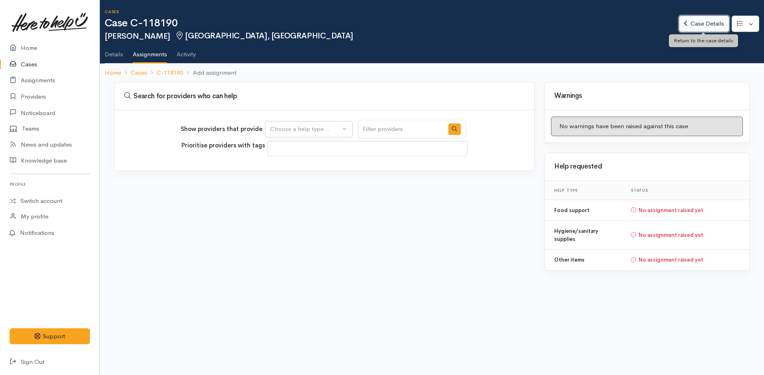
click at [693, 21] on link "Case Details" at bounding box center [704, 24] width 50 height 16
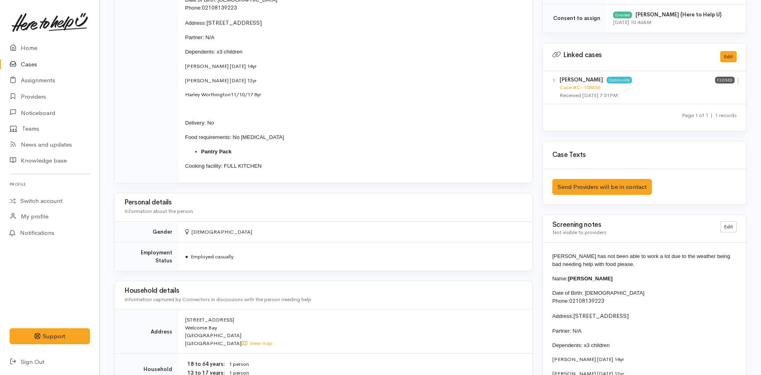
scroll to position [479, 0]
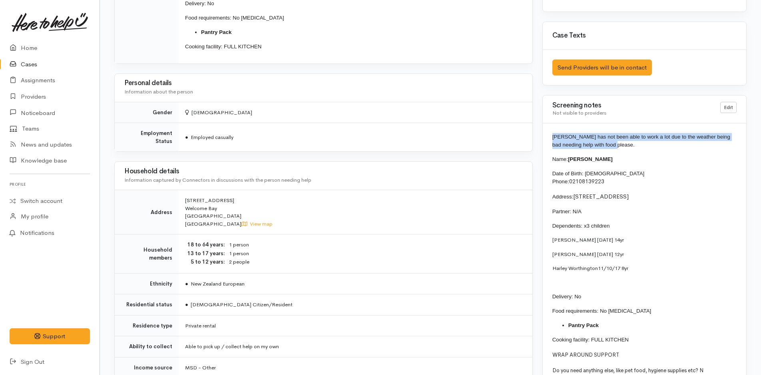
drag, startPoint x: 636, startPoint y: 146, endPoint x: 552, endPoint y: 137, distance: 84.4
click at [552, 137] on p "[PERSON_NAME] has not been able to work a lot due to the weather being bad need…" at bounding box center [644, 141] width 184 height 16
copy span "[PERSON_NAME] has not been able to work a lot due to the weather being bad need…"
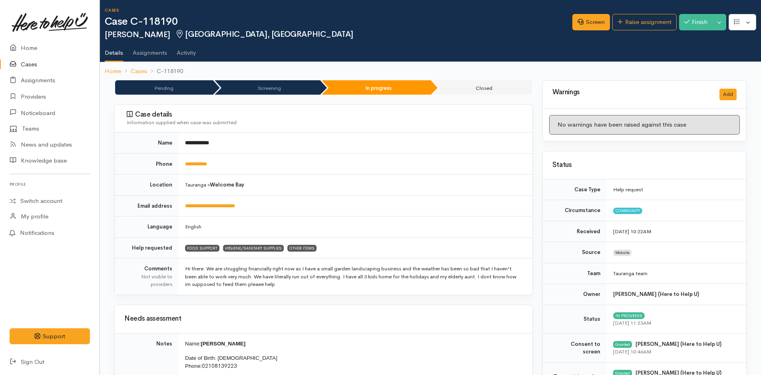
scroll to position [0, 0]
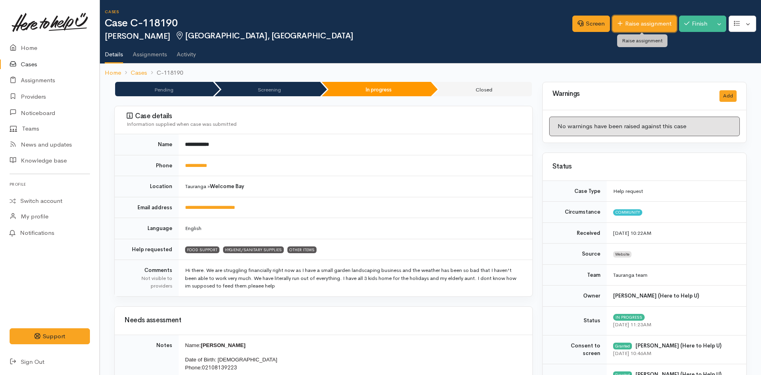
click at [648, 25] on link "Raise assignment" at bounding box center [644, 24] width 64 height 16
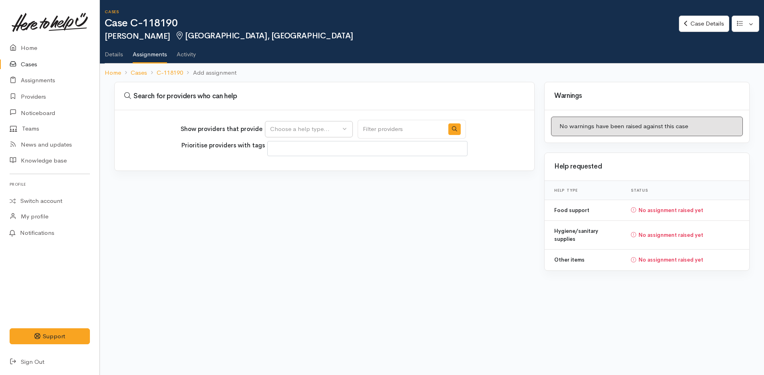
select select
click at [316, 132] on div "Choose a help type..." at bounding box center [305, 129] width 70 height 9
drag, startPoint x: 312, startPoint y: 170, endPoint x: 308, endPoint y: 167, distance: 4.9
click at [310, 169] on span "Food support" at bounding box center [293, 167] width 37 height 9
select select "3"
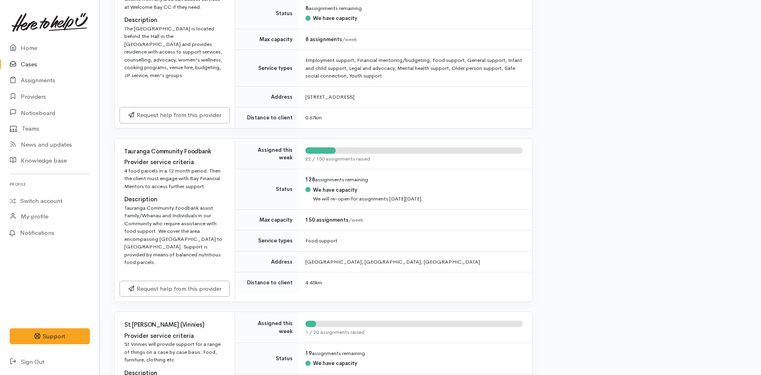
scroll to position [439, 0]
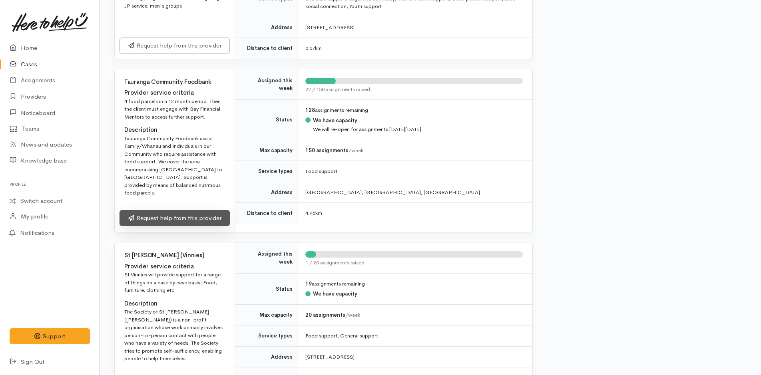
click at [217, 212] on link "Request help from this provider" at bounding box center [174, 218] width 110 height 16
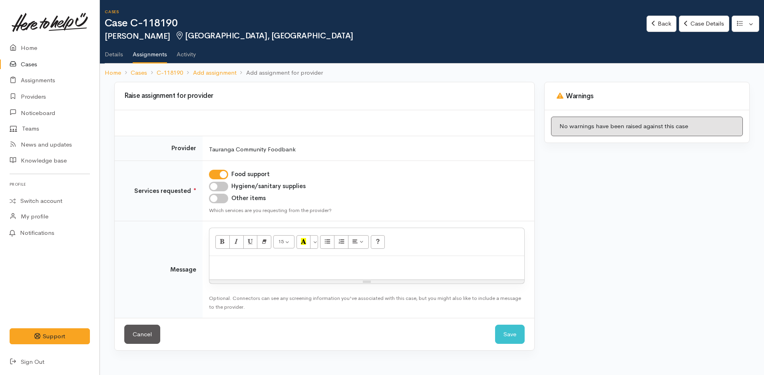
click at [217, 189] on input "Hygiene/sanitary supplies" at bounding box center [218, 187] width 19 height 10
checkbox input "true"
click at [218, 201] on input "Other items" at bounding box center [218, 199] width 19 height 10
checkbox input "true"
click at [236, 273] on div at bounding box center [366, 268] width 315 height 24
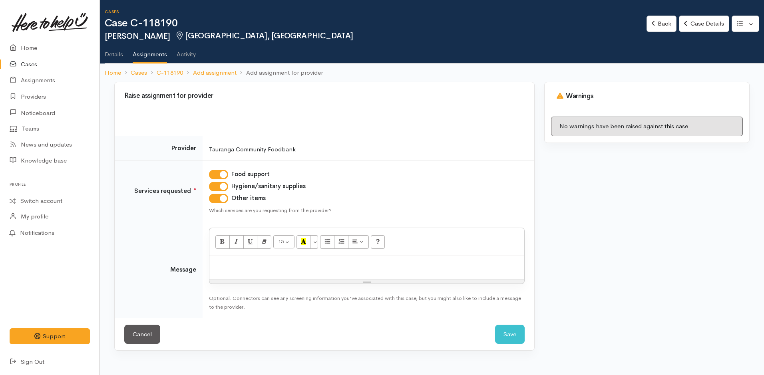
paste div
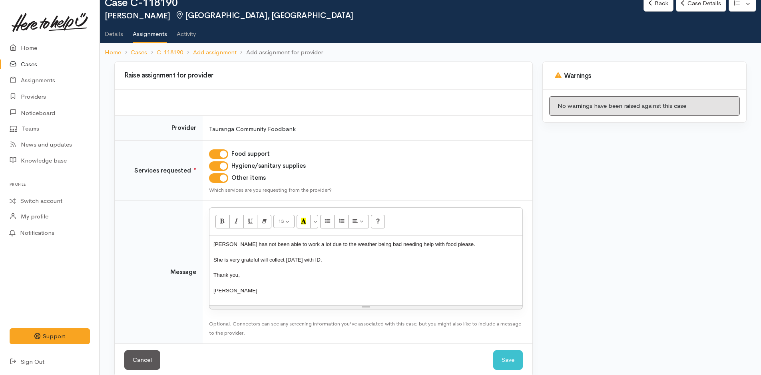
scroll to position [32, 0]
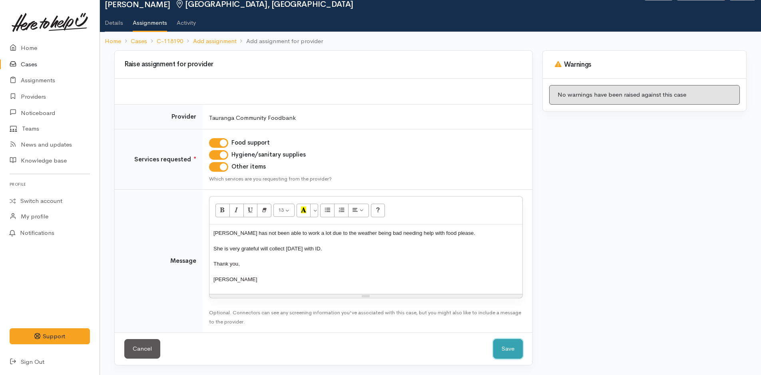
click at [511, 346] on button "Save" at bounding box center [508, 349] width 30 height 20
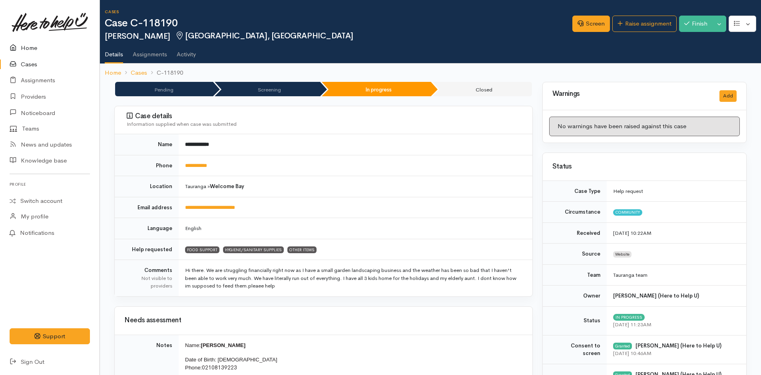
click at [38, 47] on link "Home" at bounding box center [49, 48] width 99 height 16
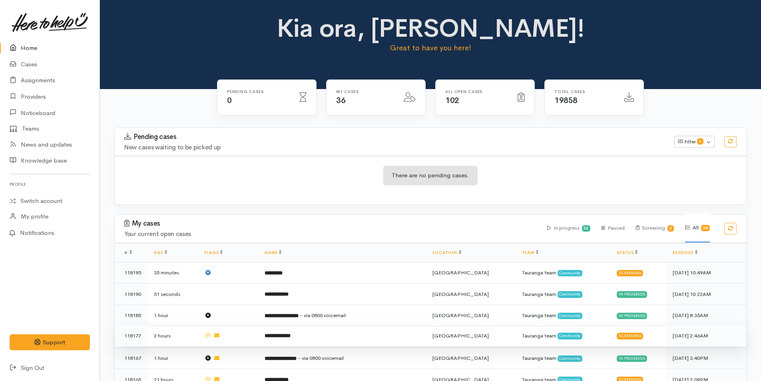
click at [324, 337] on td "**********" at bounding box center [342, 336] width 168 height 22
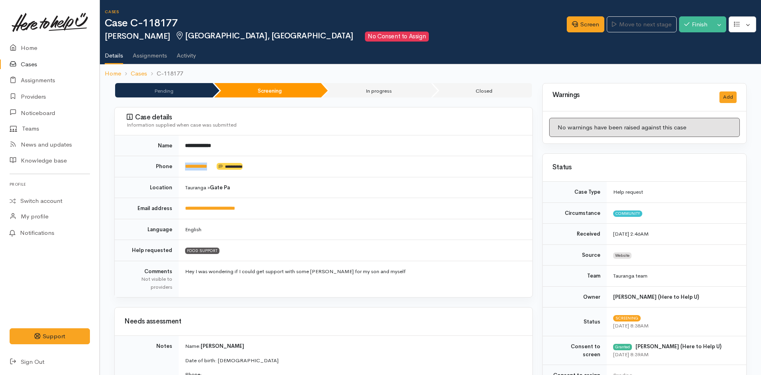
drag, startPoint x: 221, startPoint y: 170, endPoint x: 179, endPoint y: 169, distance: 42.8
click at [179, 169] on td "**********" at bounding box center [355, 166] width 353 height 21
copy td "**********"
click at [592, 22] on link "Screen" at bounding box center [585, 24] width 38 height 16
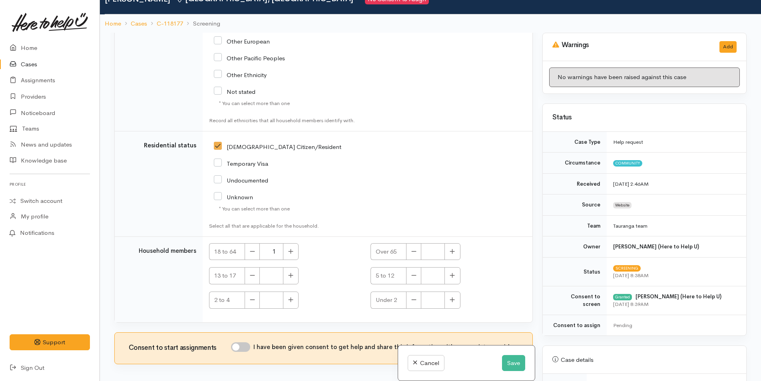
scroll to position [70, 0]
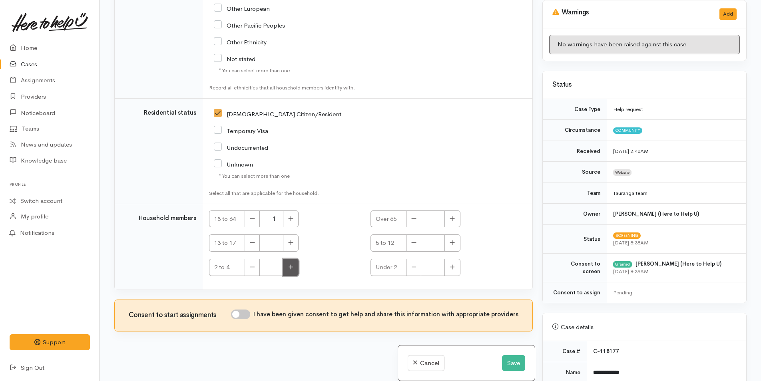
click at [290, 266] on icon "button" at bounding box center [290, 266] width 5 height 5
type input "1"
click at [248, 312] on input "I have been given consent to get help and share this information with appropria…" at bounding box center [240, 315] width 19 height 10
checkbox input "true"
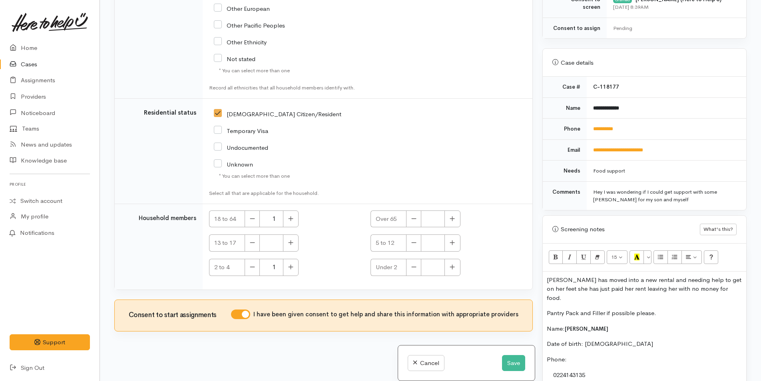
scroll to position [320, 0]
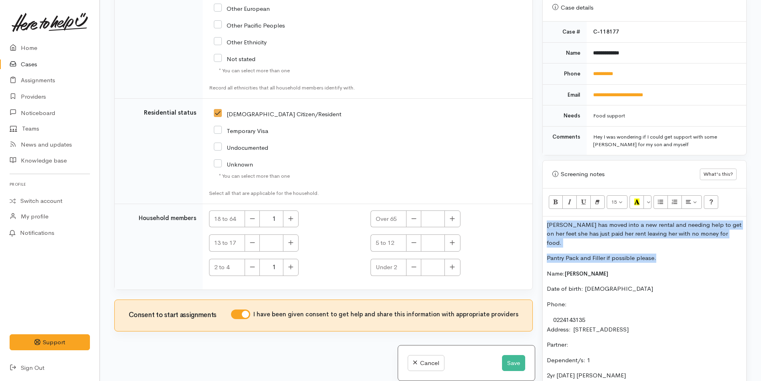
drag, startPoint x: 665, startPoint y: 249, endPoint x: 528, endPoint y: 225, distance: 139.1
click at [528, 225] on div "Related cases There are other cases potentially from the same person, address o…" at bounding box center [429, 190] width 641 height 381
copy div "Trinity has moved into a new rental and needing help to get on her feet she has…"
click at [508, 362] on button "Save" at bounding box center [513, 363] width 23 height 16
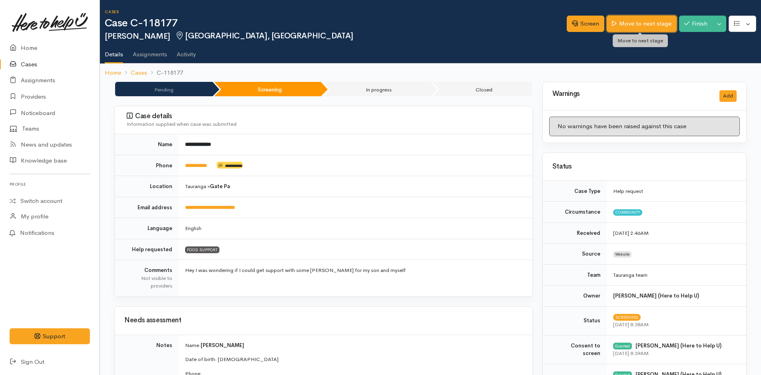
click at [653, 25] on link "Move to next stage" at bounding box center [641, 24] width 70 height 16
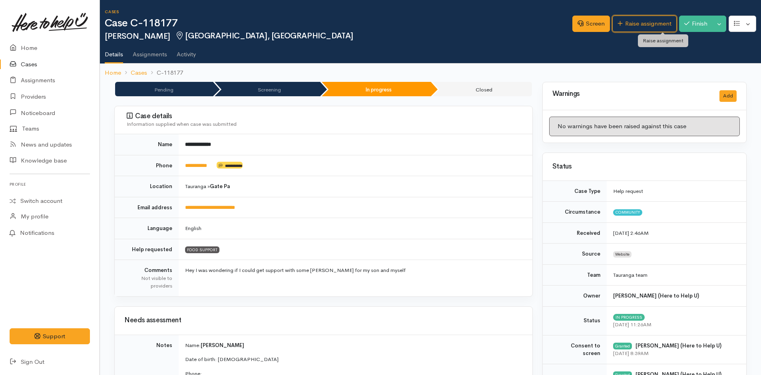
click at [653, 25] on link "Raise assignment" at bounding box center [644, 24] width 64 height 16
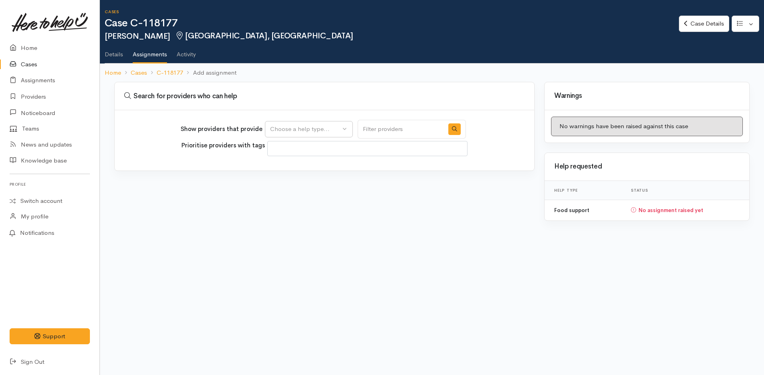
select select
click at [305, 127] on div "Choose a help type..." at bounding box center [305, 129] width 70 height 9
click at [302, 167] on span "Food support" at bounding box center [293, 167] width 37 height 9
select select "3"
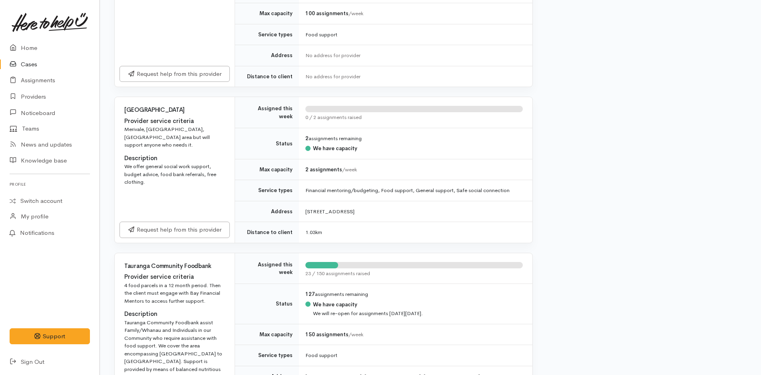
scroll to position [439, 0]
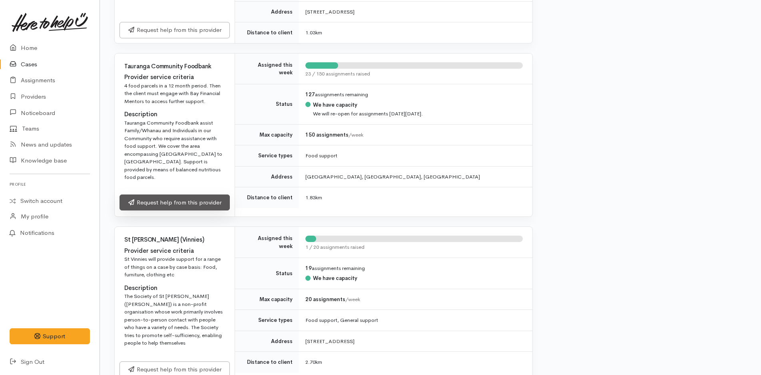
click at [200, 195] on link "Request help from this provider" at bounding box center [174, 203] width 110 height 16
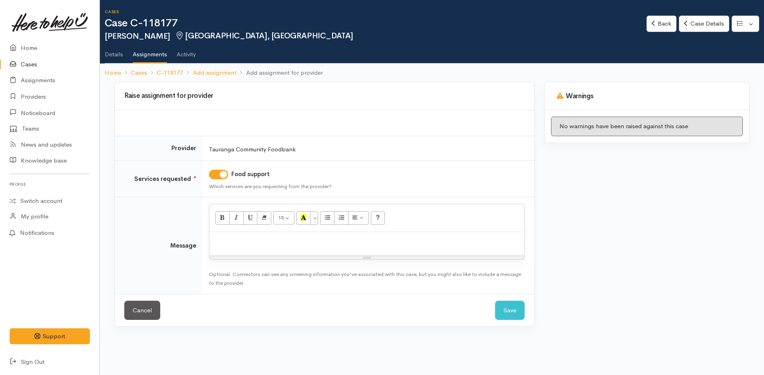
click at [277, 243] on p at bounding box center [366, 240] width 307 height 9
paste div
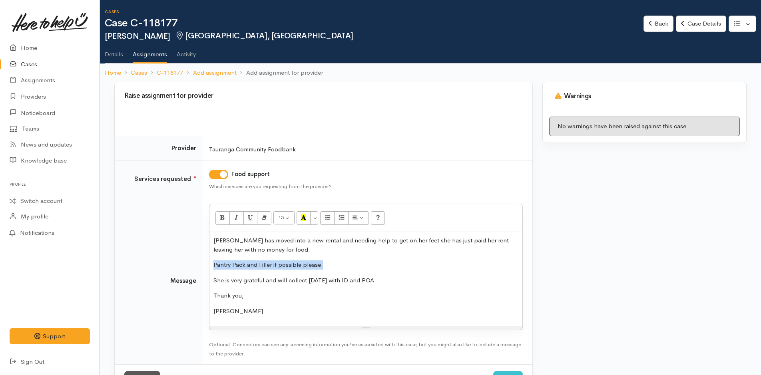
drag, startPoint x: 326, startPoint y: 264, endPoint x: 200, endPoint y: 268, distance: 125.9
click at [200, 268] on tr "Message <p>Trinity has moved into a new rental and needing help to get on her f…" at bounding box center [323, 280] width 417 height 167
click at [221, 215] on icon "Bold (CTRL+B)" at bounding box center [222, 217] width 5 height 7
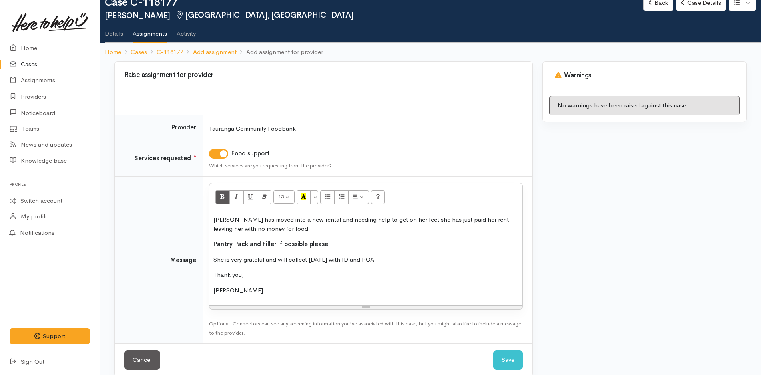
scroll to position [32, 0]
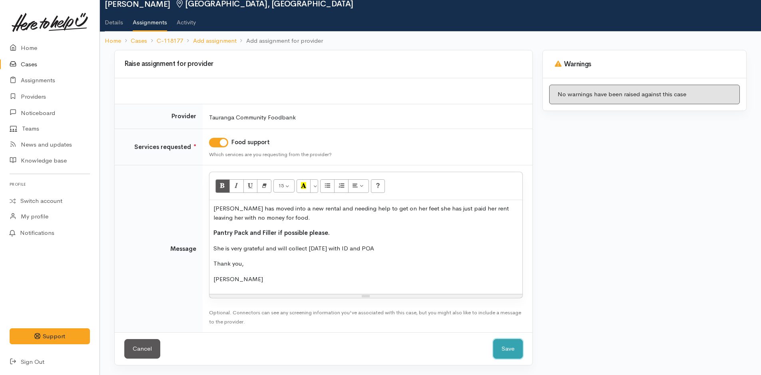
click at [504, 353] on button "Save" at bounding box center [508, 349] width 30 height 20
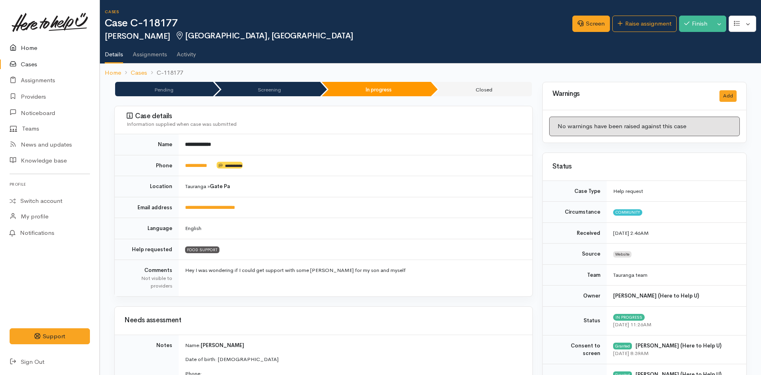
click at [34, 48] on link "Home" at bounding box center [49, 48] width 99 height 16
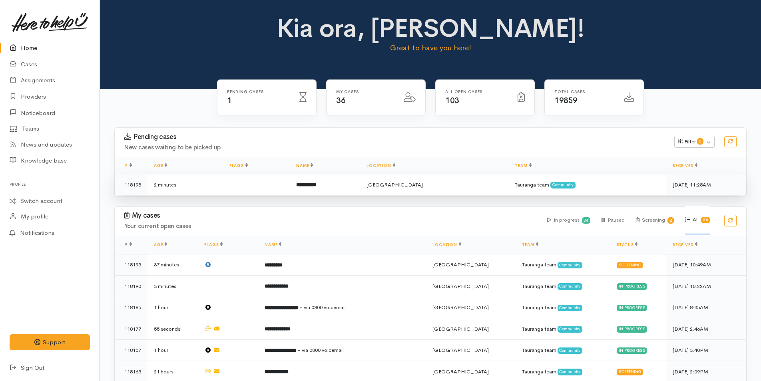
click at [316, 185] on b "**********" at bounding box center [306, 184] width 20 height 5
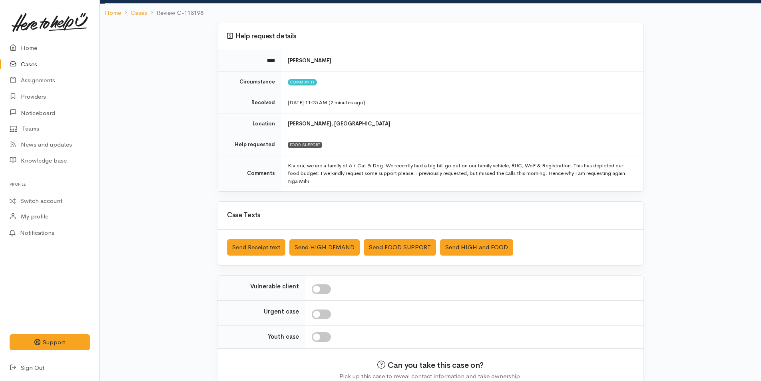
scroll to position [88, 0]
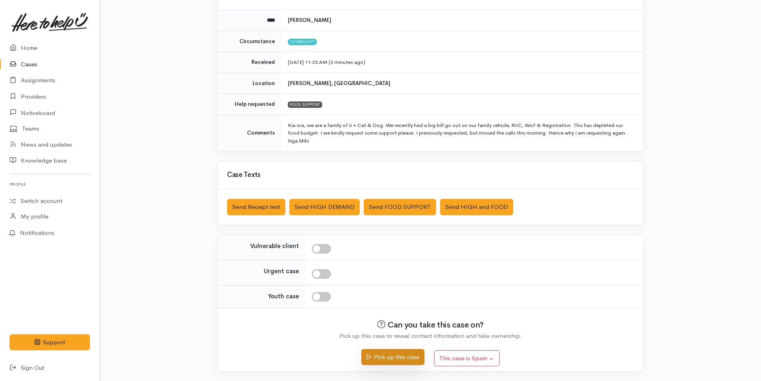
click at [394, 356] on button "Pick up this case" at bounding box center [392, 357] width 63 height 16
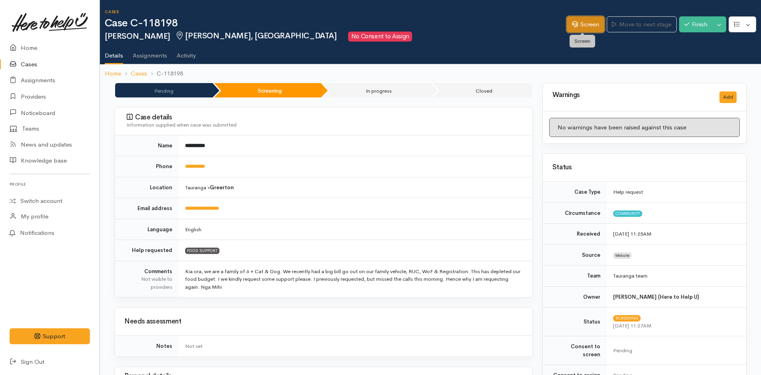
click at [585, 24] on link "Screen" at bounding box center [585, 24] width 38 height 16
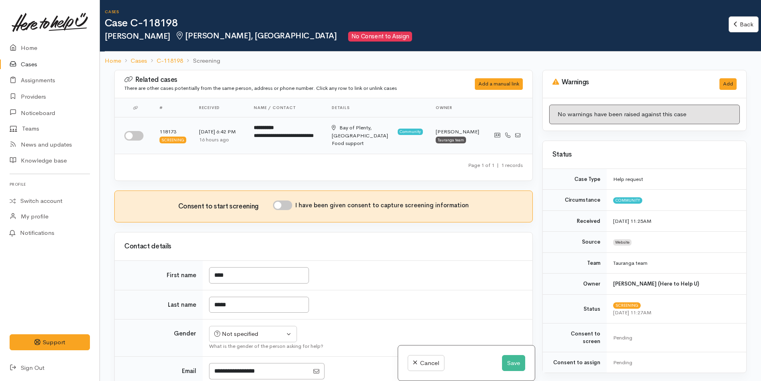
click at [140, 135] on input "checkbox" at bounding box center [133, 136] width 19 height 10
checkbox input "true"
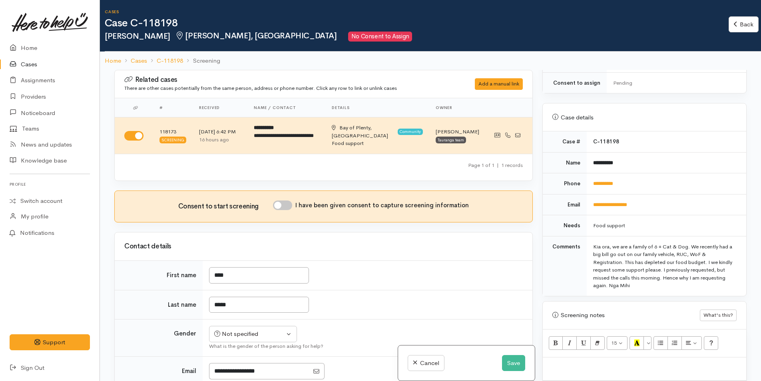
scroll to position [429, 0]
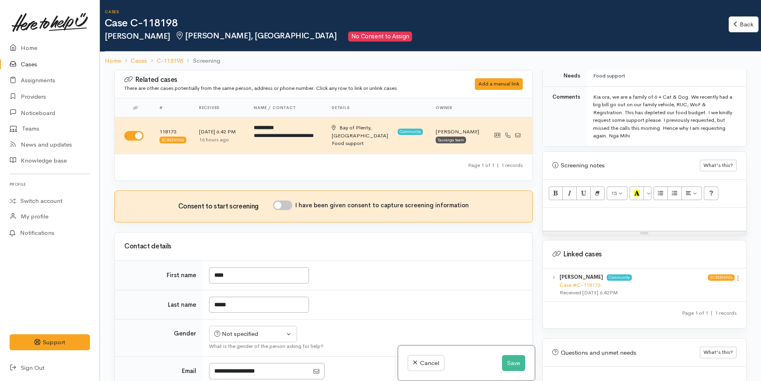
click at [734, 275] on icon at bounding box center [737, 278] width 7 height 7
click at [701, 288] on link "View case" at bounding box center [708, 294] width 63 height 12
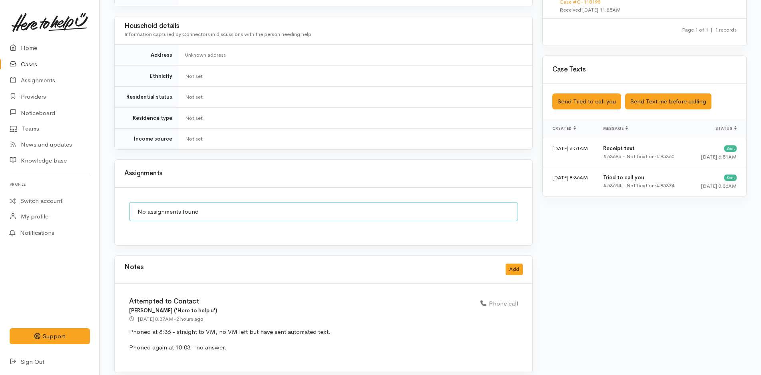
scroll to position [159, 0]
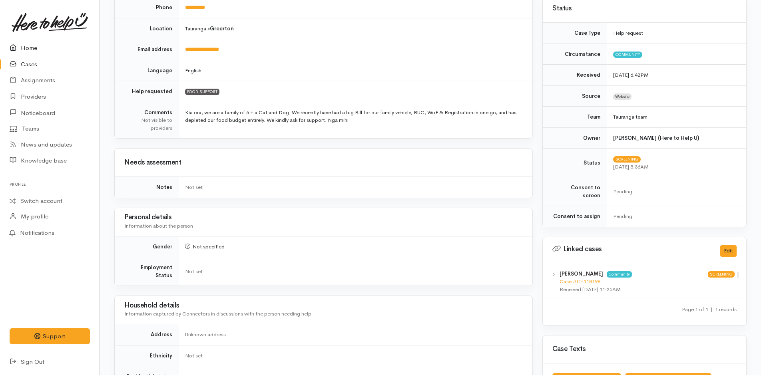
click at [28, 49] on link "Home" at bounding box center [49, 48] width 99 height 16
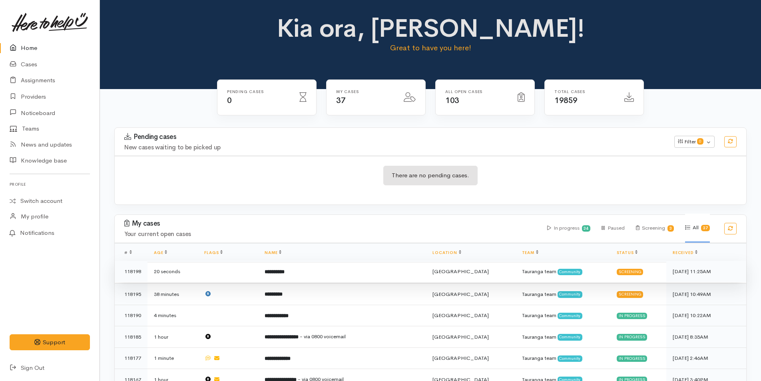
click at [528, 272] on td "Tauranga team Community" at bounding box center [562, 272] width 95 height 22
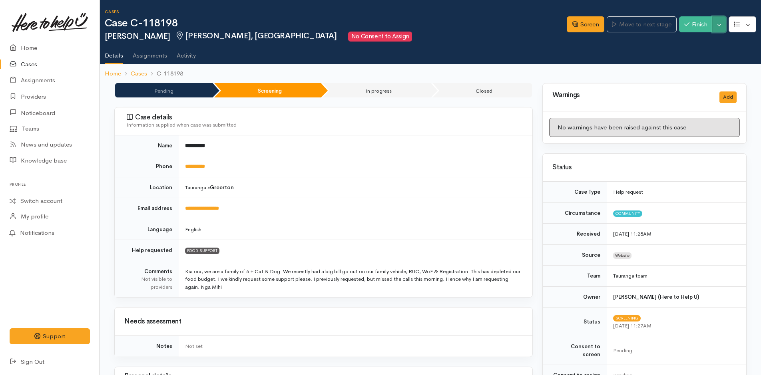
drag, startPoint x: 719, startPoint y: 28, endPoint x: 716, endPoint y: 32, distance: 4.9
click at [719, 28] on button "Toggle Dropdown" at bounding box center [719, 24] width 14 height 16
click at [693, 54] on link "Cancel" at bounding box center [693, 55] width 63 height 12
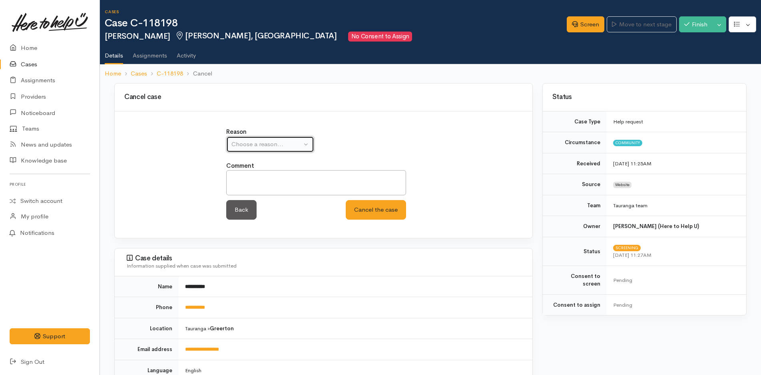
click at [293, 146] on div "Choose a reason..." at bounding box center [266, 144] width 70 height 9
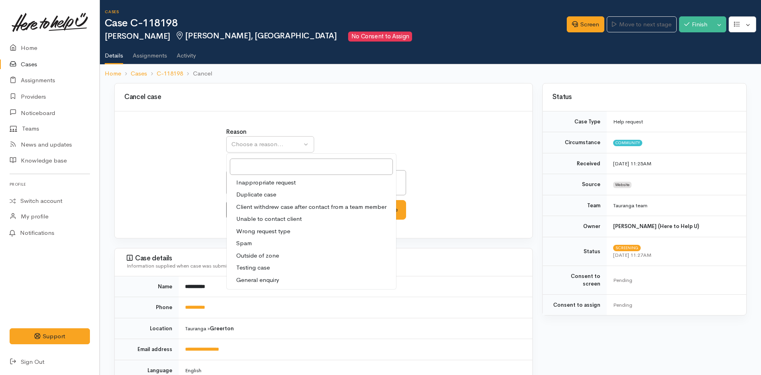
click at [265, 195] on span "Duplicate case" at bounding box center [256, 194] width 40 height 9
select select "2"
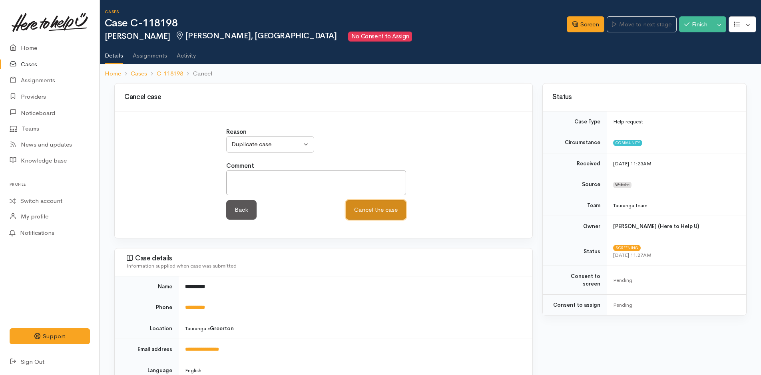
click at [370, 212] on button "Cancel the case" at bounding box center [376, 210] width 60 height 20
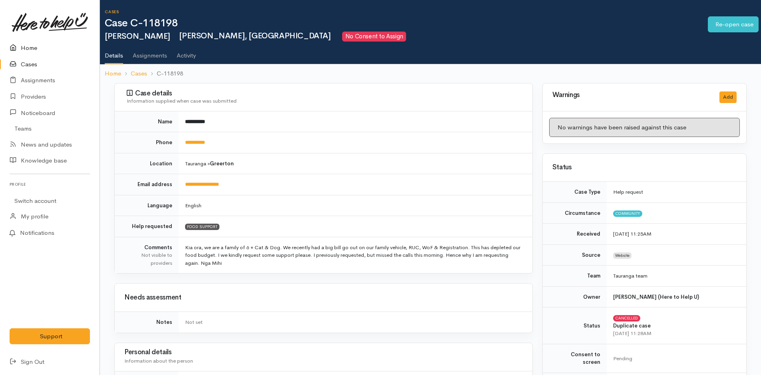
click at [30, 48] on link "Home" at bounding box center [49, 48] width 99 height 16
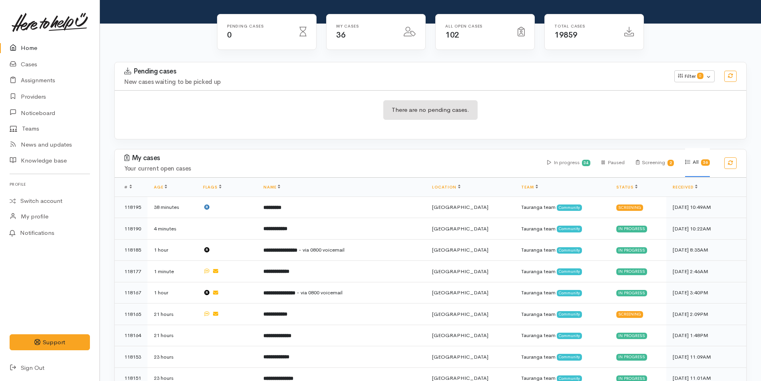
scroll to position [160, 0]
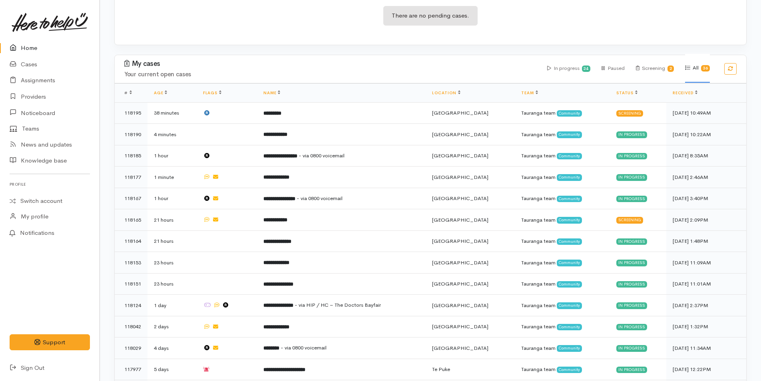
click at [24, 48] on link "Home" at bounding box center [49, 48] width 99 height 16
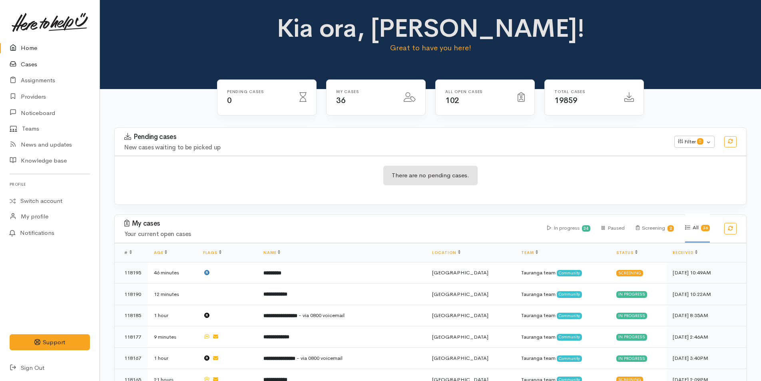
click at [27, 61] on link "Cases" at bounding box center [49, 64] width 99 height 16
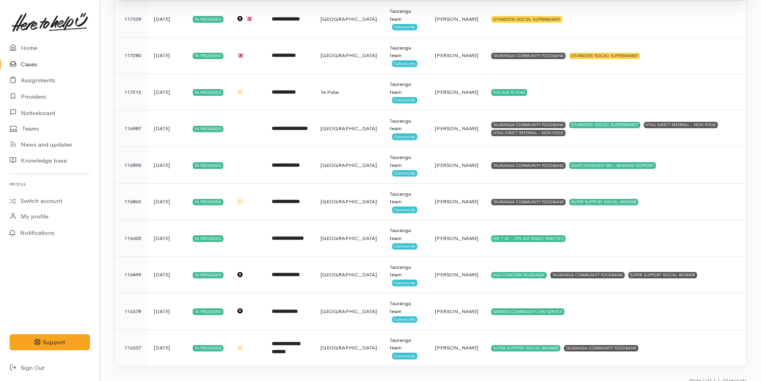
scroll to position [1023, 0]
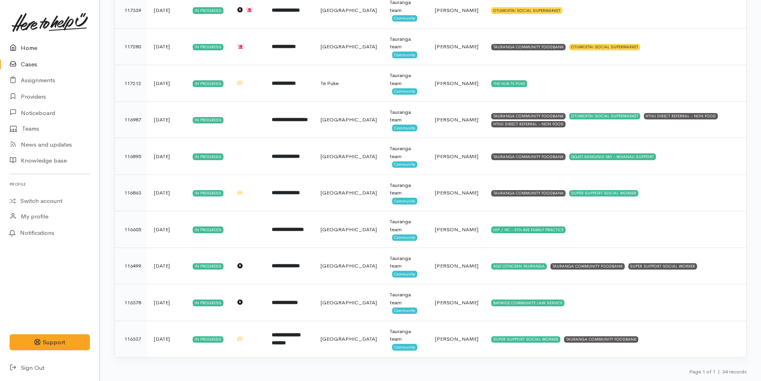
click at [26, 48] on link "Home" at bounding box center [49, 48] width 99 height 16
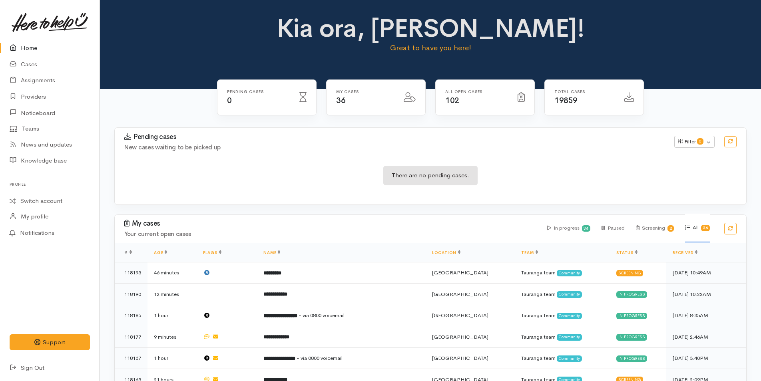
click at [27, 48] on link "Home" at bounding box center [49, 48] width 99 height 16
click at [30, 62] on link "Cases" at bounding box center [49, 64] width 99 height 16
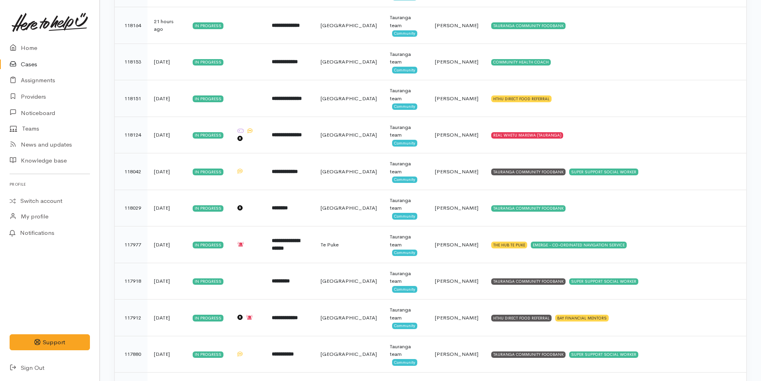
scroll to position [280, 0]
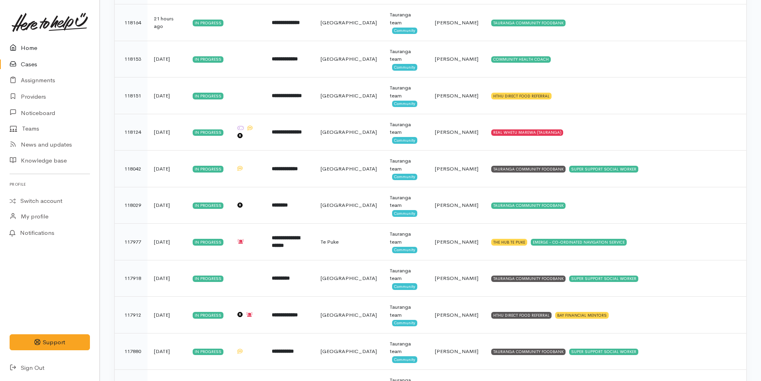
click at [26, 48] on link "Home" at bounding box center [49, 48] width 99 height 16
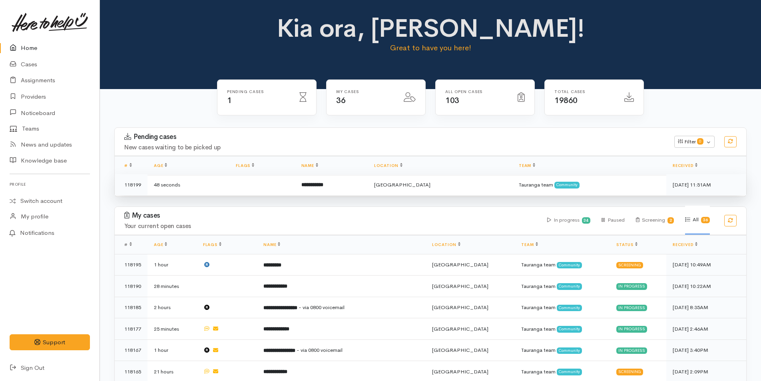
click at [323, 182] on b "**********" at bounding box center [312, 184] width 22 height 5
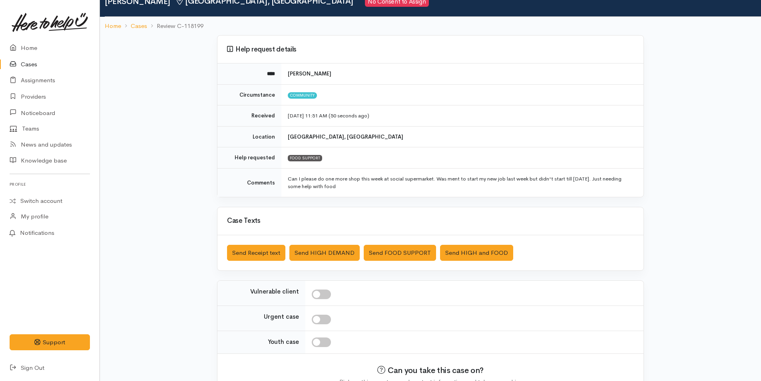
scroll to position [81, 0]
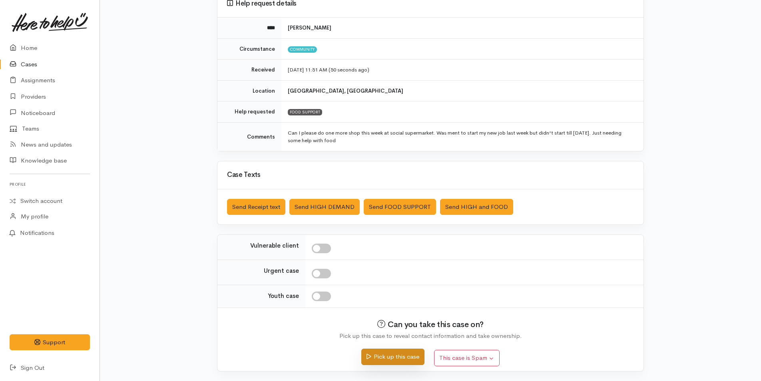
click at [398, 355] on button "Pick up this case" at bounding box center [392, 357] width 63 height 16
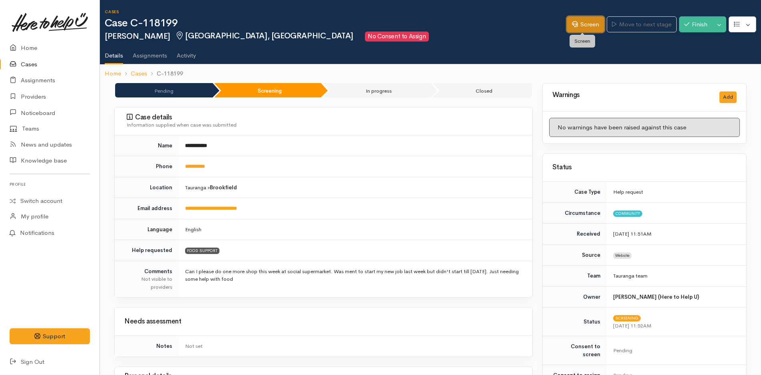
click at [585, 22] on link "Screen" at bounding box center [585, 24] width 38 height 16
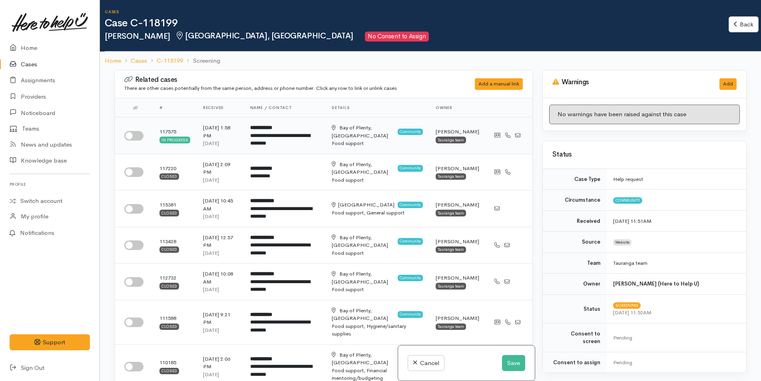
click at [139, 135] on input "checkbox" at bounding box center [133, 136] width 19 height 10
checkbox input "true"
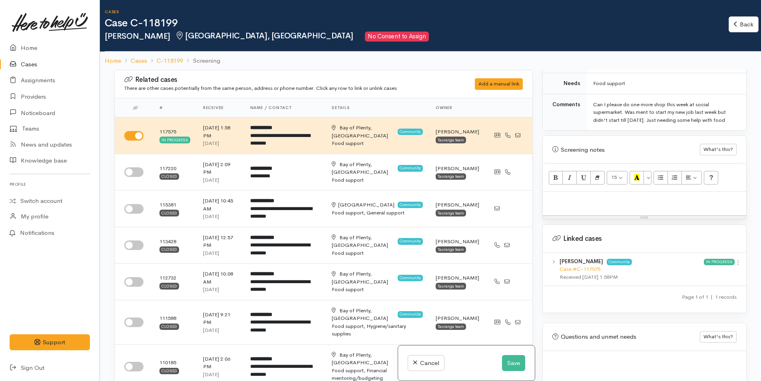
scroll to position [434, 0]
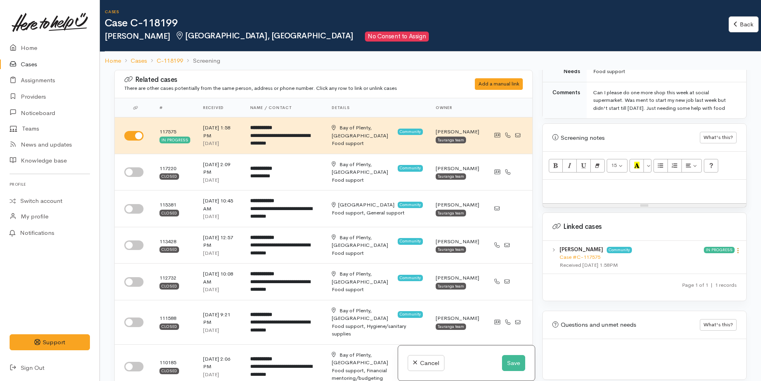
click at [734, 247] on icon at bounding box center [737, 250] width 7 height 7
click at [702, 260] on link "View case" at bounding box center [708, 266] width 63 height 12
click at [572, 188] on div at bounding box center [643, 192] width 203 height 24
paste div
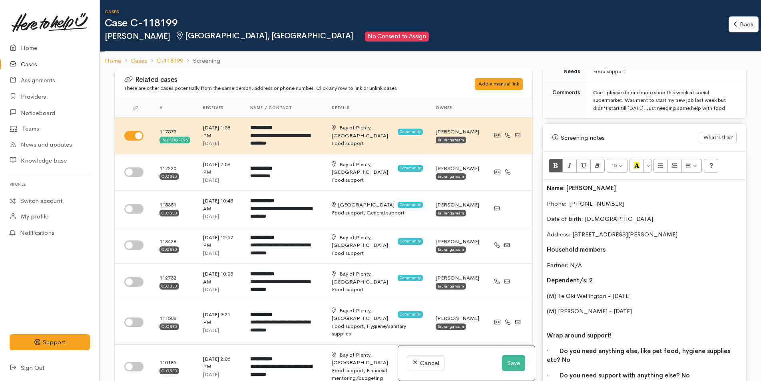
click at [652, 307] on p "(M) [PERSON_NAME] - [DATE]" at bounding box center [643, 316] width 195 height 18
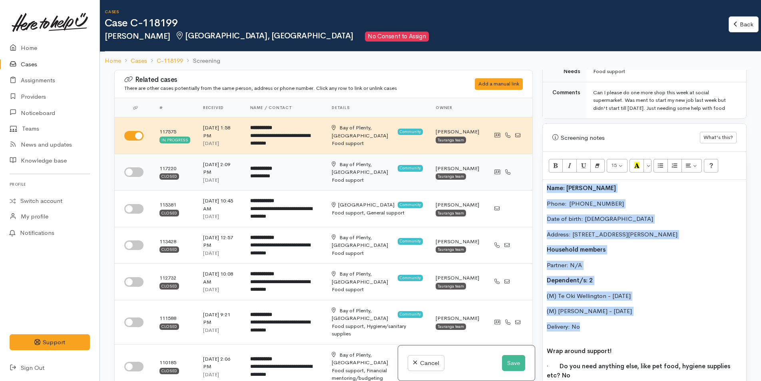
drag, startPoint x: 588, startPoint y: 317, endPoint x: 521, endPoint y: 180, distance: 153.1
click at [521, 180] on div "Related cases There are other cases potentially from the same person, address o…" at bounding box center [429, 260] width 641 height 381
copy div "Name: [PERSON_NAME] Phone:  [PHONE_NUMBER] Date of birth: [DEMOGRAPHIC_DATA] Ad…"
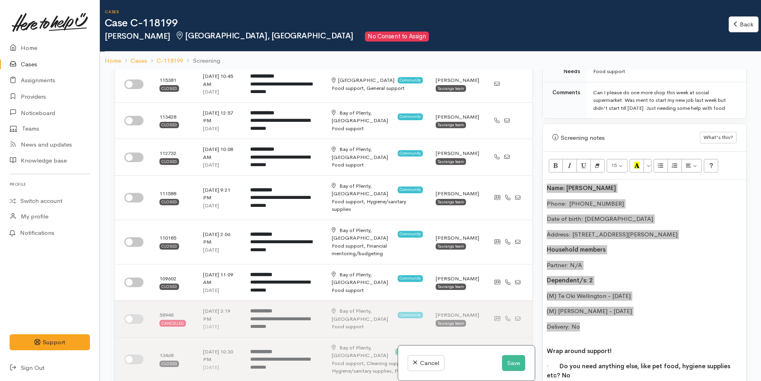
scroll to position [240, 0]
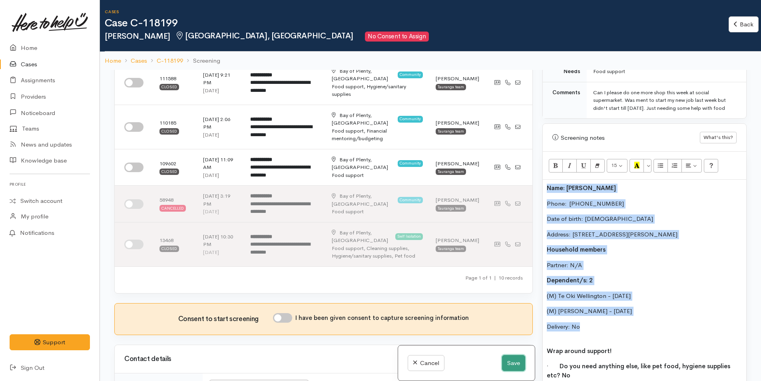
click at [510, 362] on button "Save" at bounding box center [513, 363] width 23 height 16
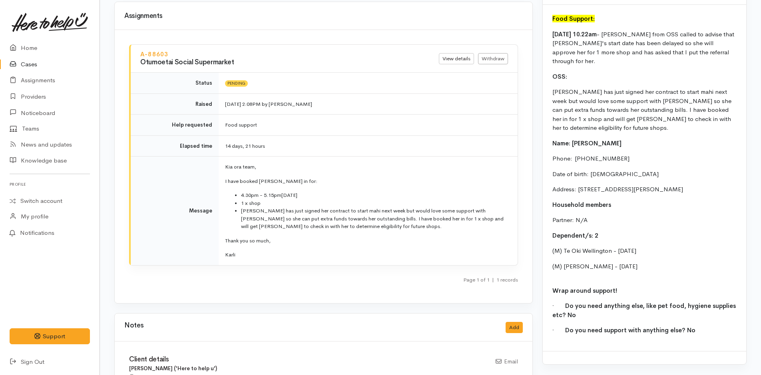
scroll to position [799, 0]
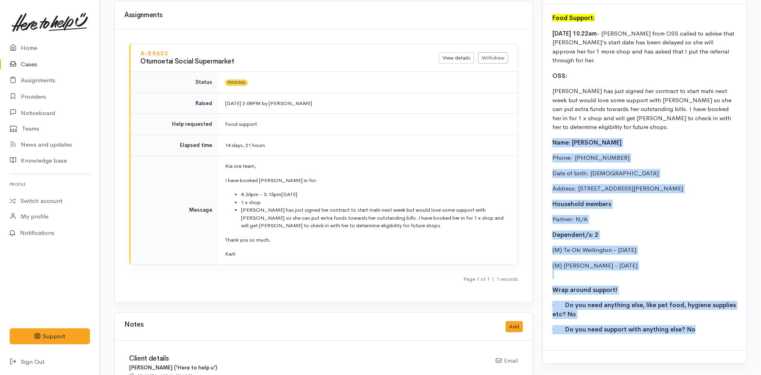
drag, startPoint x: 698, startPoint y: 316, endPoint x: 538, endPoint y: 119, distance: 252.7
copy div "Name: [PERSON_NAME] Phone:  [PHONE_NUMBER] Date of birth: [DEMOGRAPHIC_DATA] Ad…"
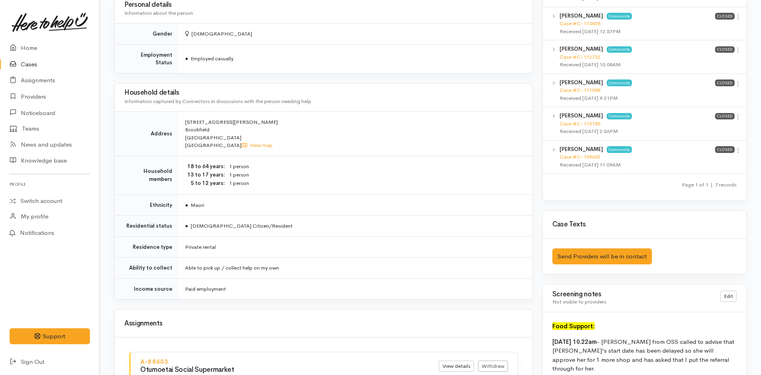
scroll to position [479, 0]
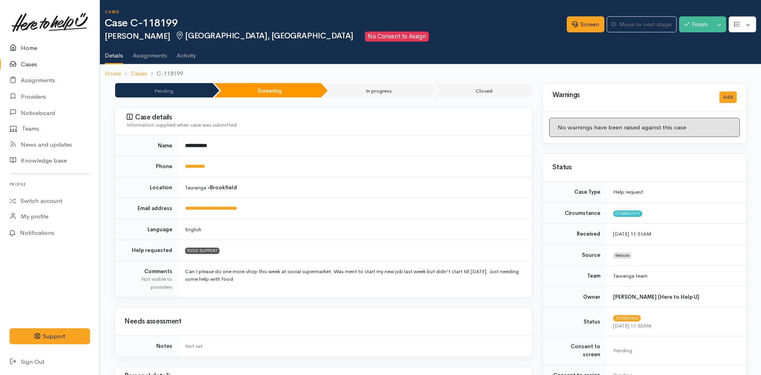
click at [28, 45] on link "Home" at bounding box center [49, 48] width 99 height 16
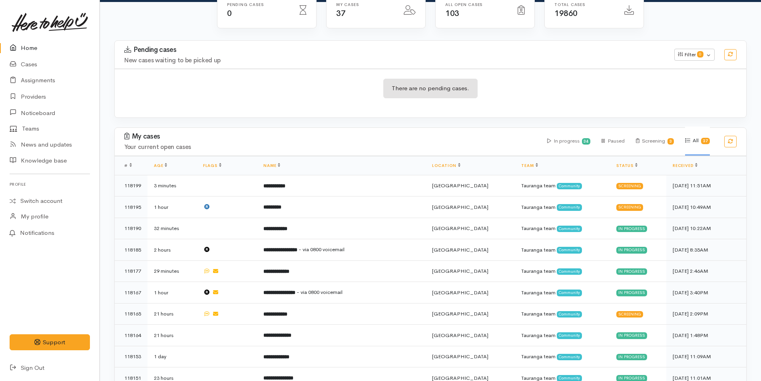
scroll to position [120, 0]
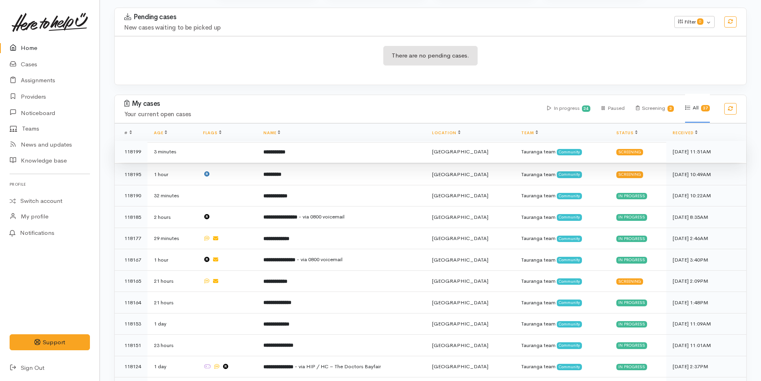
click at [336, 153] on td "**********" at bounding box center [341, 152] width 169 height 22
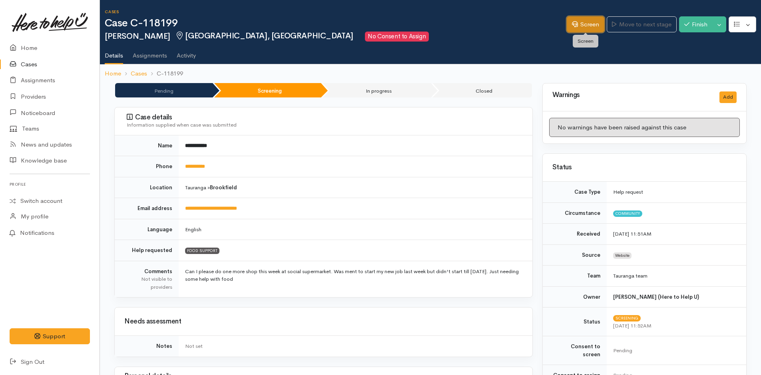
click at [589, 23] on link "Screen" at bounding box center [585, 24] width 38 height 16
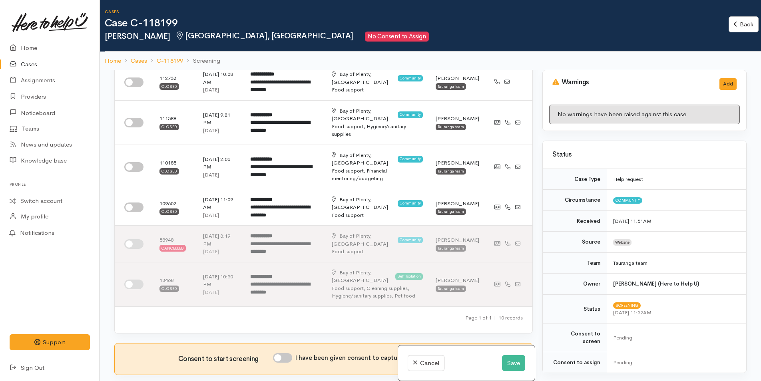
scroll to position [399, 0]
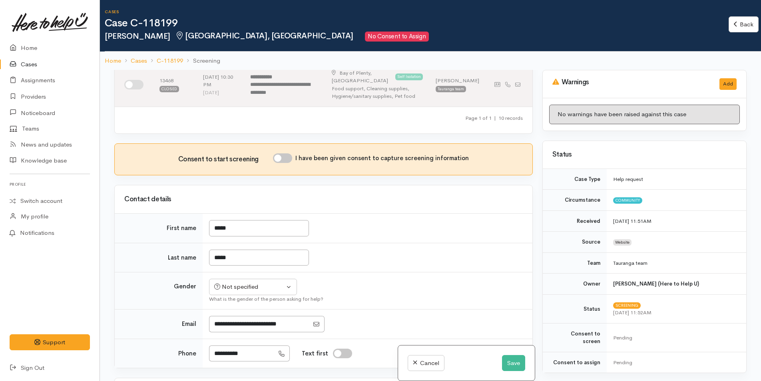
click at [287, 153] on input "I have been given consent to capture screening information" at bounding box center [282, 158] width 19 height 10
checkbox input "true"
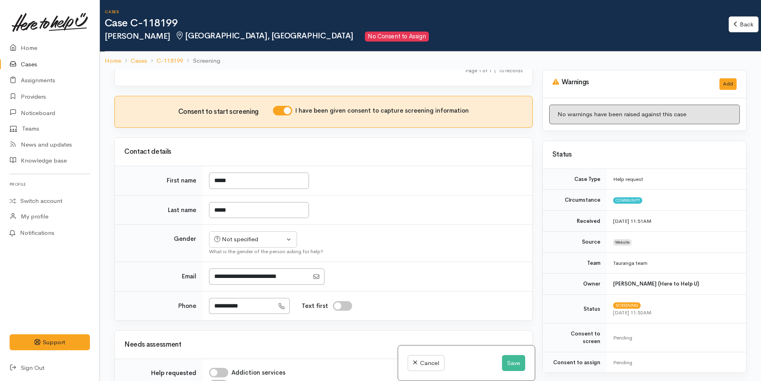
scroll to position [559, 0]
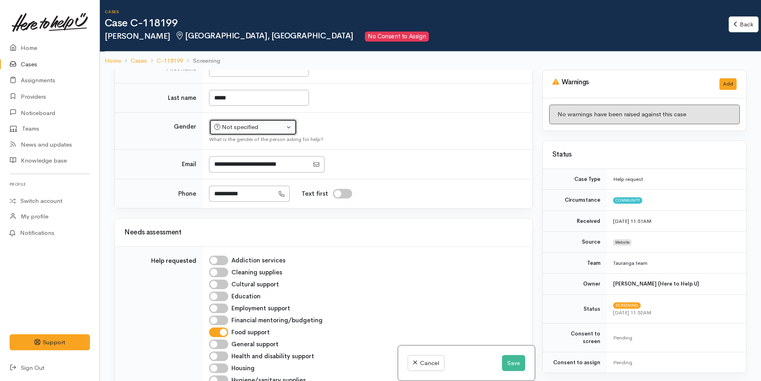
click at [239, 123] on div "Not specified" at bounding box center [249, 127] width 70 height 9
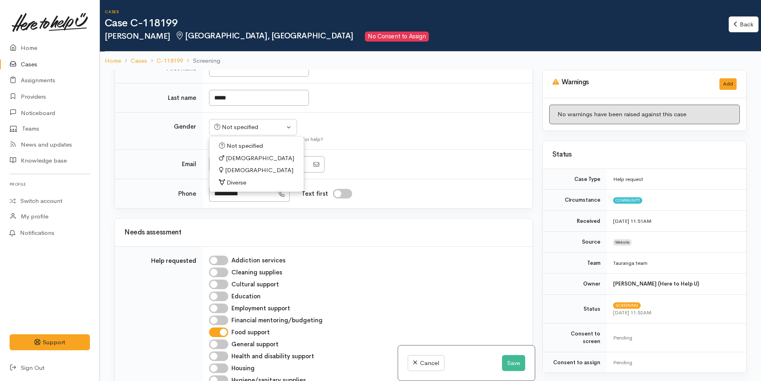
click at [236, 166] on span "[DEMOGRAPHIC_DATA]" at bounding box center [259, 170] width 68 height 9
select select "[DEMOGRAPHIC_DATA]"
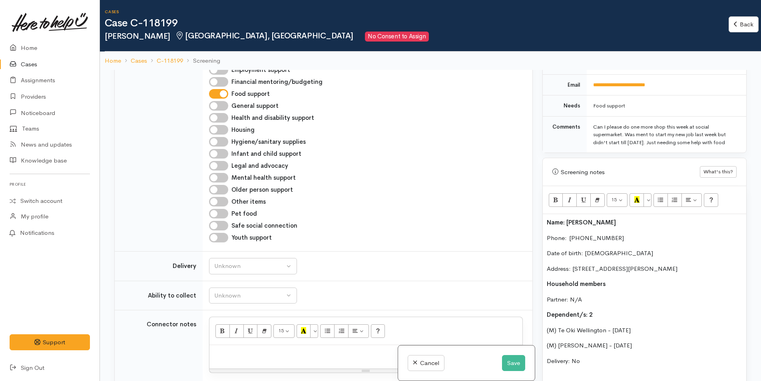
scroll to position [879, 0]
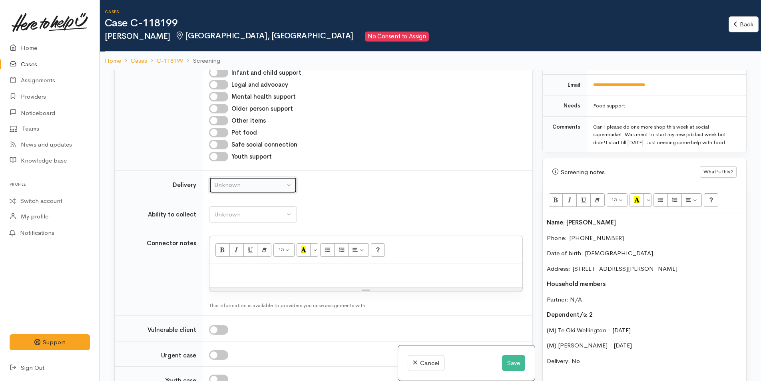
click at [238, 177] on button "Unknown" at bounding box center [253, 185] width 88 height 16
click at [224, 255] on span "No" at bounding box center [223, 259] width 8 height 9
select select "1"
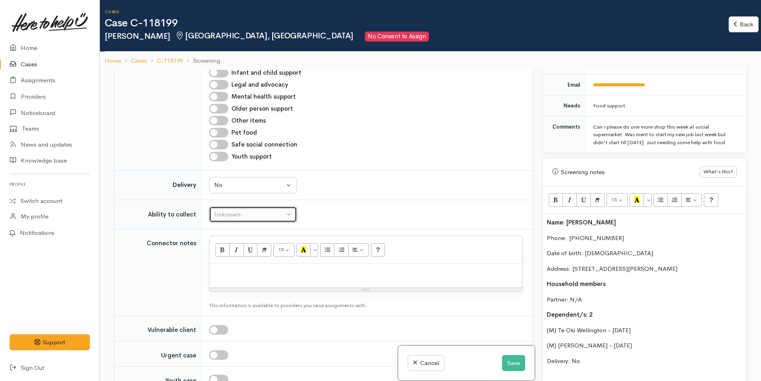
click at [243, 210] on div "Unknown" at bounding box center [249, 214] width 70 height 9
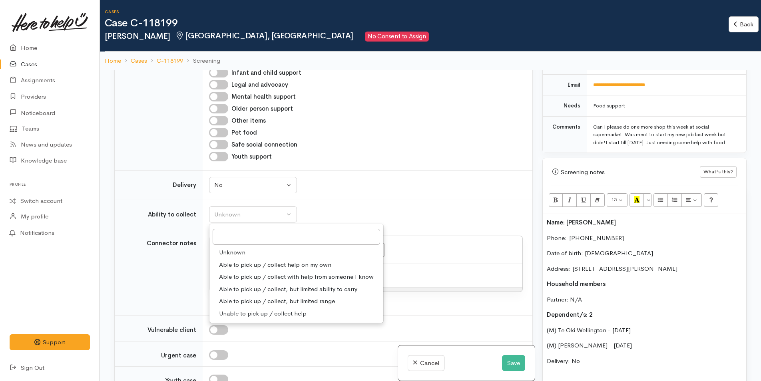
click at [249, 260] on span "Able to pick up / collect help on my own" at bounding box center [275, 264] width 112 height 9
select select "2"
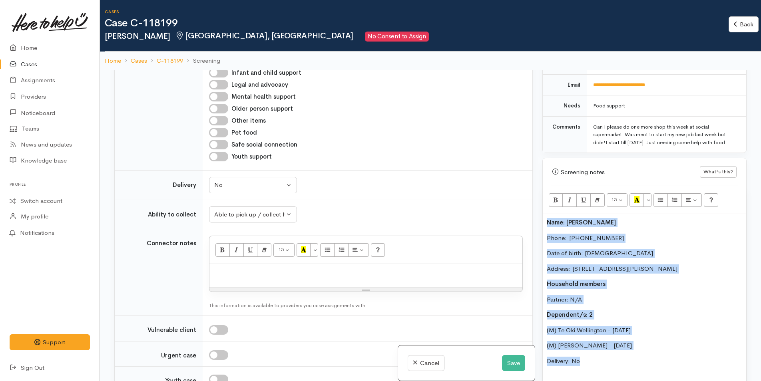
drag, startPoint x: 594, startPoint y: 354, endPoint x: 540, endPoint y: 201, distance: 161.6
click at [540, 201] on div "Warnings Add No warnings have been raised against this case Add Warning Title ●…" at bounding box center [644, 260] width 214 height 381
copy div "Name: Betty Elvin Phone:  0272883283 Date of birth: 14/07/1986 Address: 93 Jona…"
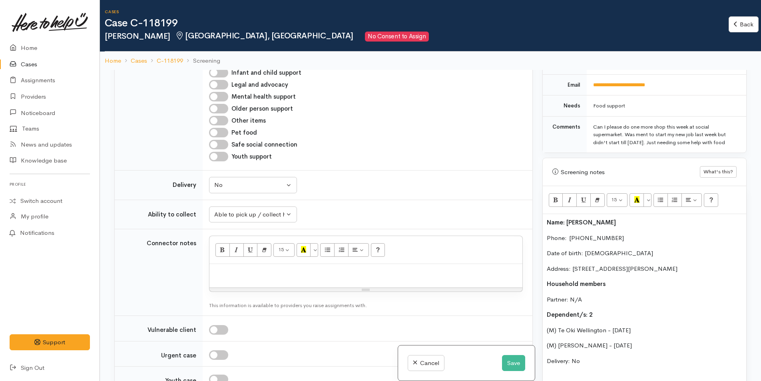
click at [385, 268] on p at bounding box center [365, 272] width 305 height 9
paste div
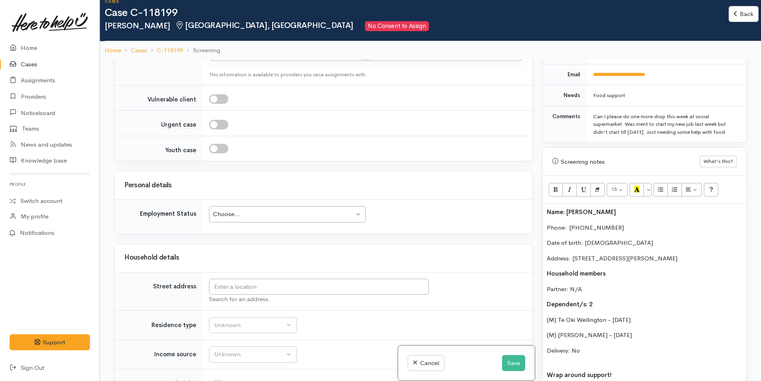
scroll to position [1318, 0]
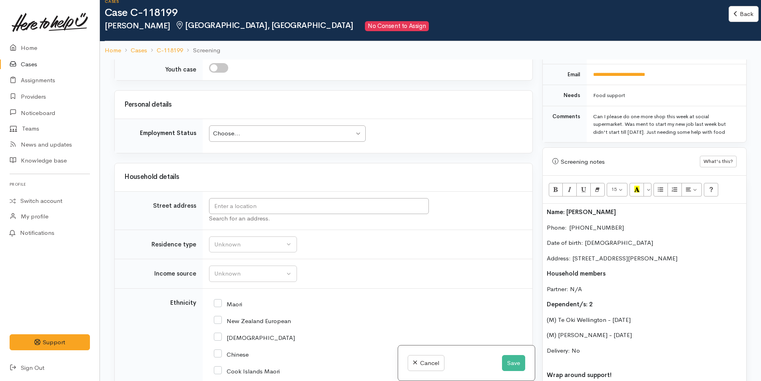
click at [265, 129] on div "Choose..." at bounding box center [283, 133] width 141 height 9
click at [264, 129] on div "Unemployed" at bounding box center [283, 133] width 141 height 9
drag, startPoint x: 727, startPoint y: 250, endPoint x: 572, endPoint y: 248, distance: 155.4
click at [572, 254] on p "Address: 93 Jonathon Street, Brookfield, Tauranga, New Zealand" at bounding box center [643, 258] width 195 height 9
copy p "93 Jonathon Street, Brookfield, Tauranga, New Zealand"
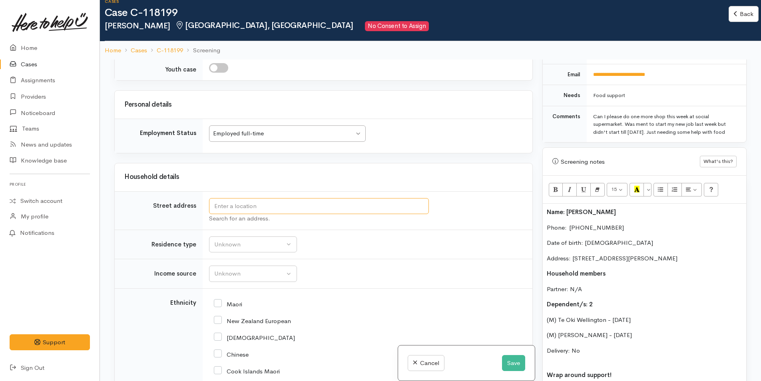
click at [342, 198] on input "text" at bounding box center [319, 206] width 220 height 16
paste input "93 Jonathon Street, Brookfield, Tauranga, New Zealand"
type input "93 Jonathon Street, Brookfield, Tauranga, New Zealand"
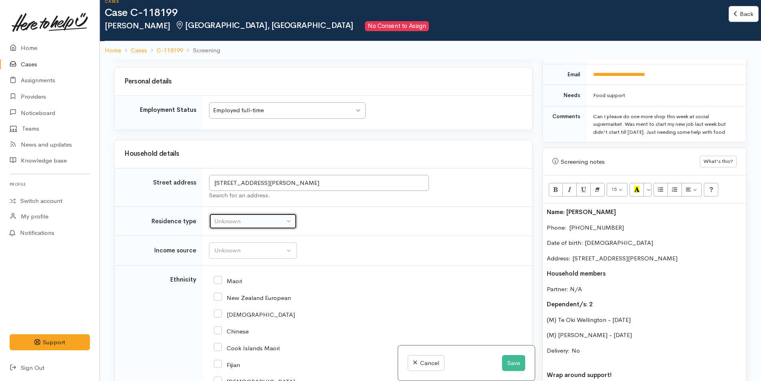
scroll to position [1325, 0]
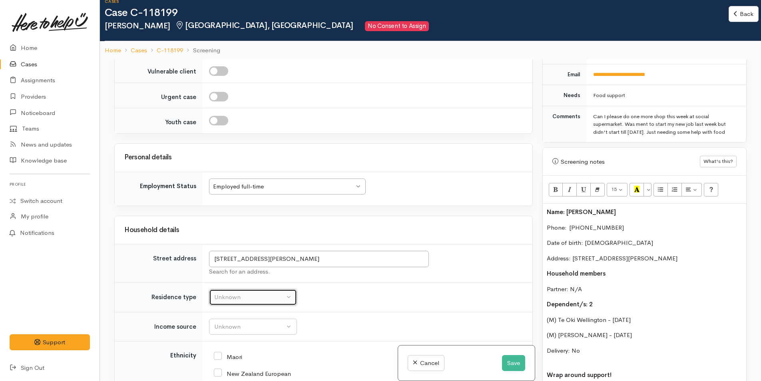
click at [239, 293] on div "Unknown" at bounding box center [249, 297] width 70 height 9
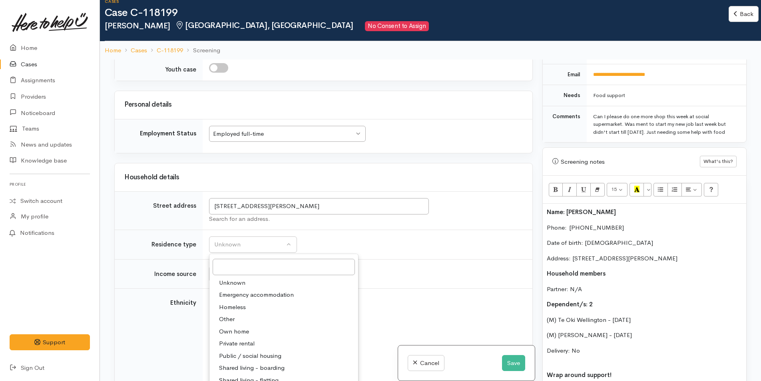
click at [248, 339] on span "Private rental" at bounding box center [237, 343] width 36 height 9
select select "2"
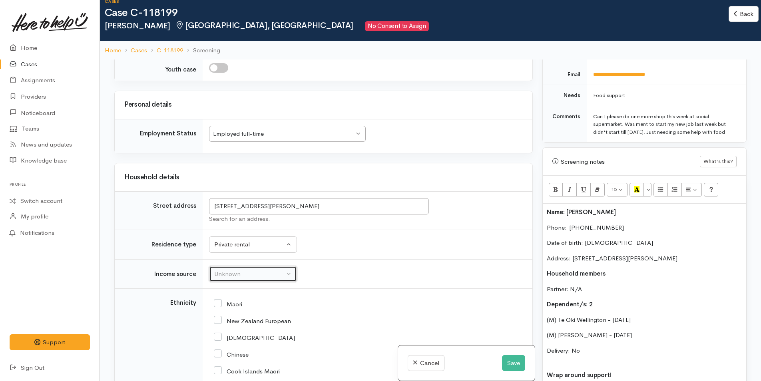
click at [258, 266] on button "Unknown" at bounding box center [253, 274] width 88 height 16
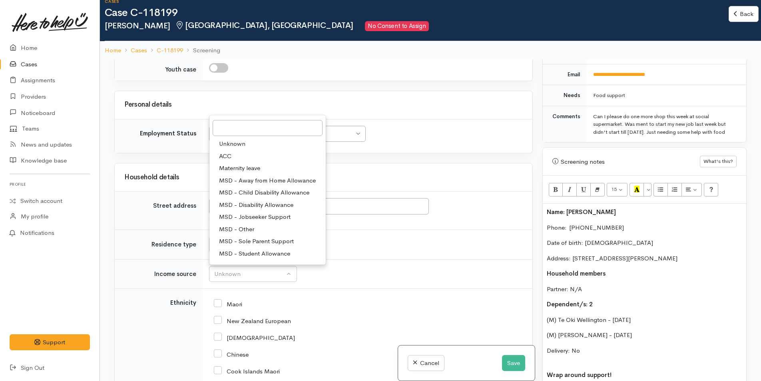
click at [260, 212] on span "MSD - Jobseeker Support" at bounding box center [254, 216] width 71 height 9
select select "4"
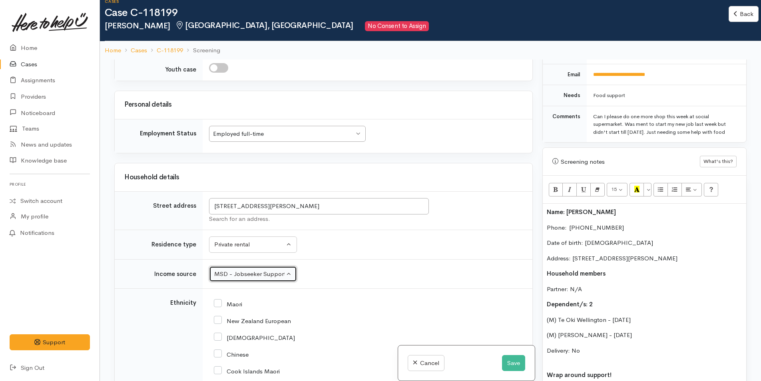
click at [278, 129] on div "Employed full-time" at bounding box center [283, 133] width 141 height 9
click at [288, 126] on div "Employed full-time Employed full-time" at bounding box center [287, 134] width 157 height 16
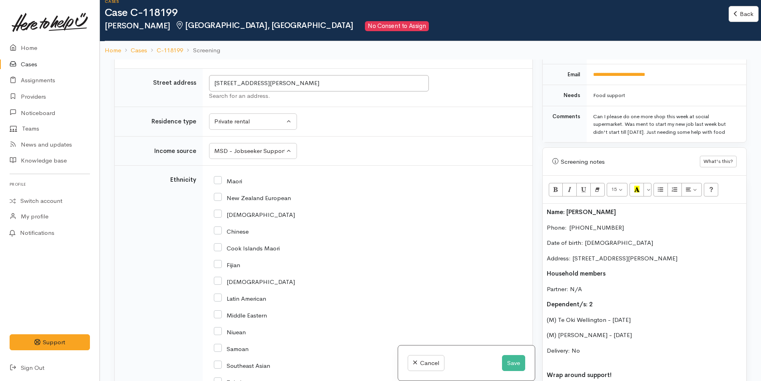
scroll to position [1445, 0]
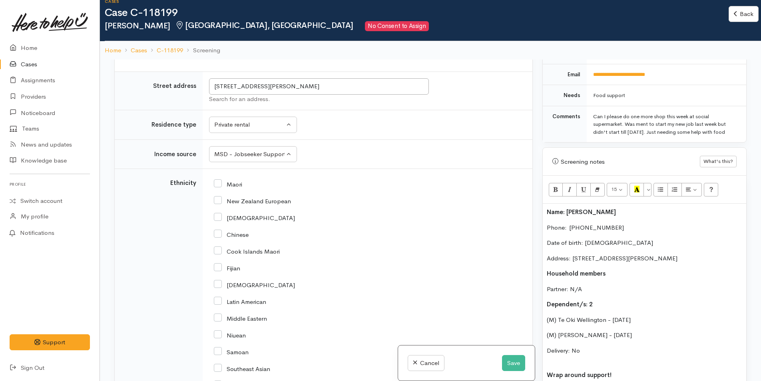
click at [218, 180] on input "Maori" at bounding box center [228, 183] width 28 height 7
checkbox input "true"
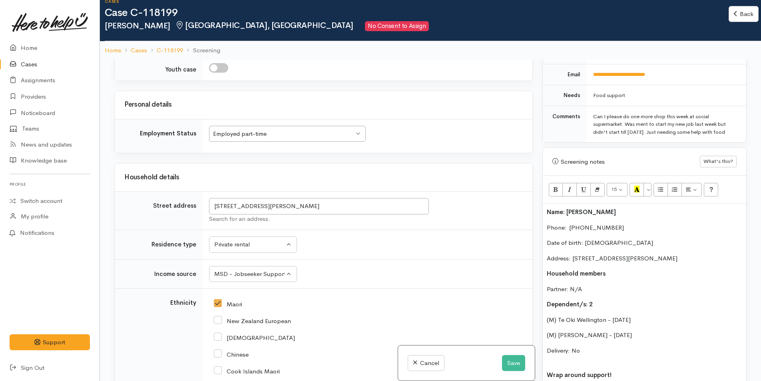
click at [265, 129] on div "Employed part-time" at bounding box center [283, 133] width 141 height 9
click at [273, 129] on div "Unemployed" at bounding box center [283, 133] width 141 height 9
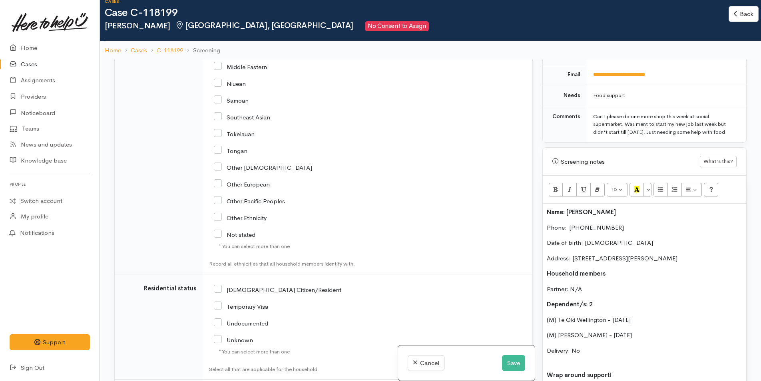
scroll to position [1790, 0]
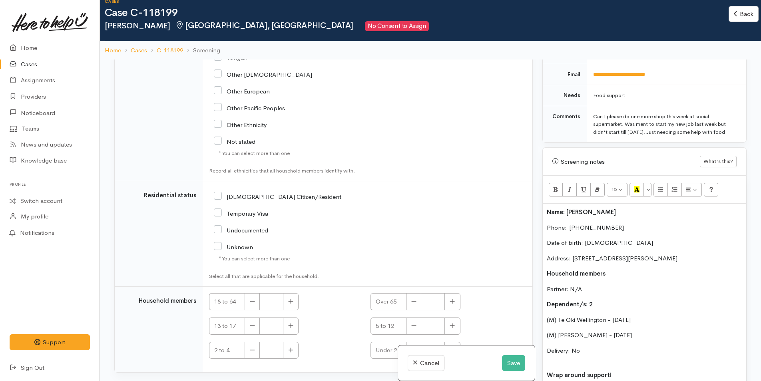
click at [217, 193] on input "[DEMOGRAPHIC_DATA] Citizen/Resident" at bounding box center [277, 196] width 127 height 7
checkbox input "true"
click at [288, 293] on button "button" at bounding box center [291, 301] width 16 height 17
type input "1"
click at [451, 323] on icon "button" at bounding box center [451, 326] width 5 height 6
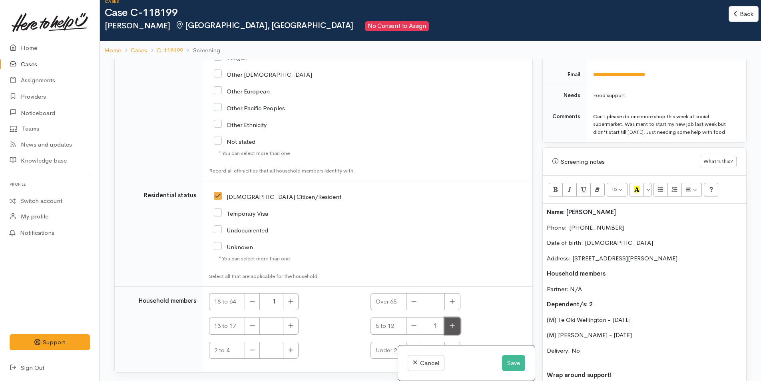
click at [451, 323] on icon "button" at bounding box center [451, 326] width 5 height 6
type input "2"
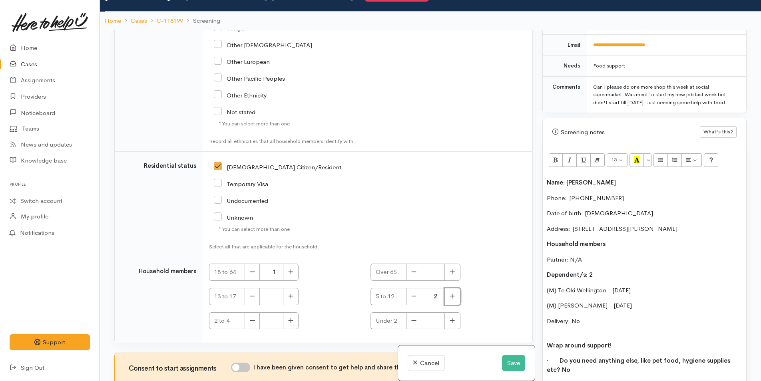
scroll to position [70, 0]
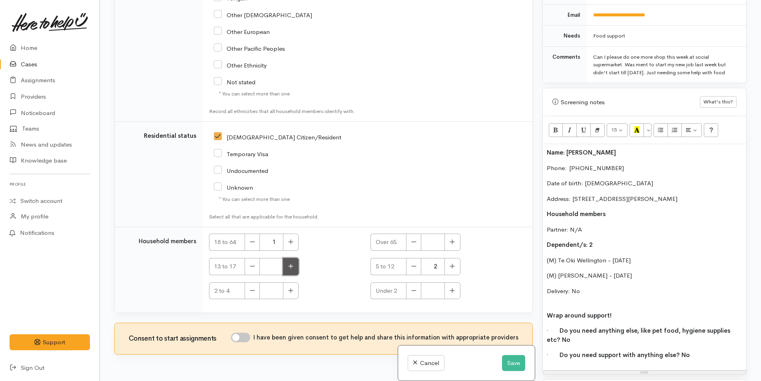
click at [290, 263] on icon "button" at bounding box center [290, 266] width 5 height 6
type input "1"
click at [411, 266] on icon "button" at bounding box center [413, 266] width 5 height 0
type input "1"
click at [246, 333] on input "I have been given consent to get help and share this information with appropria…" at bounding box center [240, 338] width 19 height 10
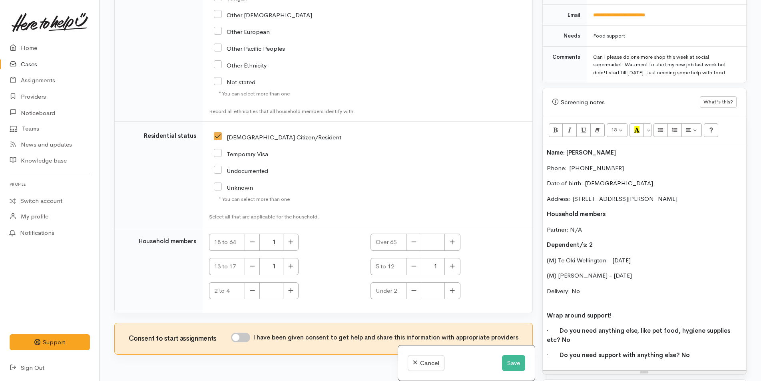
checkbox input "true"
click at [510, 361] on button "Save" at bounding box center [513, 363] width 23 height 16
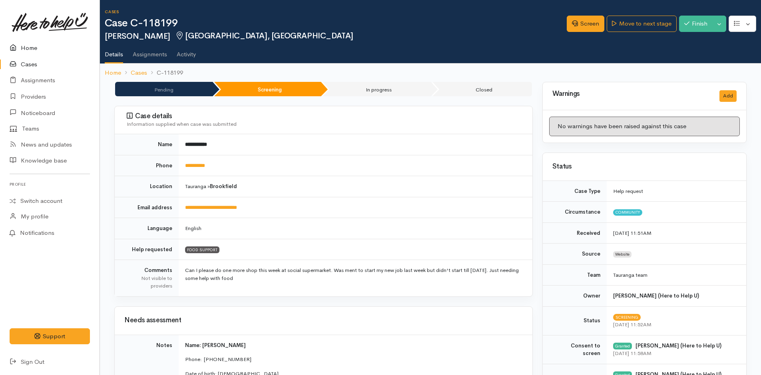
click at [22, 46] on link "Home" at bounding box center [49, 48] width 99 height 16
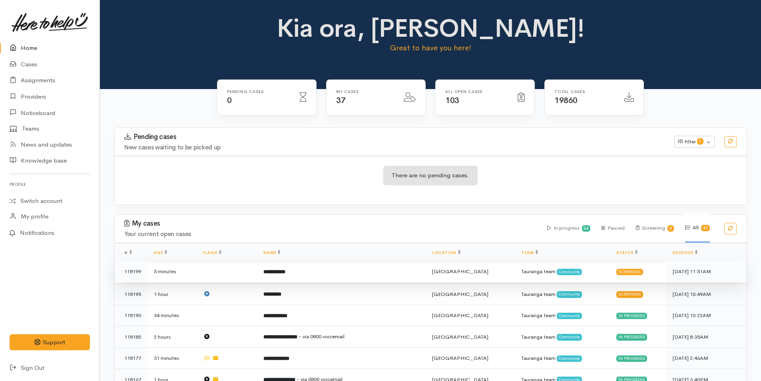
click at [322, 276] on td "**********" at bounding box center [341, 272] width 169 height 22
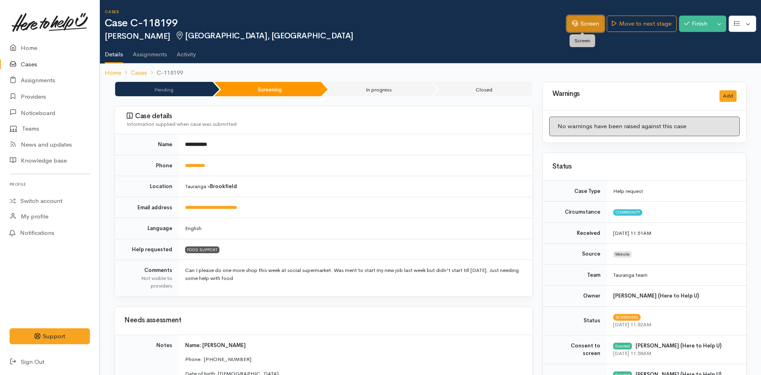
click at [584, 18] on link "Screen" at bounding box center [585, 24] width 38 height 16
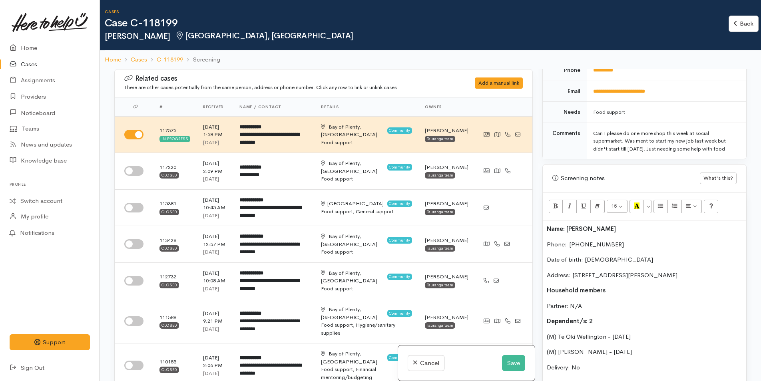
scroll to position [399, 0]
click at [543, 226] on div "Name: [PERSON_NAME] Phone:  [PHONE_NUMBER] Date of birth: [DEMOGRAPHIC_DATA] Ad…" at bounding box center [643, 334] width 203 height 226
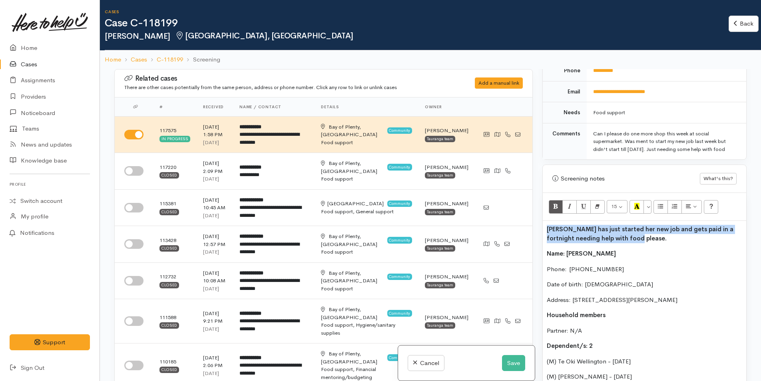
drag, startPoint x: 646, startPoint y: 239, endPoint x: 535, endPoint y: 223, distance: 112.6
click at [535, 223] on div "Related cases There are other cases potentially from the same person, address o…" at bounding box center [429, 259] width 641 height 381
click at [553, 203] on icon "Bold (CTRL+B)" at bounding box center [555, 206] width 5 height 7
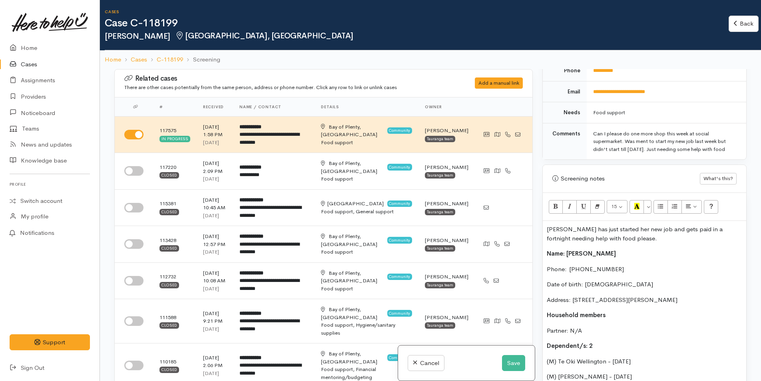
click at [654, 260] on div "[PERSON_NAME] has just started her new job and gets paid in a fortnight needing…" at bounding box center [643, 346] width 203 height 250
click at [511, 359] on button "Save" at bounding box center [513, 363] width 23 height 16
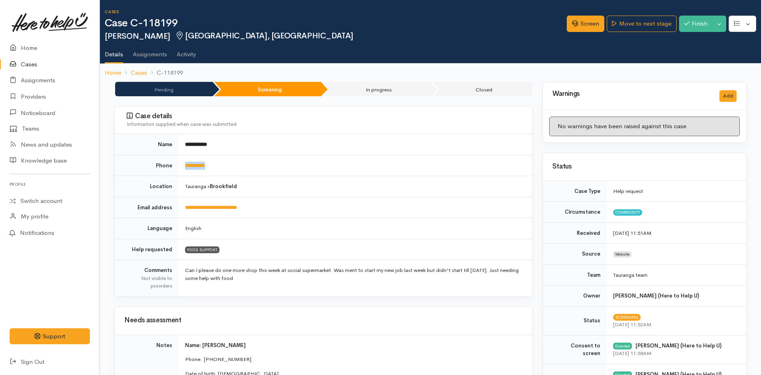
drag, startPoint x: 240, startPoint y: 166, endPoint x: 185, endPoint y: 169, distance: 55.6
click at [185, 169] on td "**********" at bounding box center [355, 165] width 353 height 21
copy link "**********"
click at [588, 20] on link "Screen" at bounding box center [585, 24] width 38 height 16
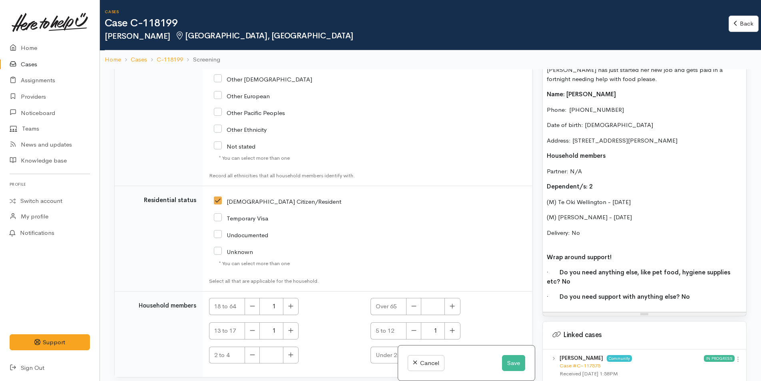
scroll to position [559, 0]
click at [635, 216] on p "(M) [PERSON_NAME] - [DATE]" at bounding box center [643, 216] width 195 height 9
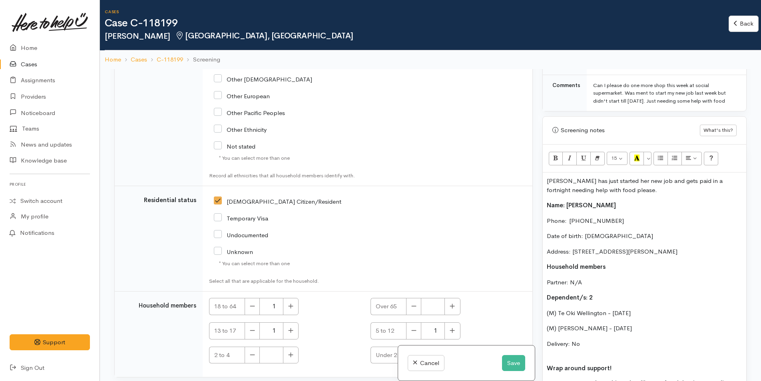
scroll to position [359, 0]
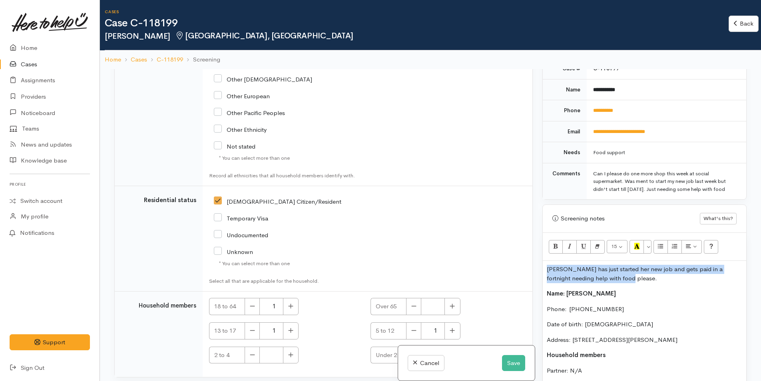
drag, startPoint x: 630, startPoint y: 279, endPoint x: 540, endPoint y: 267, distance: 91.5
click at [540, 267] on div "Warnings Add No warnings have been raised against this case Add Warning Title ●…" at bounding box center [644, 259] width 214 height 381
copy p "[PERSON_NAME] has just started her new job and gets paid in a fortnight needing…"
click at [506, 362] on button "Save" at bounding box center [513, 363] width 23 height 16
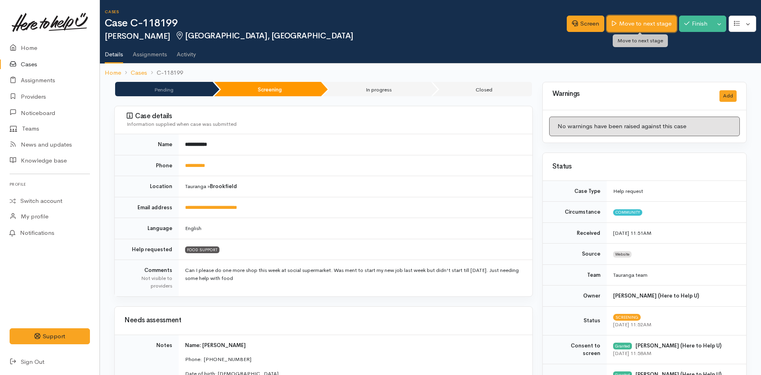
click at [655, 24] on link "Move to next stage" at bounding box center [641, 24] width 70 height 16
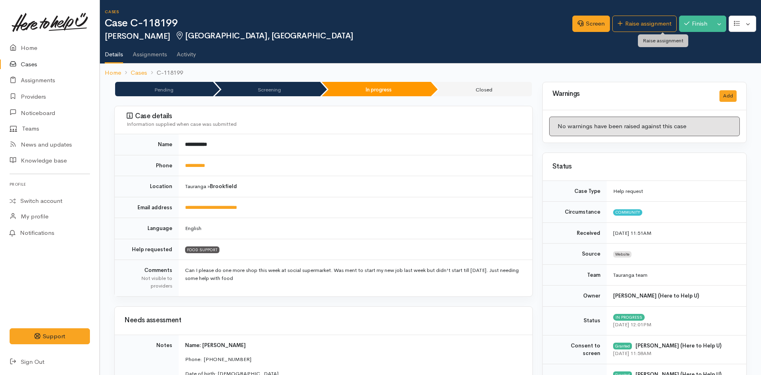
click at [655, 24] on link "Raise assignment" at bounding box center [644, 24] width 64 height 16
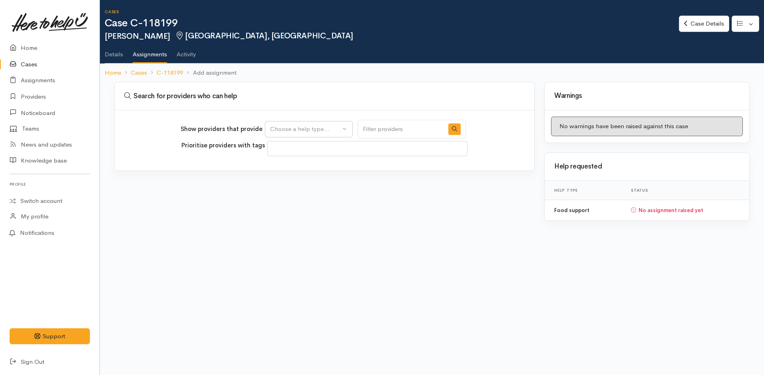
select select
click at [310, 136] on button "Choose a help type..." at bounding box center [309, 129] width 88 height 16
click at [300, 166] on span "Food support" at bounding box center [293, 167] width 37 height 9
select select "3"
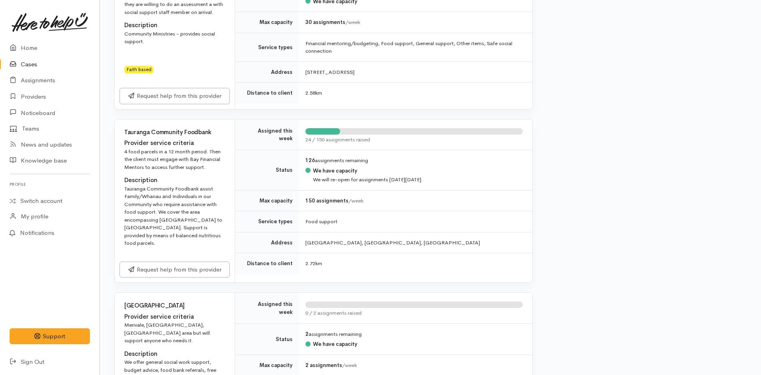
scroll to position [799, 0]
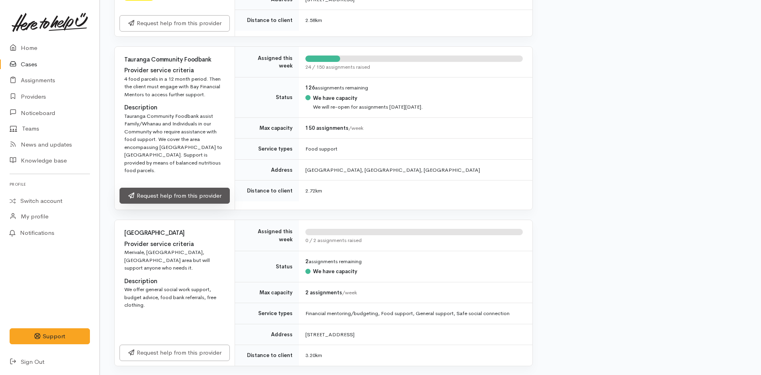
click at [205, 188] on link "Request help from this provider" at bounding box center [174, 196] width 110 height 16
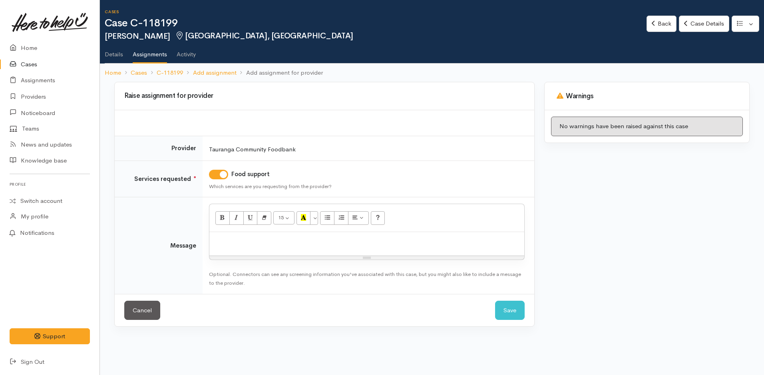
click at [310, 246] on div at bounding box center [366, 244] width 315 height 24
paste div
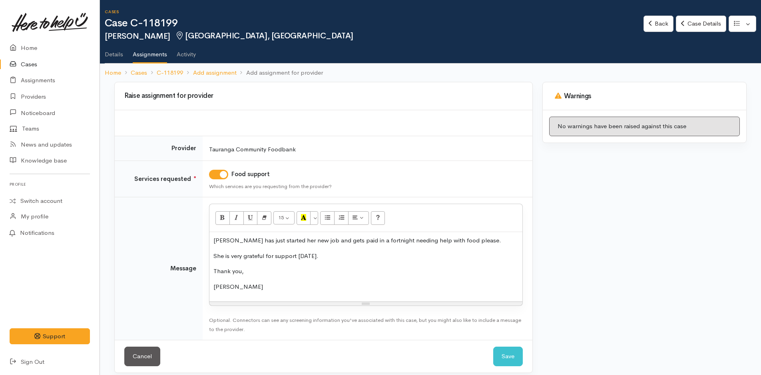
click at [345, 257] on p "She is very grateful for support today." at bounding box center [365, 256] width 305 height 9
click at [506, 356] on button "Save" at bounding box center [508, 357] width 30 height 20
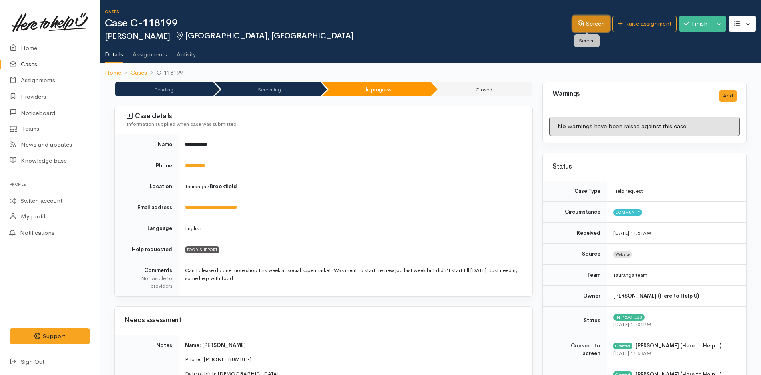
click at [588, 28] on link "Screen" at bounding box center [591, 24] width 38 height 16
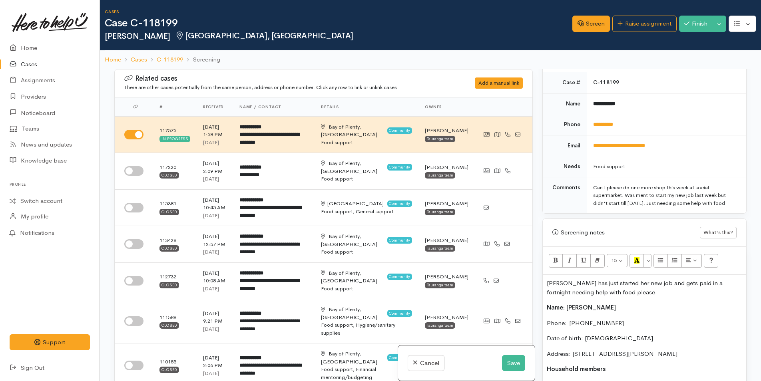
scroll to position [399, 0]
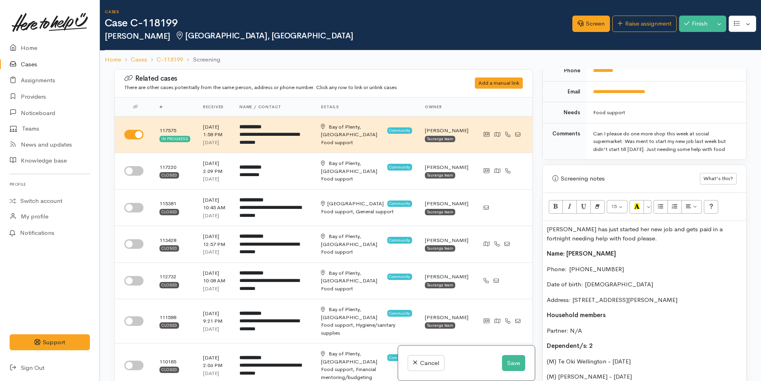
click at [544, 226] on div "[PERSON_NAME] has just started her new job and gets paid in a fortnight needing…" at bounding box center [643, 346] width 203 height 250
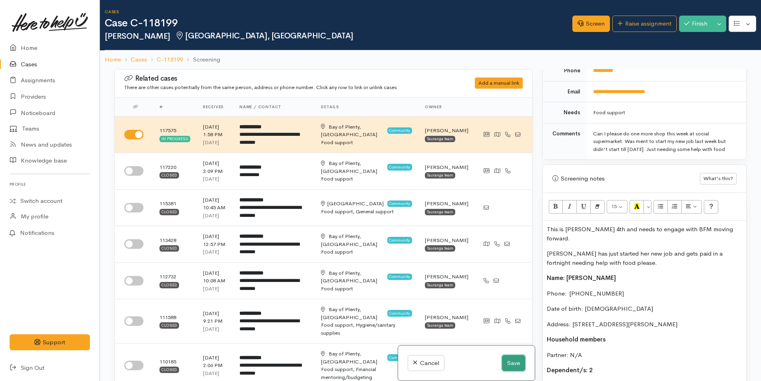
click at [514, 363] on button "Save" at bounding box center [513, 363] width 23 height 16
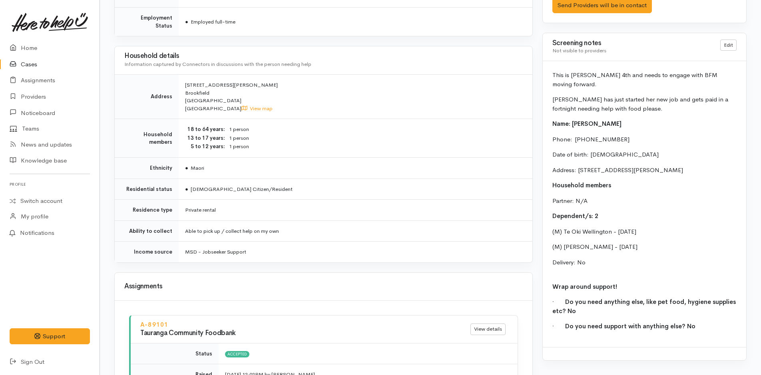
scroll to position [559, 0]
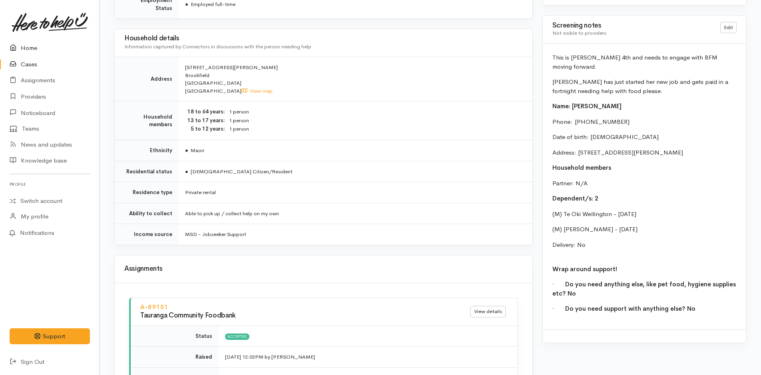
click at [27, 44] on link "Home" at bounding box center [49, 48] width 99 height 16
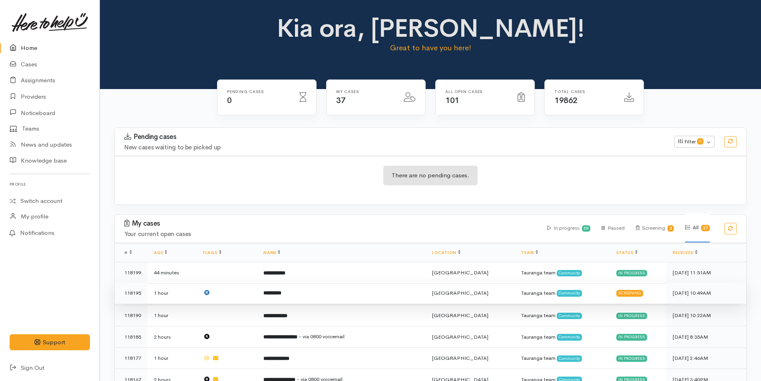
click at [312, 293] on td "*********" at bounding box center [341, 293] width 169 height 22
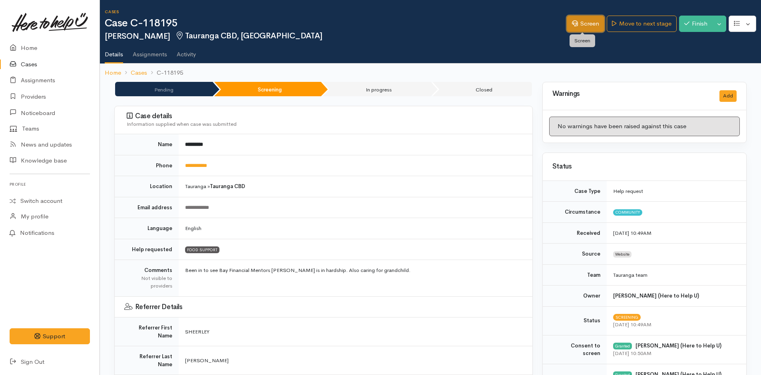
click at [585, 19] on link "Screen" at bounding box center [585, 24] width 38 height 16
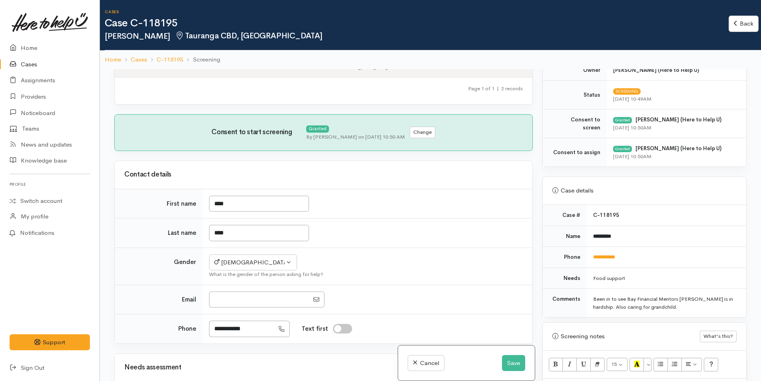
scroll to position [320, 0]
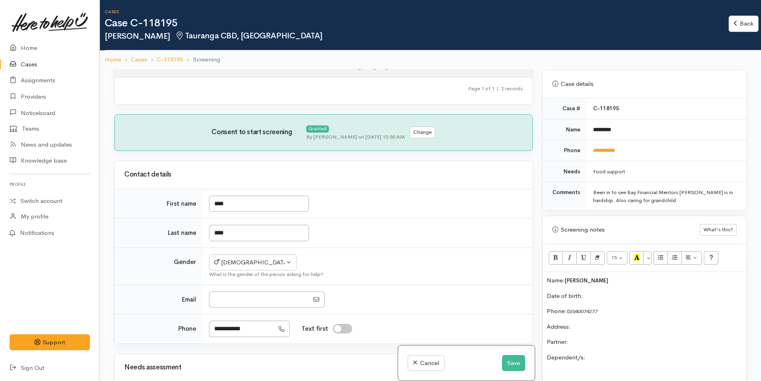
click at [637, 294] on p "Date of birth:" at bounding box center [643, 296] width 195 height 9
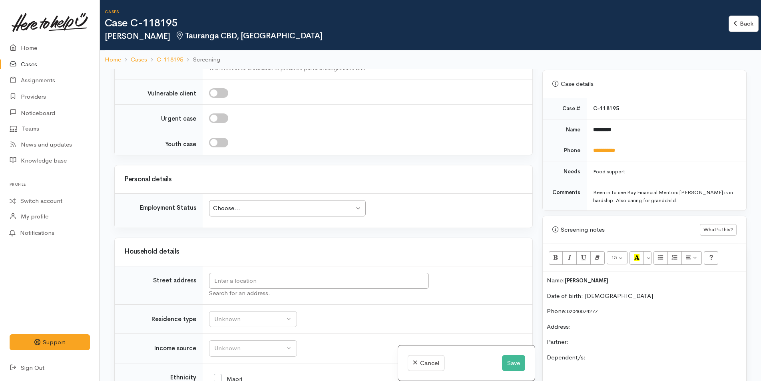
scroll to position [839, 0]
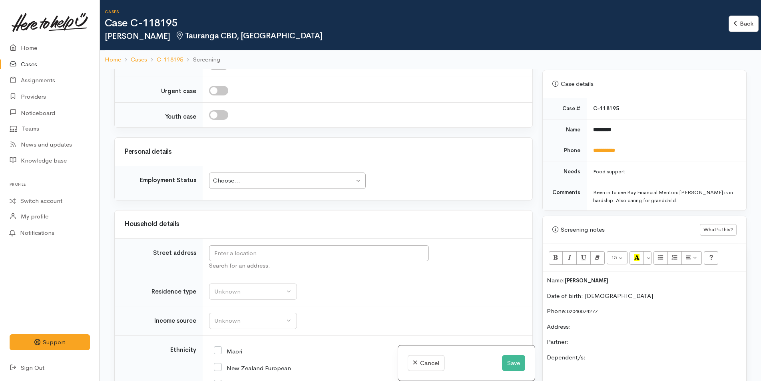
click at [269, 176] on div "Choose..." at bounding box center [283, 180] width 141 height 9
click at [241, 287] on div "Unknown" at bounding box center [249, 291] width 70 height 9
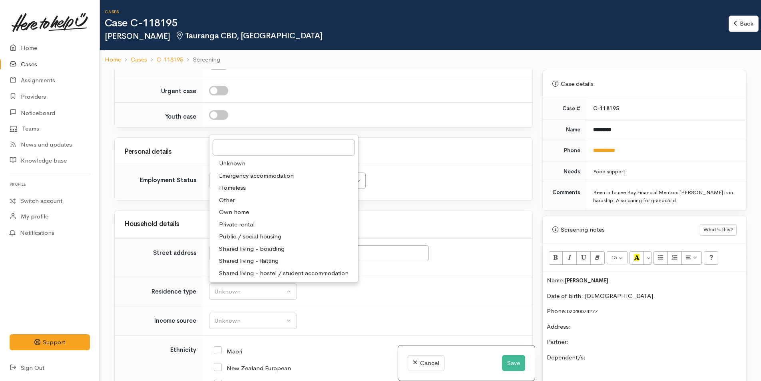
click at [247, 220] on span "Private rental" at bounding box center [237, 224] width 36 height 9
select select "2"
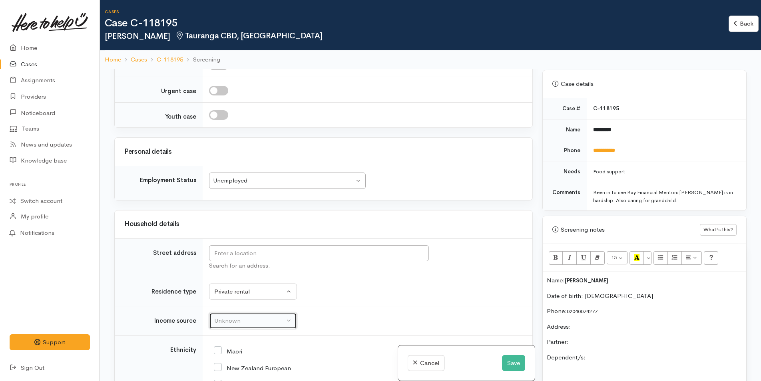
click at [242, 316] on div "Unknown" at bounding box center [249, 320] width 70 height 9
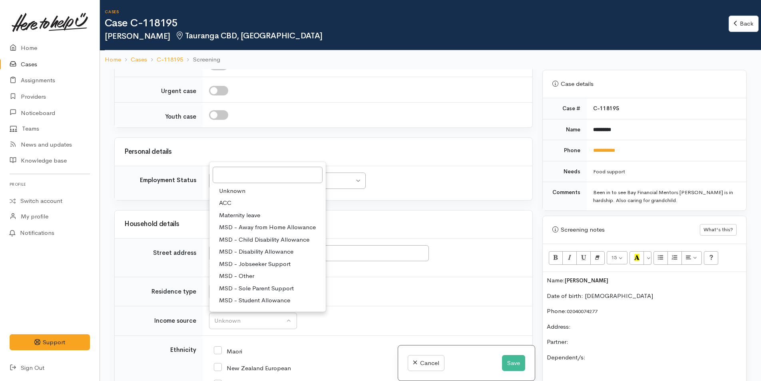
click at [493, 218] on div "Household details" at bounding box center [323, 224] width 398 height 12
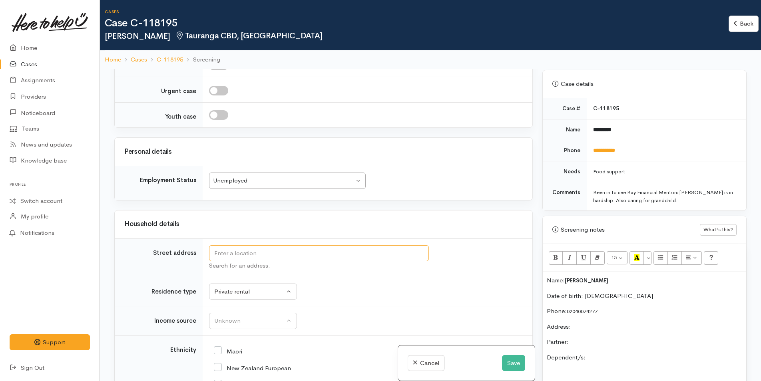
click at [400, 245] on input "text" at bounding box center [319, 253] width 220 height 16
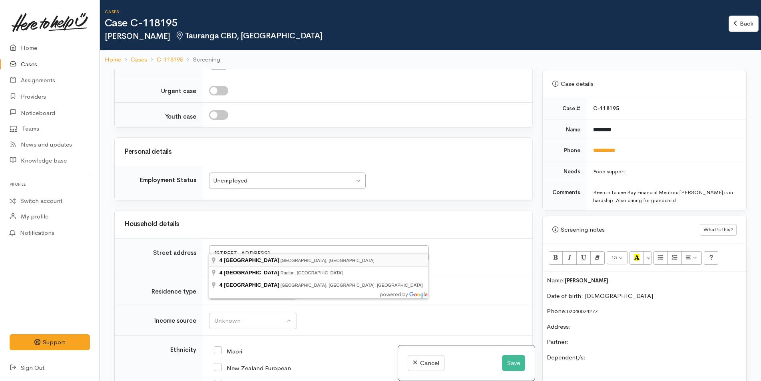
type input "4 Tutchen Street, Tauranga, New Zealand"
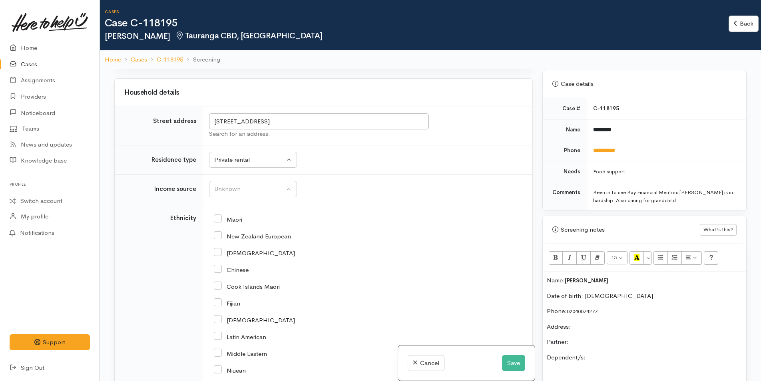
scroll to position [1211, 0]
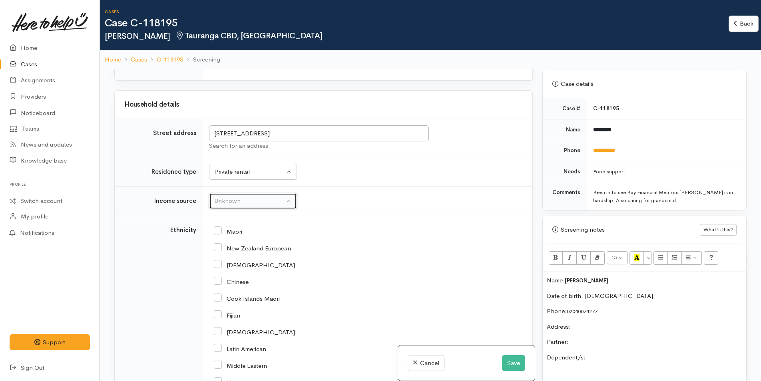
click at [234, 197] on div "Unknown" at bounding box center [249, 201] width 70 height 9
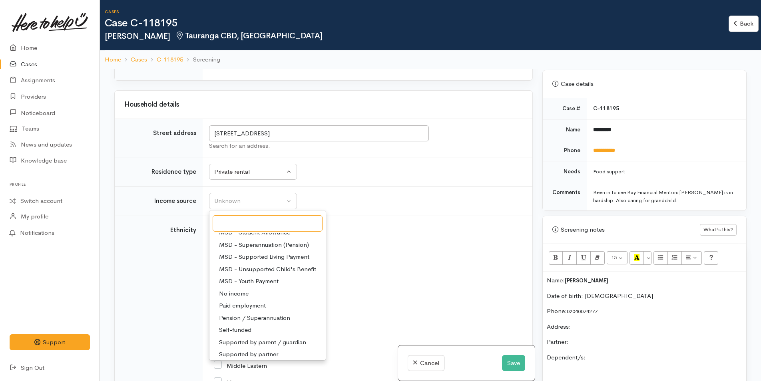
scroll to position [120, 0]
click at [272, 310] on span "Pension / Superannuation" at bounding box center [254, 314] width 71 height 9
select select "19"
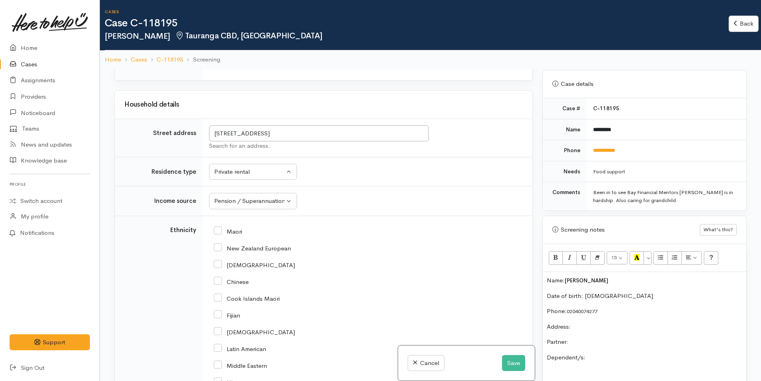
click at [220, 244] on input "New Zealand European" at bounding box center [252, 247] width 77 height 7
checkbox input "true"
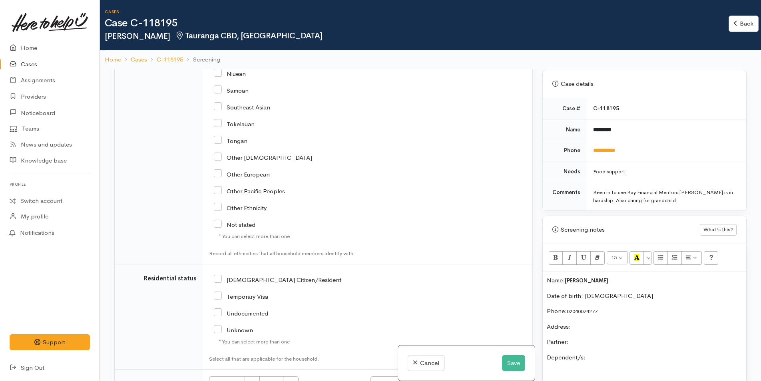
scroll to position [1531, 0]
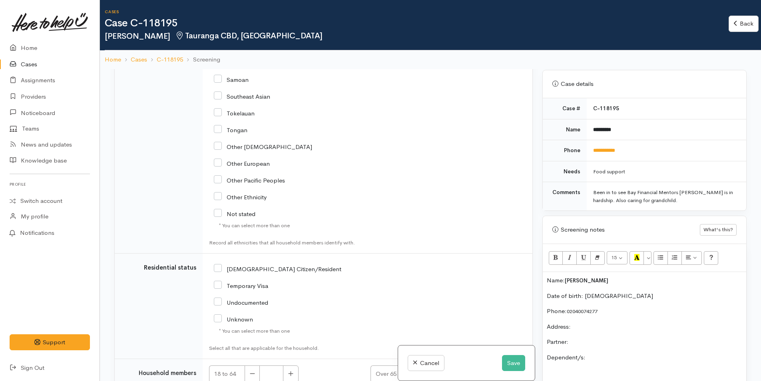
click at [219, 265] on input "[DEMOGRAPHIC_DATA] Citizen/Resident" at bounding box center [277, 268] width 127 height 7
checkbox input "true"
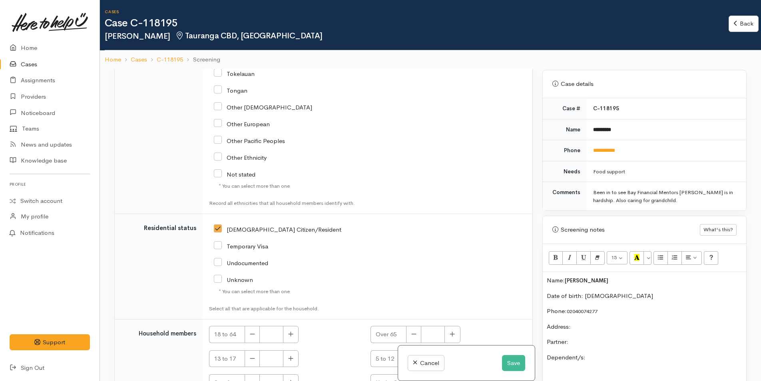
scroll to position [1614, 0]
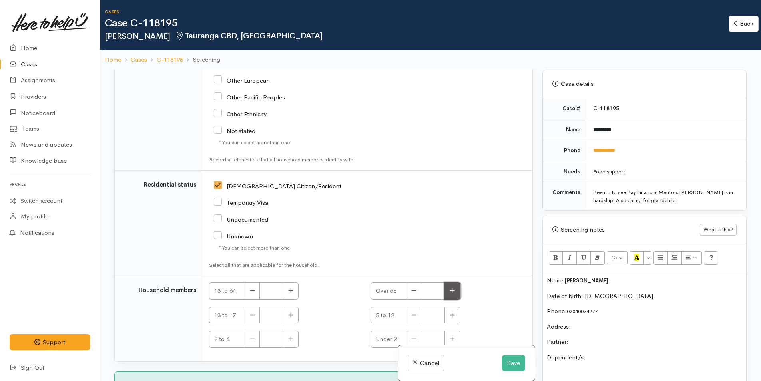
click at [450, 282] on button "button" at bounding box center [452, 290] width 16 height 17
type input "1"
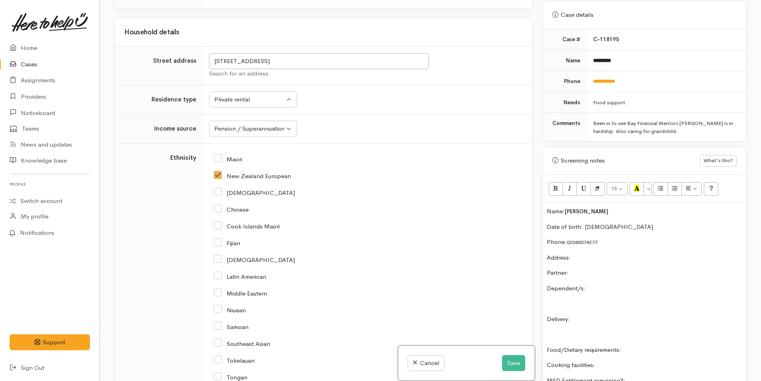
scroll to position [1055, 0]
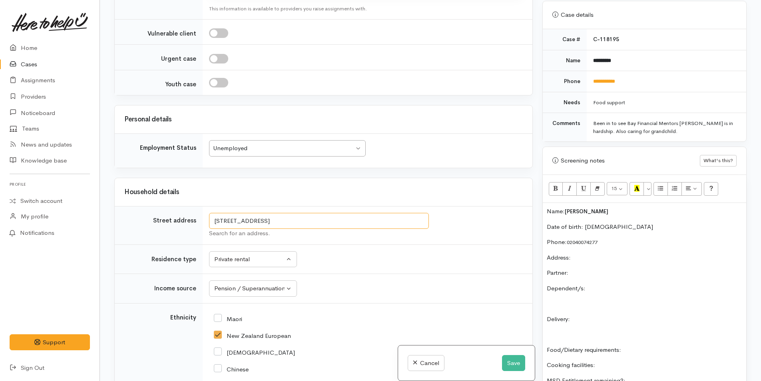
drag, startPoint x: 348, startPoint y: 209, endPoint x: 211, endPoint y: 212, distance: 137.5
click at [211, 213] on input "4 Tutchen Street, Tauranga, New Zealand" at bounding box center [319, 221] width 220 height 16
click at [611, 252] on div "Name: John Kiwa Date of birth: 2/10/1948 Phone:  02040074277 Address:  Partner:…" at bounding box center [643, 330] width 203 height 254
click at [591, 273] on p "Partner:" at bounding box center [643, 272] width 195 height 9
click at [602, 289] on p "Dependent/s:" at bounding box center [643, 288] width 195 height 9
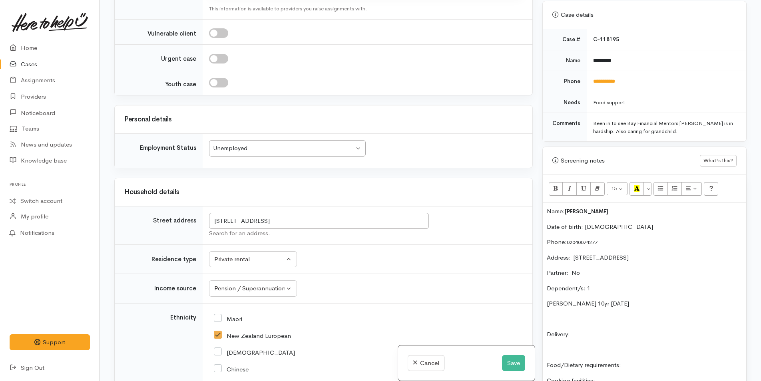
click at [625, 325] on div "Name: John Kiwa Date of birth: 2/10/1948 Phone:  02040074277 Address:  4 Tutche…" at bounding box center [643, 338] width 203 height 270
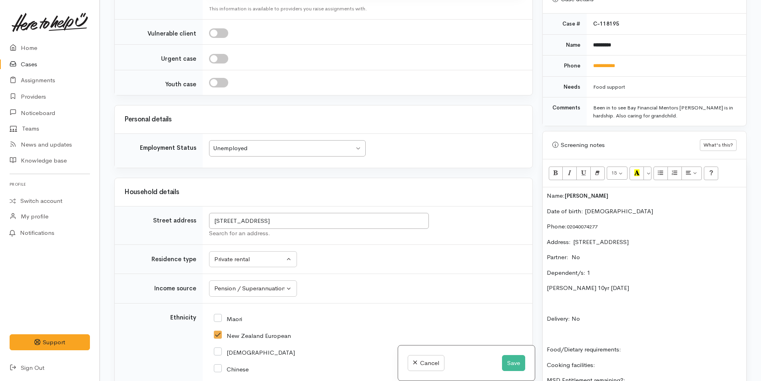
scroll to position [359, 0]
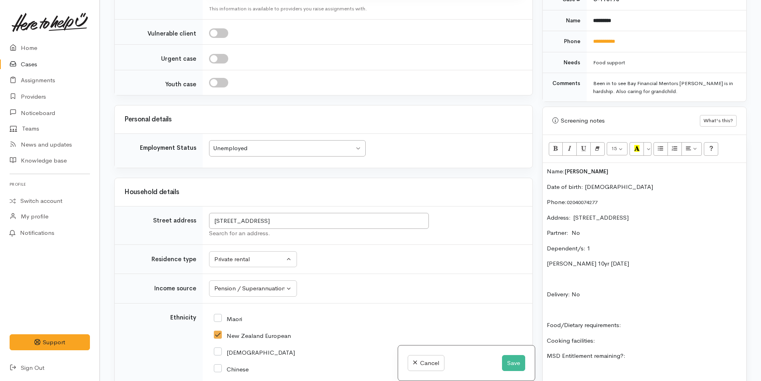
click at [685, 318] on div "Name: John Kiwa Date of birth: 2/10/1948 Phone:  02040074277 Address:  4 Tutche…" at bounding box center [643, 298] width 203 height 270
drag, startPoint x: 593, startPoint y: 357, endPoint x: 544, endPoint y: 339, distance: 52.7
click at [544, 339] on div "Name: John Kiwa Date of birth: 2/10/1948 Phone:  02040074277 Address:  4 Tutche…" at bounding box center [643, 313] width 203 height 300
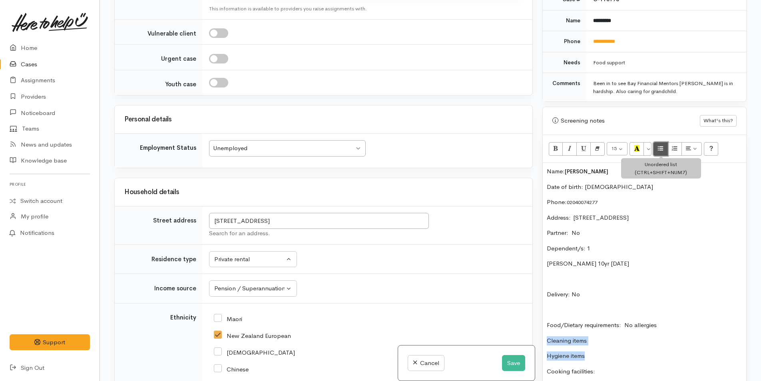
click at [659, 150] on icon "Unordered list (CTRL+SHIFT+NUM7)" at bounding box center [659, 148] width 5 height 7
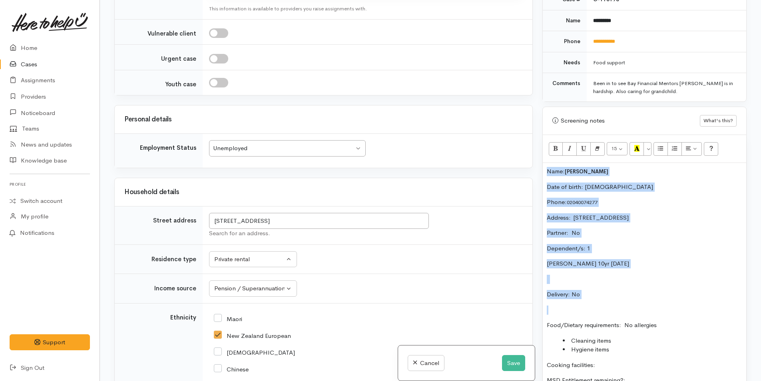
drag, startPoint x: 598, startPoint y: 299, endPoint x: 523, endPoint y: 173, distance: 146.7
click at [523, 173] on div "Related cases There are other cases potentially from the same person, address o…" at bounding box center [429, 190] width 641 height 381
copy div "Name: John Kiwa Date of birth: 2/10/1948 Phone:  02040074277 Address:  4 Tutche…"
click at [543, 171] on div "Name: John Kiwa Date of birth: 2/10/1948 Phone:  02040074277 Address:  4 Tutche…" at bounding box center [643, 310] width 203 height 294
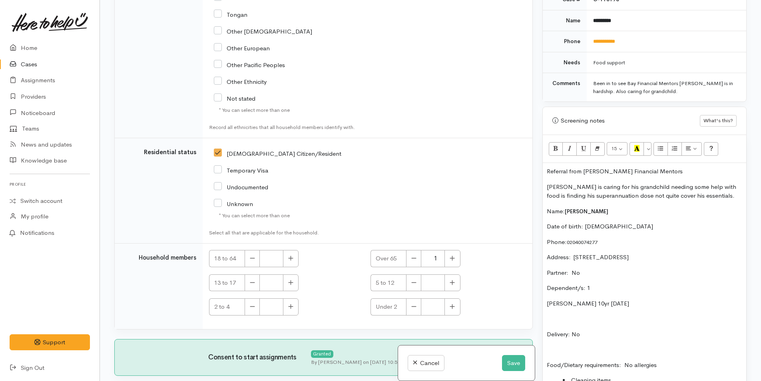
scroll to position [1614, 0]
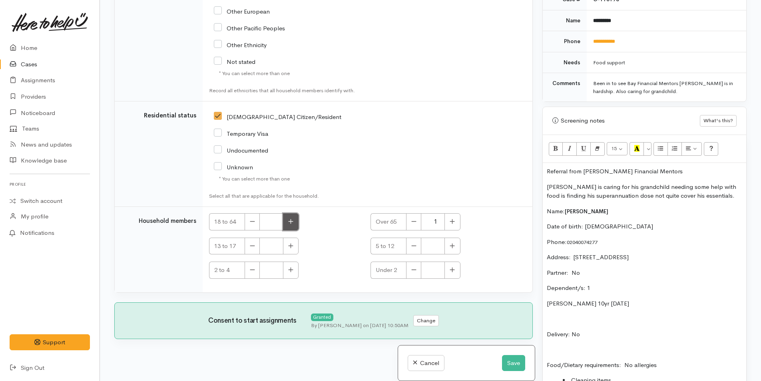
click at [292, 218] on icon "button" at bounding box center [290, 221] width 5 height 6
click at [248, 214] on button "button" at bounding box center [251, 221] width 15 height 17
type input "0"
click at [450, 243] on icon "button" at bounding box center [451, 246] width 5 height 6
type input "1"
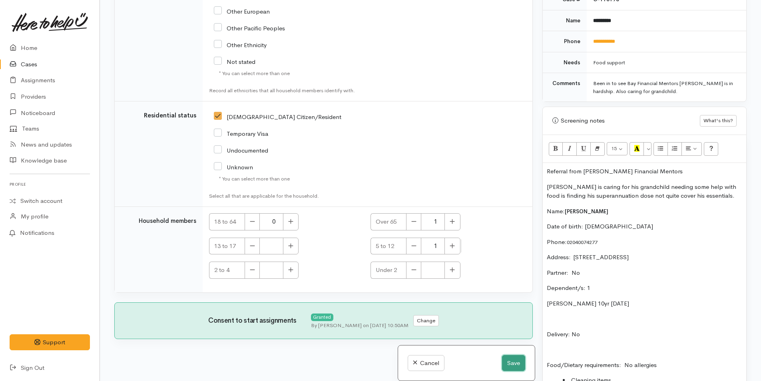
click at [508, 361] on button "Save" at bounding box center [513, 363] width 23 height 16
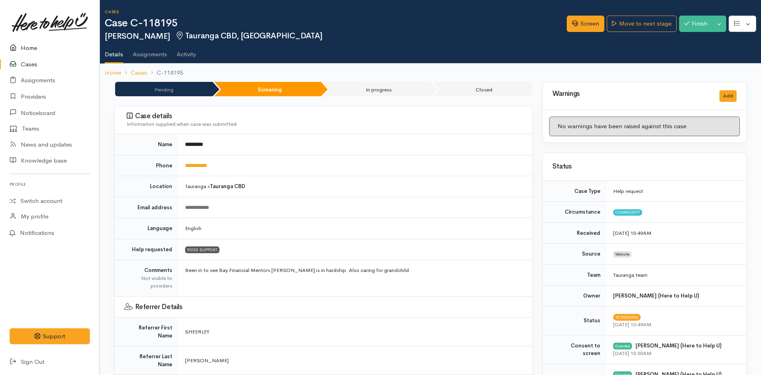
drag, startPoint x: 0, startPoint y: 0, endPoint x: 30, endPoint y: 48, distance: 56.2
click at [30, 48] on link "Home" at bounding box center [49, 48] width 99 height 16
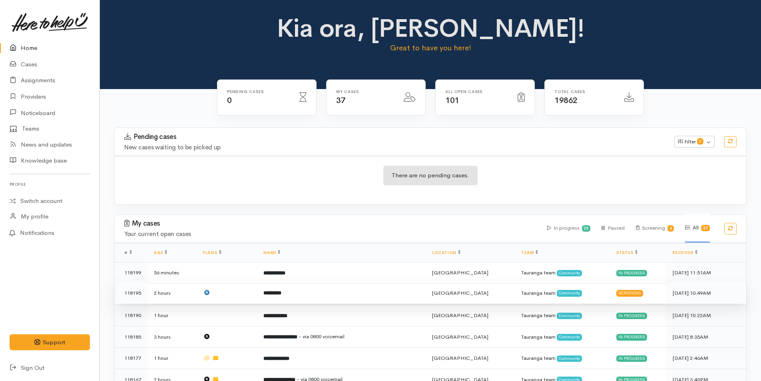
click at [281, 291] on b "*********" at bounding box center [272, 292] width 18 height 5
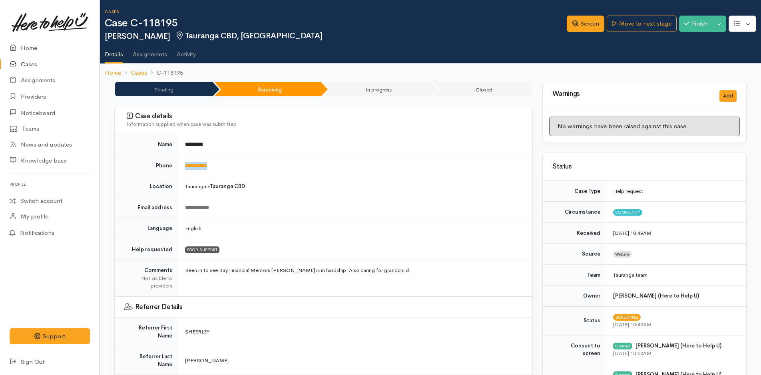
drag, startPoint x: 232, startPoint y: 165, endPoint x: 178, endPoint y: 169, distance: 54.4
click at [178, 169] on tr "**********" at bounding box center [323, 165] width 417 height 21
copy tr "**********"
click at [584, 25] on link "Screen" at bounding box center [585, 24] width 38 height 16
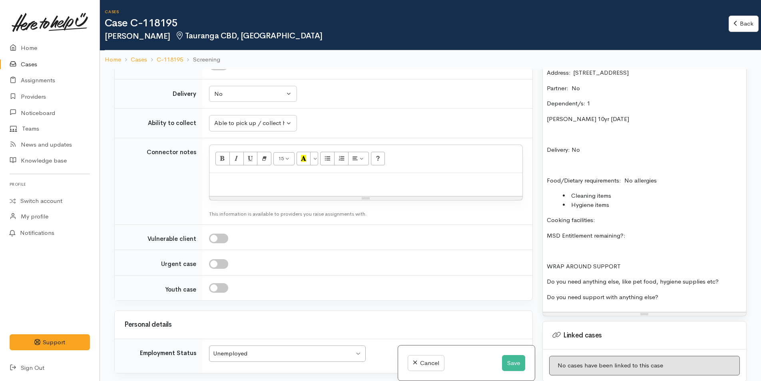
scroll to position [599, 0]
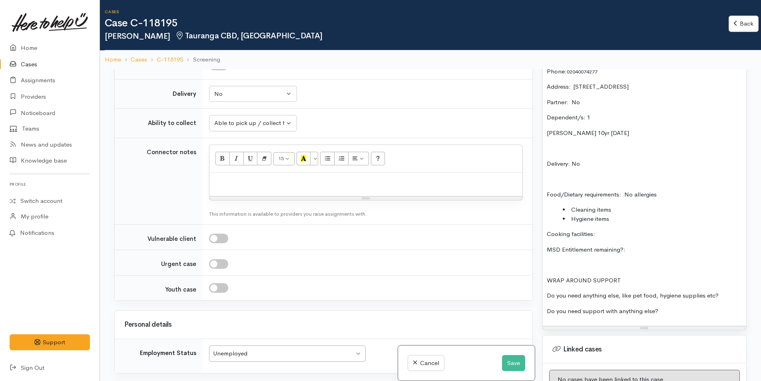
click at [655, 248] on p "MSD Entitlement remaining?:" at bounding box center [643, 249] width 195 height 9
click at [626, 230] on p "Cooking facilities:" at bounding box center [643, 234] width 195 height 9
click at [654, 244] on div "Referral from [PERSON_NAME] Financial Mentors [PERSON_NAME] is caring for his g…" at bounding box center [643, 159] width 203 height 334
click at [736, 297] on p "Do you need anything else, like pet food, hygiene supplies etc?" at bounding box center [643, 295] width 195 height 9
click at [717, 307] on p "Do you need support with anything else?" at bounding box center [643, 311] width 195 height 9
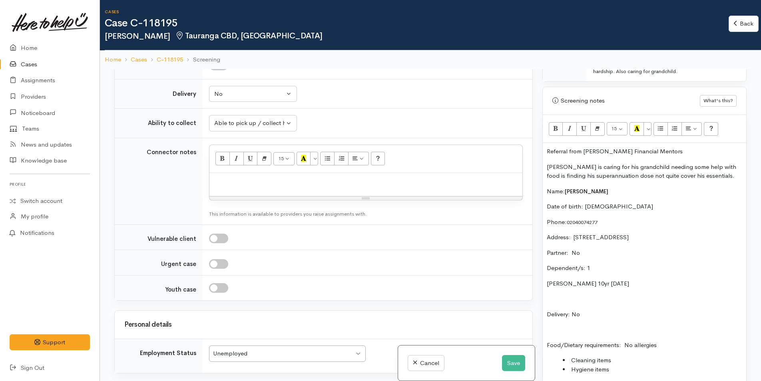
scroll to position [519, 0]
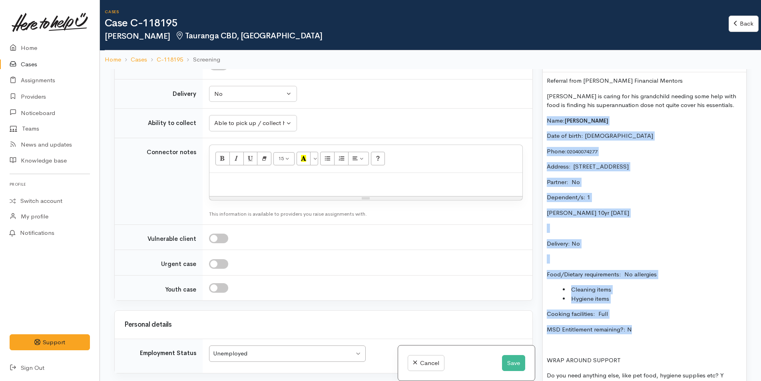
drag, startPoint x: 651, startPoint y: 332, endPoint x: 529, endPoint y: 121, distance: 243.1
click at [529, 121] on div "Related cases There are other cases potentially from the same person, address o…" at bounding box center [429, 259] width 641 height 381
copy div "Name: [PERSON_NAME] Date of birth: [DEMOGRAPHIC_DATA] Phone:  02040074277 Addre…"
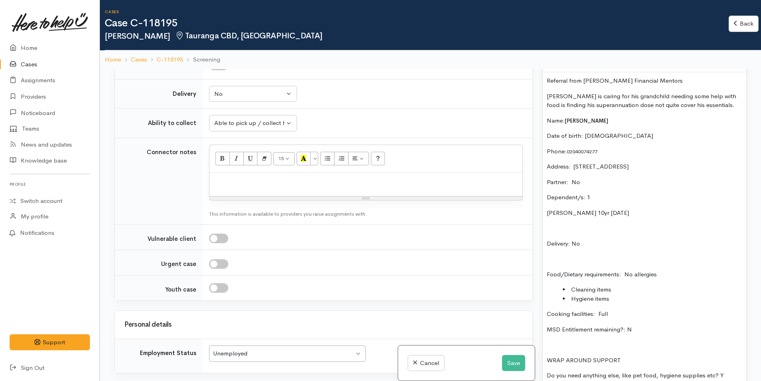
click at [250, 177] on p at bounding box center [365, 181] width 305 height 9
paste div
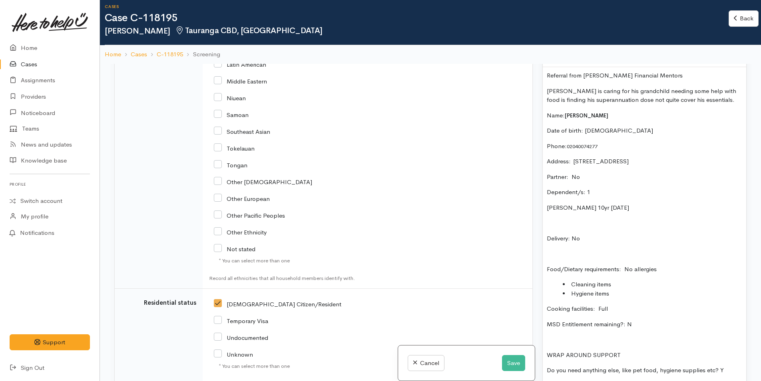
scroll to position [1841, 0]
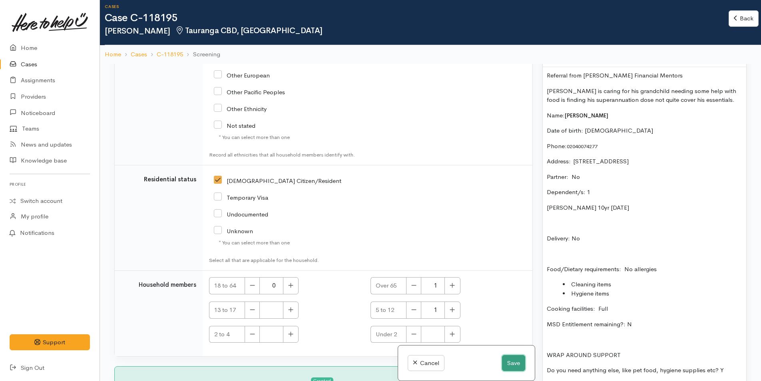
click at [510, 363] on button "Save" at bounding box center [513, 363] width 23 height 16
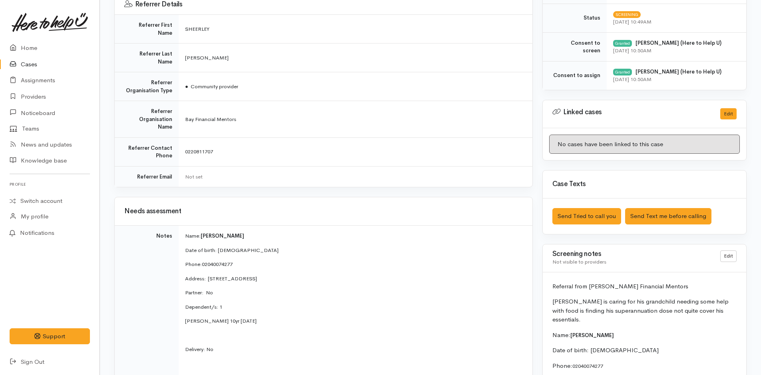
scroll to position [479, 0]
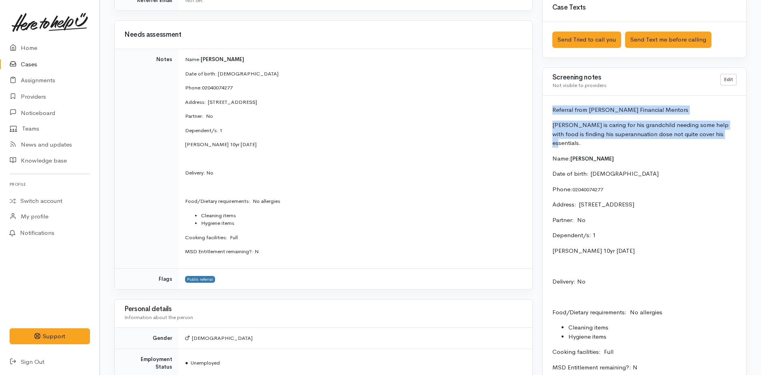
drag, startPoint x: 723, startPoint y: 135, endPoint x: 544, endPoint y: 106, distance: 181.7
click at [544, 106] on div "Referral from [PERSON_NAME] Financial Mentors [PERSON_NAME] is caring for his g…" at bounding box center [643, 273] width 203 height 354
copy div "Referral from [PERSON_NAME] Financial Mentors [PERSON_NAME] is caring for his g…"
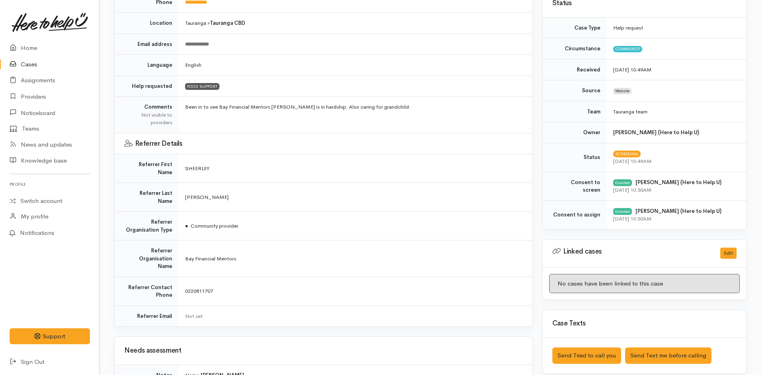
scroll to position [0, 0]
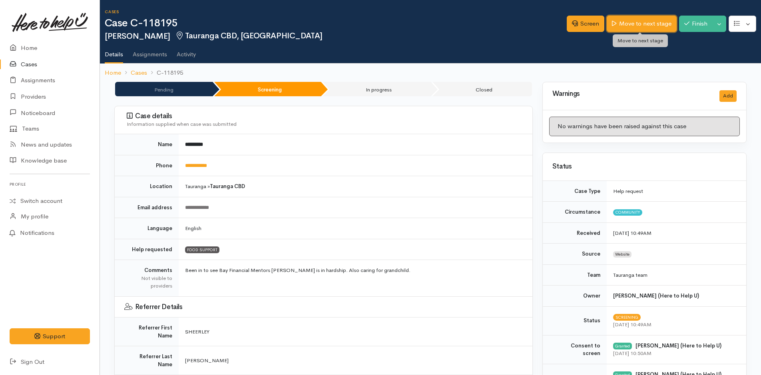
click at [652, 23] on link "Move to next stage" at bounding box center [641, 24] width 70 height 16
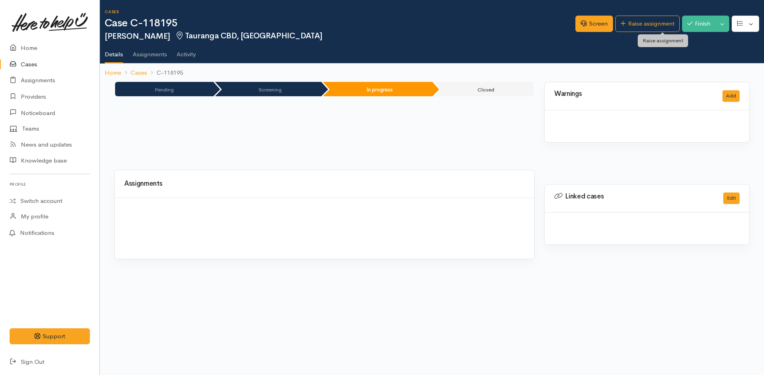
click at [652, 23] on link "Raise assignment" at bounding box center [647, 24] width 64 height 16
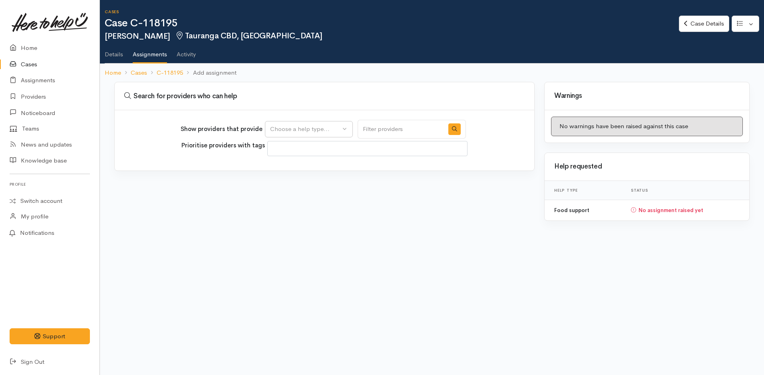
select select
click at [284, 131] on div "Choose a help type..." at bounding box center [305, 129] width 70 height 9
click at [294, 167] on span "Food support" at bounding box center [293, 167] width 37 height 9
select select "3"
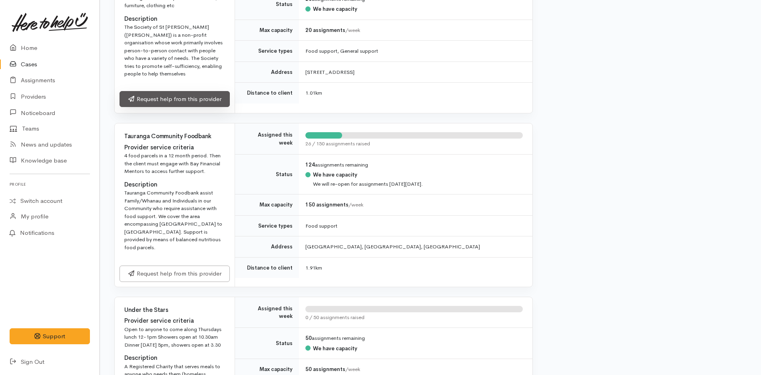
scroll to position [639, 0]
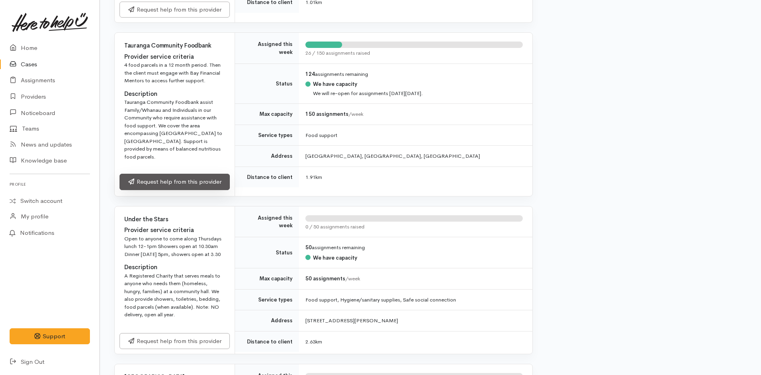
click at [210, 174] on link "Request help from this provider" at bounding box center [174, 182] width 110 height 16
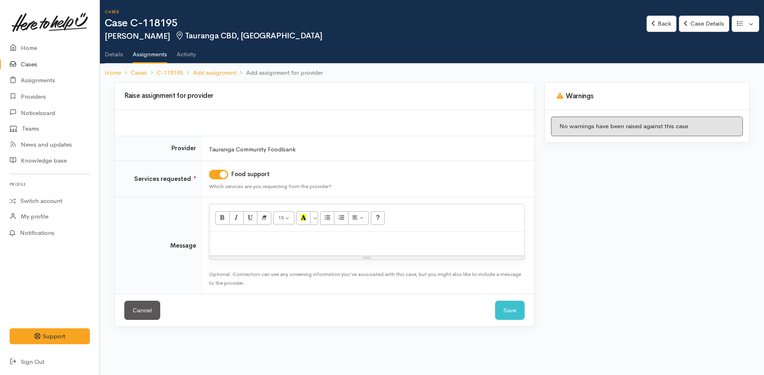
click at [311, 243] on p at bounding box center [366, 240] width 307 height 9
paste div
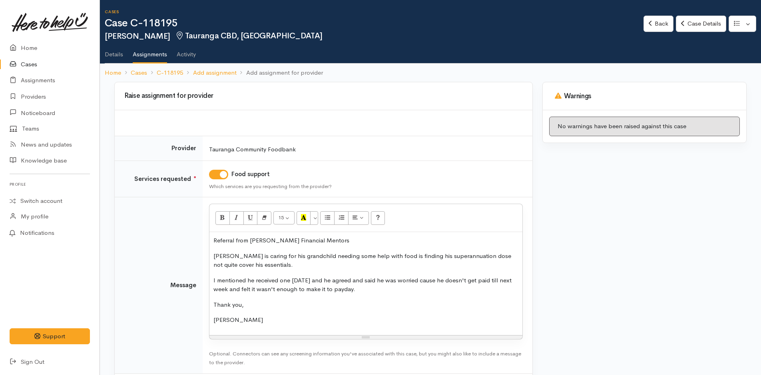
click at [377, 290] on p "I mentioned he received one [DATE] and he agreed and said he was worried cause …" at bounding box center [365, 285] width 305 height 18
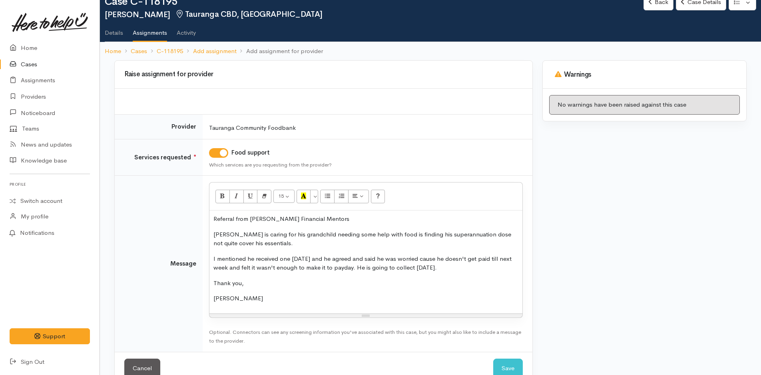
scroll to position [41, 0]
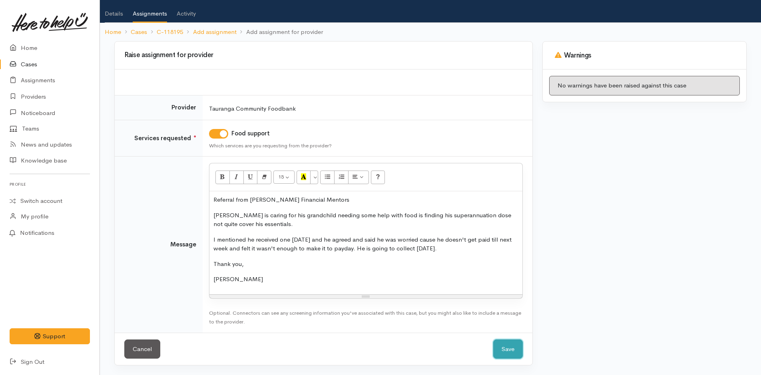
click at [511, 347] on button "Save" at bounding box center [508, 350] width 30 height 20
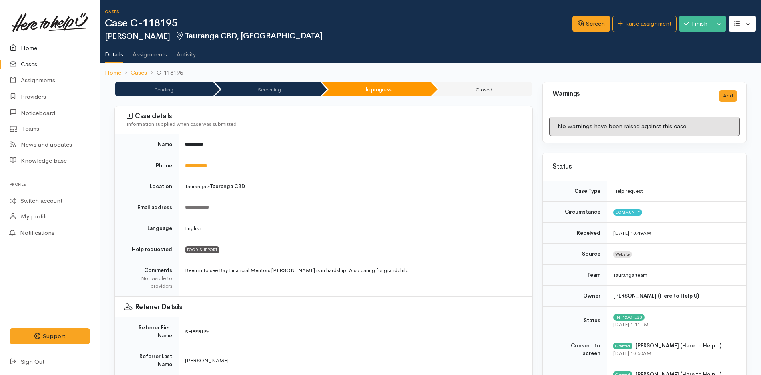
click at [35, 48] on link "Home" at bounding box center [49, 48] width 99 height 16
